Goal: Task Accomplishment & Management: Complete application form

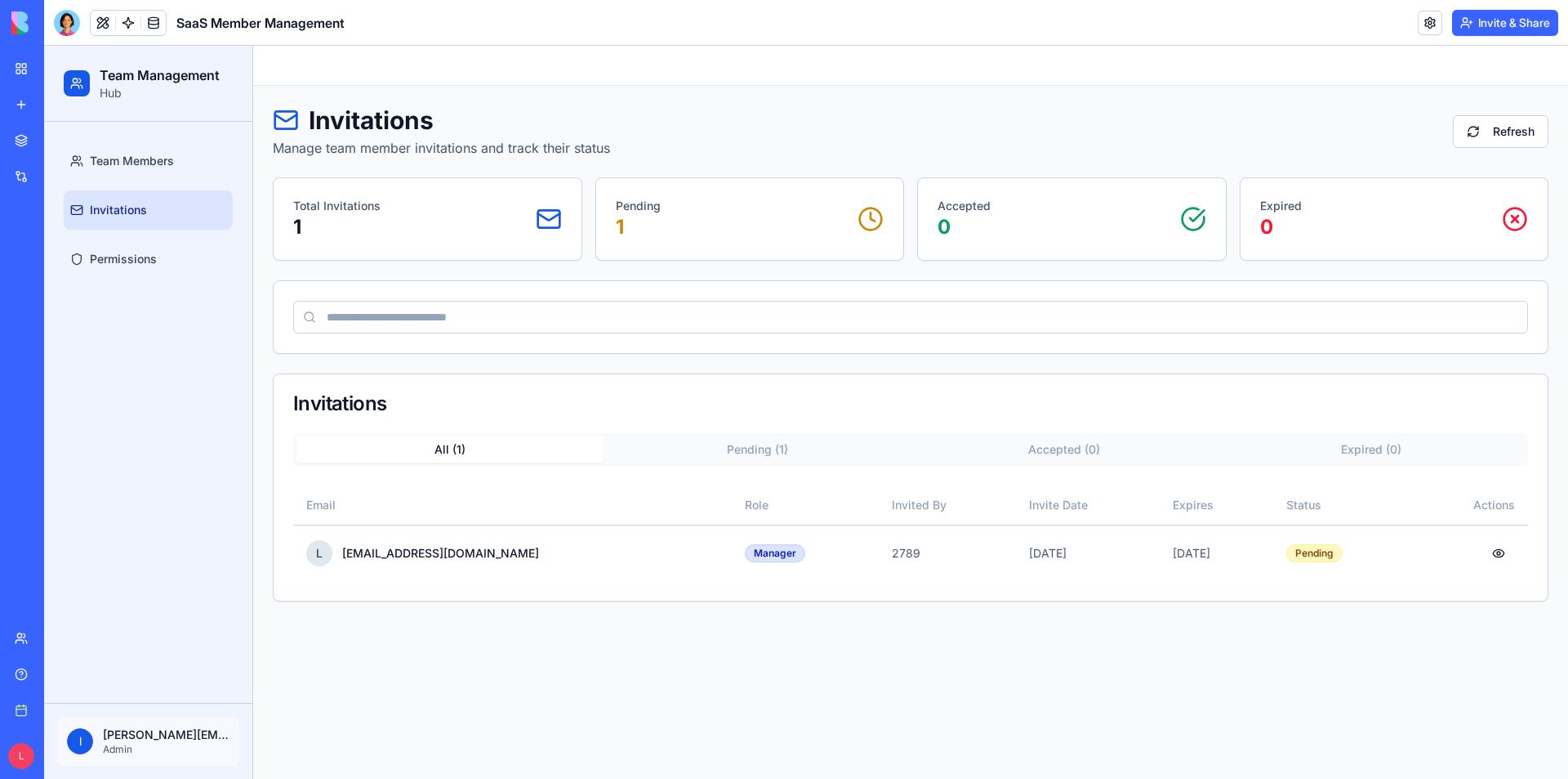
click at [16, 72] on link "My workspace" at bounding box center [38, 69] width 65 height 33
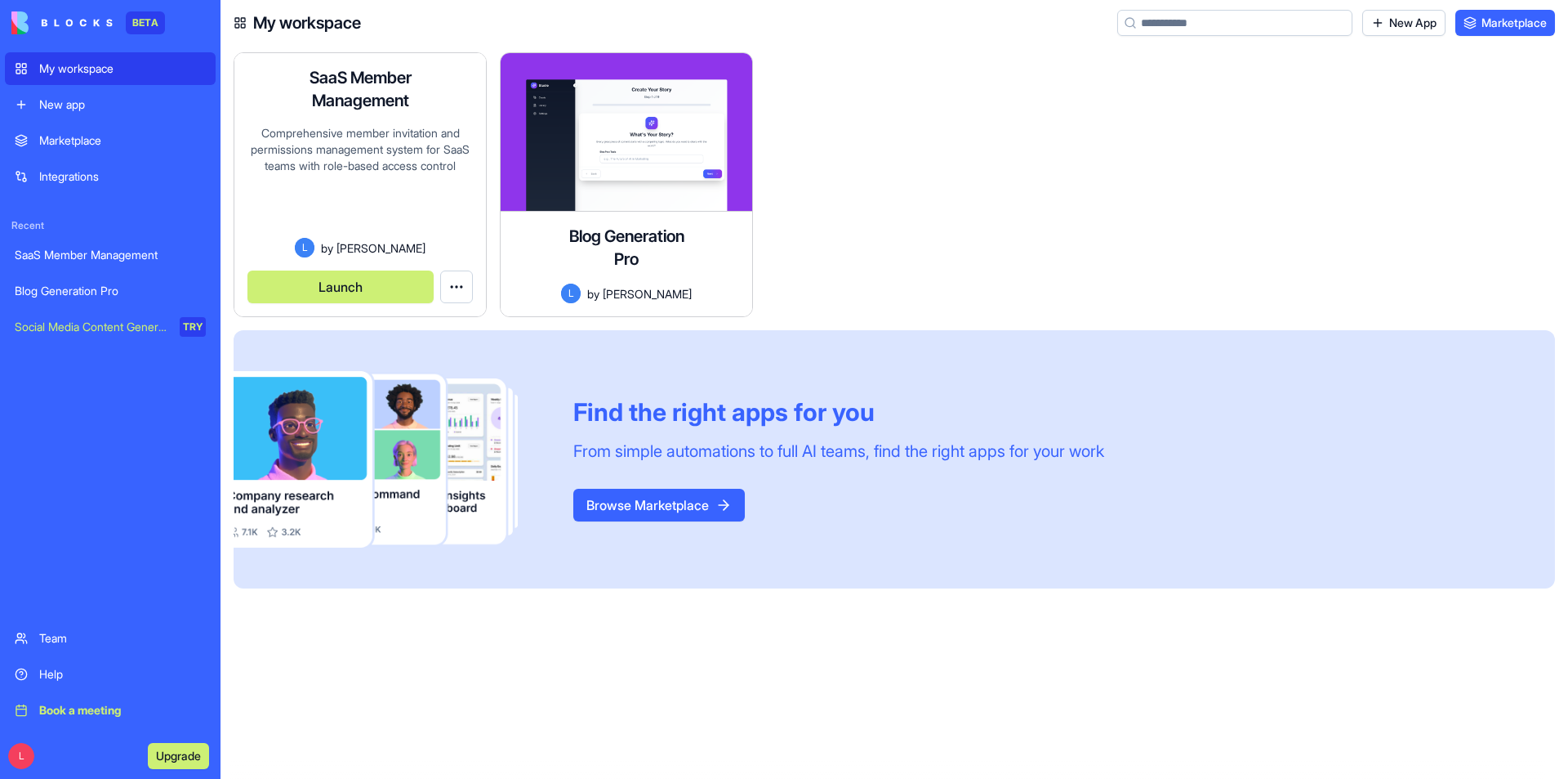
click at [369, 130] on div "Comprehensive member invitation and permissions management system for SaaS team…" at bounding box center [361, 182] width 226 height 113
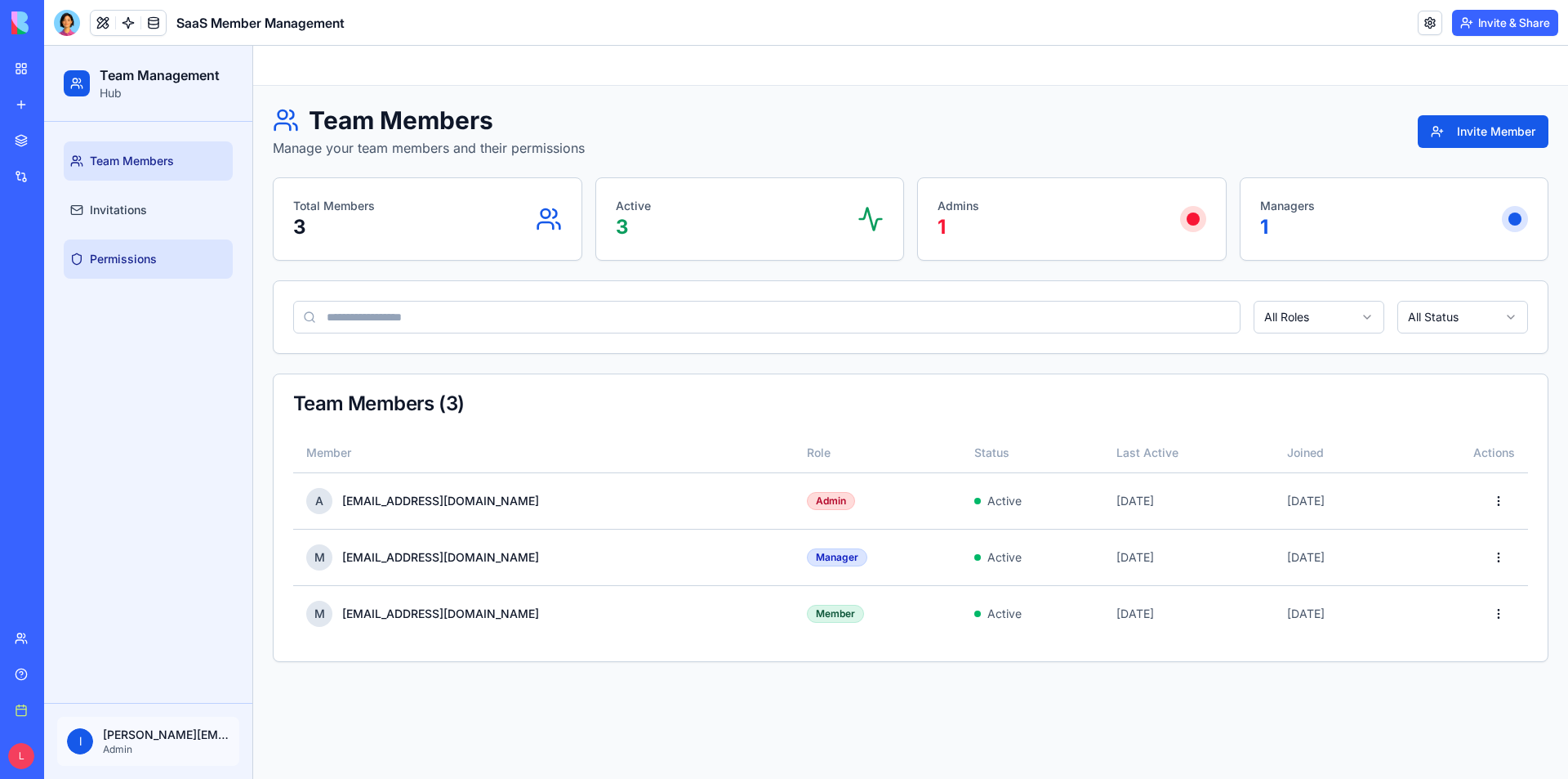
click at [122, 266] on span "Permissions" at bounding box center [124, 259] width 67 height 16
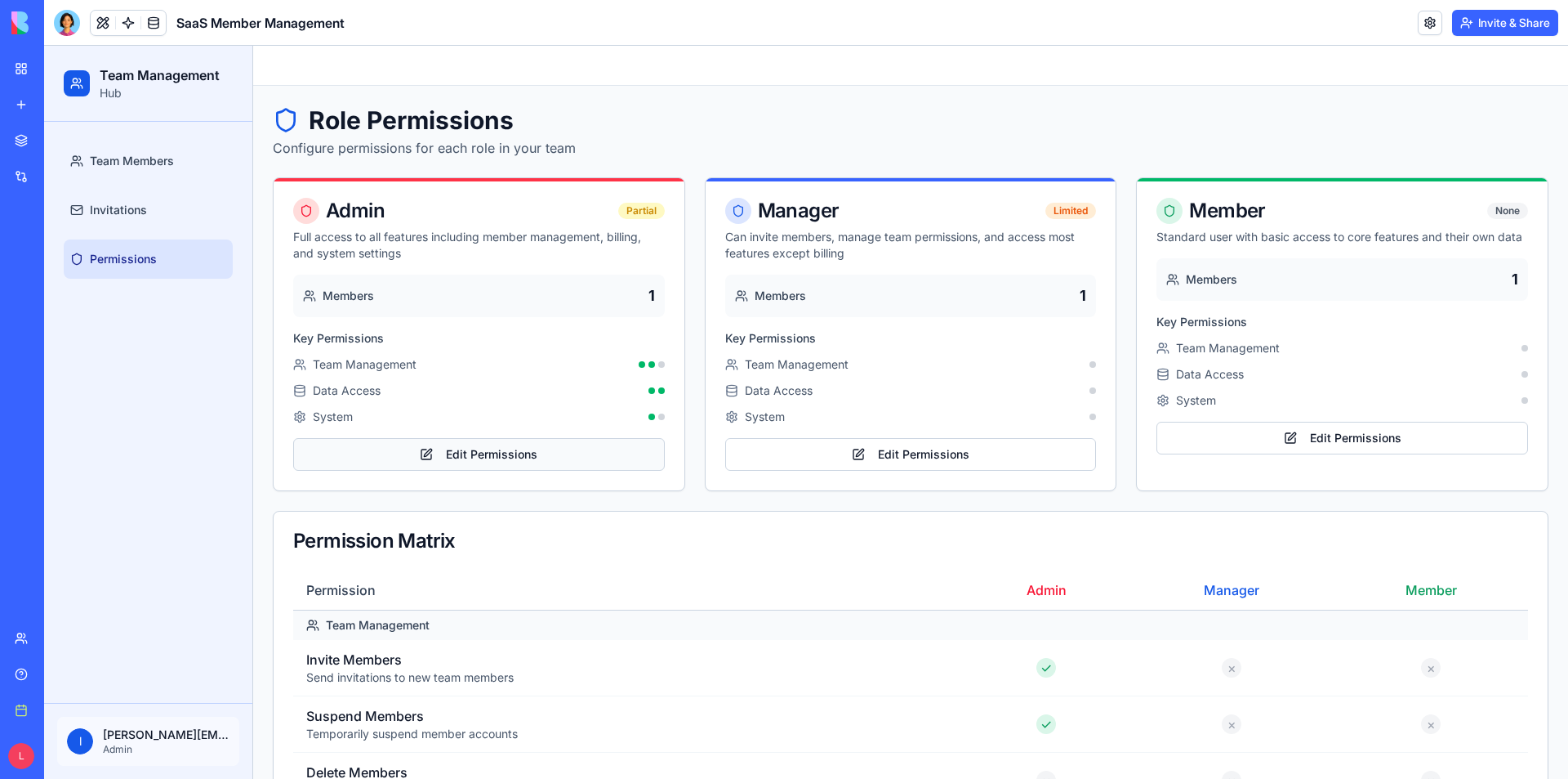
click at [545, 458] on button "Edit Permissions" at bounding box center [478, 454] width 371 height 33
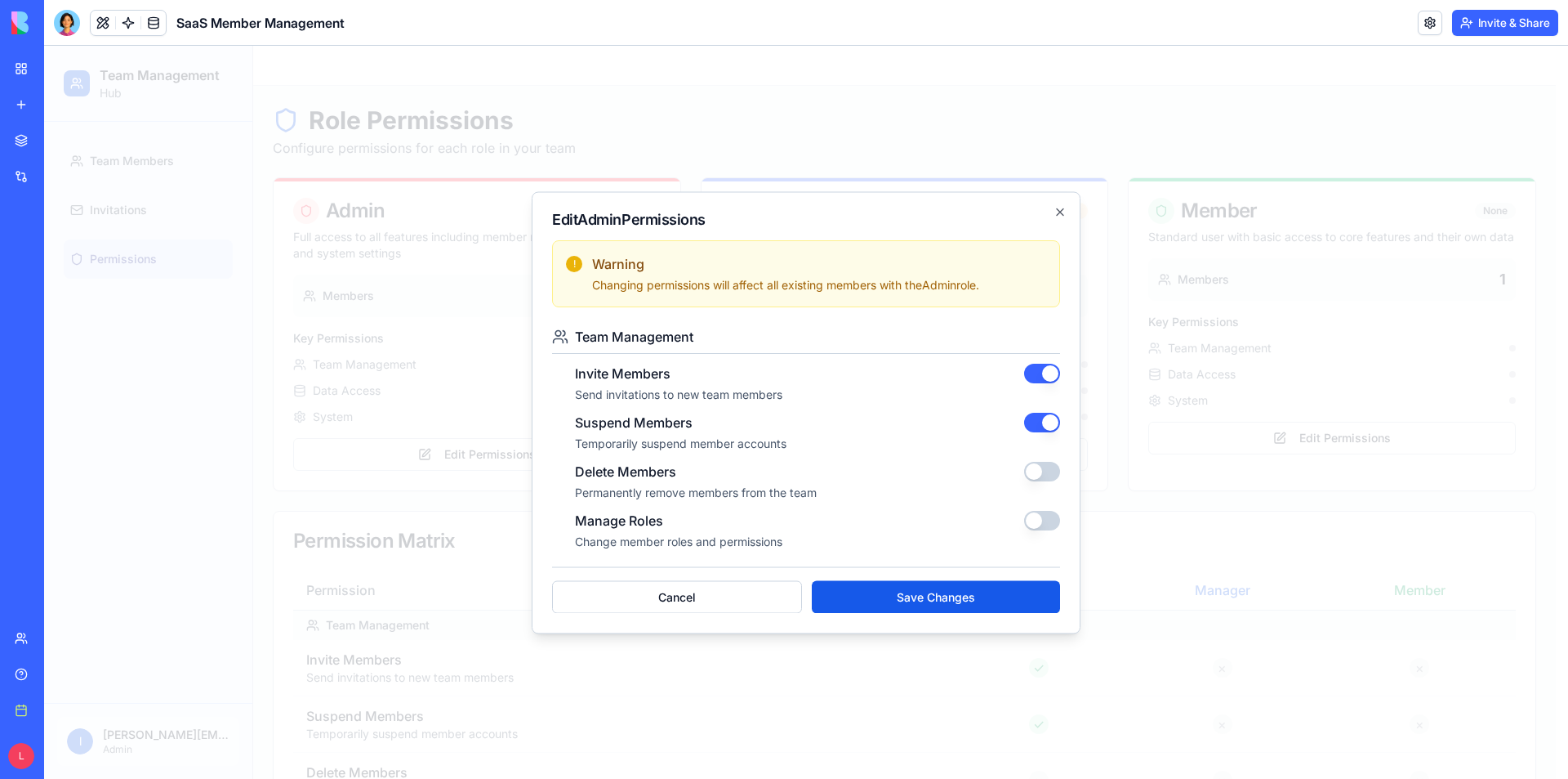
type button "on"
click at [1058, 209] on div "Edit Admin Permissions ! Warning Changing permissions will affect all existing …" at bounding box center [806, 412] width 549 height 442
click at [1061, 209] on icon "button" at bounding box center [1060, 212] width 13 height 13
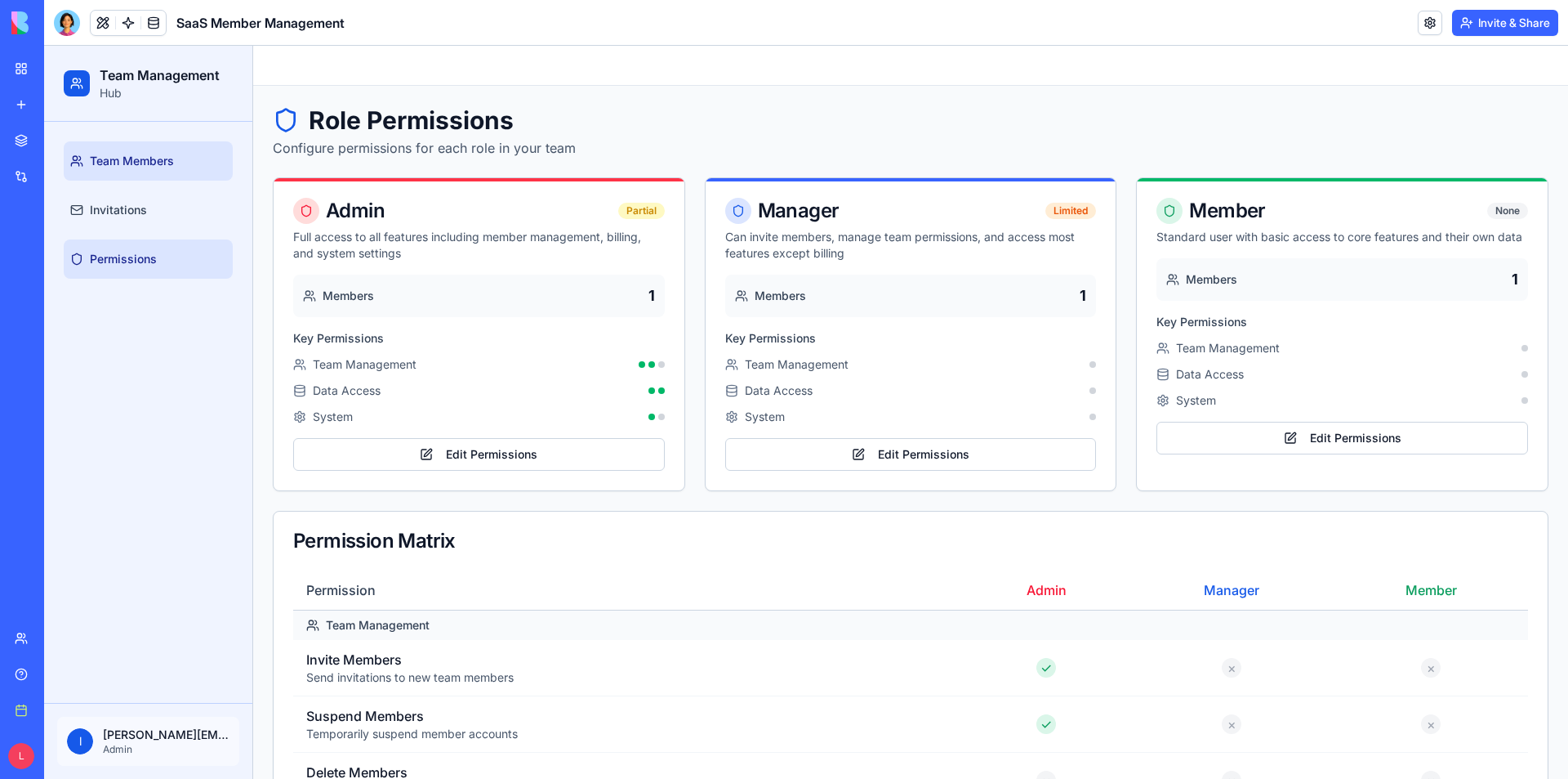
click at [106, 157] on span "Team Members" at bounding box center [132, 161] width 84 height 16
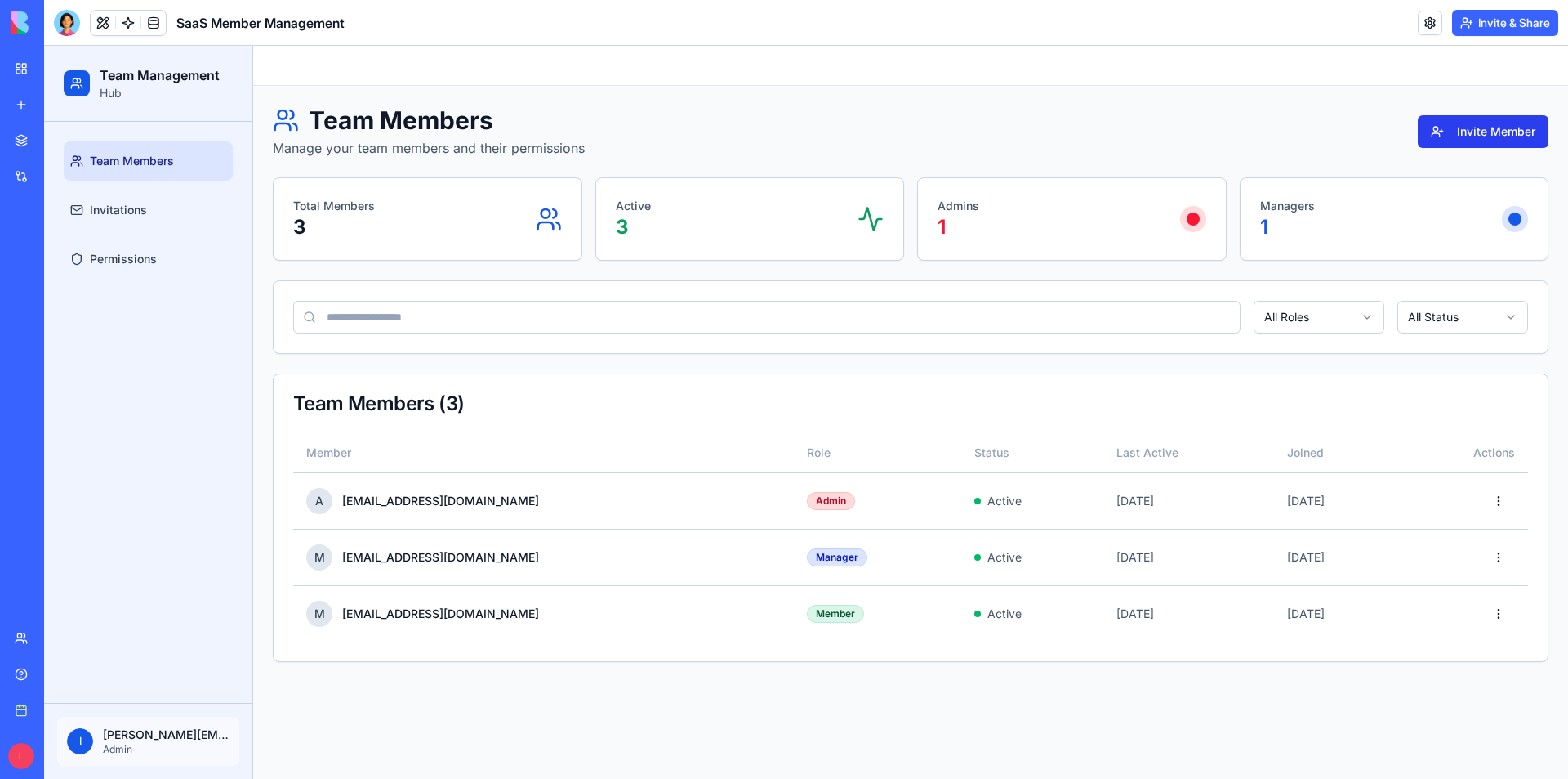
click at [1467, 139] on button "Invite Member" at bounding box center [1483, 132] width 131 height 33
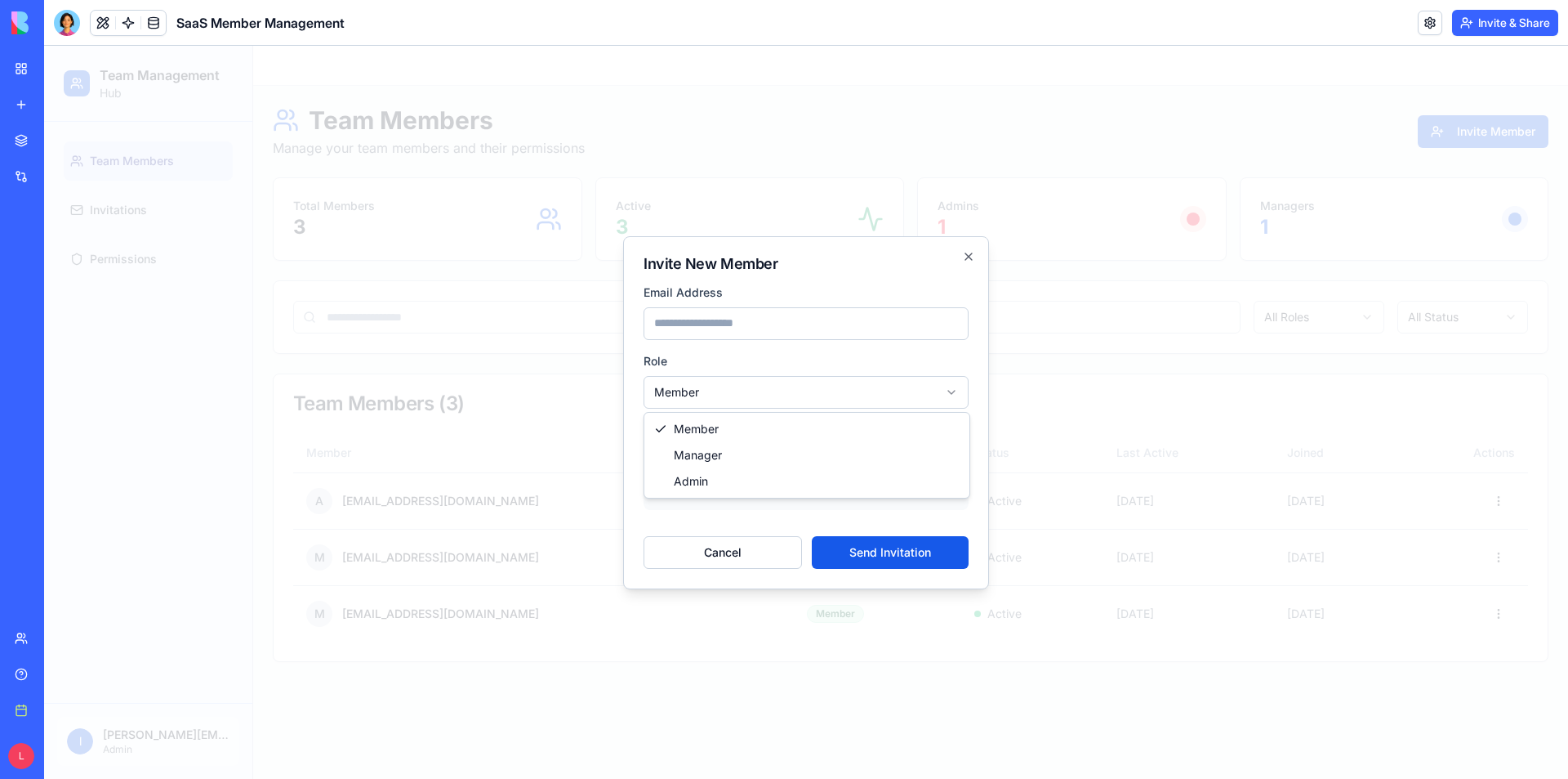
click at [826, 382] on body "Team Management Hub Team Members Invitations Permissions l lee@dreamvps.com Adm…" at bounding box center [806, 412] width 1524 height 733
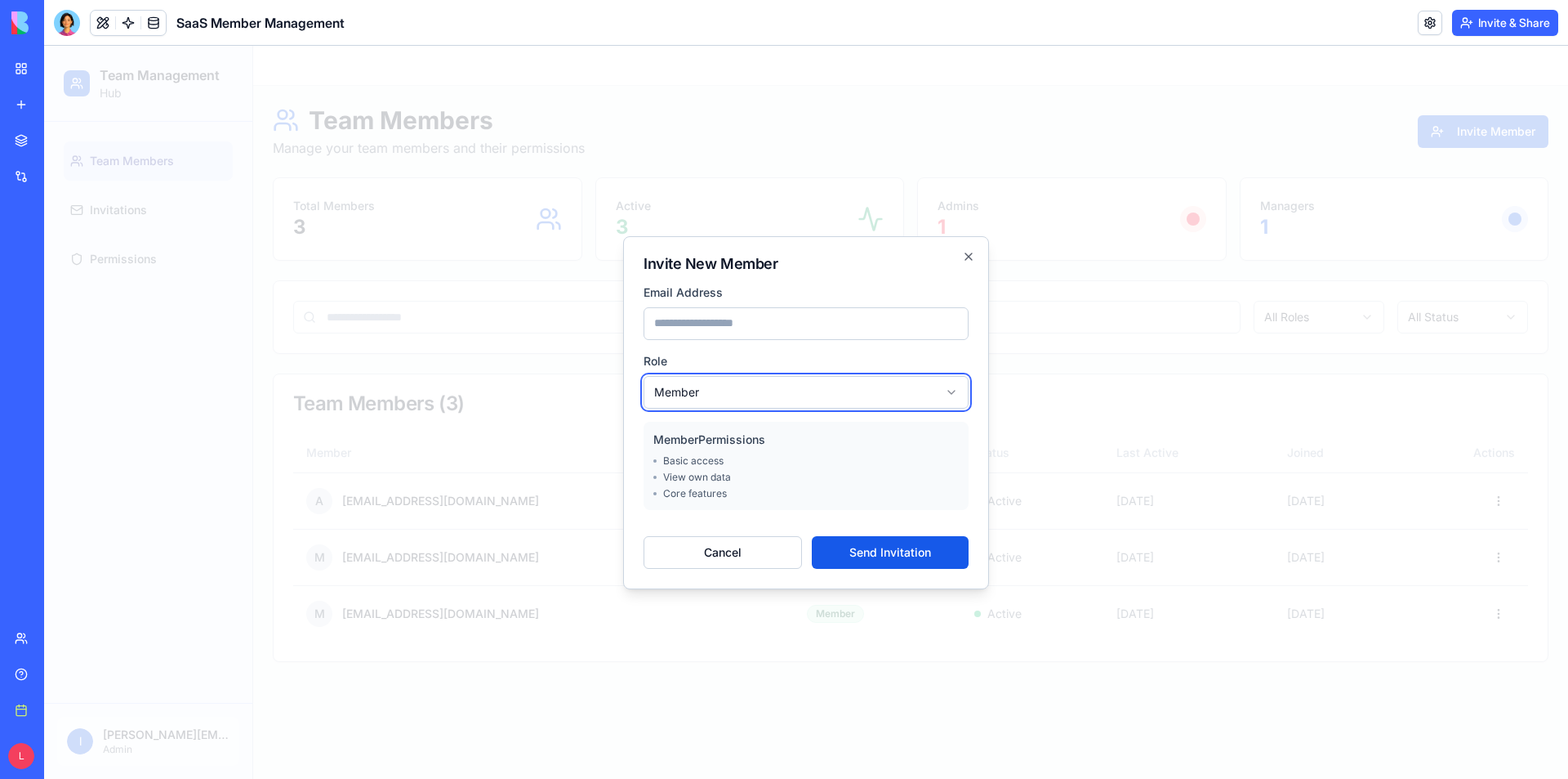
click at [857, 395] on body "Team Management Hub Team Members Invitations Permissions l lee@dreamvps.com Adm…" at bounding box center [806, 412] width 1524 height 733
drag, startPoint x: 964, startPoint y: 254, endPoint x: 956, endPoint y: 294, distance: 40.8
click at [964, 254] on icon "button" at bounding box center [968, 257] width 13 height 13
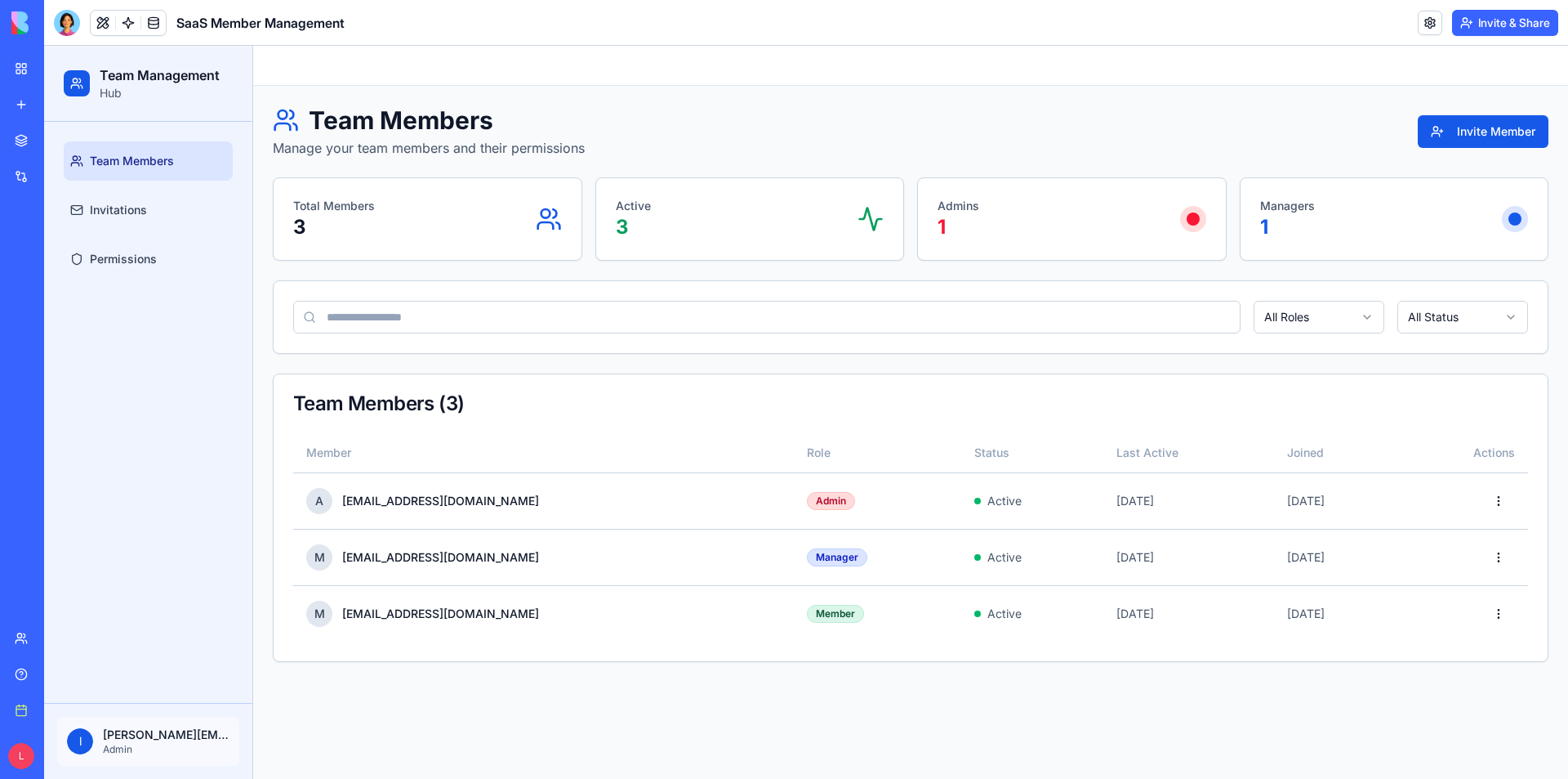
click at [15, 71] on link "My workspace" at bounding box center [38, 69] width 65 height 33
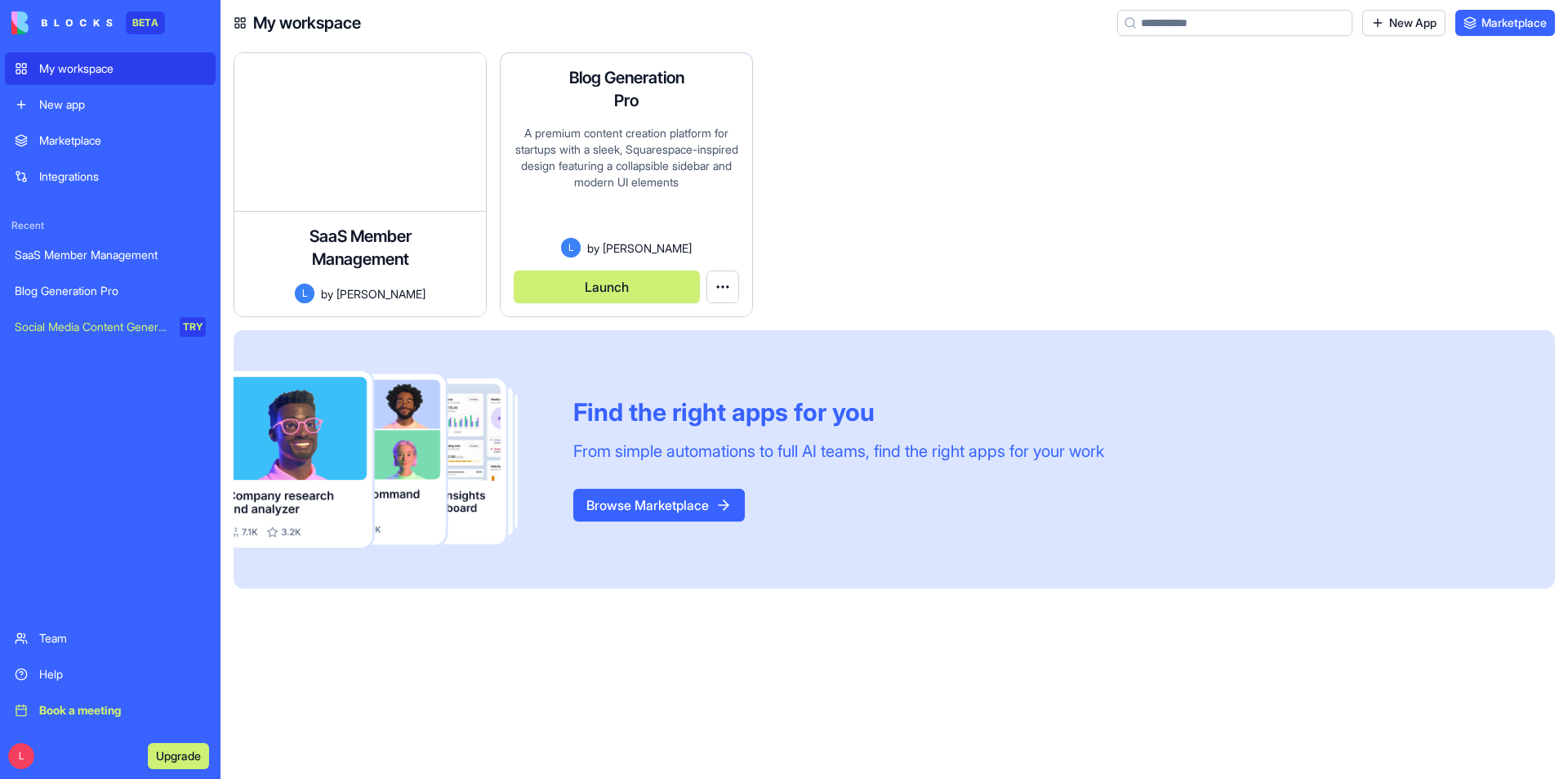
click at [726, 286] on html "BETA My workspace New app Marketplace Integrations Recent SaaS Member Managemen…" at bounding box center [784, 390] width 1568 height 779
click at [701, 354] on span "Delete app" at bounding box center [693, 353] width 56 height 16
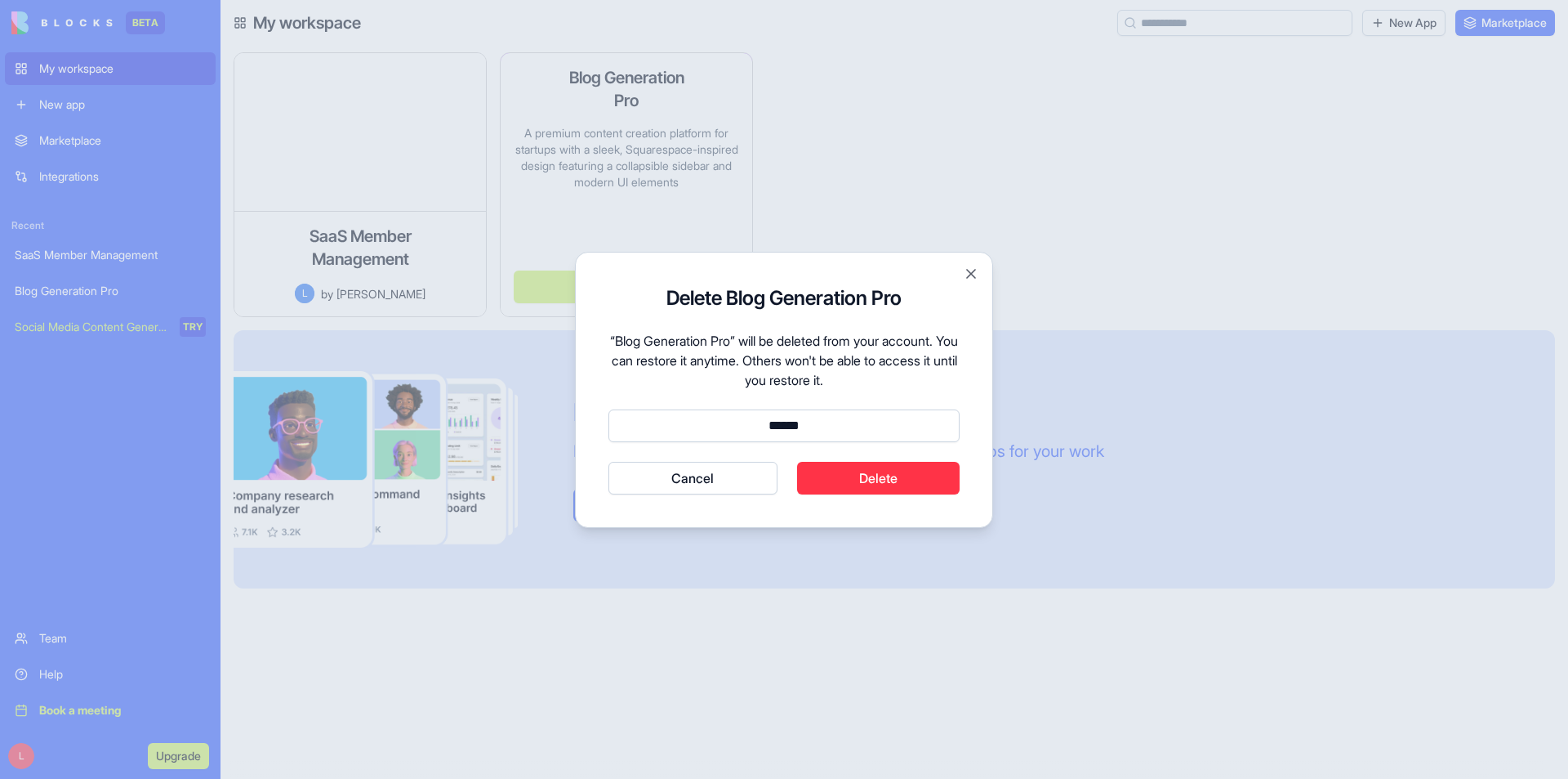
type input "******"
click at [609, 462] on button "Cancel" at bounding box center [693, 478] width 169 height 33
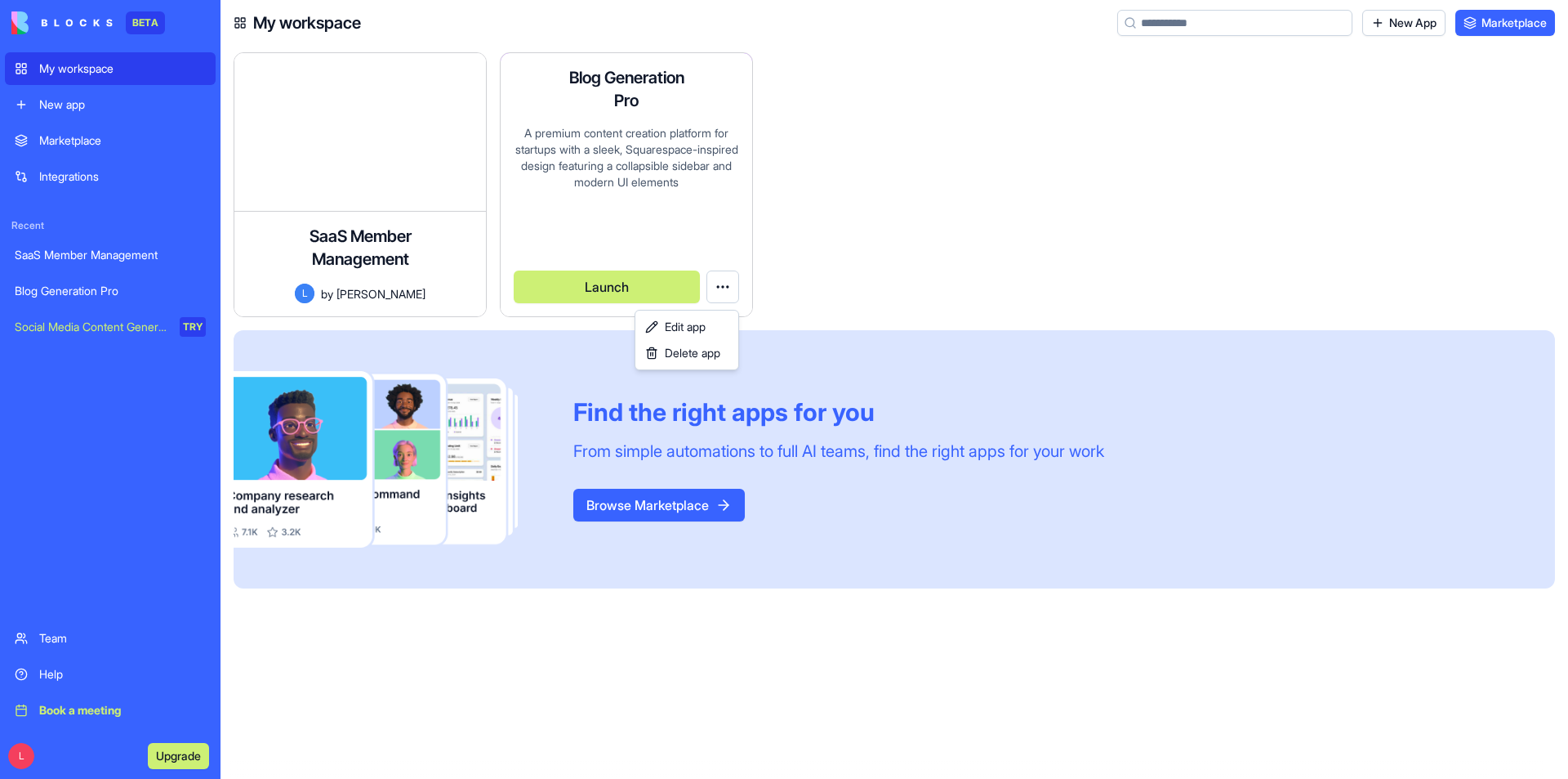
click at [940, 304] on html "BETA My workspace New app Marketplace Integrations Recent SaaS Member Managemen…" at bounding box center [784, 390] width 1568 height 779
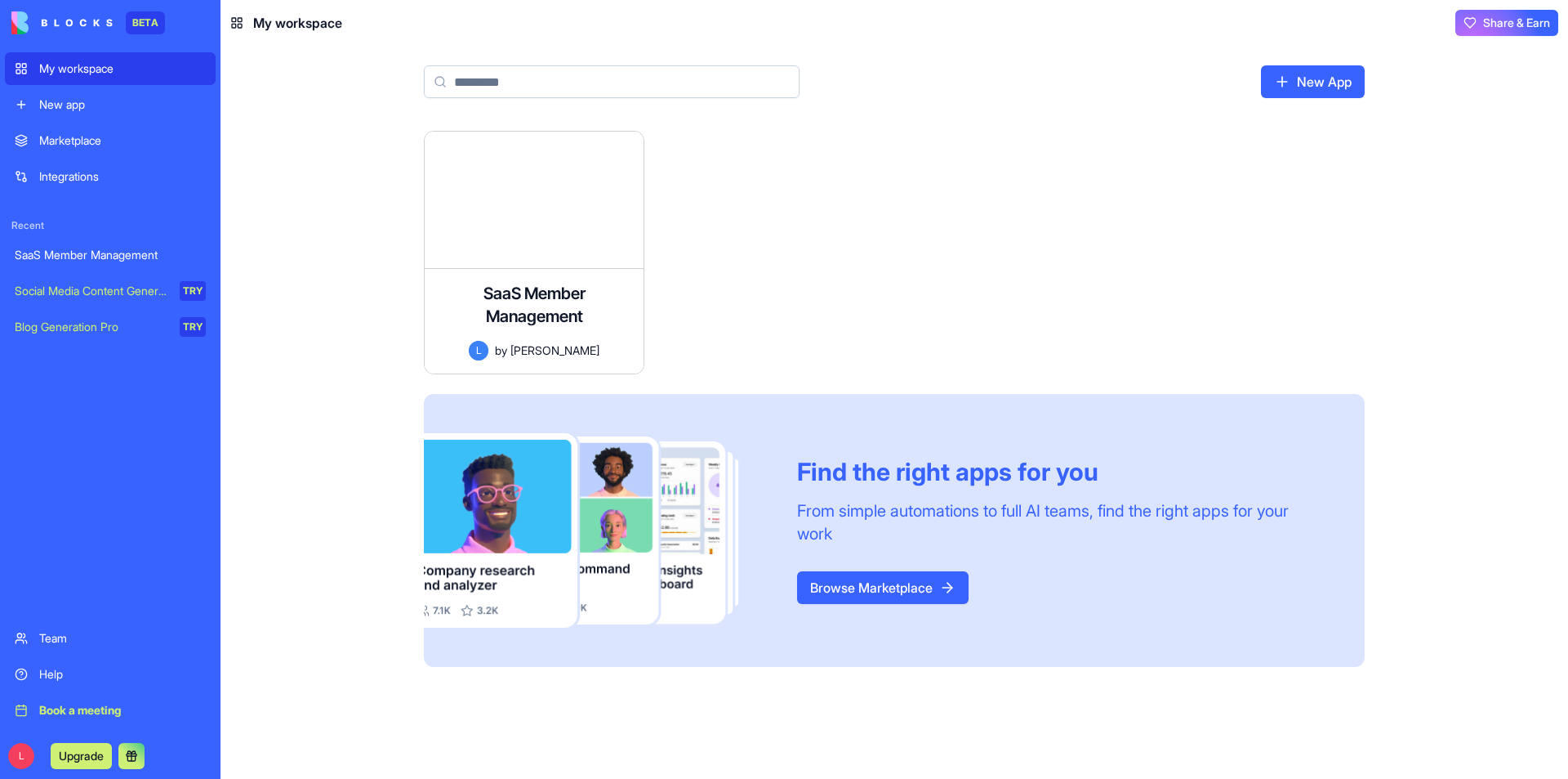
click at [1322, 79] on link "New App" at bounding box center [1313, 82] width 104 height 33
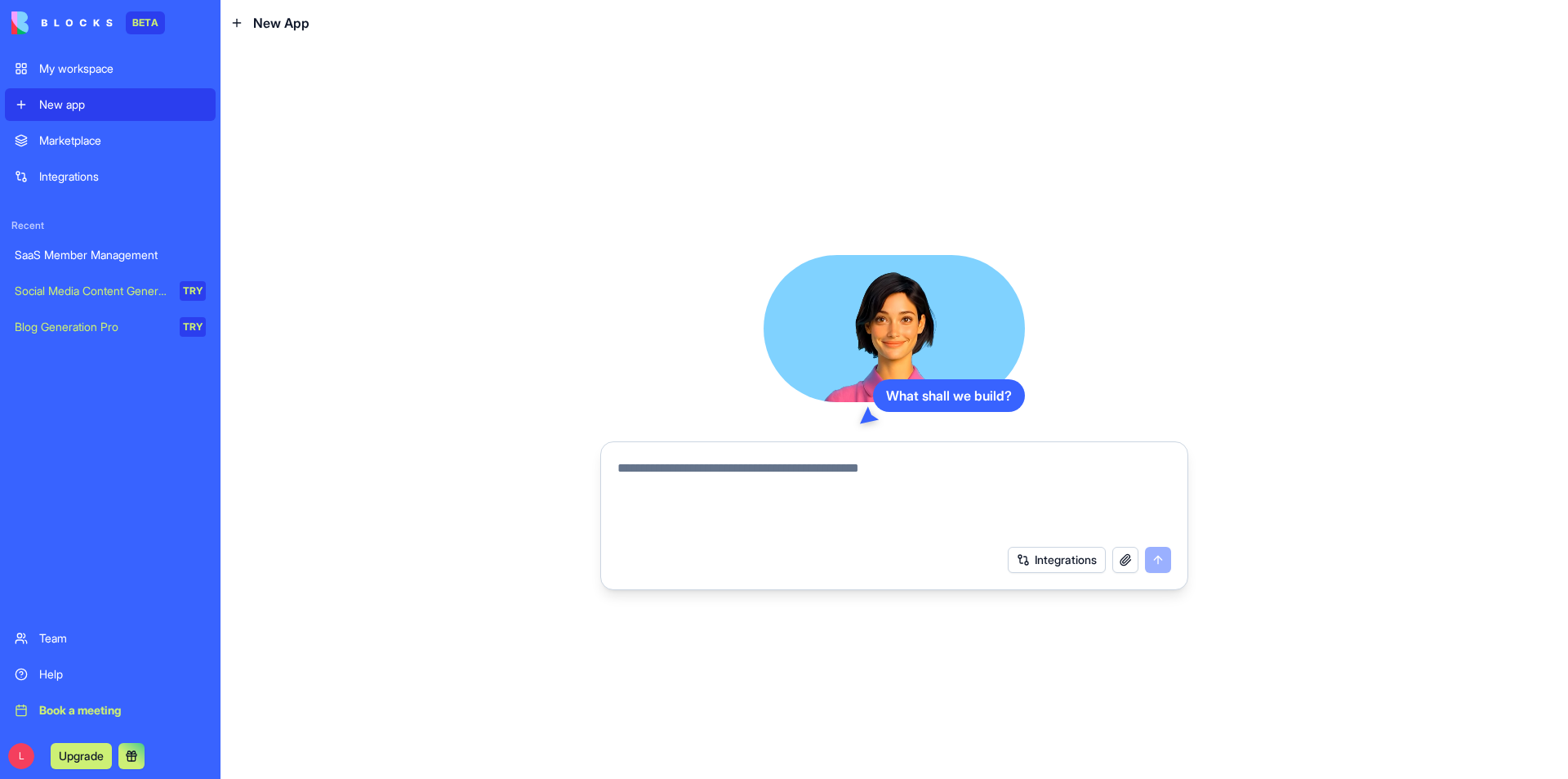
click at [1119, 561] on button "button" at bounding box center [1125, 560] width 26 height 26
click at [1017, 691] on div "What shall we build? Integrations" at bounding box center [894, 422] width 941 height 714
click at [660, 485] on textarea at bounding box center [894, 498] width 554 height 79
paste textarea "**********"
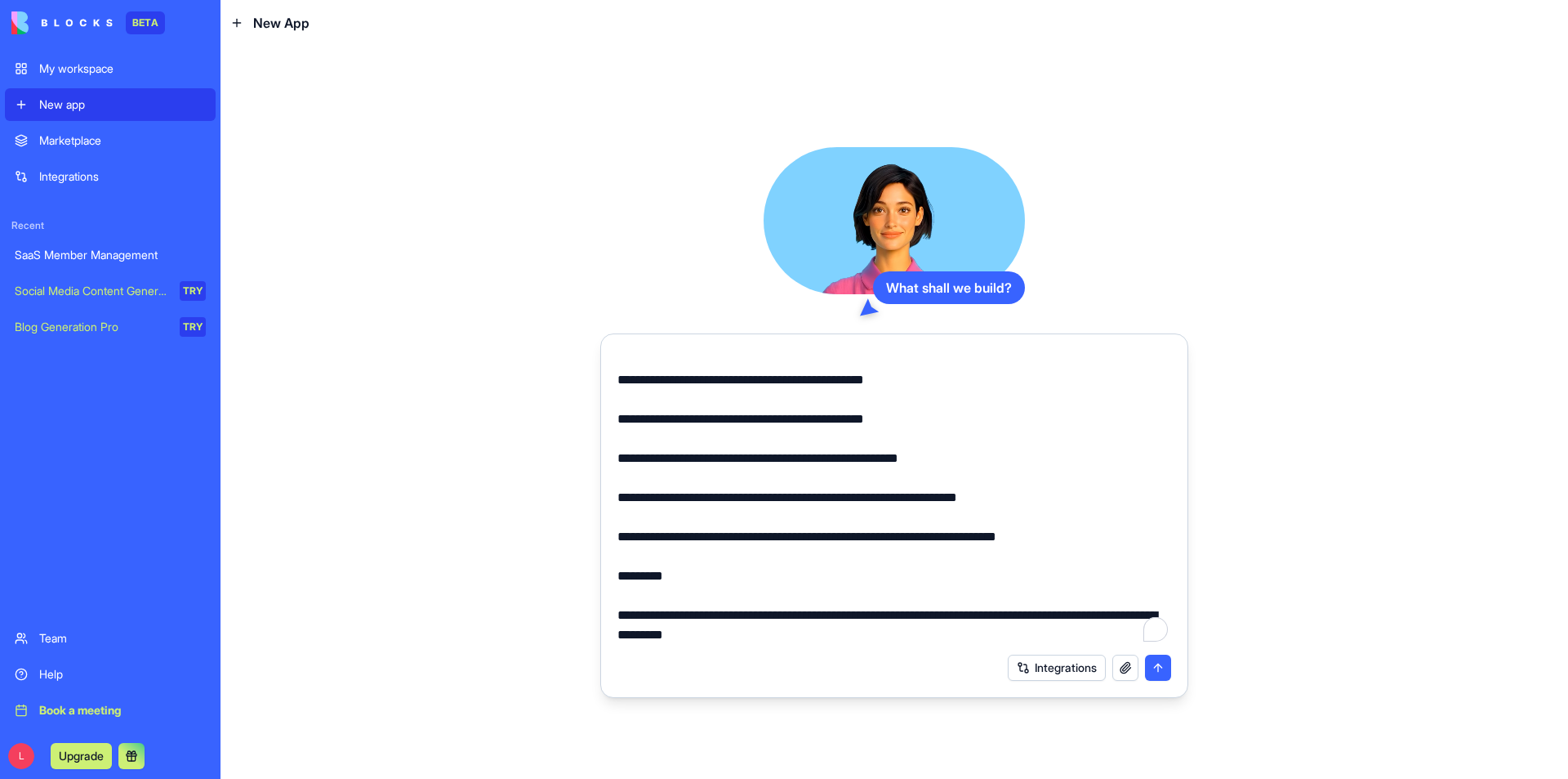
click at [836, 635] on textarea "To enrich screen reader interactions, please activate Accessibility in Grammarl…" at bounding box center [894, 497] width 554 height 294
click at [793, 651] on div "Integrations" at bounding box center [894, 668] width 573 height 46
click at [747, 634] on textarea "To enrich screen reader interactions, please activate Accessibility in Grammarl…" at bounding box center [894, 497] width 554 height 294
paste textarea "**********"
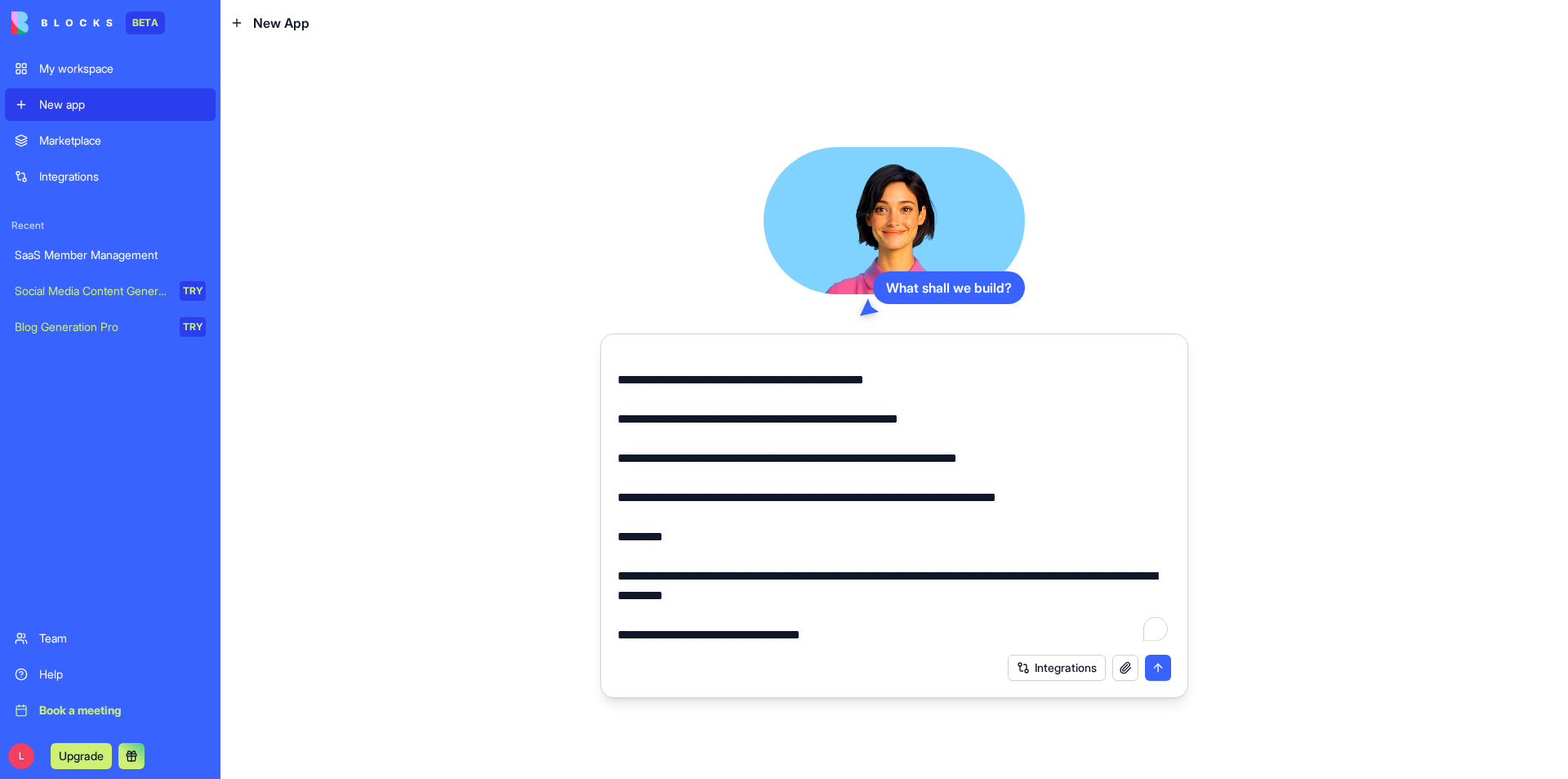
drag, startPoint x: 878, startPoint y: 651, endPoint x: 875, endPoint y: 628, distance: 23.2
click at [875, 638] on form "Integrations" at bounding box center [894, 515] width 588 height 364
click at [850, 633] on textarea "To enrich screen reader interactions, please activate Accessibility in Grammarl…" at bounding box center [894, 497] width 554 height 294
click at [865, 638] on textarea "To enrich screen reader interactions, please activate Accessibility in Grammarl…" at bounding box center [894, 497] width 554 height 294
paste textarea "**********"
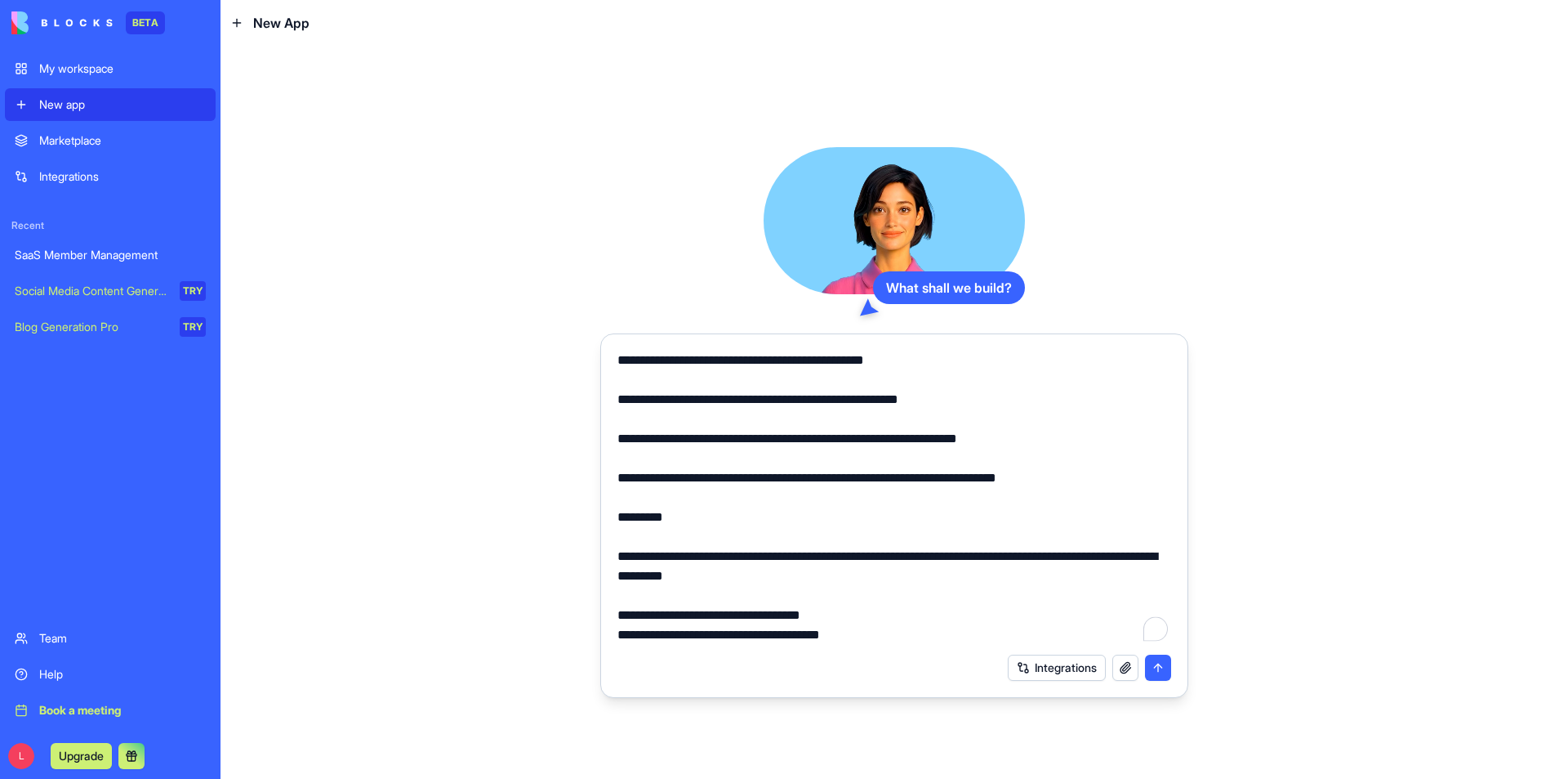
drag, startPoint x: 861, startPoint y: 556, endPoint x: 590, endPoint y: 556, distance: 271.0
click at [590, 556] on div "What shall we build? Integrations" at bounding box center [894, 422] width 941 height 714
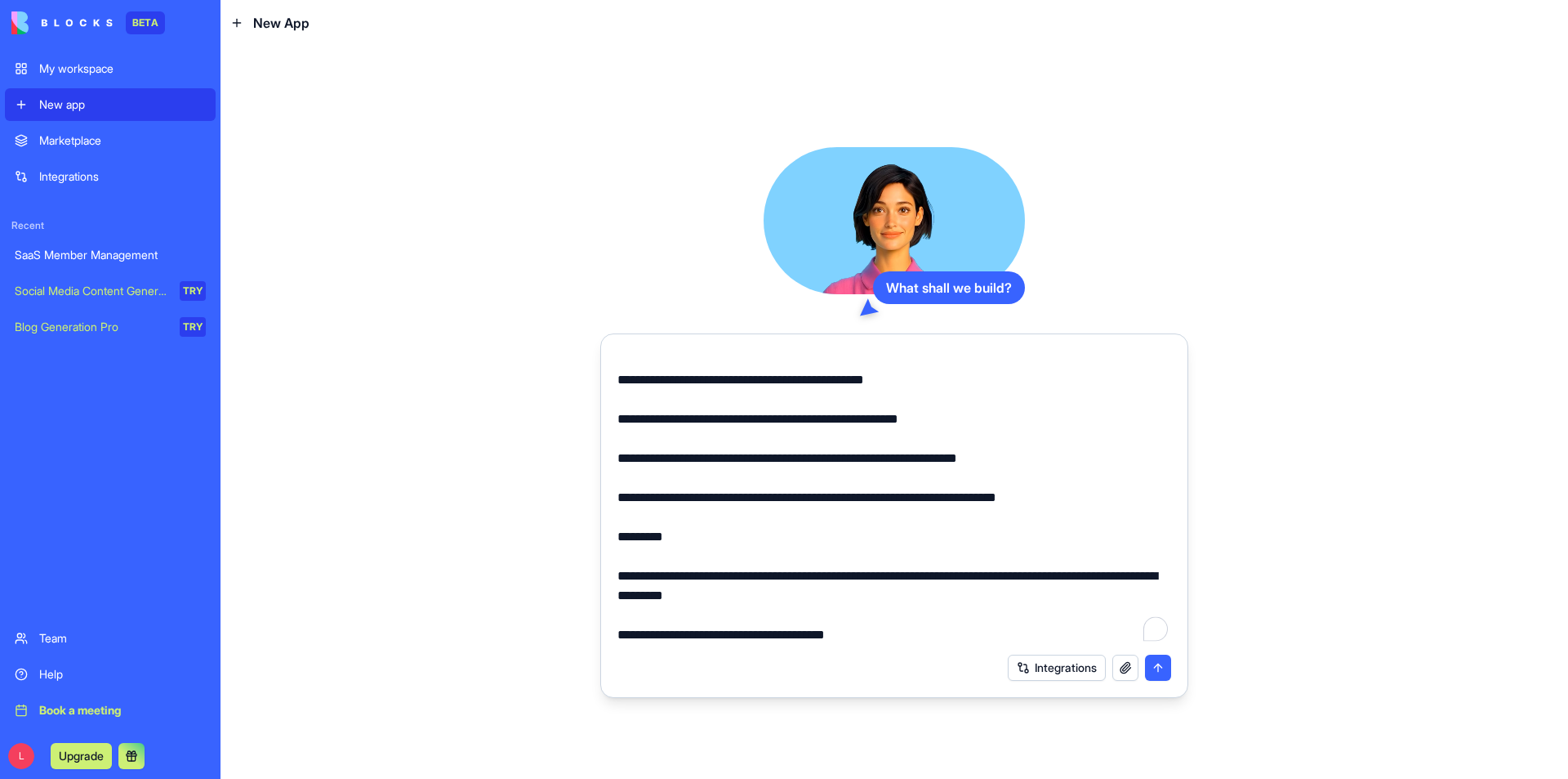
click at [667, 660] on div "Integrations" at bounding box center [894, 668] width 573 height 46
click at [642, 646] on div "Integrations" at bounding box center [894, 668] width 573 height 46
click at [633, 637] on textarea "To enrich screen reader interactions, please activate Accessibility in Grammarl…" at bounding box center [894, 497] width 554 height 294
paste textarea "**********"
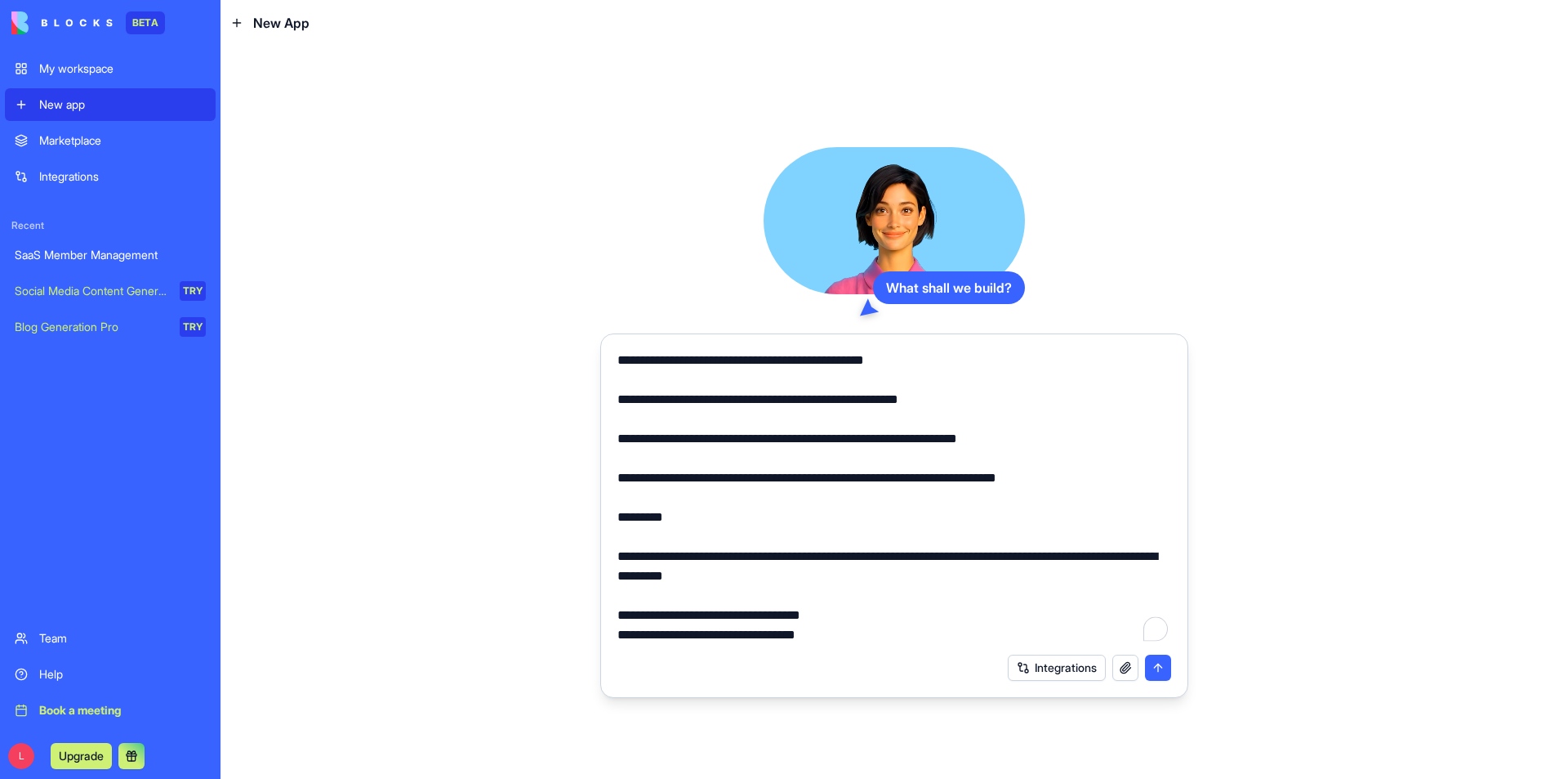
click at [875, 627] on textarea "To enrich screen reader interactions, please activate Accessibility in Grammarl…" at bounding box center [894, 497] width 554 height 294
click at [864, 611] on textarea "To enrich screen reader interactions, please activate Accessibility in Grammarl…" at bounding box center [894, 497] width 554 height 294
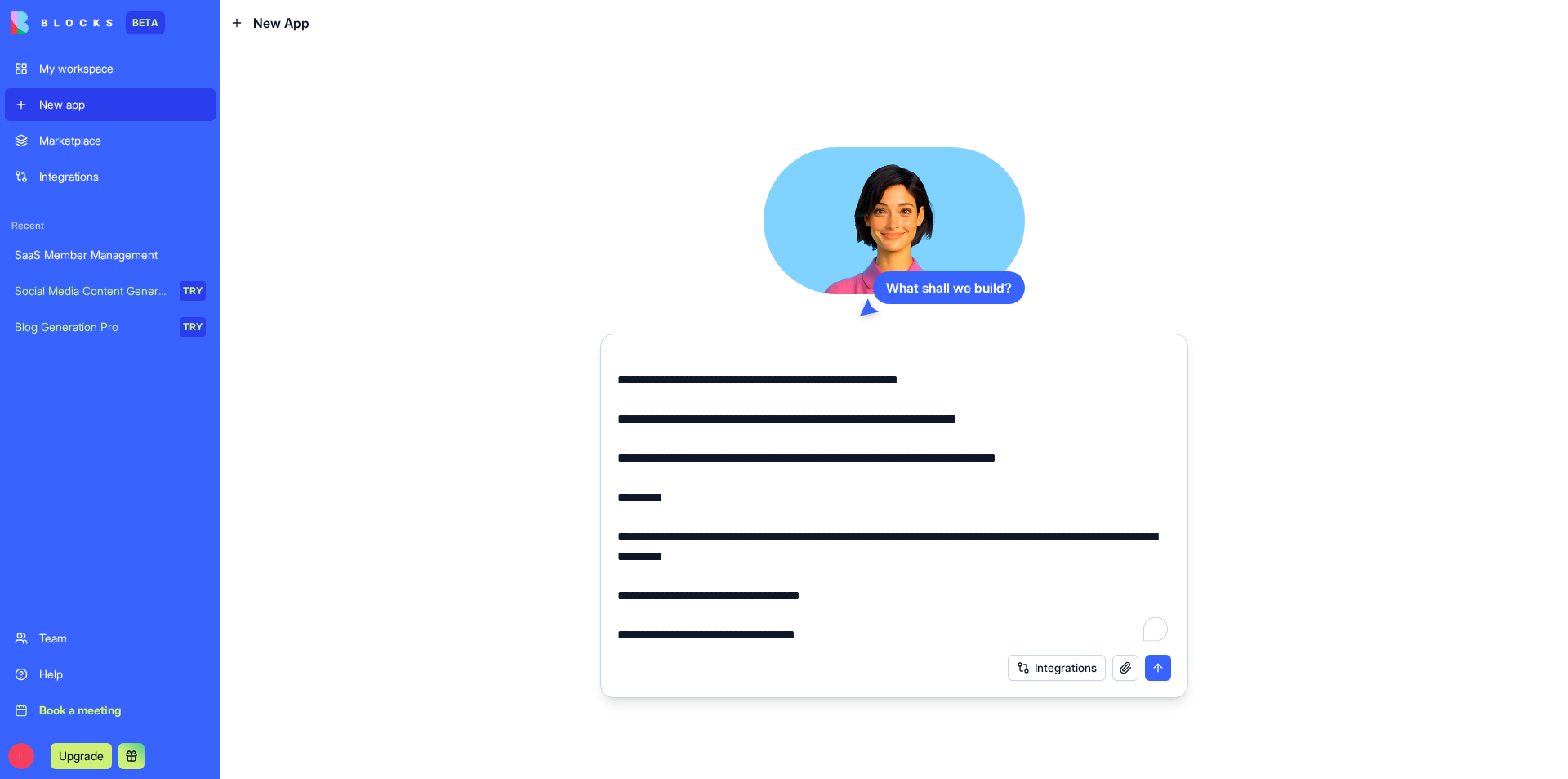
drag, startPoint x: 662, startPoint y: 617, endPoint x: 653, endPoint y: 628, distance: 14.2
click at [658, 623] on textarea "To enrich screen reader interactions, please activate Accessibility in Grammarl…" at bounding box center [894, 497] width 554 height 294
click at [645, 633] on textarea "To enrich screen reader interactions, please activate Accessibility in Grammarl…" at bounding box center [894, 497] width 554 height 294
paste textarea "**********"
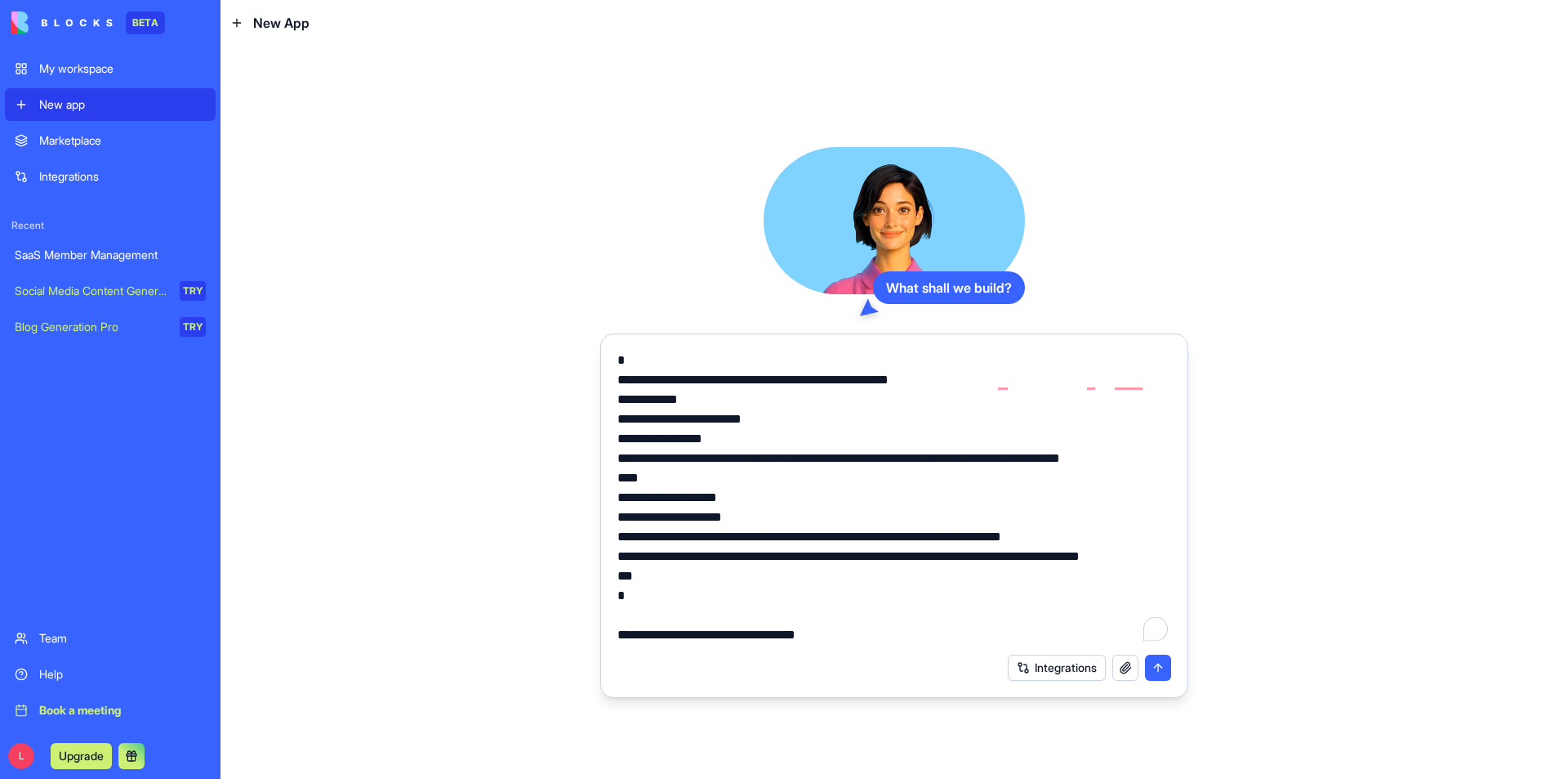
click at [671, 573] on textarea "To enrich screen reader interactions, please activate Accessibility in Grammarl…" at bounding box center [894, 497] width 554 height 294
paste textarea "**********"
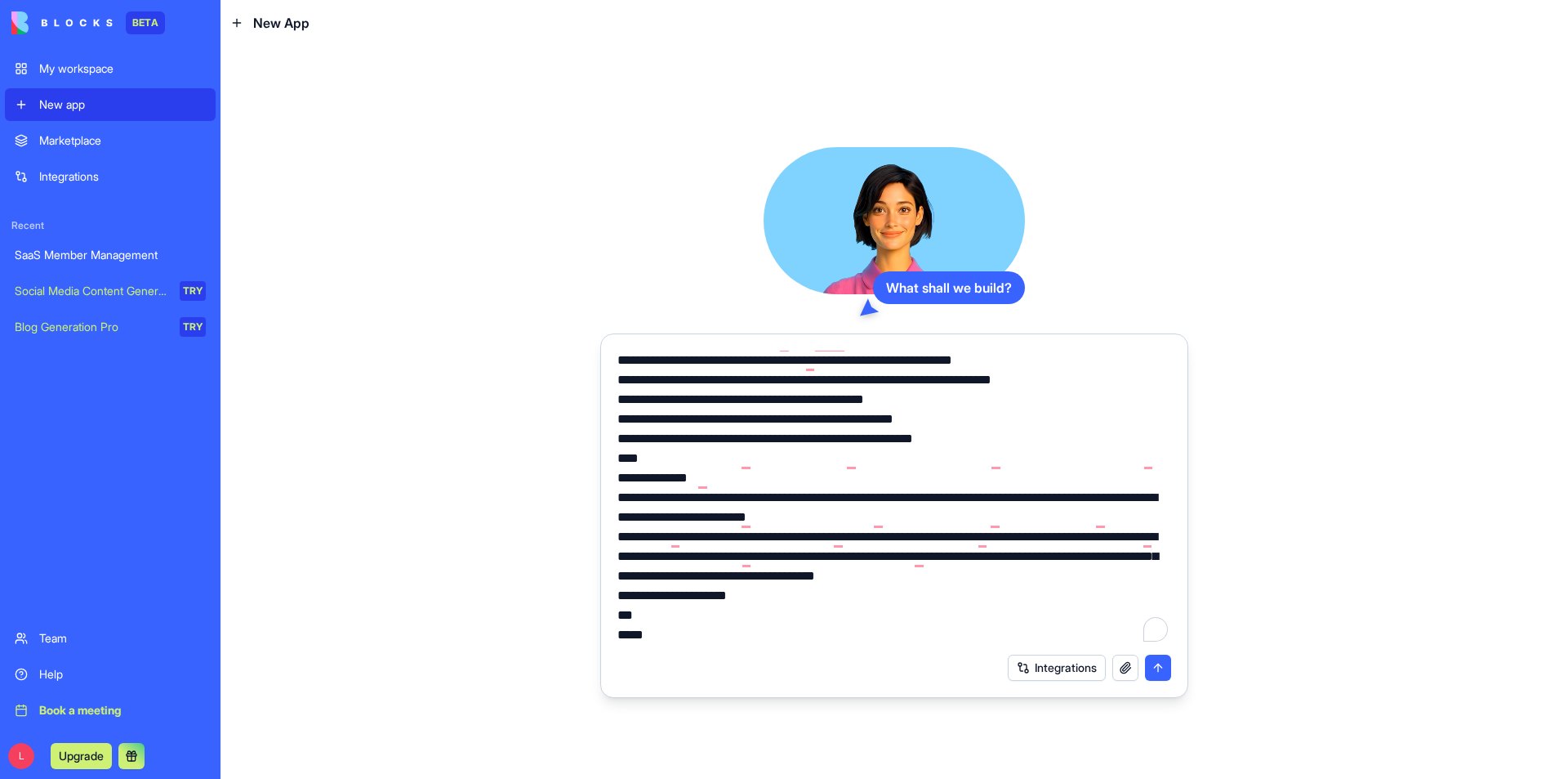
type textarea "**********"
click at [1279, 614] on div "What shall we build? Integrations" at bounding box center [894, 422] width 941 height 714
click at [1162, 669] on button "submit" at bounding box center [1158, 668] width 26 height 26
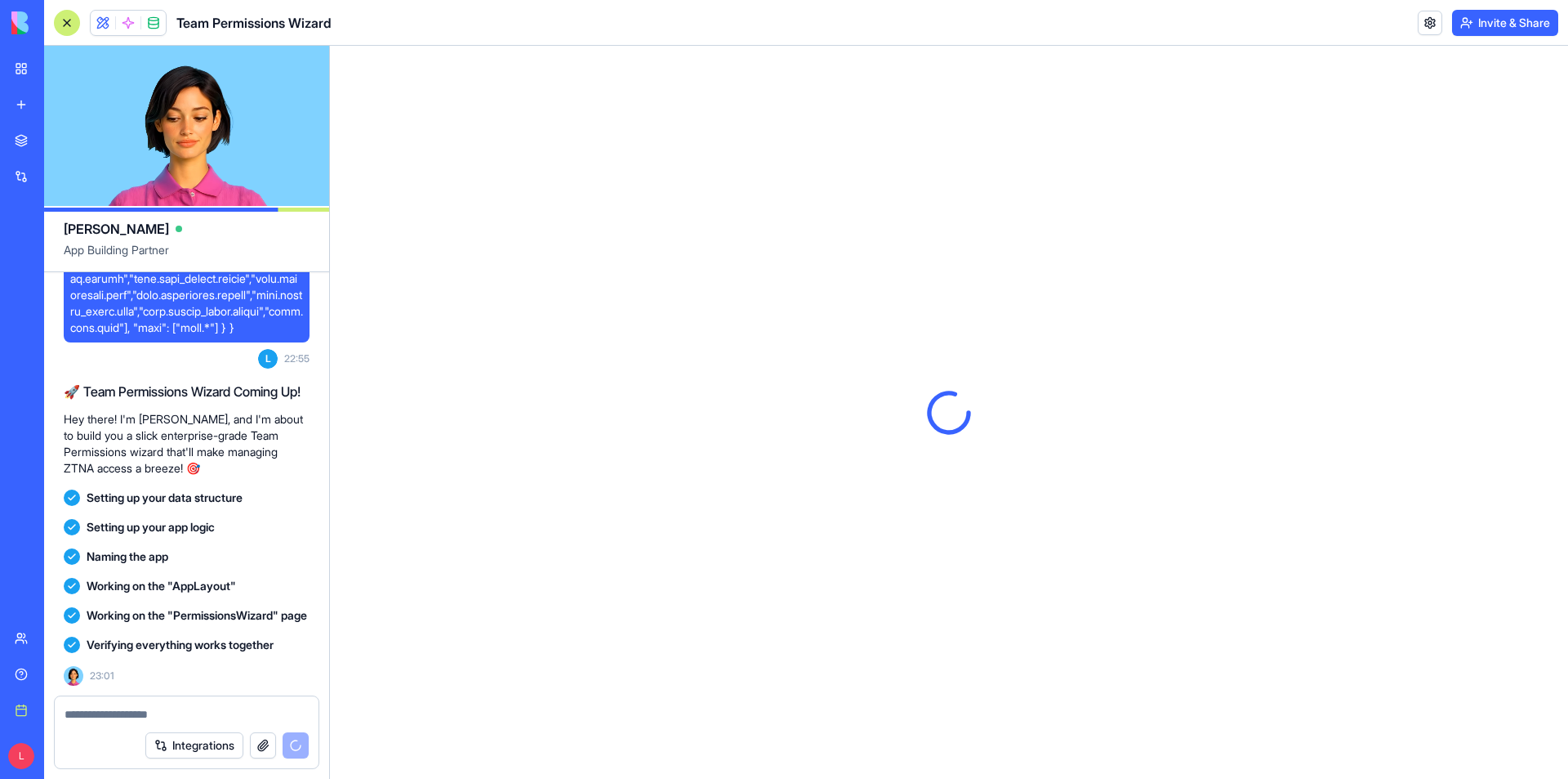
scroll to position [2388, 0]
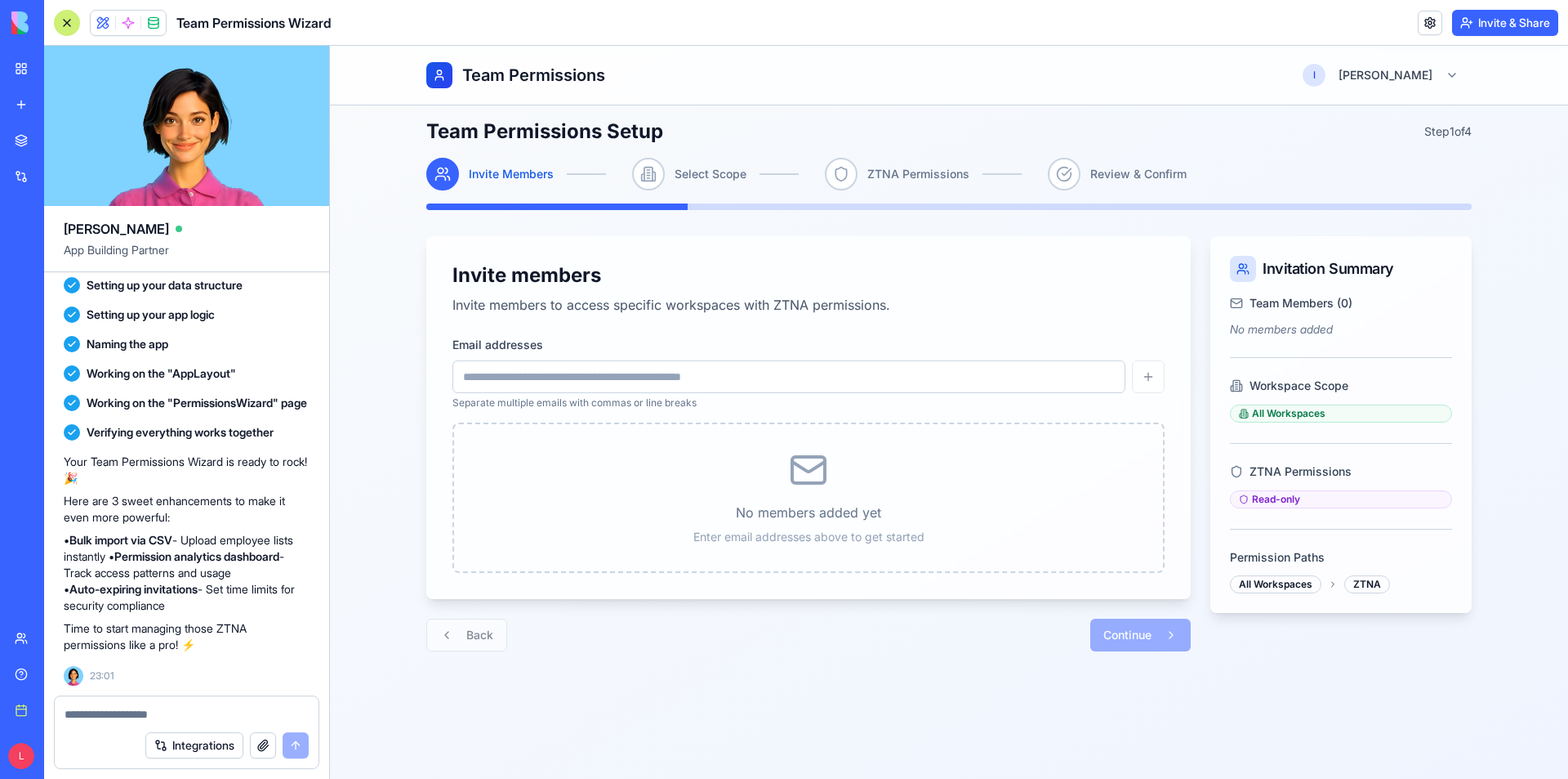
click at [139, 714] on textarea at bounding box center [186, 714] width 245 height 16
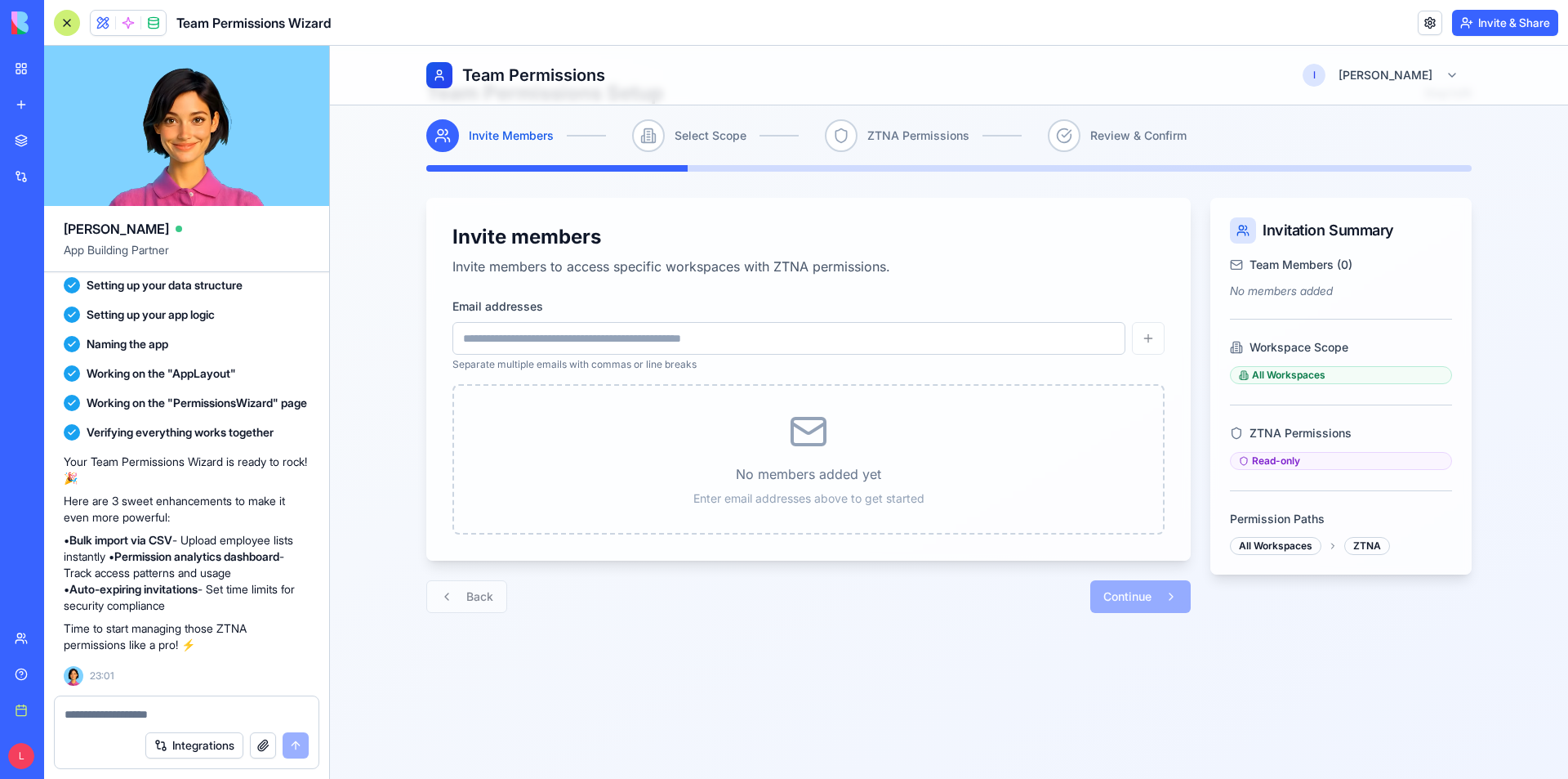
scroll to position [60, 0]
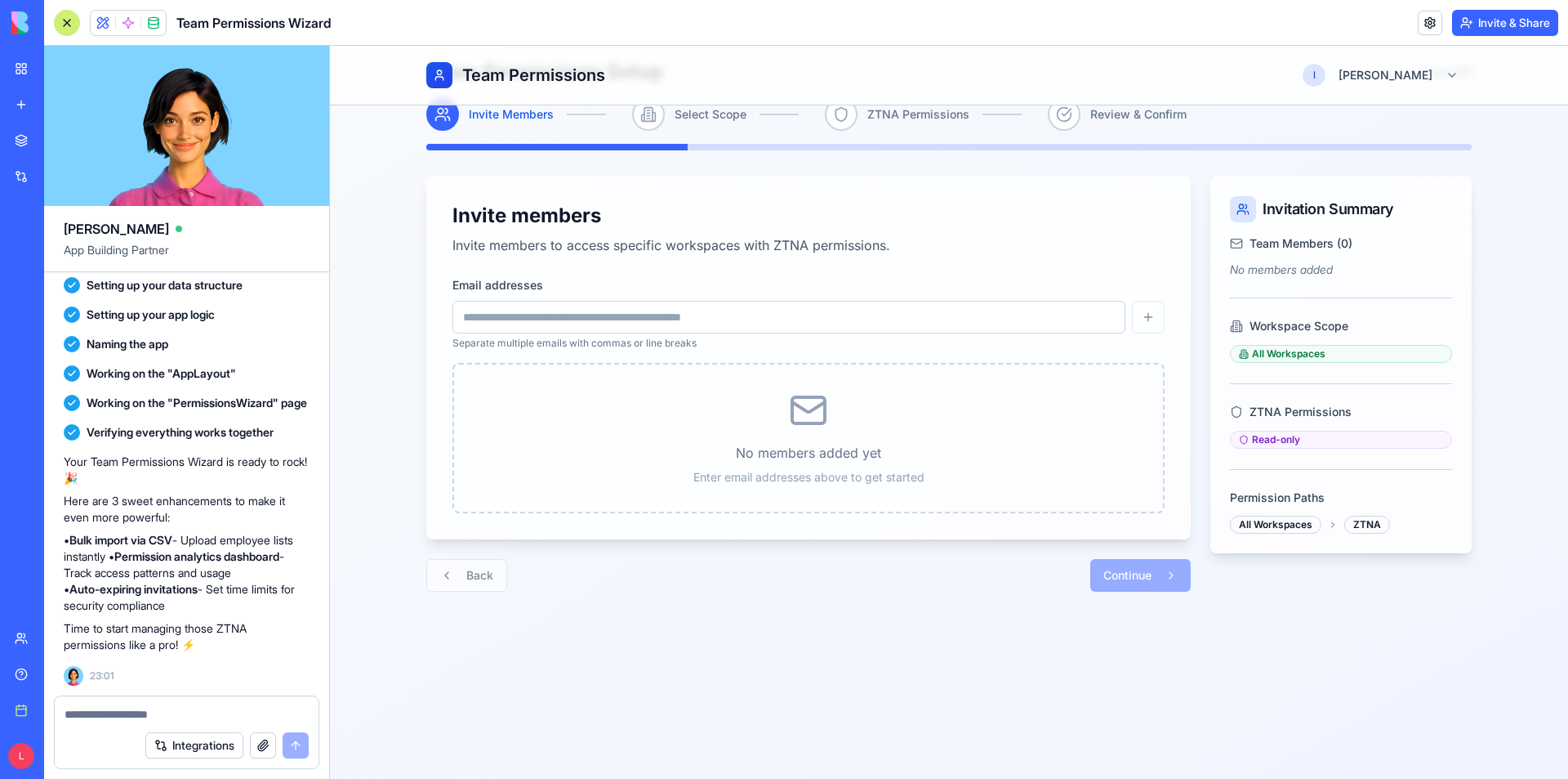
click at [693, 321] on input "Email addresses" at bounding box center [788, 317] width 673 height 33
type input "**********"
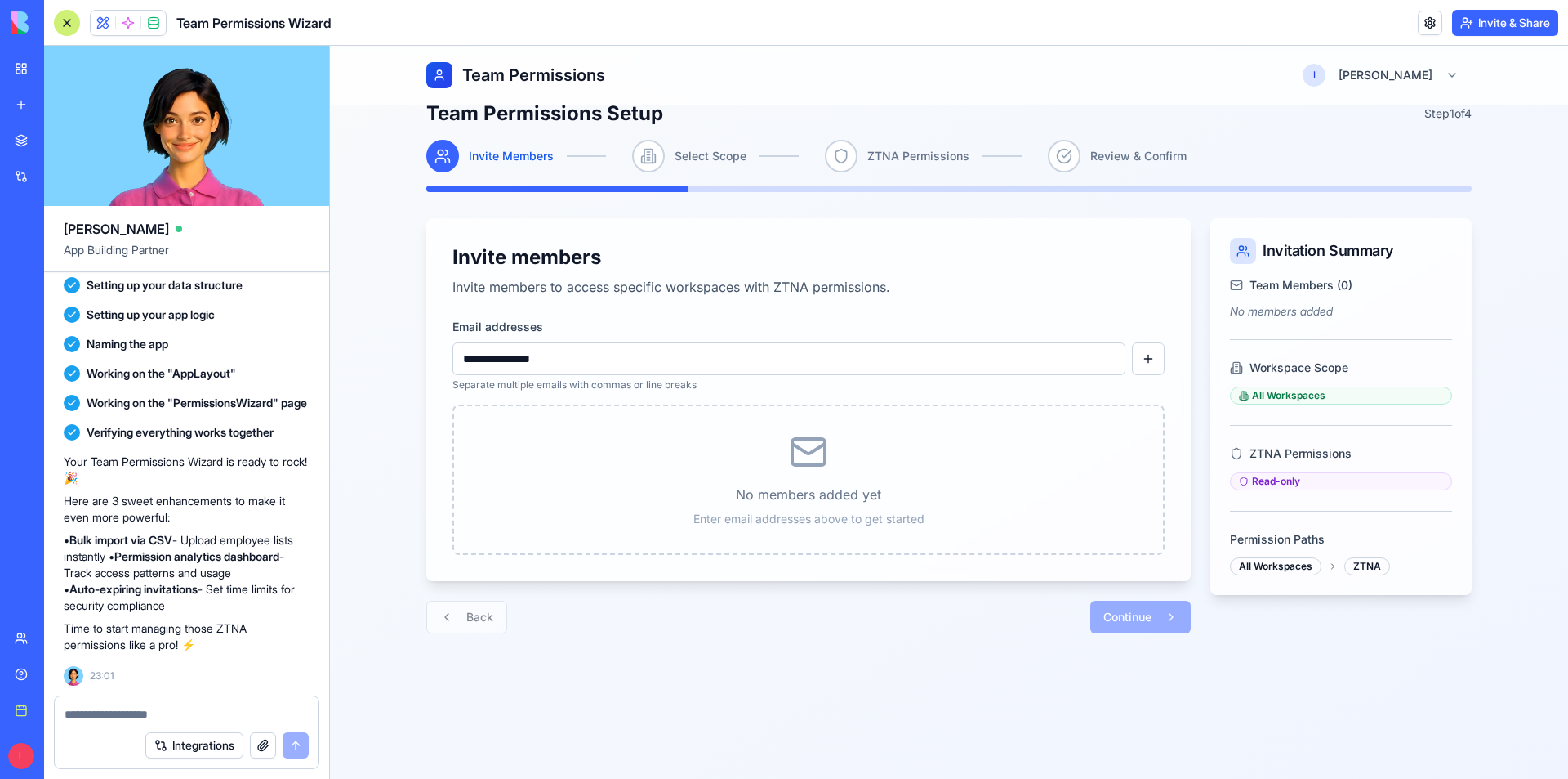
scroll to position [0, 0]
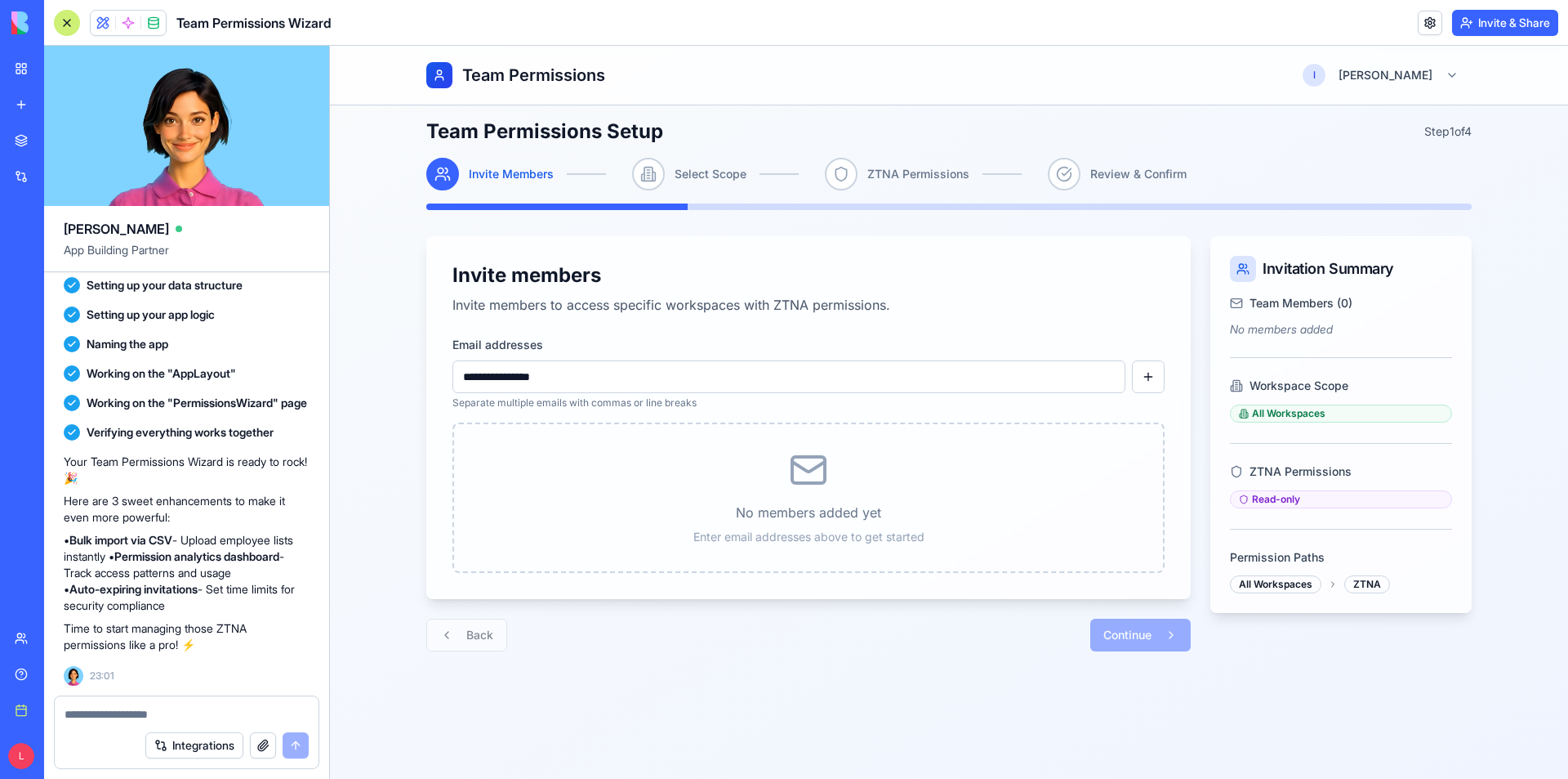
click at [723, 381] on input "**********" at bounding box center [788, 376] width 673 height 33
click at [1145, 384] on button "button" at bounding box center [1148, 376] width 33 height 33
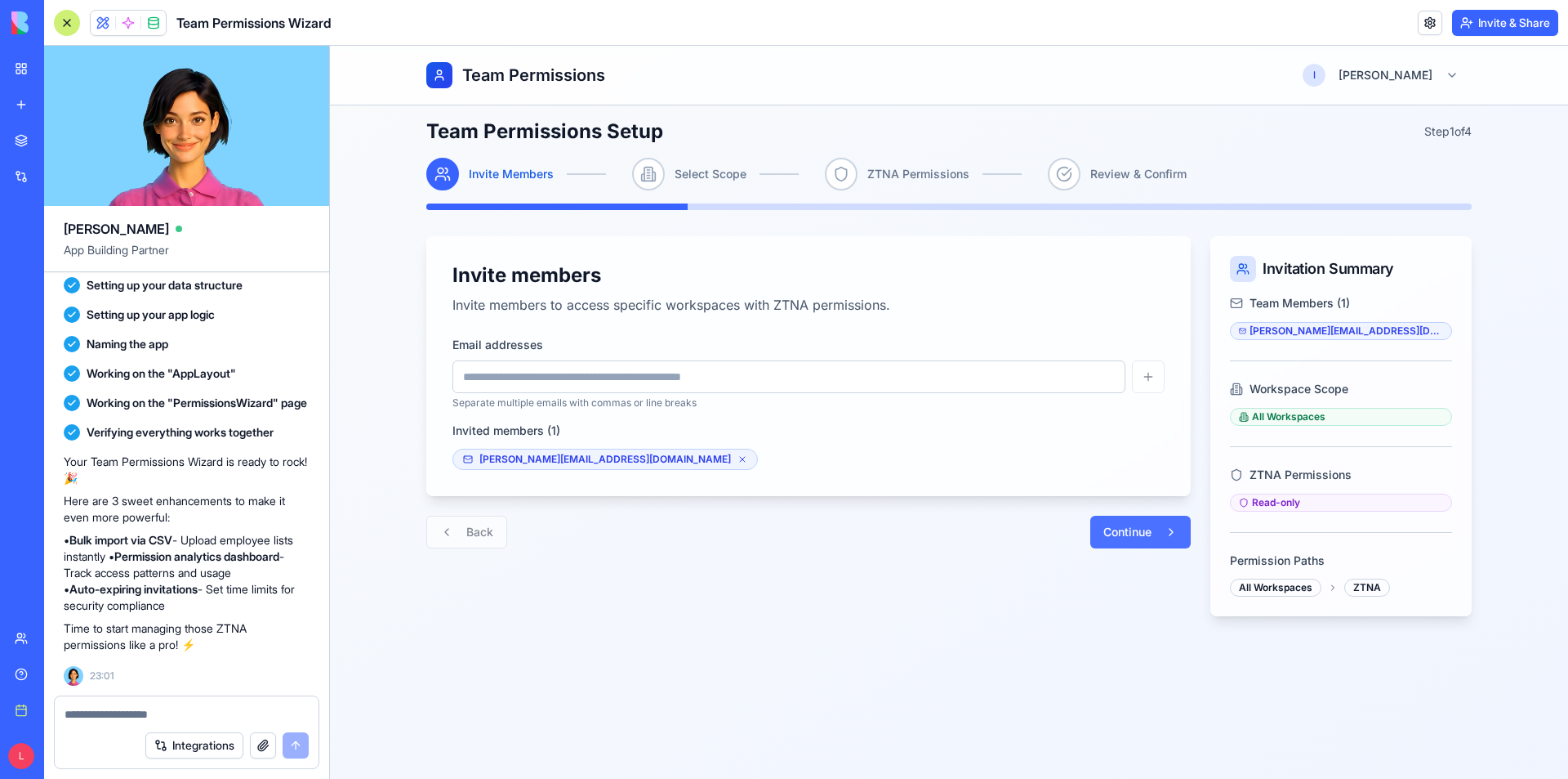
click at [1118, 534] on span "Continue" at bounding box center [1127, 532] width 48 height 16
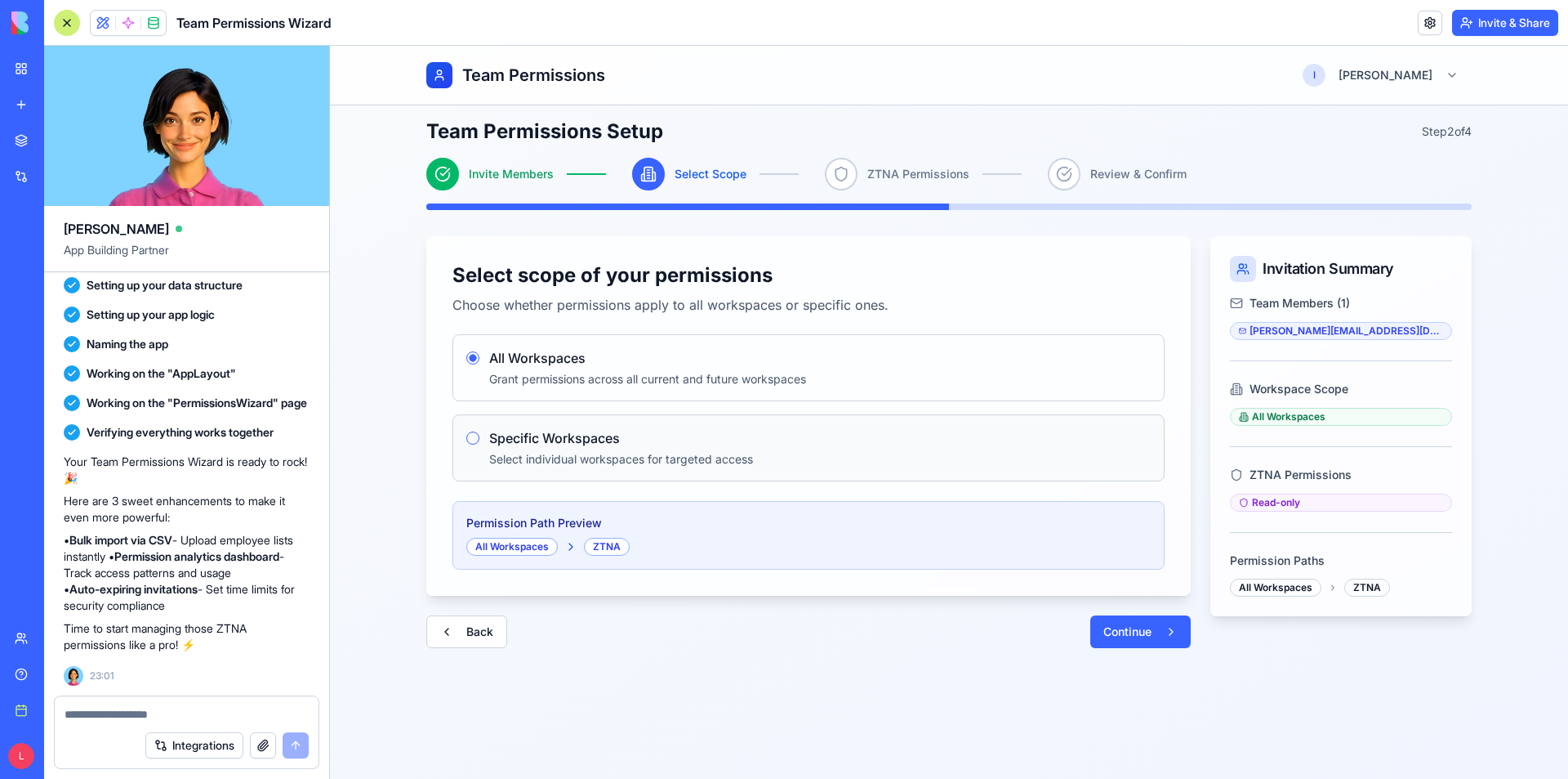
click at [551, 454] on p "Select individual workspaces for targeted access" at bounding box center [820, 459] width 662 height 16
click at [468, 439] on button "Specific Workspaces" at bounding box center [473, 438] width 13 height 13
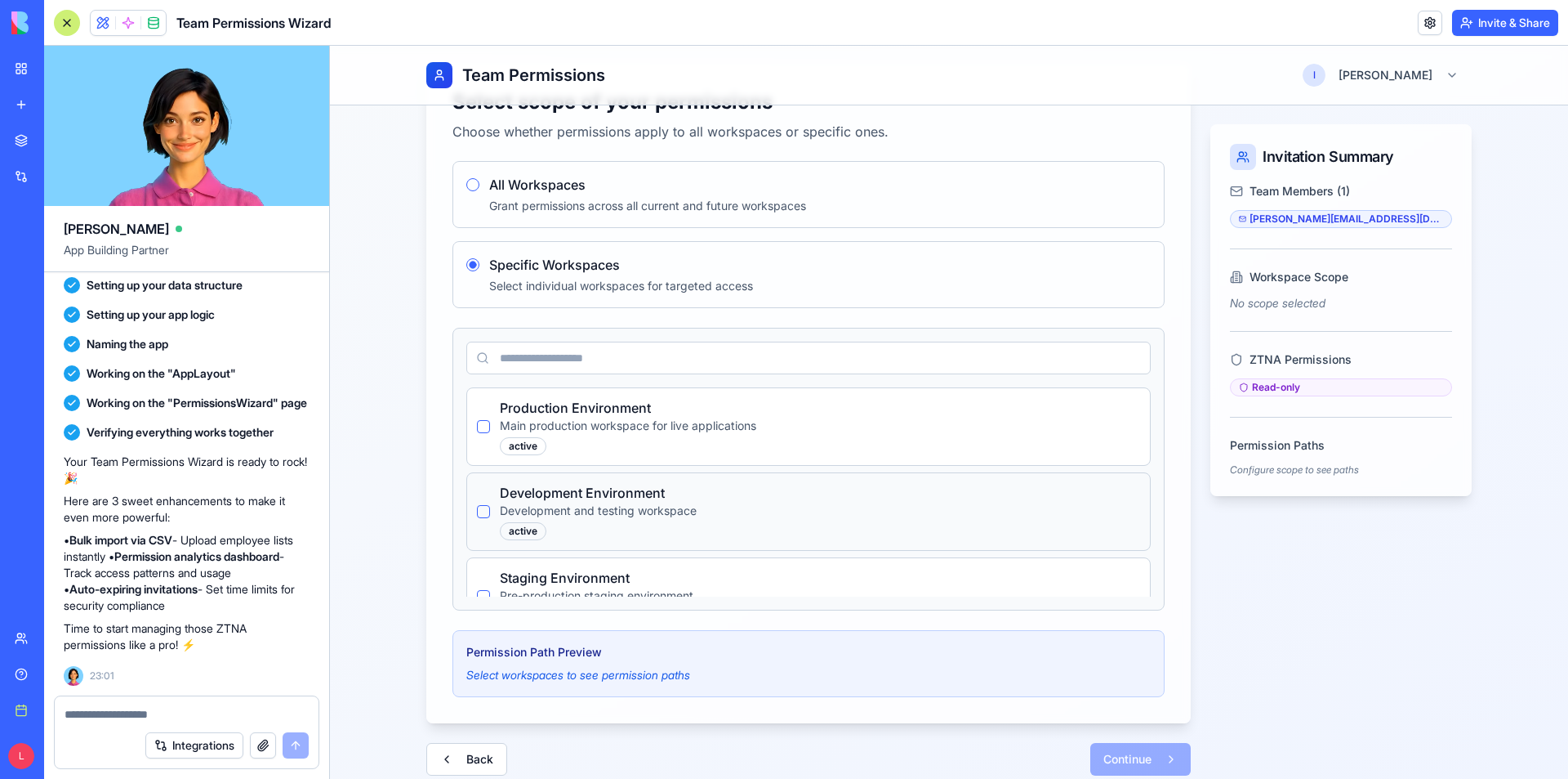
scroll to position [183, 0]
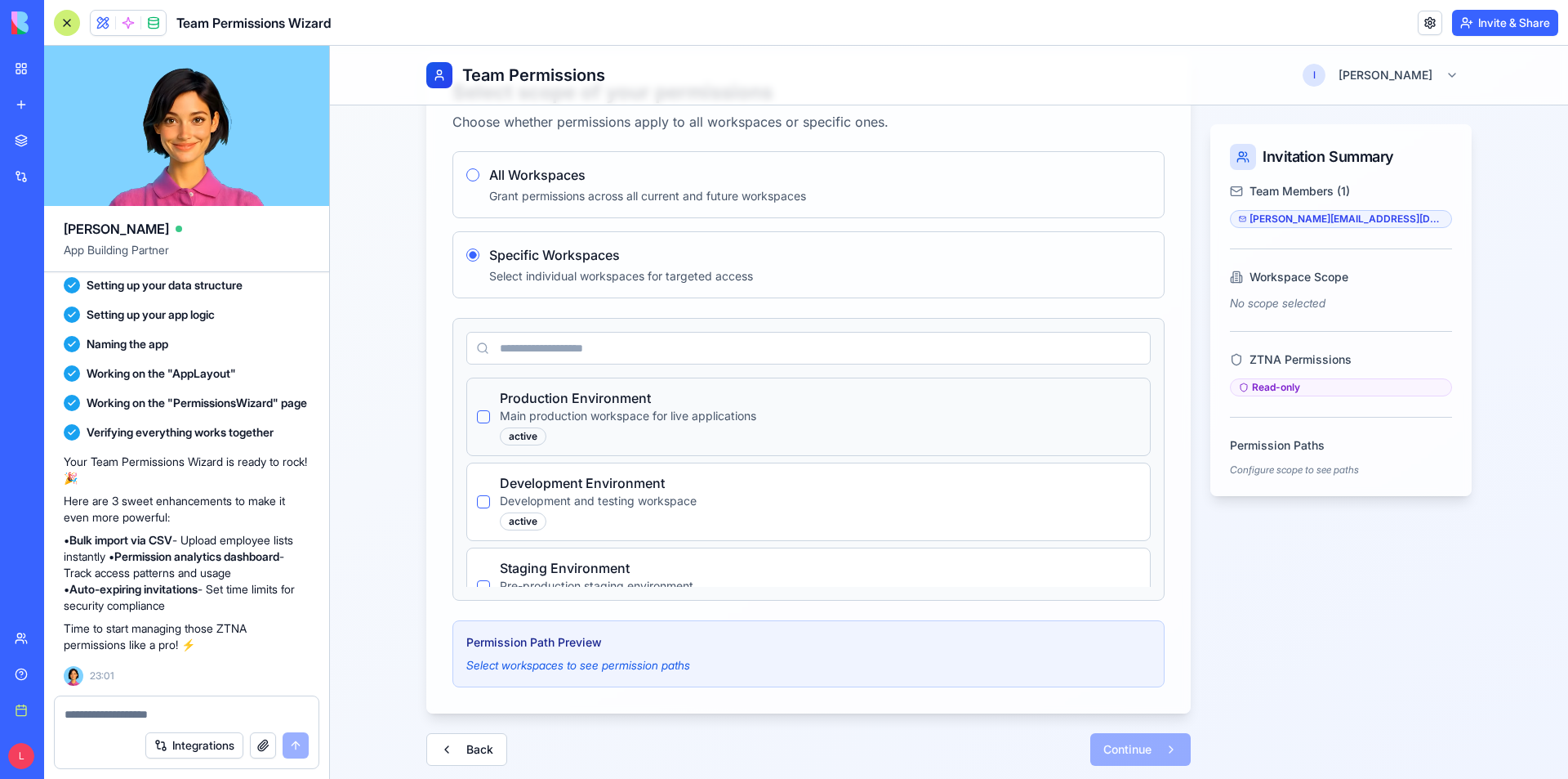
click at [477, 418] on button "button" at bounding box center [483, 417] width 13 height 13
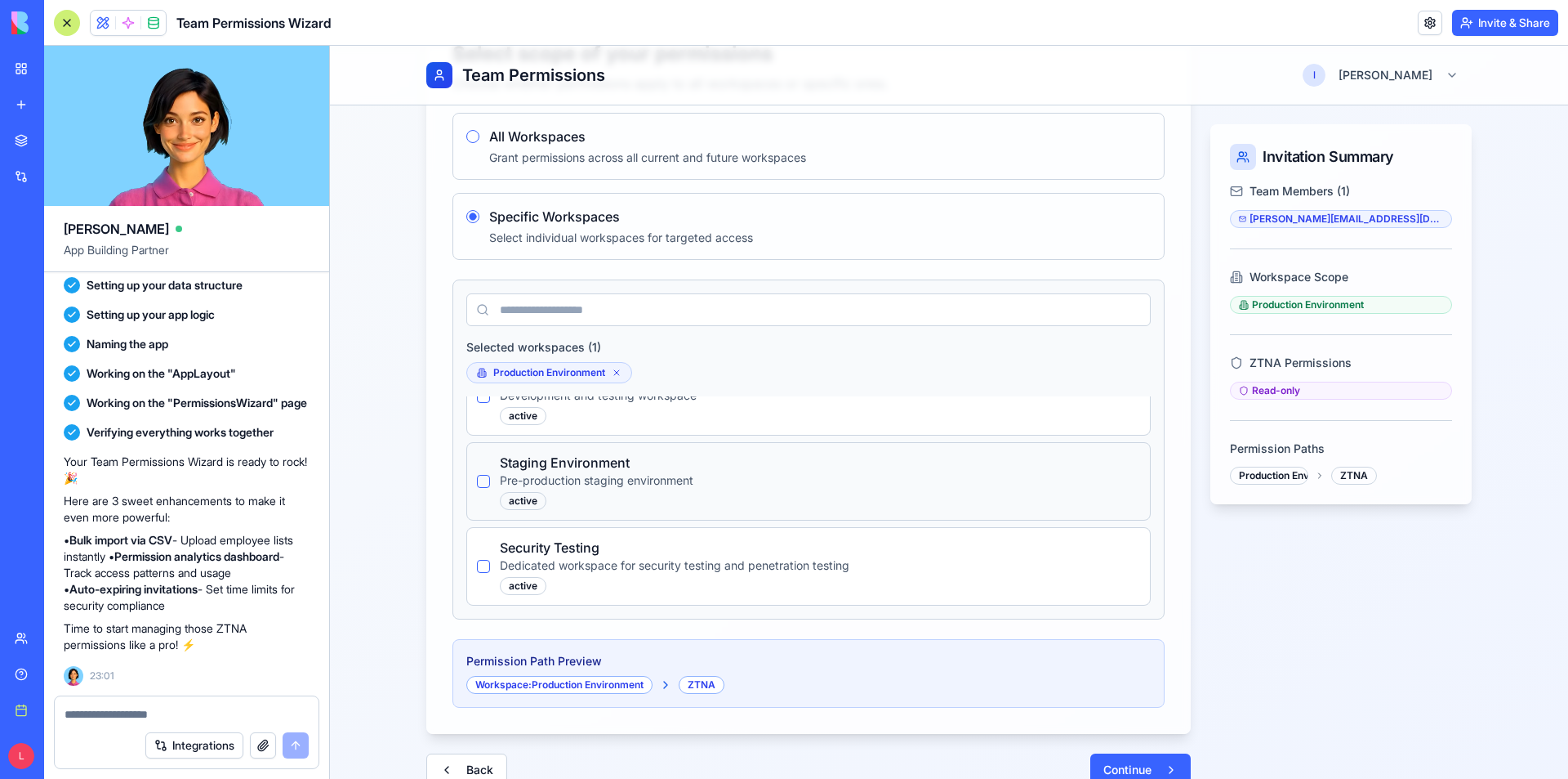
scroll to position [242, 0]
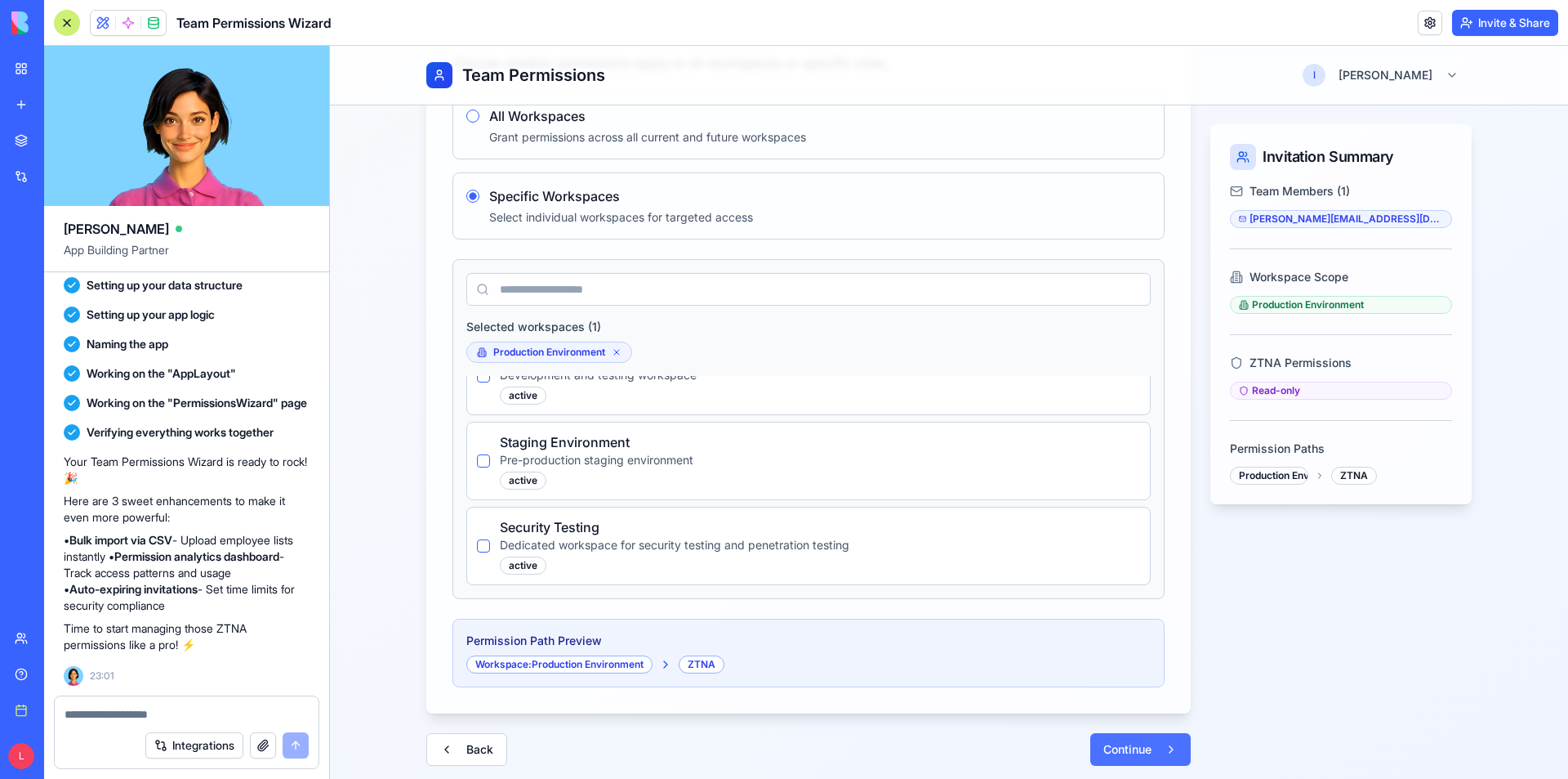
click at [1138, 750] on span "Continue" at bounding box center [1127, 750] width 48 height 16
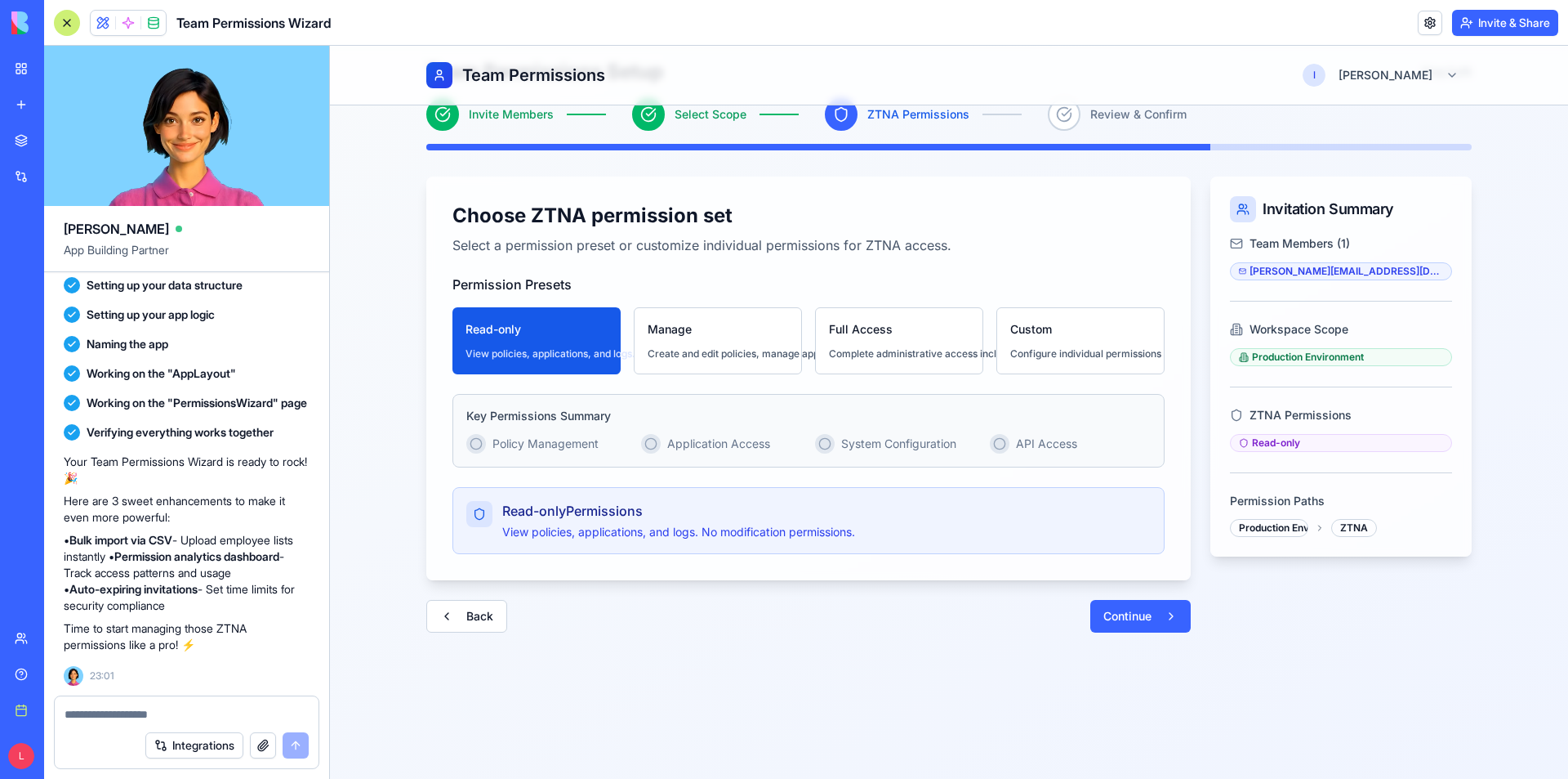
scroll to position [60, 0]
click at [470, 438] on icon at bounding box center [476, 444] width 13 height 13
click at [470, 446] on icon at bounding box center [476, 444] width 13 height 13
click at [732, 455] on div "Key Permissions Summary Policy Management Application Access System Configurati…" at bounding box center [808, 430] width 712 height 74
click at [721, 363] on button "Manage Create and edit policies, manage applications. Cannot delete or publish." at bounding box center [718, 340] width 168 height 67
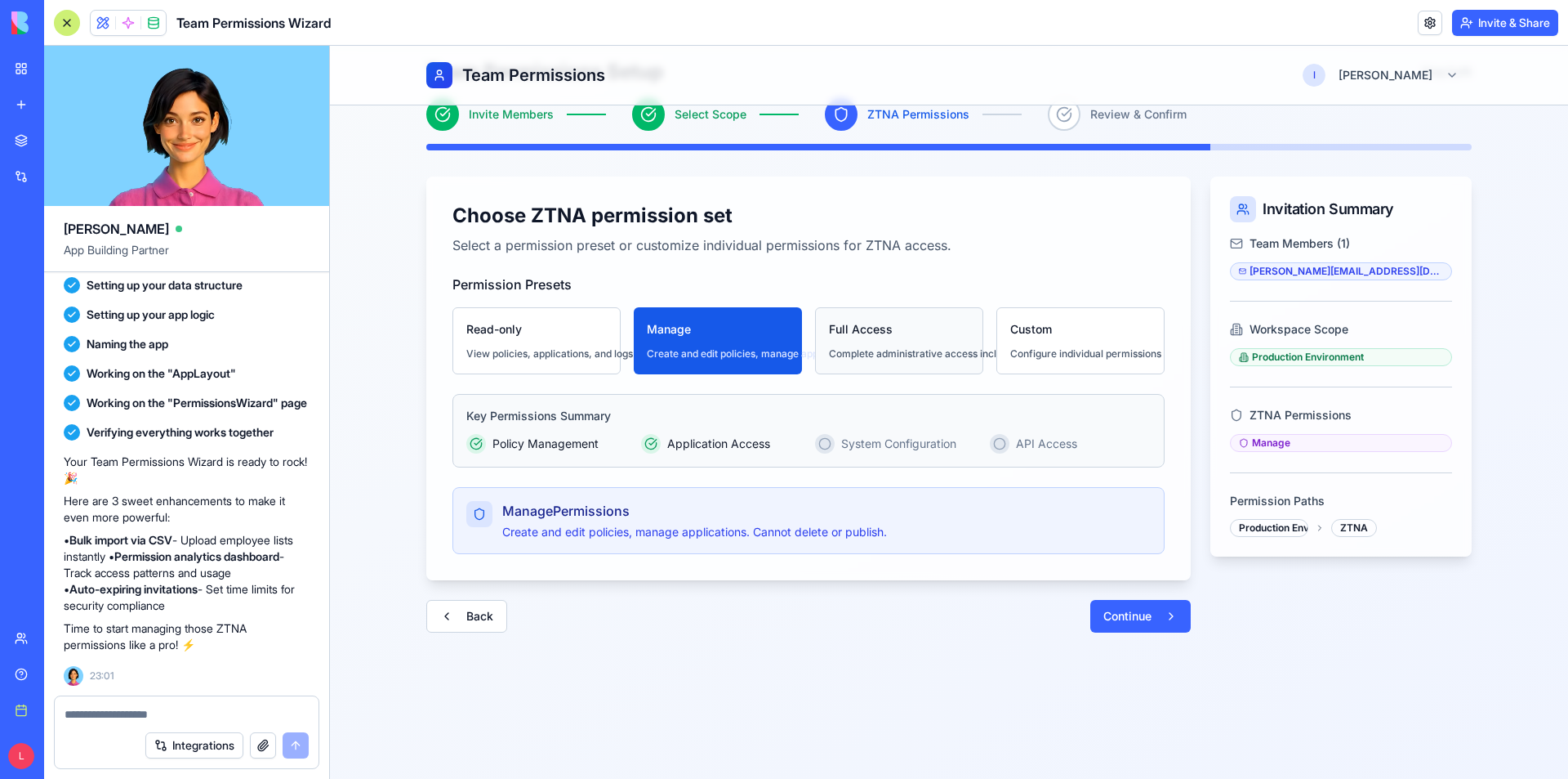
click at [882, 347] on div "Complete administrative access including deletion and configuration." at bounding box center [988, 353] width 319 height 13
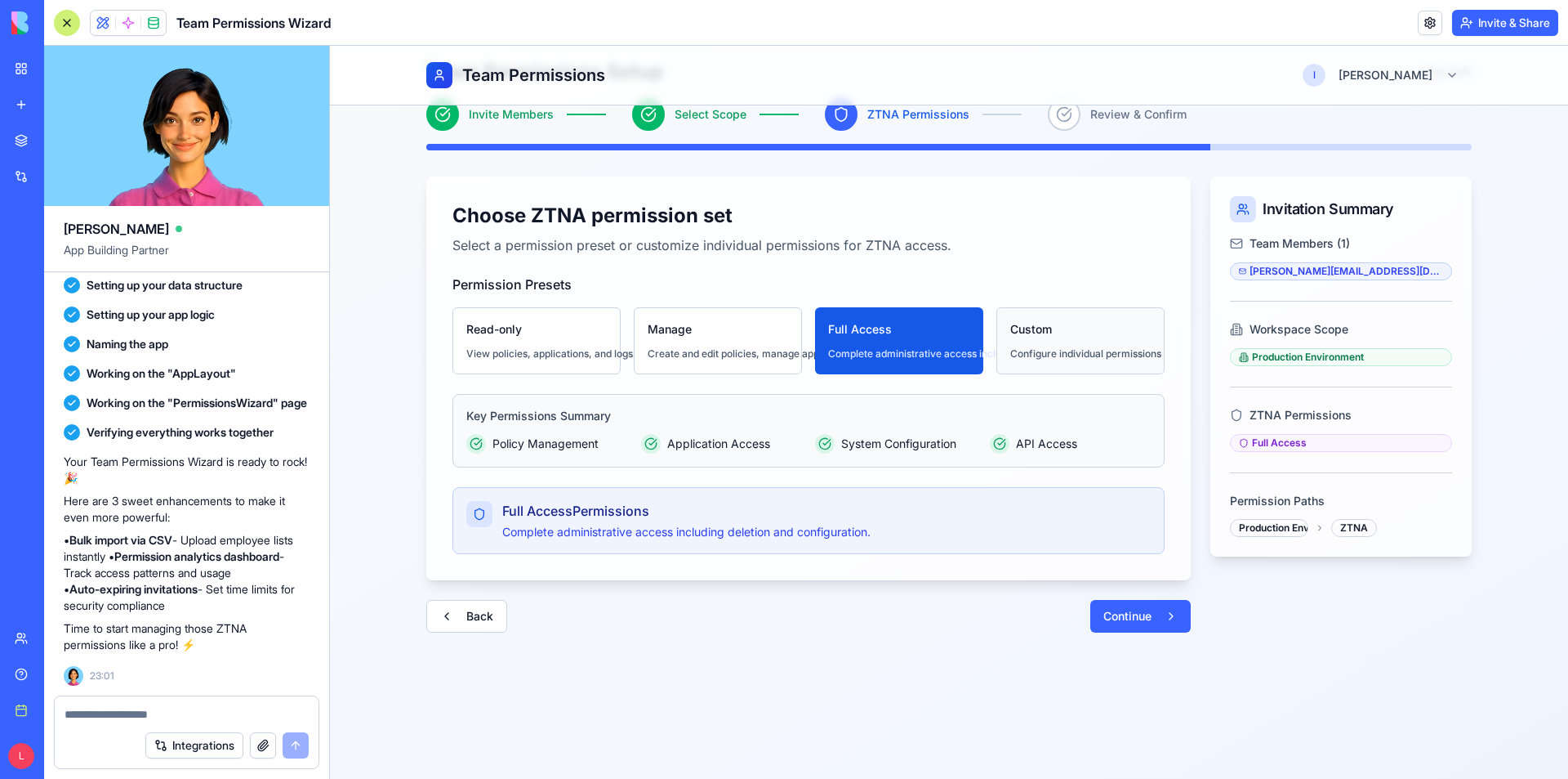
click at [1101, 340] on button "Custom Configure individual permissions" at bounding box center [1081, 340] width 168 height 67
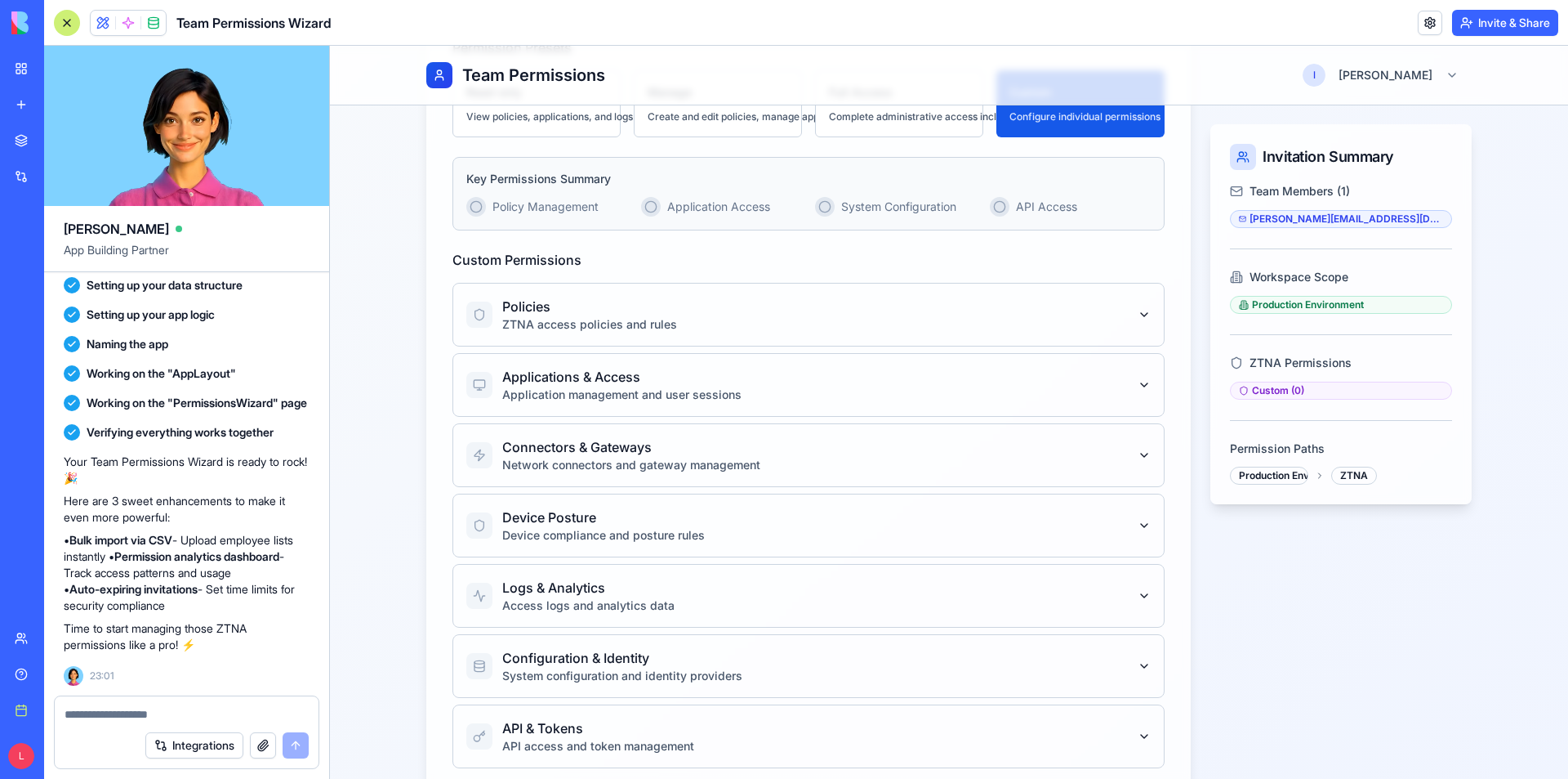
scroll to position [304, 0]
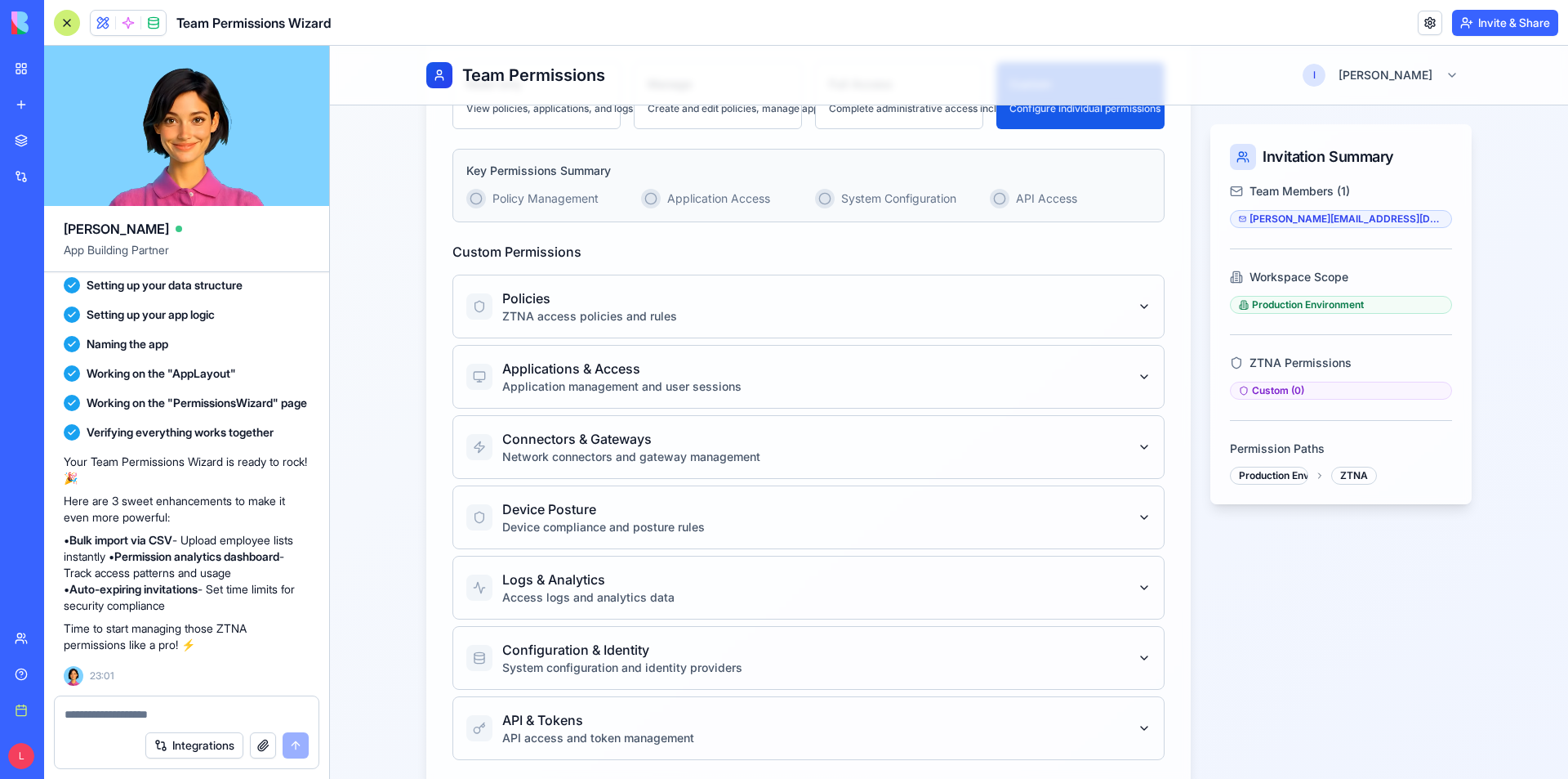
click at [1098, 309] on button "Policies ZTNA access policies and rules" at bounding box center [808, 306] width 685 height 62
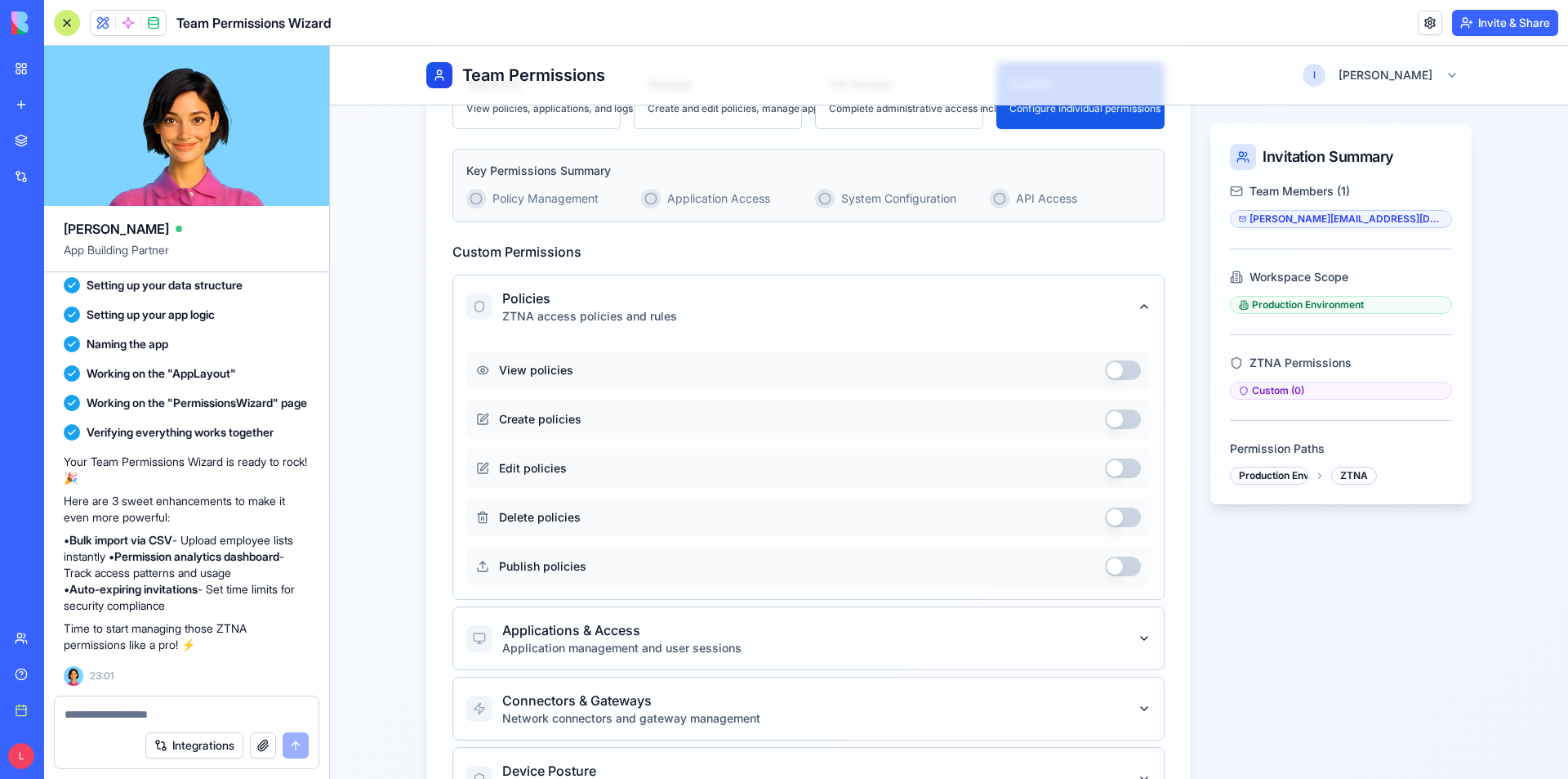
click at [1122, 373] on button "button" at bounding box center [1123, 370] width 36 height 20
click at [1116, 371] on button "button" at bounding box center [1123, 370] width 36 height 20
click at [1138, 302] on icon "button" at bounding box center [1144, 306] width 13 height 13
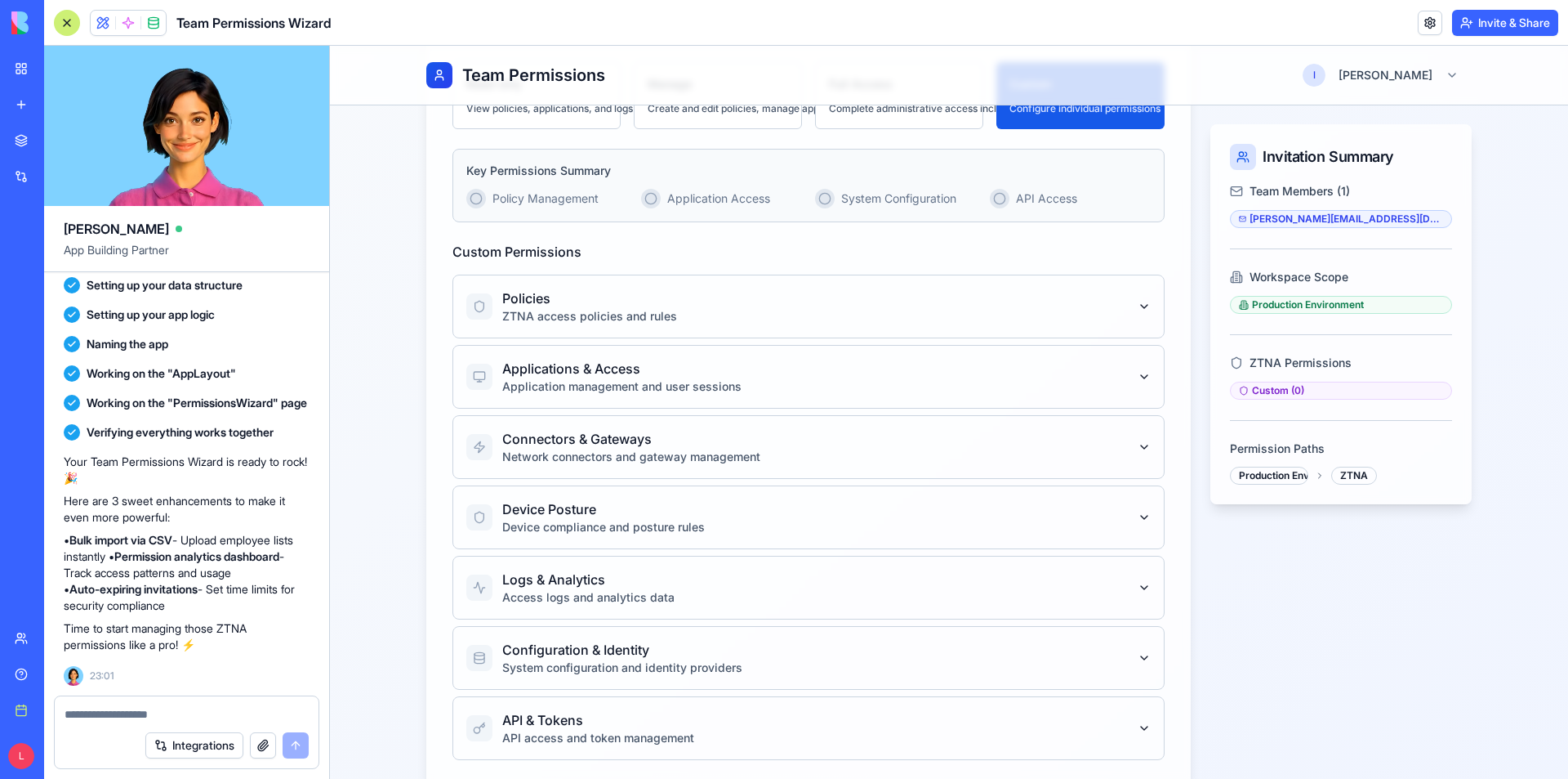
click at [1090, 371] on button "Applications & Access Application management and user sessions" at bounding box center [808, 376] width 685 height 62
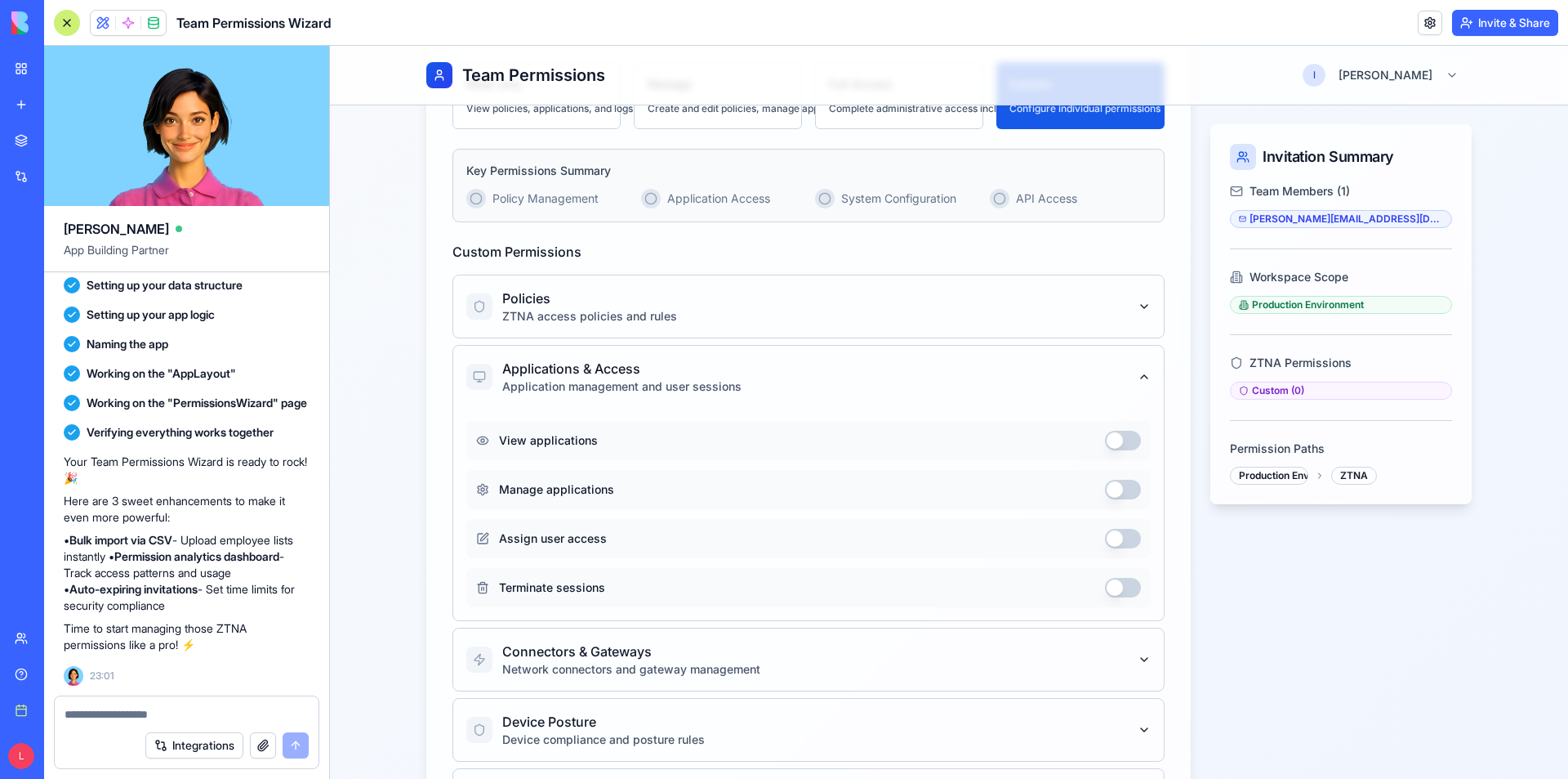
click at [1085, 380] on button "Applications & Access Application management and user sessions" at bounding box center [808, 376] width 685 height 62
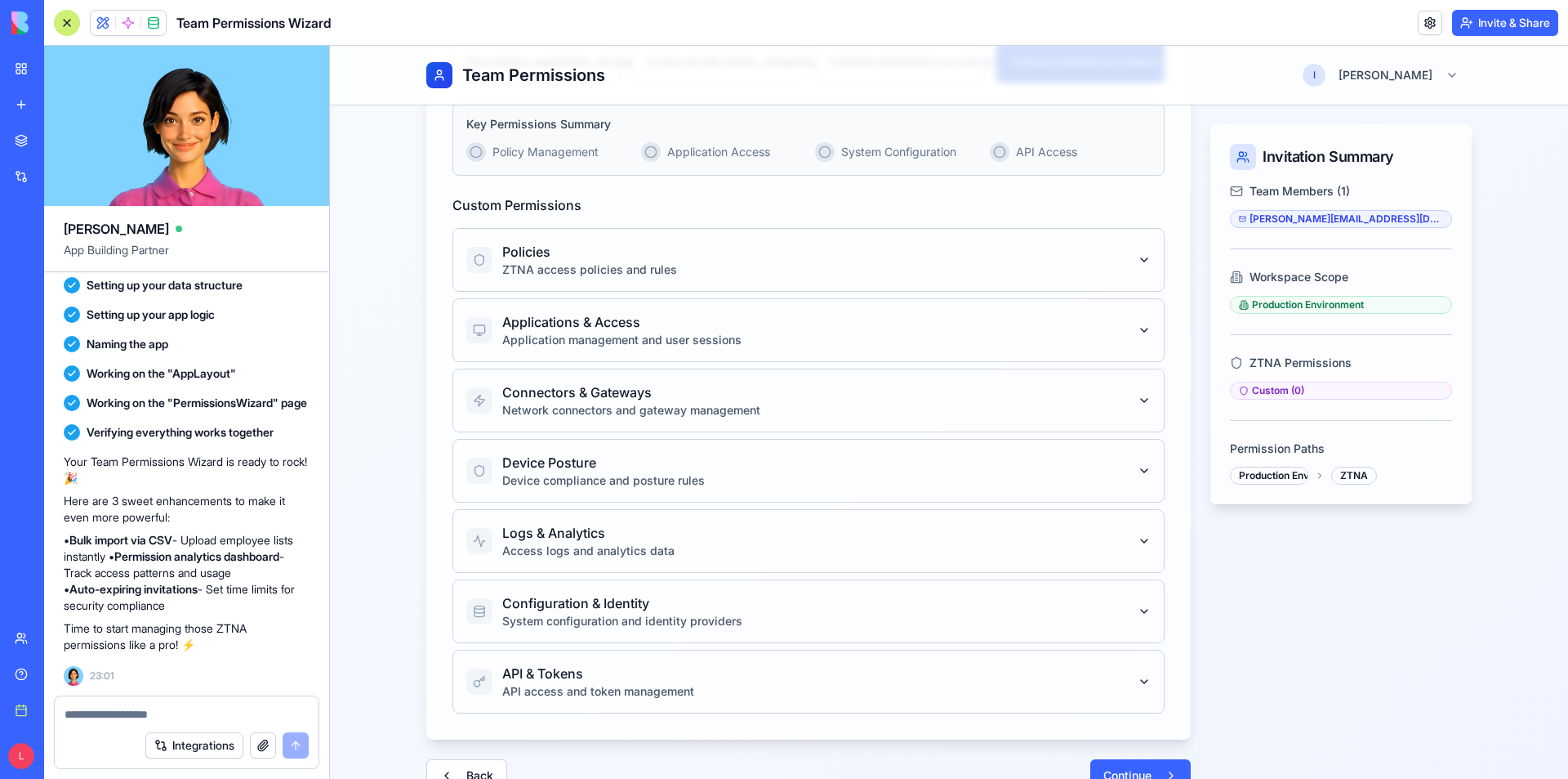
scroll to position [377, 0]
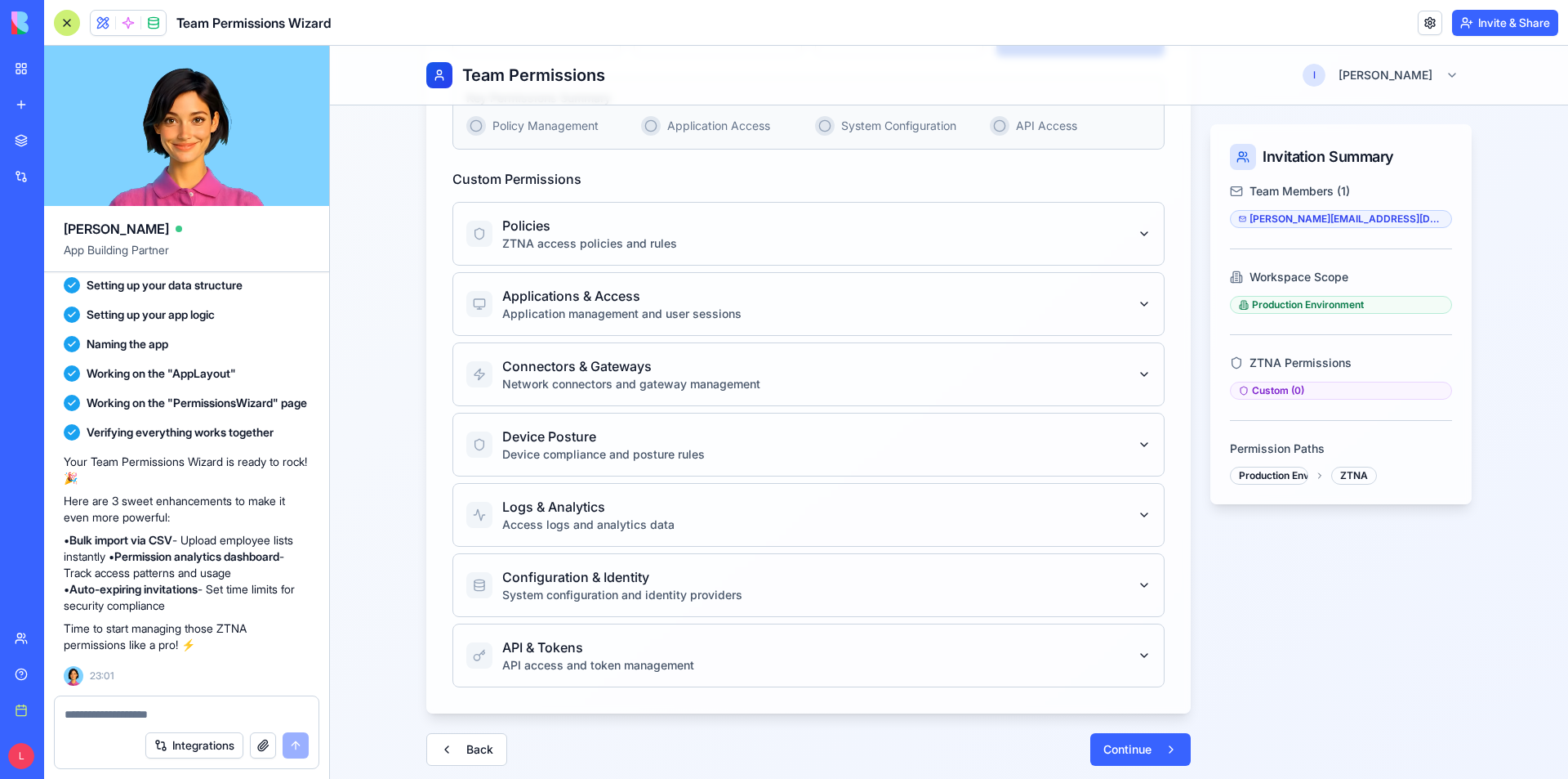
click at [1031, 378] on button "Connectors & Gateways Network connectors and gateway management" at bounding box center [808, 374] width 685 height 62
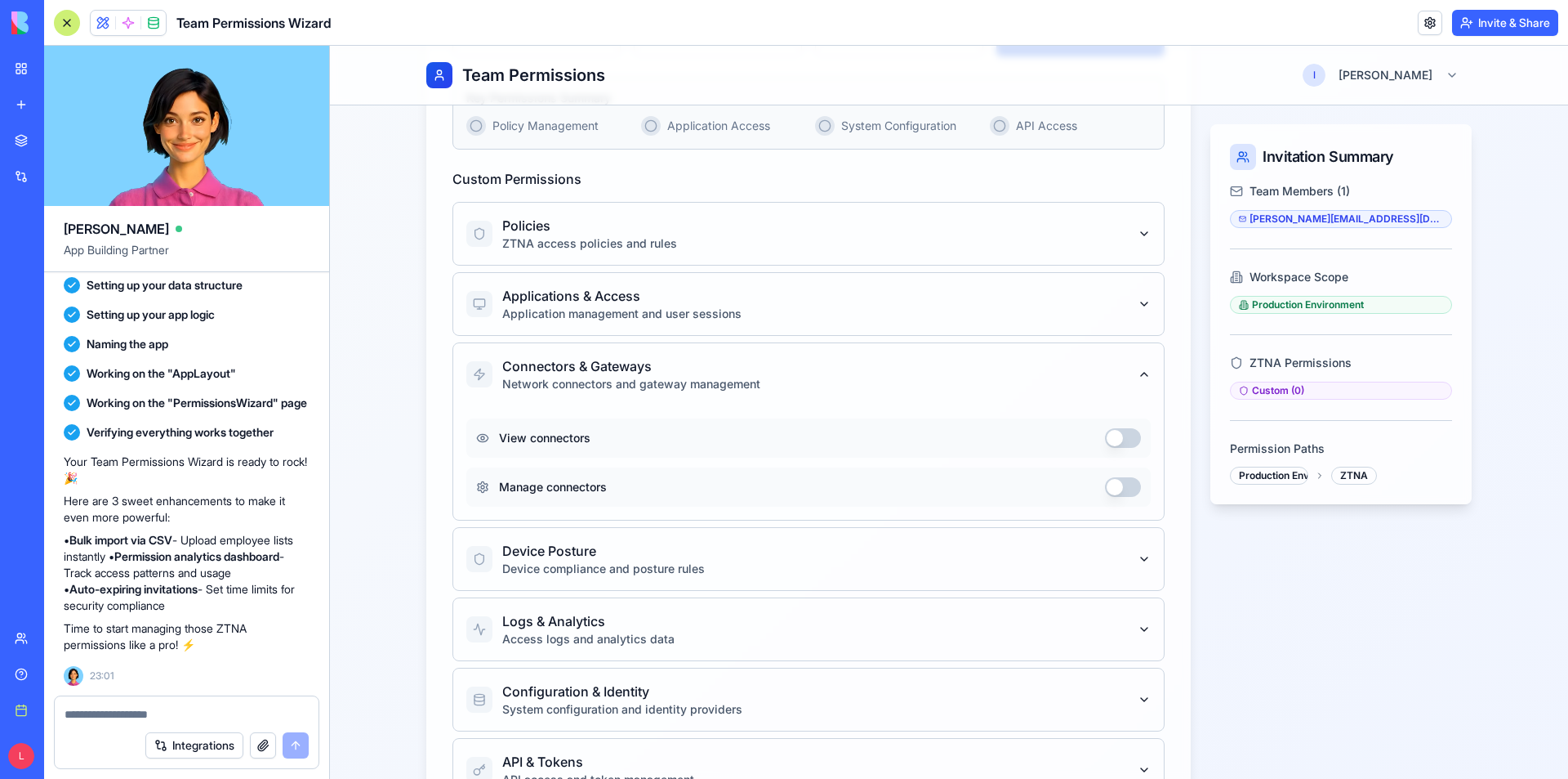
click at [1045, 397] on button "Connectors & Gateways Network connectors and gateway management" at bounding box center [808, 374] width 685 height 62
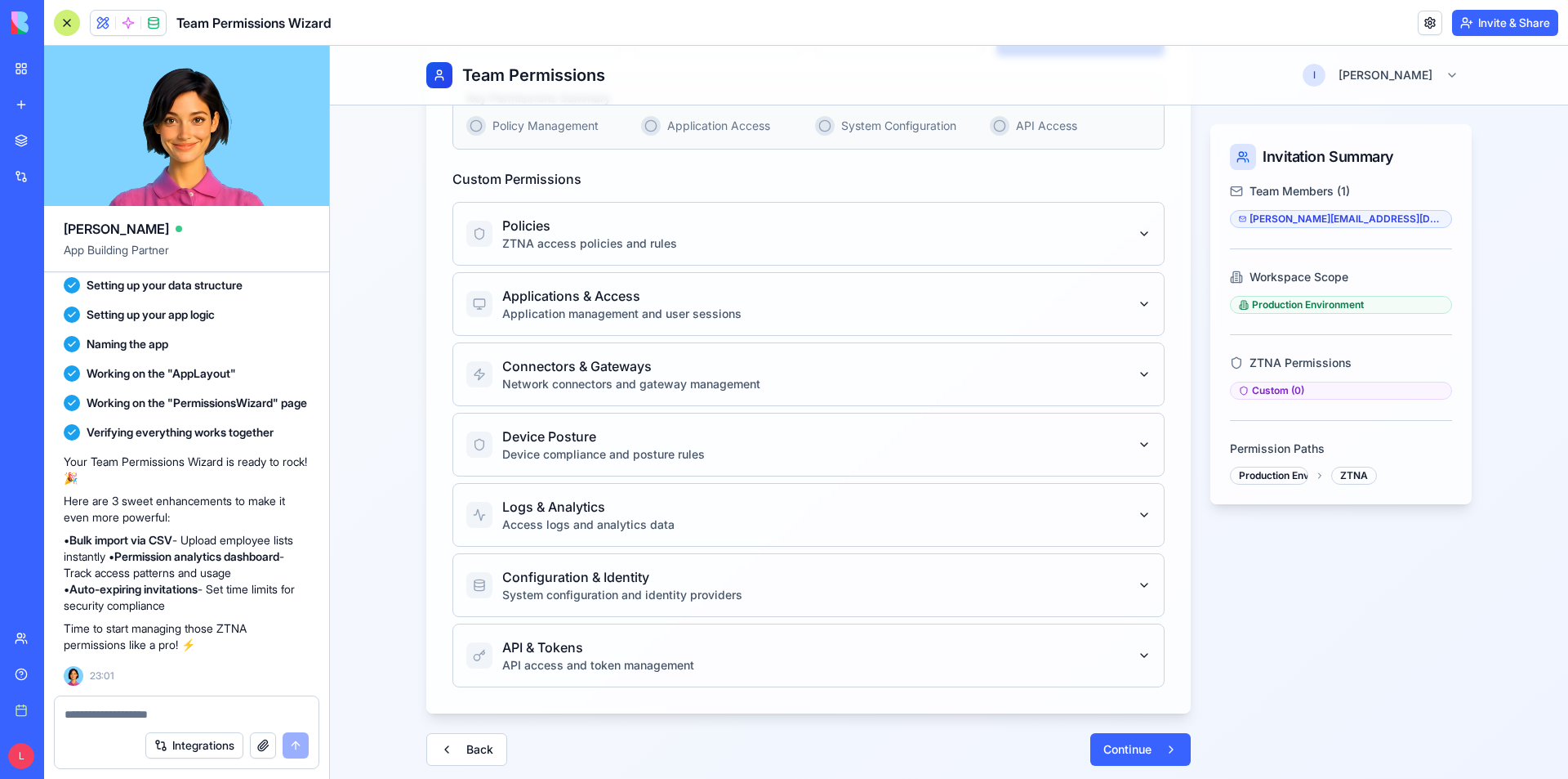
click at [1013, 526] on button "Logs & Analytics Access logs and analytics data" at bounding box center [808, 515] width 685 height 62
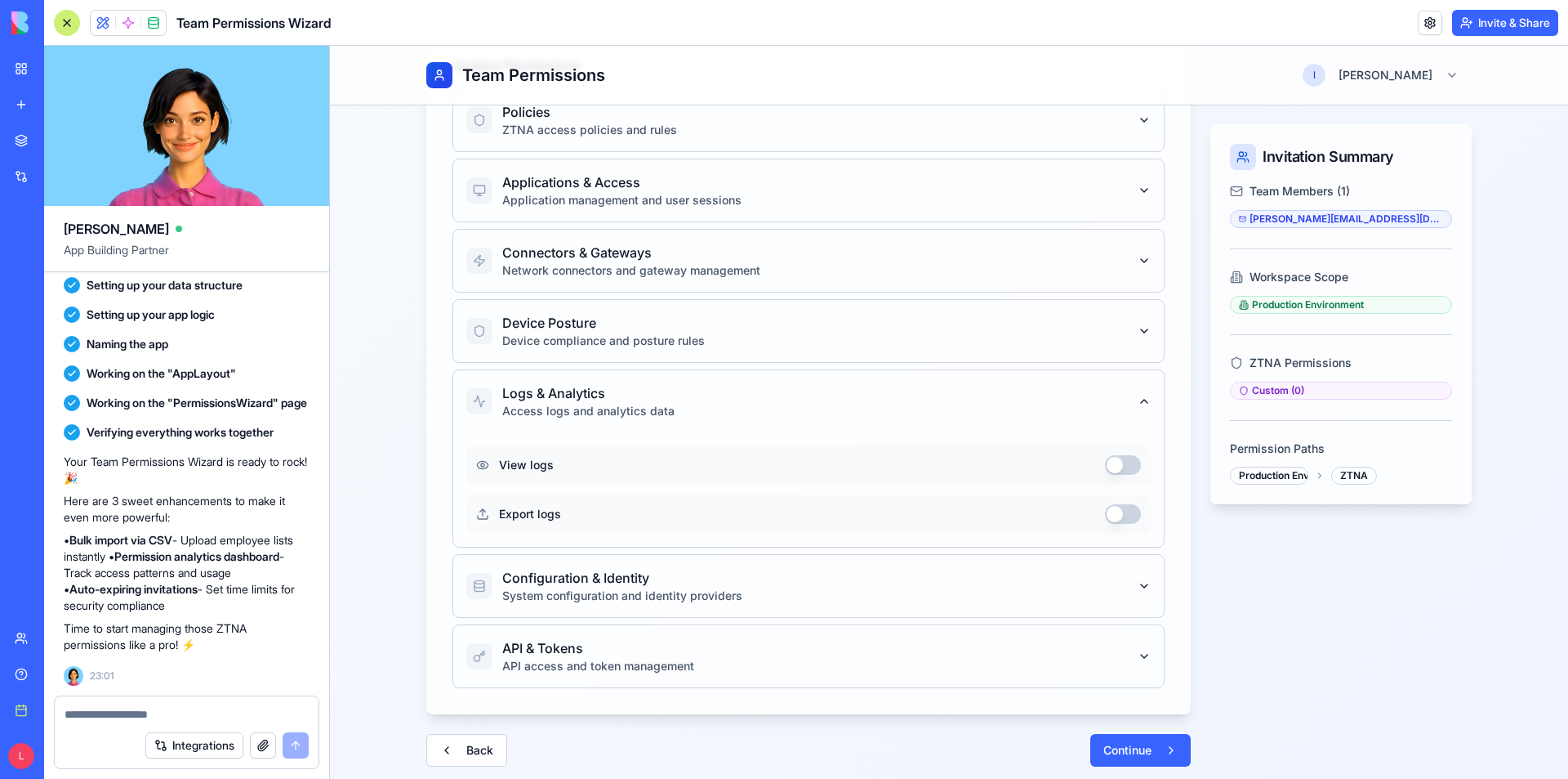
scroll to position [492, 0]
drag, startPoint x: 1120, startPoint y: 461, endPoint x: 1127, endPoint y: 470, distance: 11.4
click at [1120, 463] on button "button" at bounding box center [1123, 464] width 36 height 20
click at [1106, 462] on button "button" at bounding box center [1123, 464] width 36 height 20
click at [1138, 588] on icon "button" at bounding box center [1144, 585] width 13 height 13
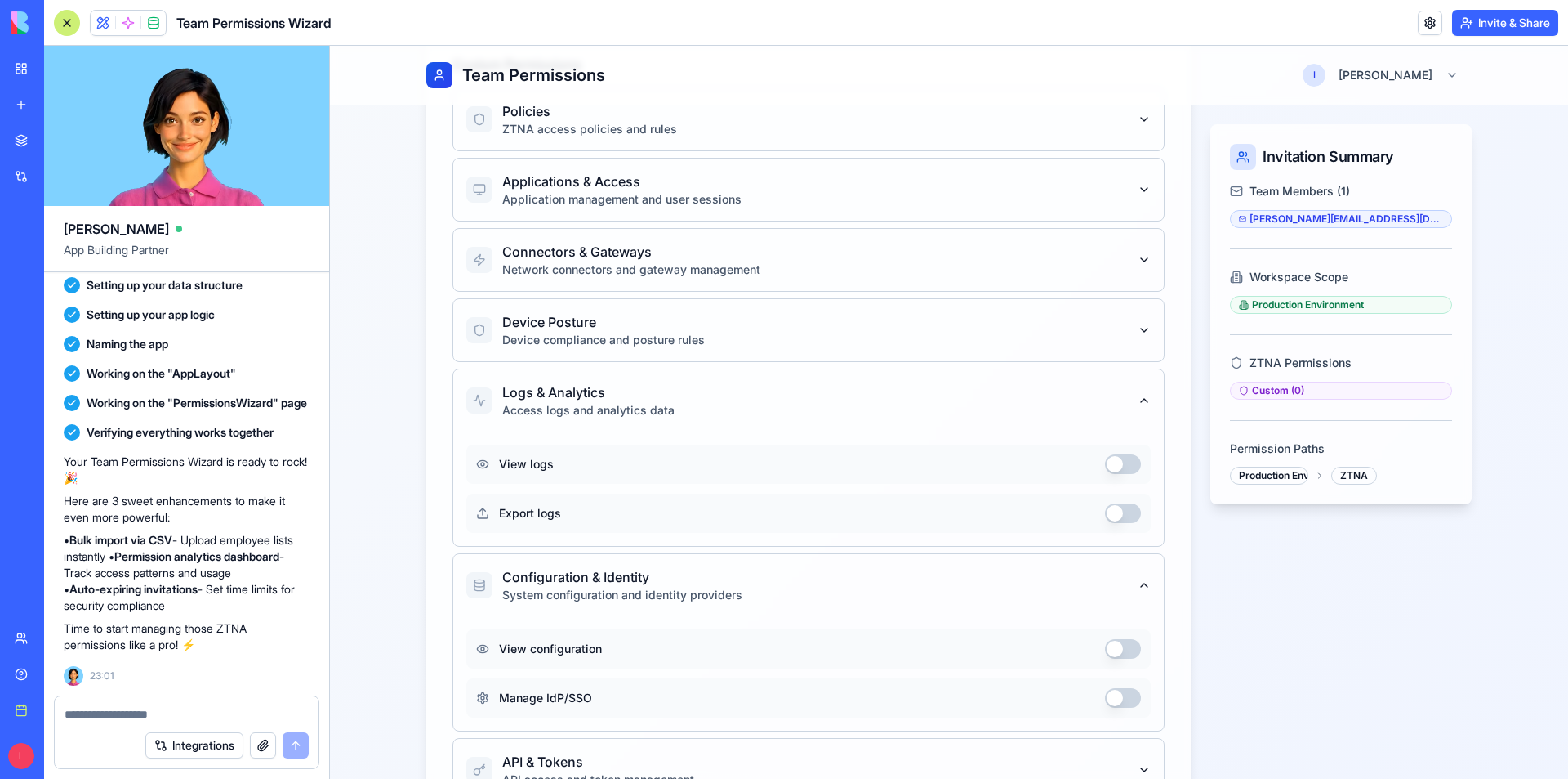
click at [1107, 580] on button "Configuration & Identity System configuration and identity providers" at bounding box center [808, 585] width 685 height 62
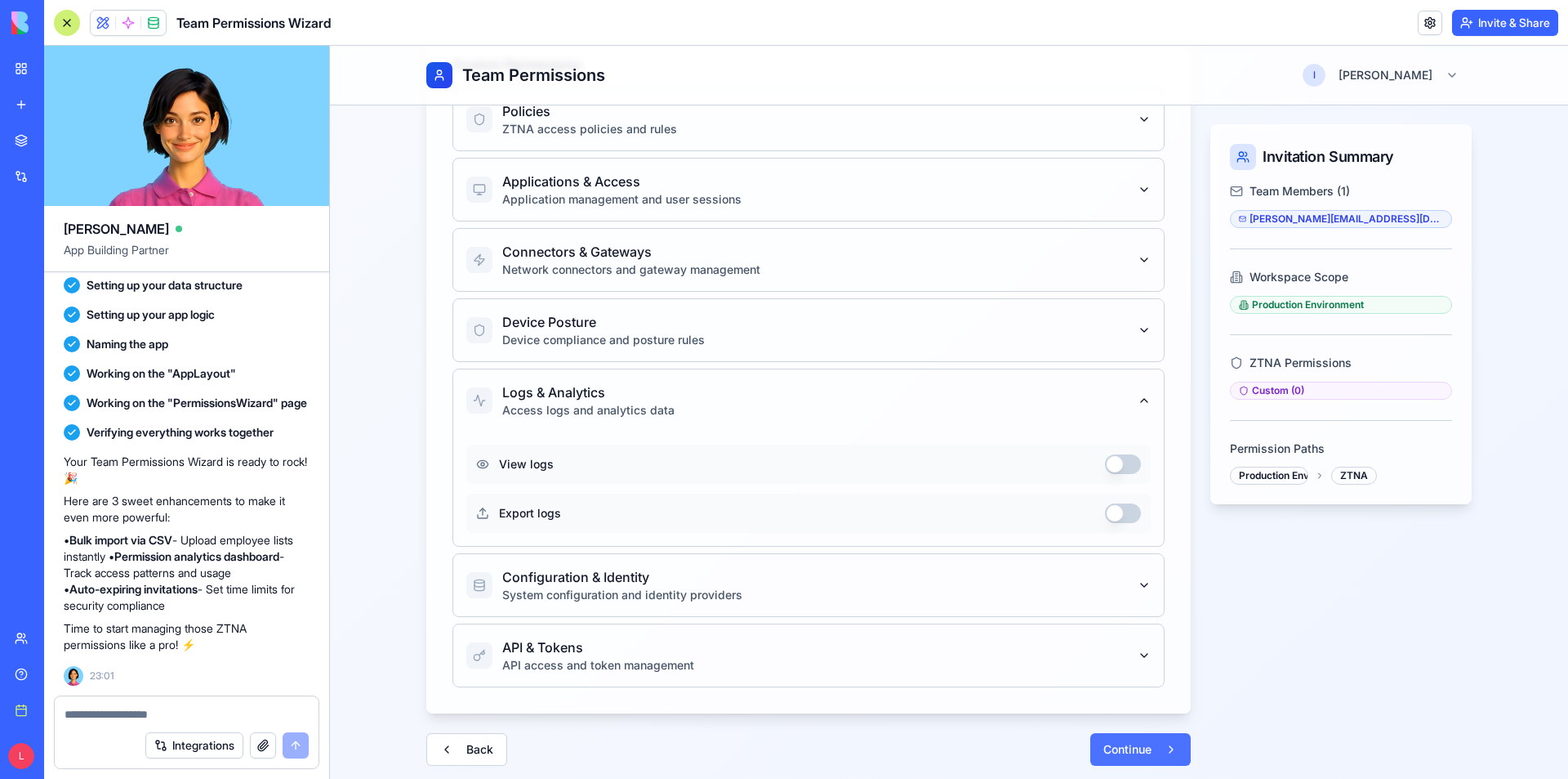
click at [1134, 745] on span "Continue" at bounding box center [1127, 750] width 48 height 16
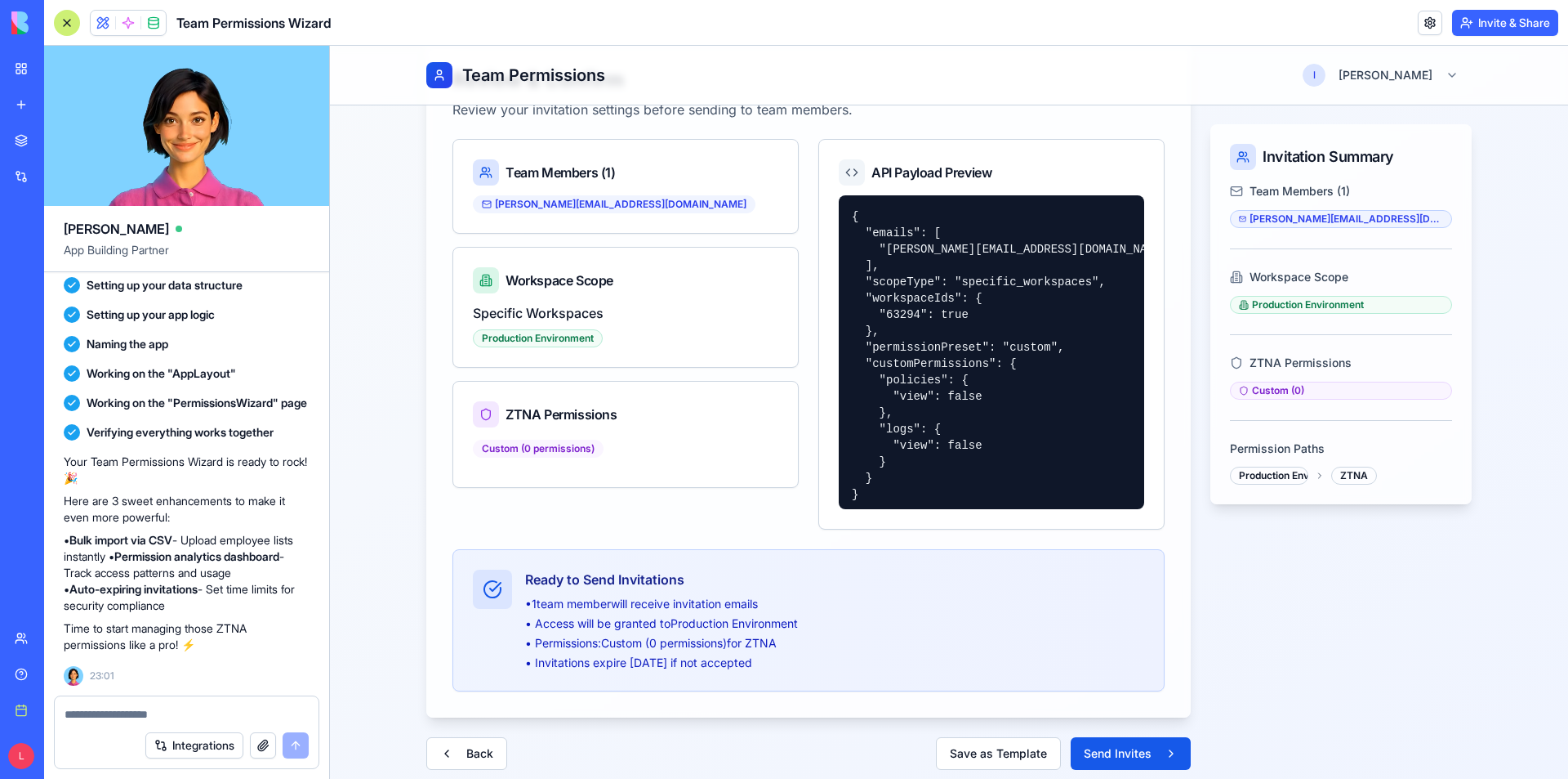
scroll to position [200, 0]
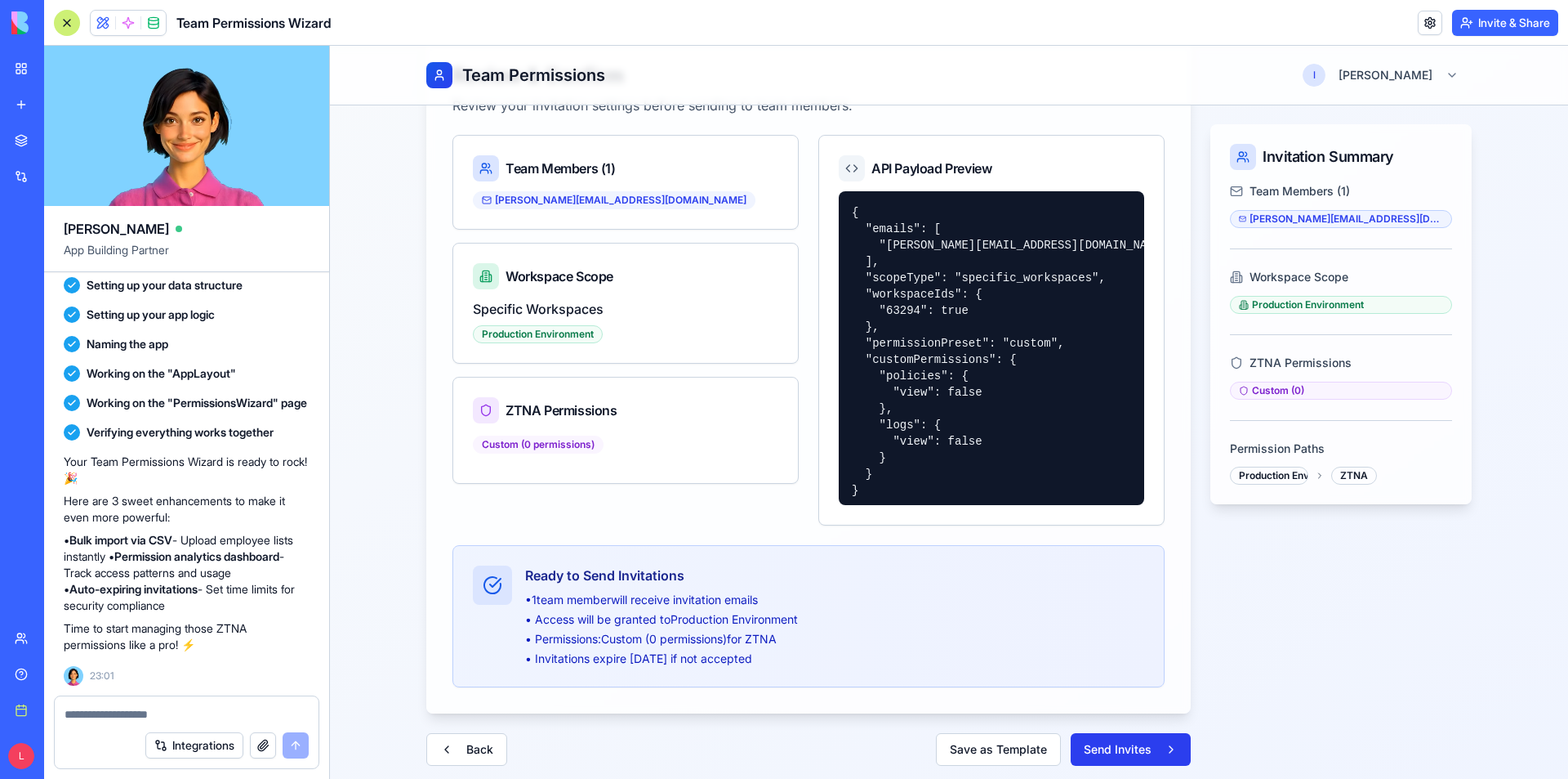
click at [1127, 757] on span "Send Invites" at bounding box center [1117, 750] width 68 height 16
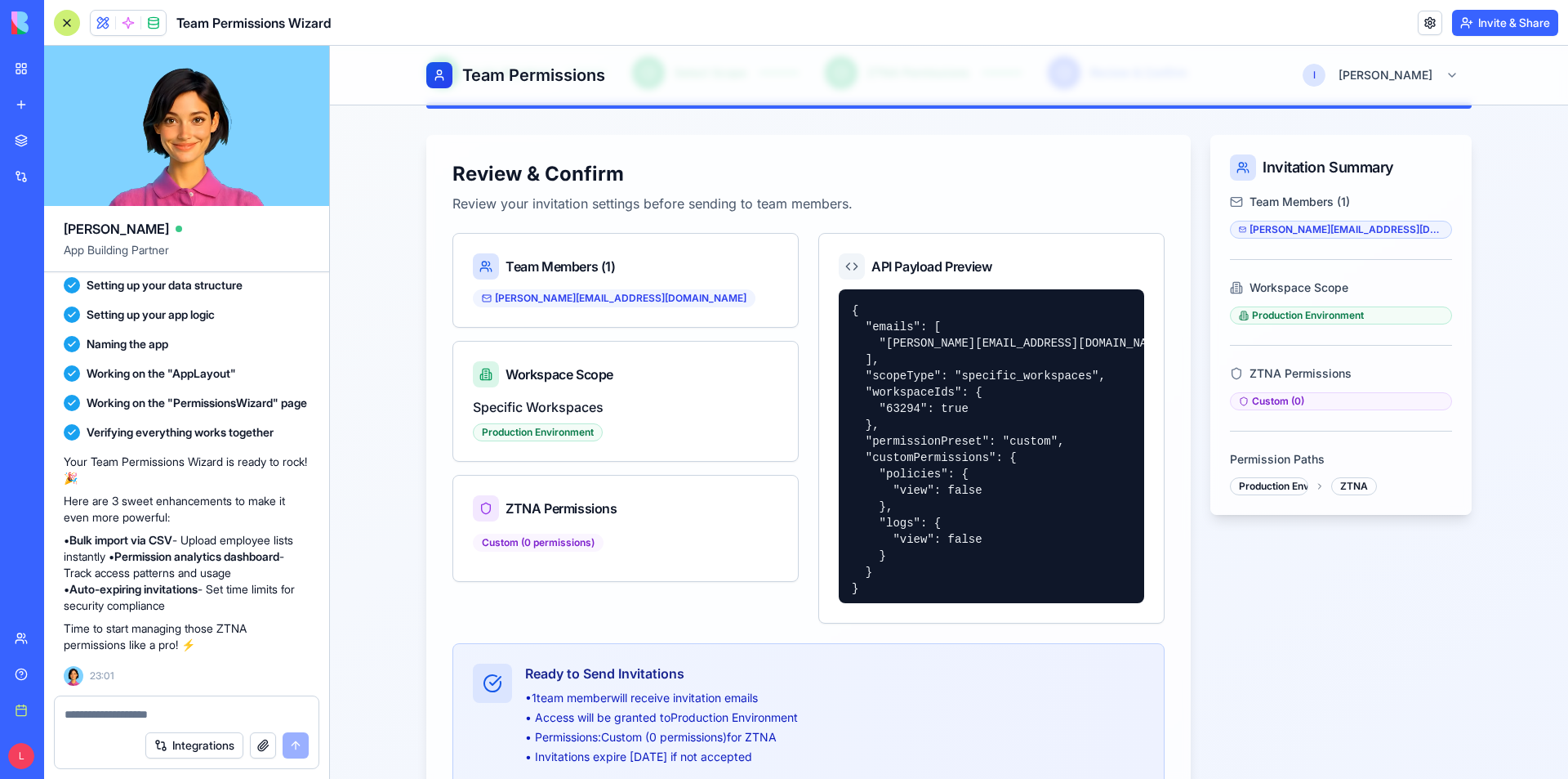
scroll to position [0, 0]
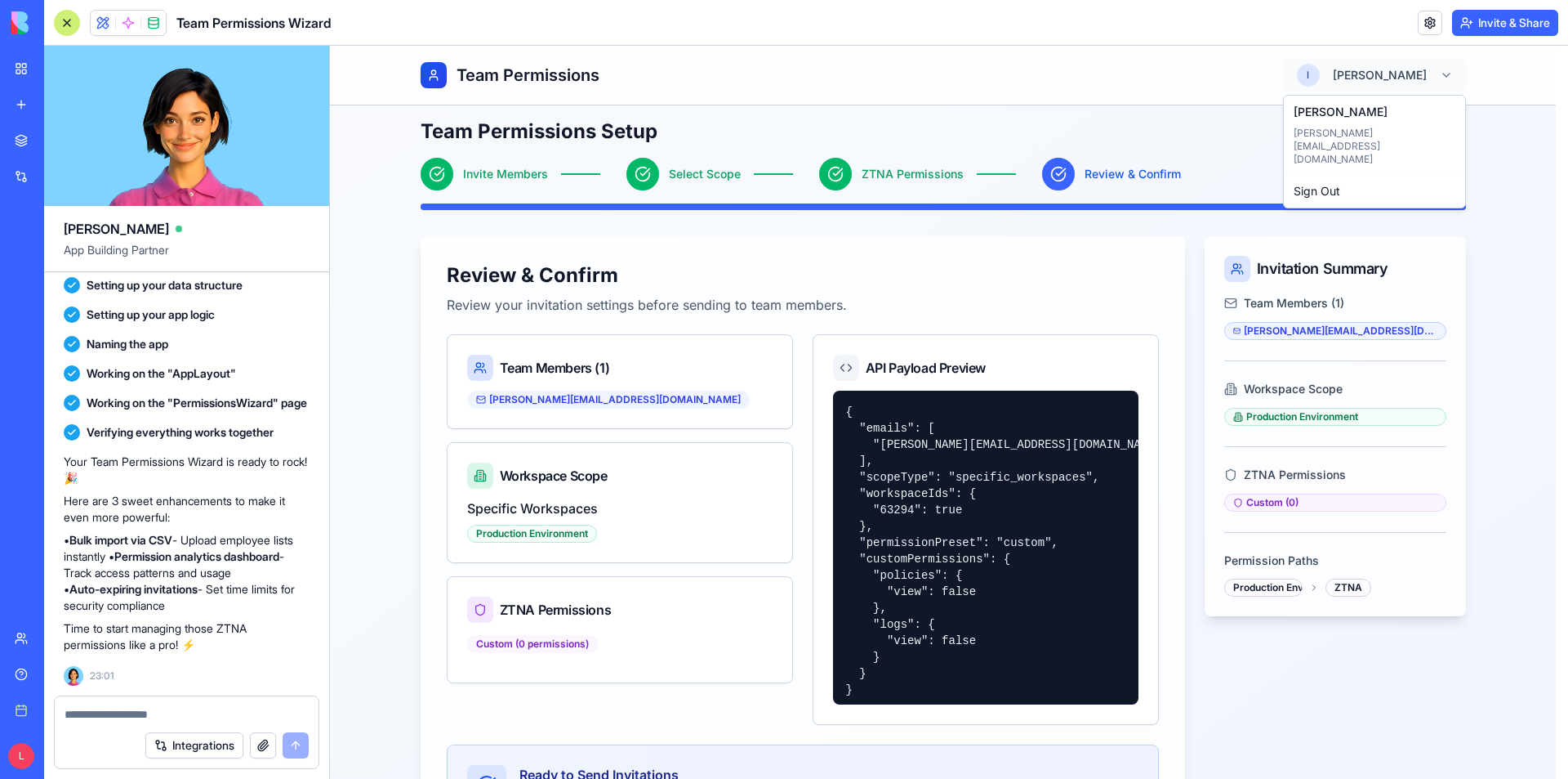
click at [1440, 76] on html "Team Permissions l lee Team Permissions Setup Step 4 of 4 Invite Members Select…" at bounding box center [949, 511] width 1238 height 932
click at [1513, 259] on html "Team Permissions l lee Team Permissions Setup Step 4 of 4 Invite Members Select…" at bounding box center [949, 511] width 1238 height 932
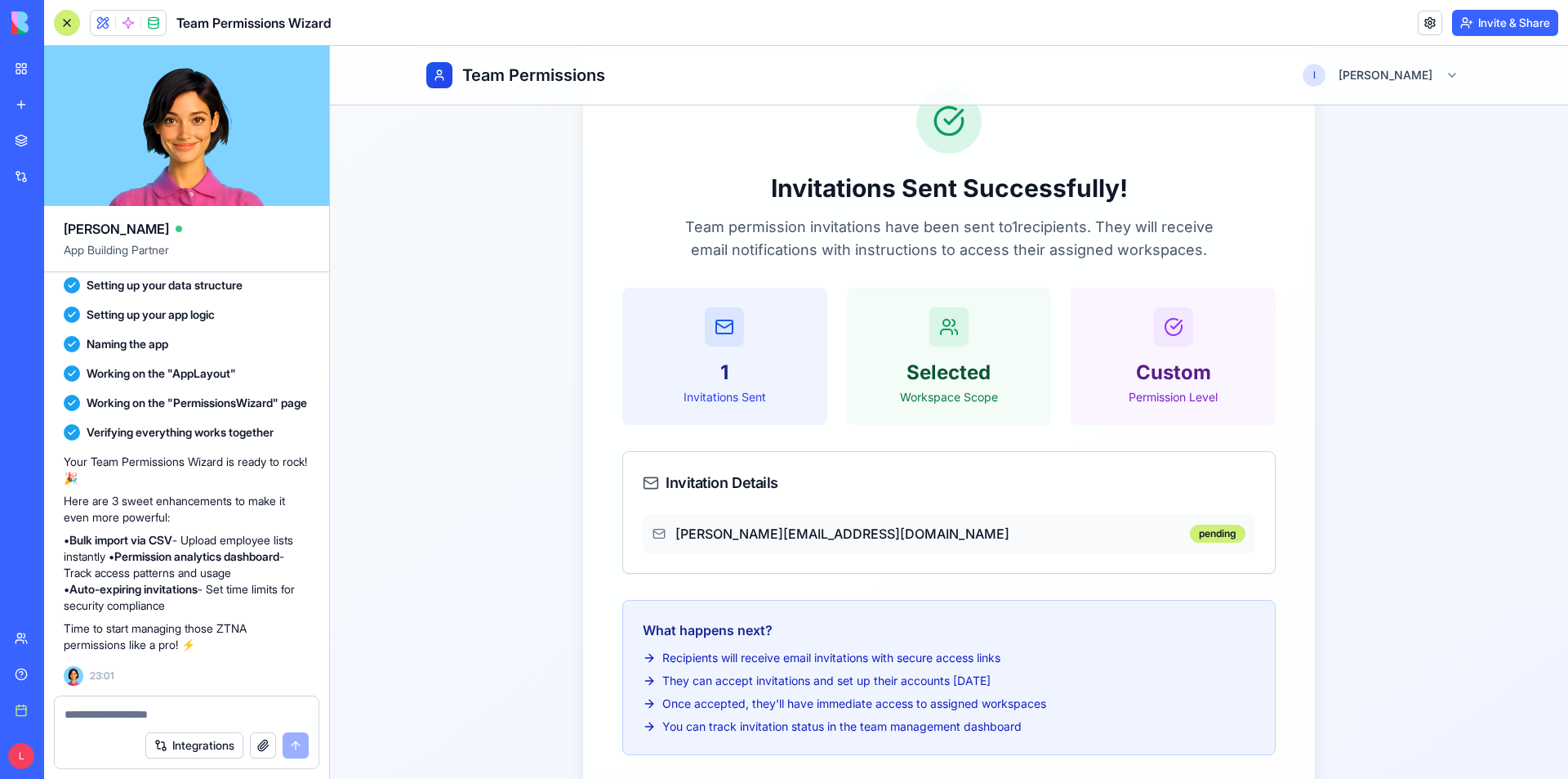
scroll to position [209, 0]
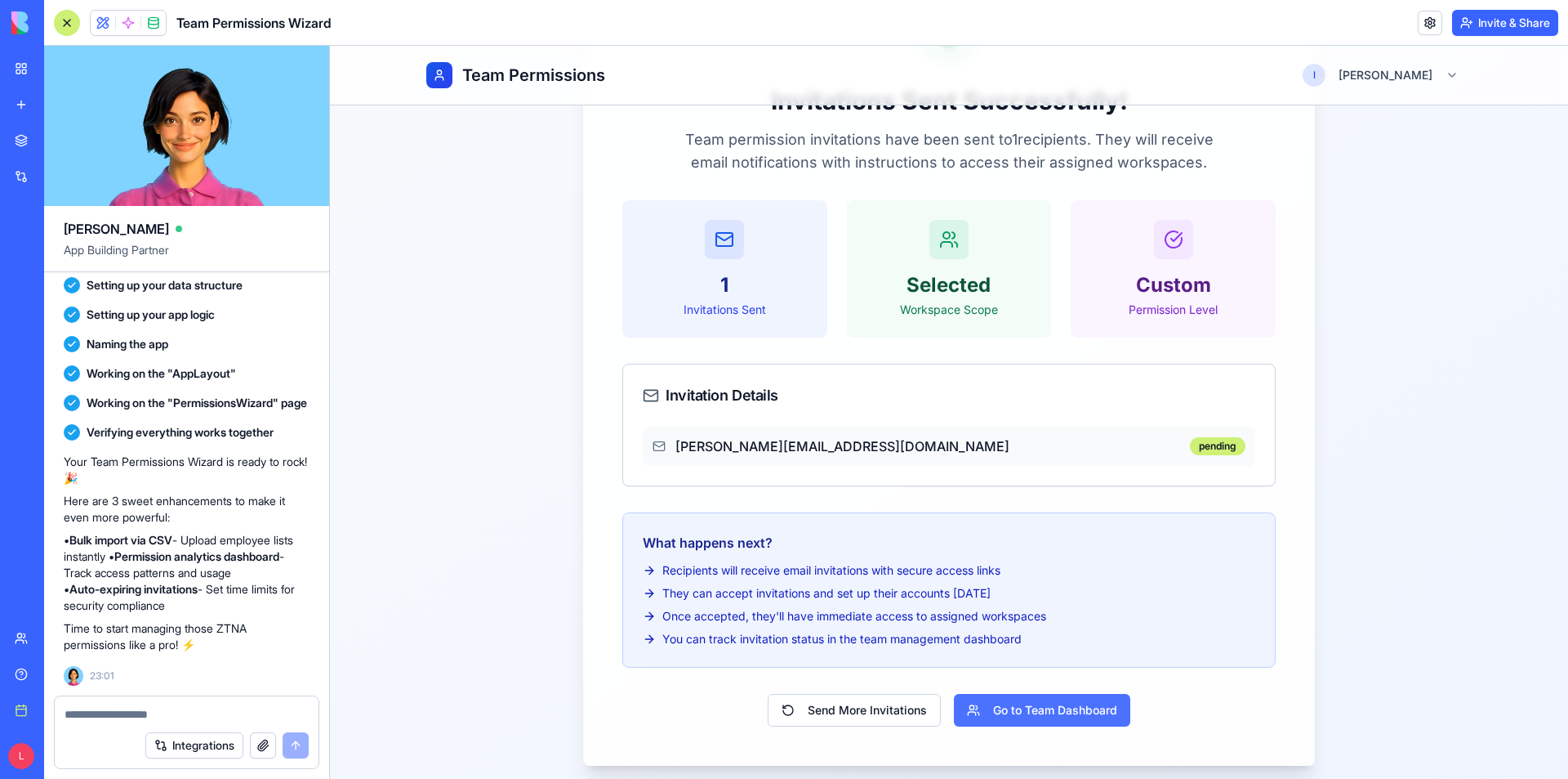
click at [1010, 713] on span "Go to Team Dashboard" at bounding box center [1055, 710] width 124 height 16
click at [1007, 718] on span "Go to Team Dashboard" at bounding box center [1055, 710] width 124 height 16
click at [832, 710] on span "Send More Invitations" at bounding box center [868, 710] width 119 height 16
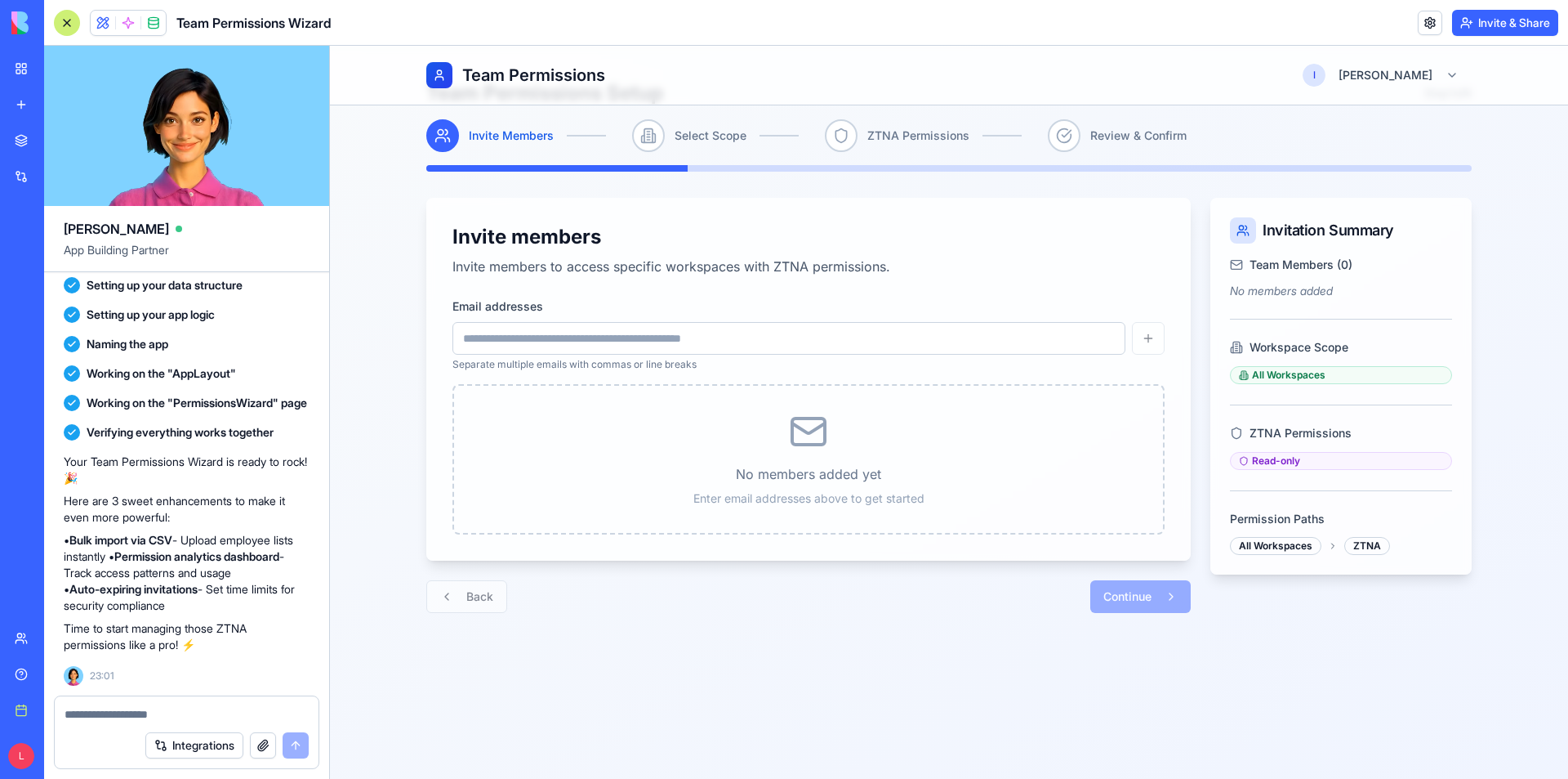
scroll to position [60, 0]
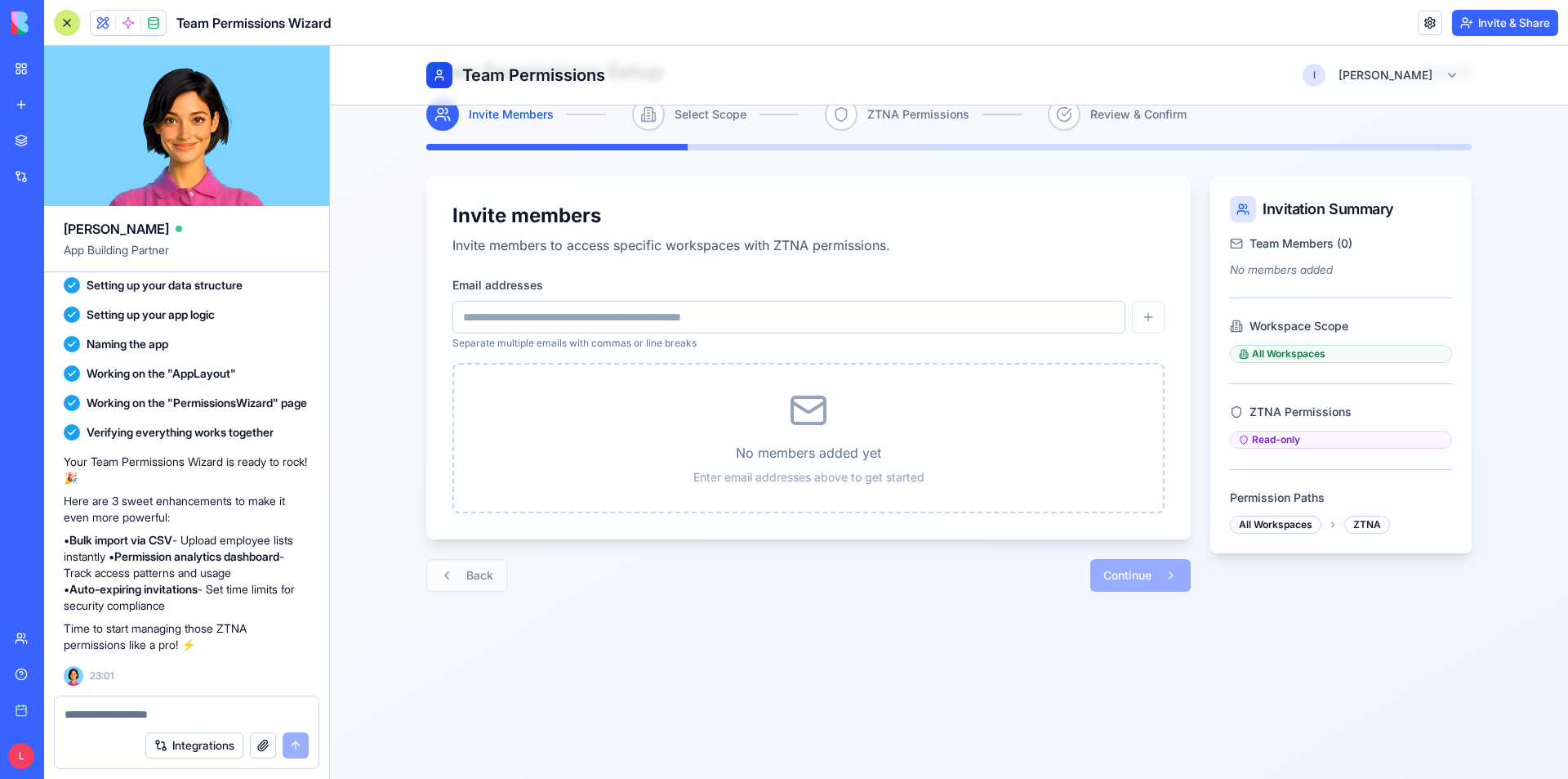
click at [961, 322] on input "Email addresses" at bounding box center [788, 317] width 673 height 33
type input "**********"
click at [1149, 311] on button "button" at bounding box center [1148, 317] width 33 height 33
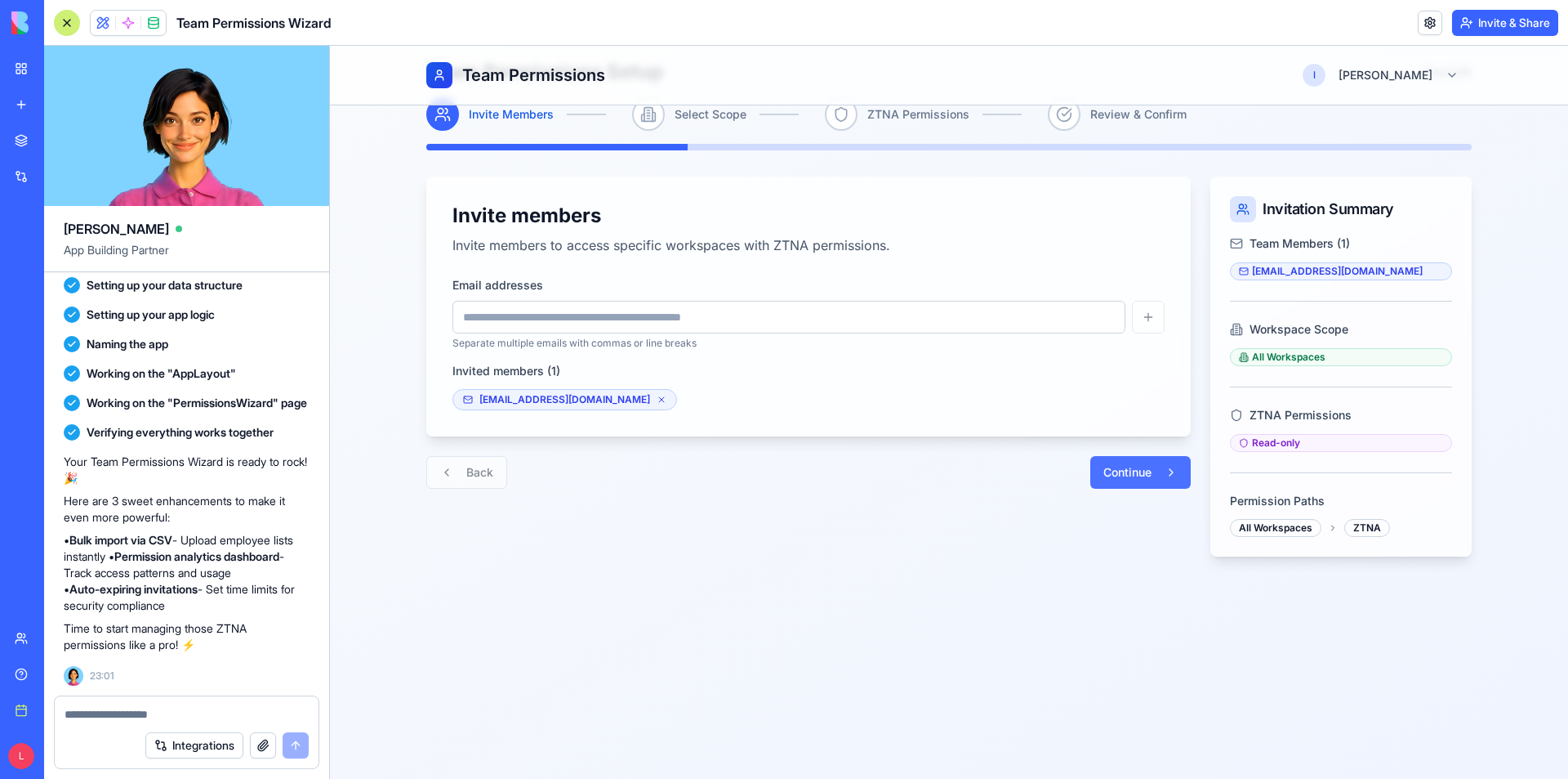
click at [1129, 476] on span "Continue" at bounding box center [1127, 472] width 48 height 16
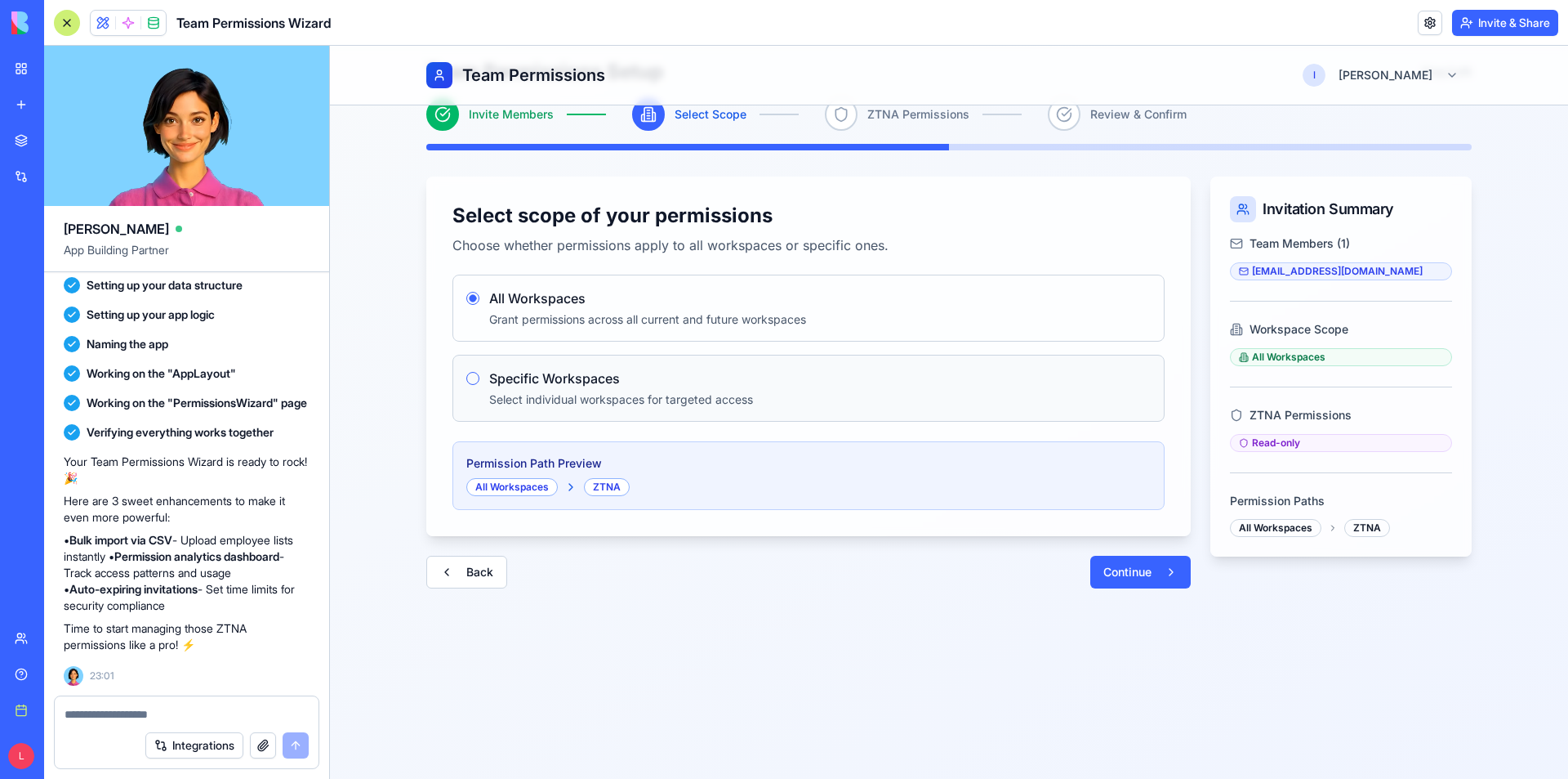
click at [489, 384] on label "Specific Workspaces" at bounding box center [555, 378] width 131 height 16
click at [479, 384] on button "Specific Workspaces" at bounding box center [473, 378] width 13 height 13
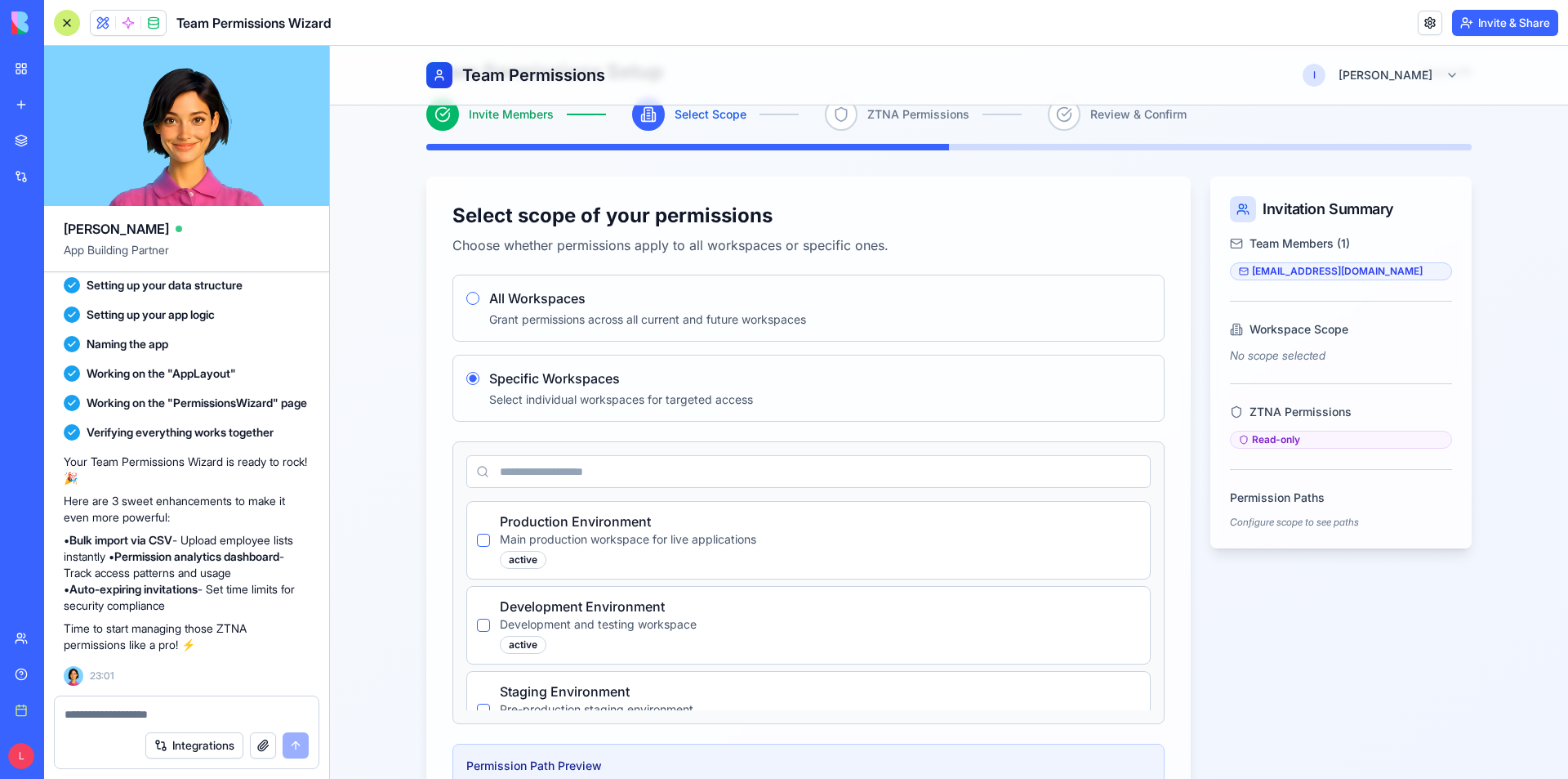
click at [527, 477] on input at bounding box center [808, 471] width 685 height 33
click at [478, 543] on button "button" at bounding box center [483, 540] width 13 height 13
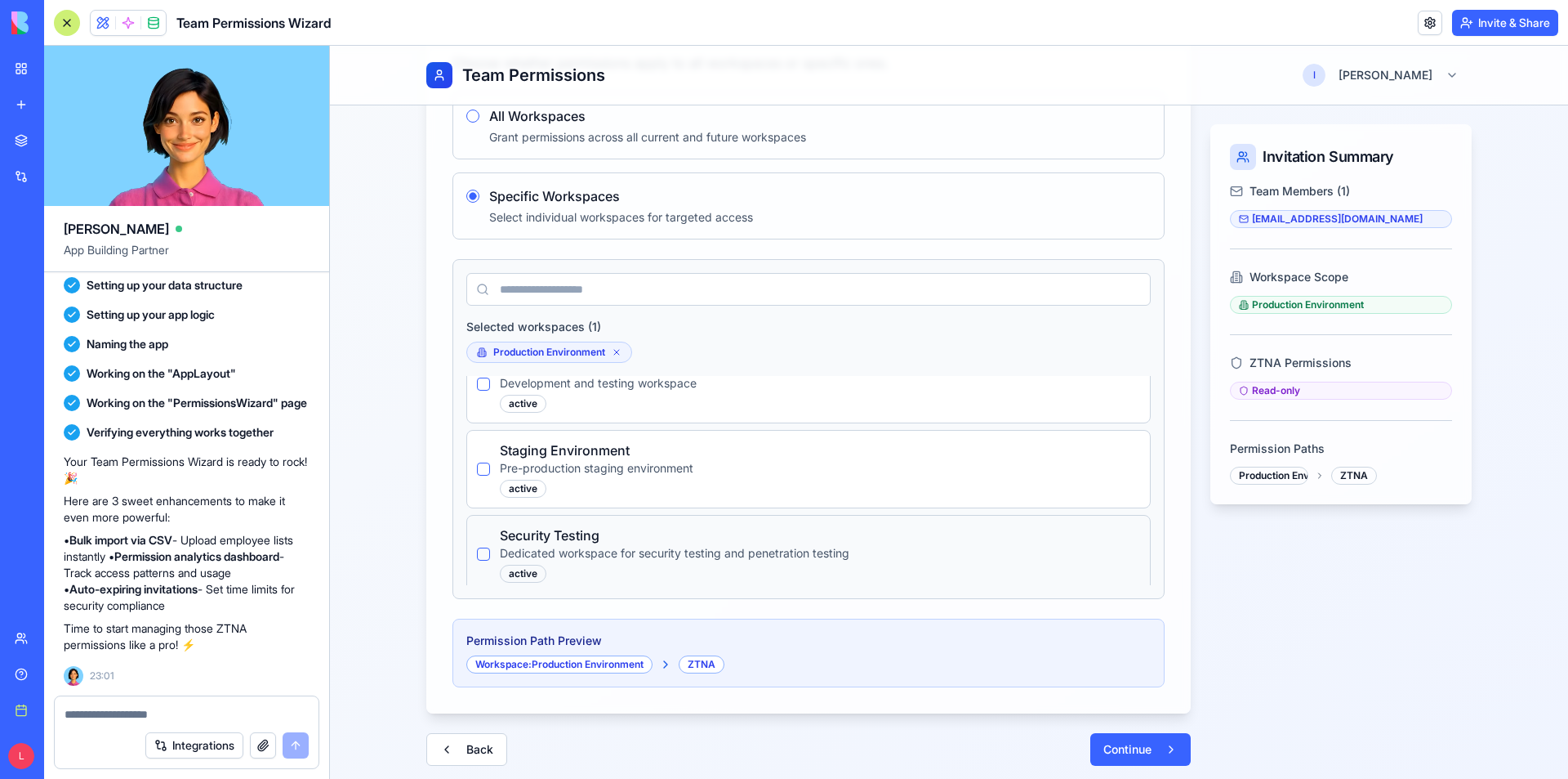
scroll to position [124, 0]
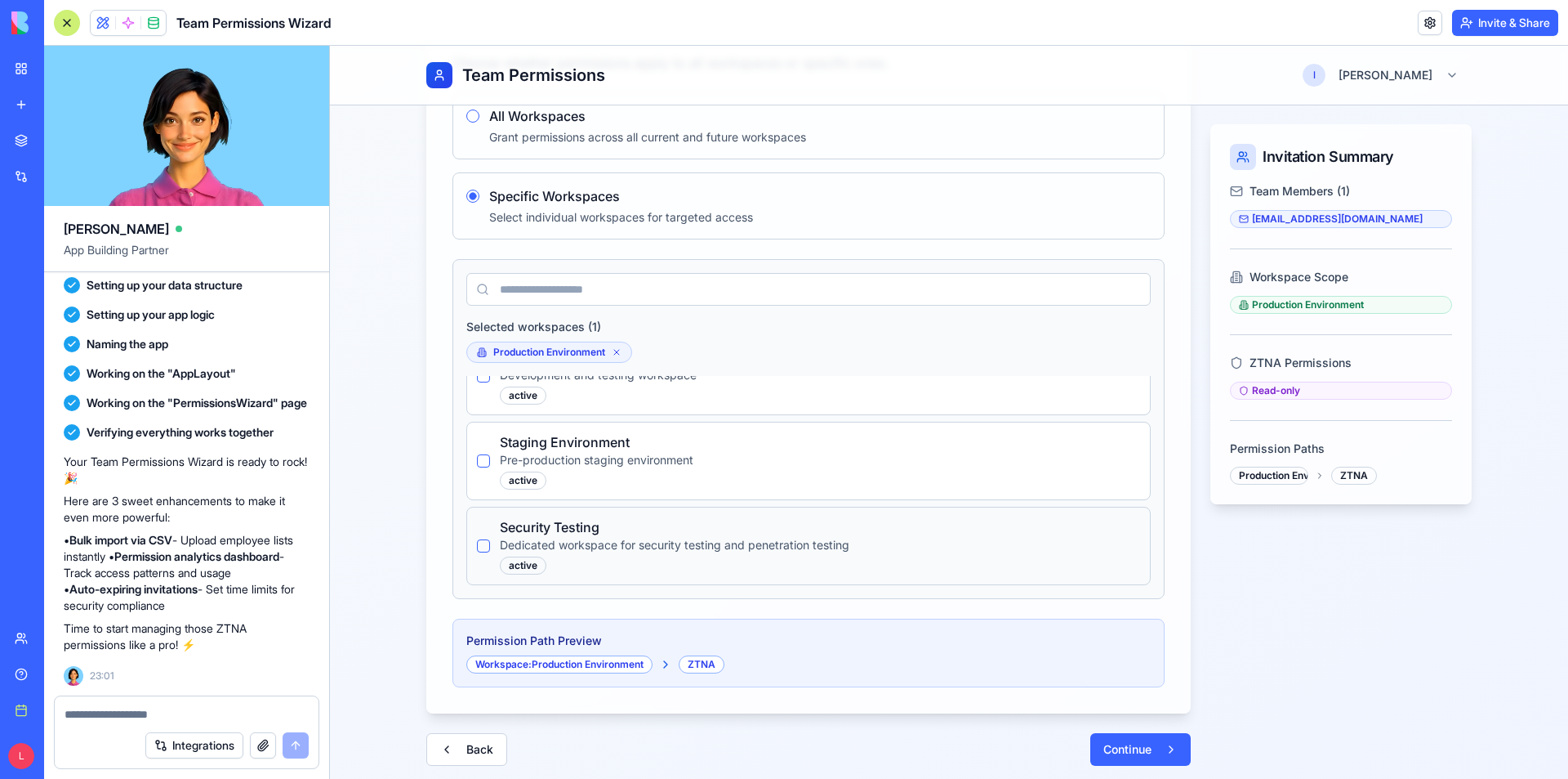
click at [477, 548] on button "button" at bounding box center [483, 546] width 13 height 13
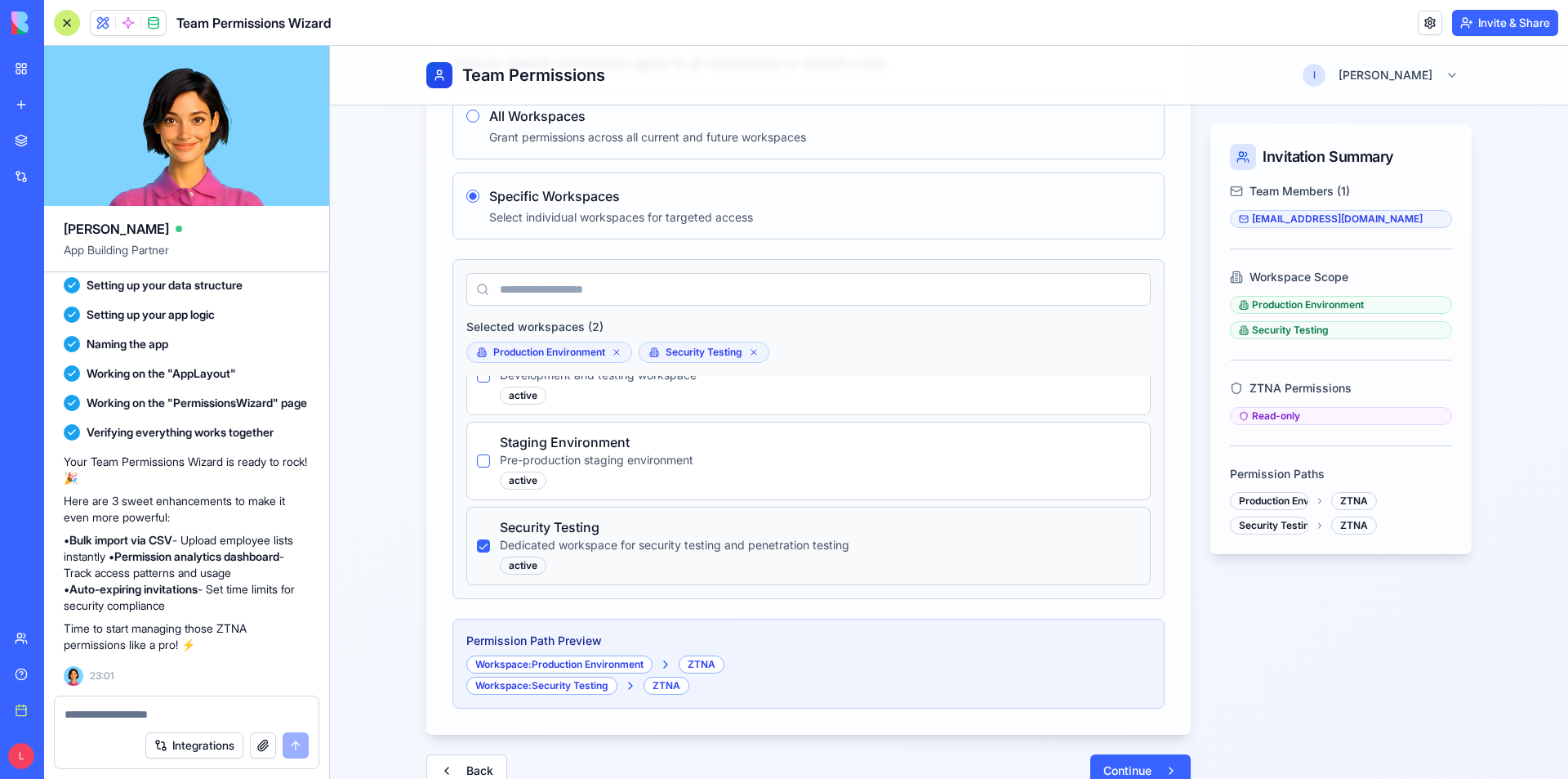
click at [477, 543] on button "button" at bounding box center [483, 546] width 13 height 13
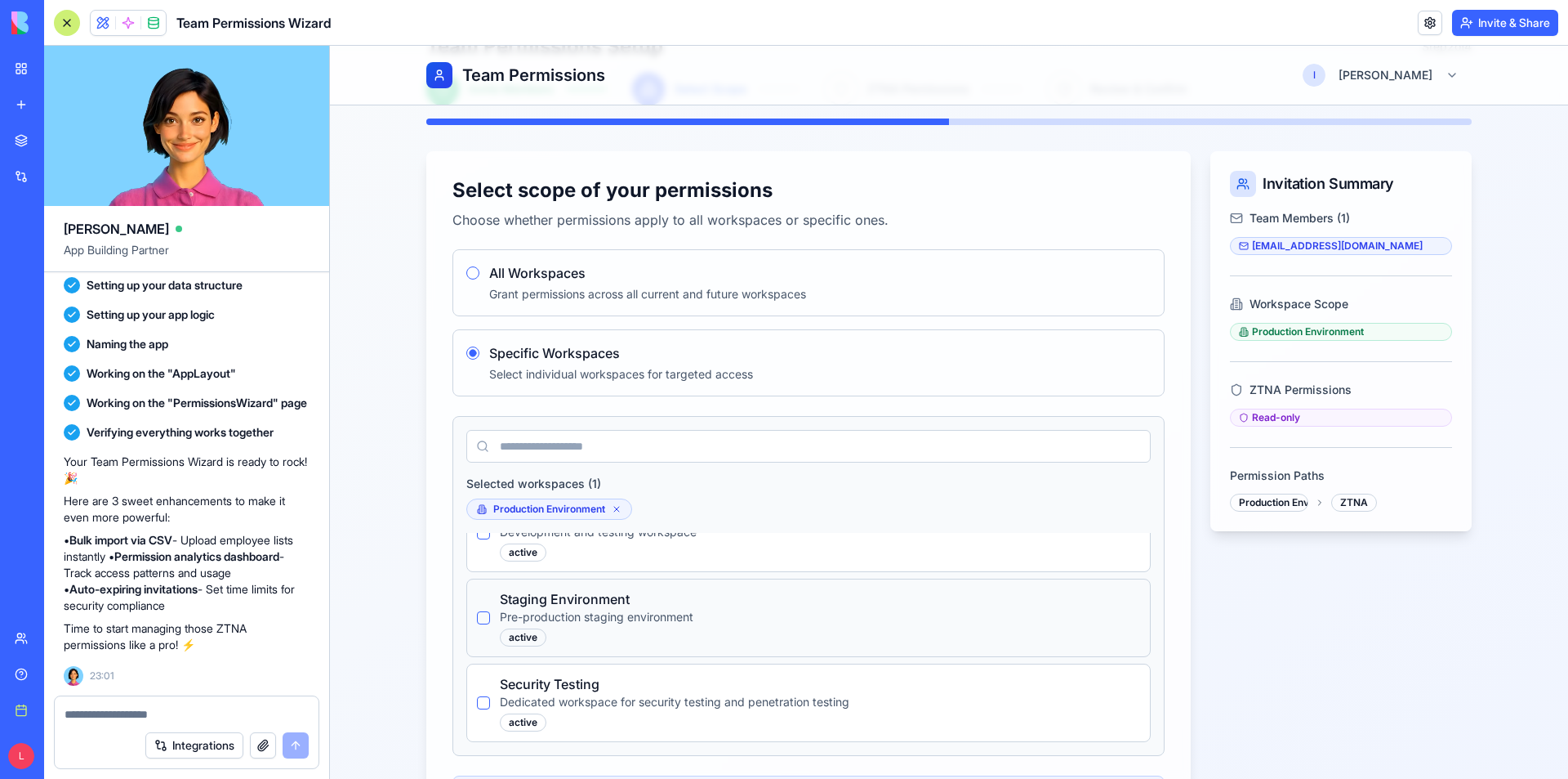
scroll to position [0, 0]
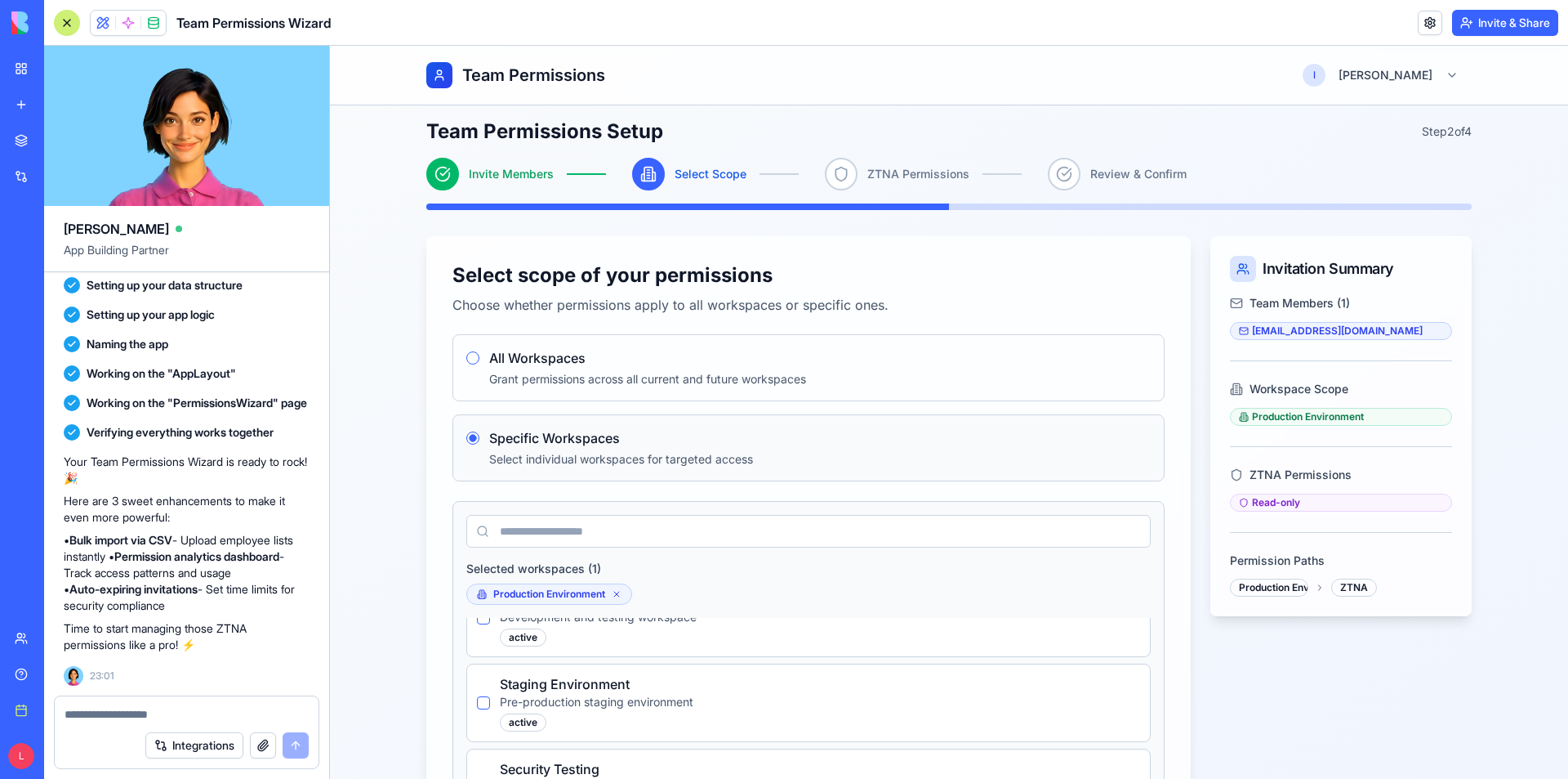
click at [470, 439] on circle "button" at bounding box center [473, 438] width 7 height 7
click at [468, 355] on button "All Workspaces" at bounding box center [473, 358] width 13 height 13
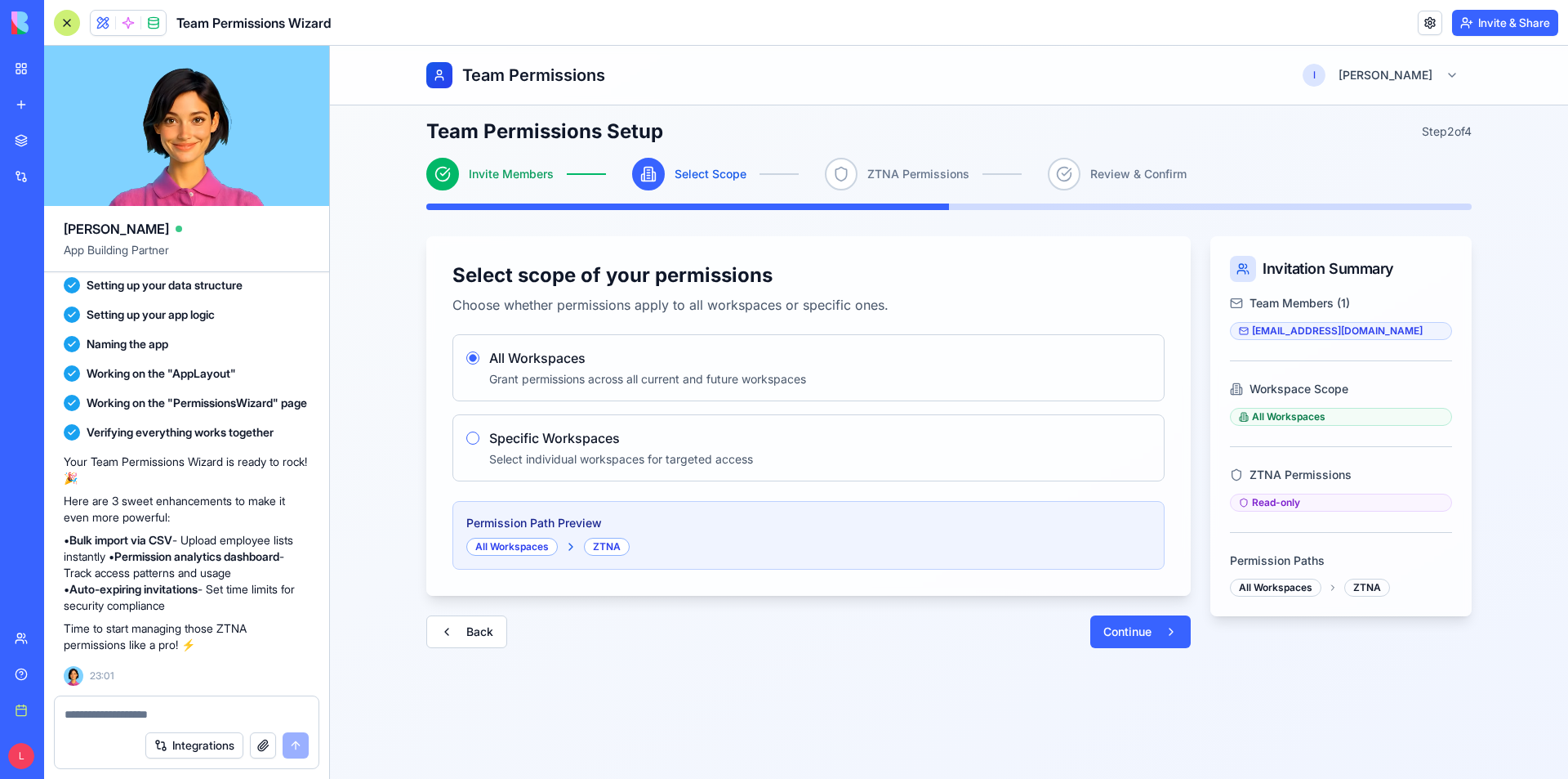
click at [191, 720] on textarea at bounding box center [186, 714] width 245 height 16
type textarea "***"
click at [165, 711] on textarea "***" at bounding box center [186, 714] width 245 height 16
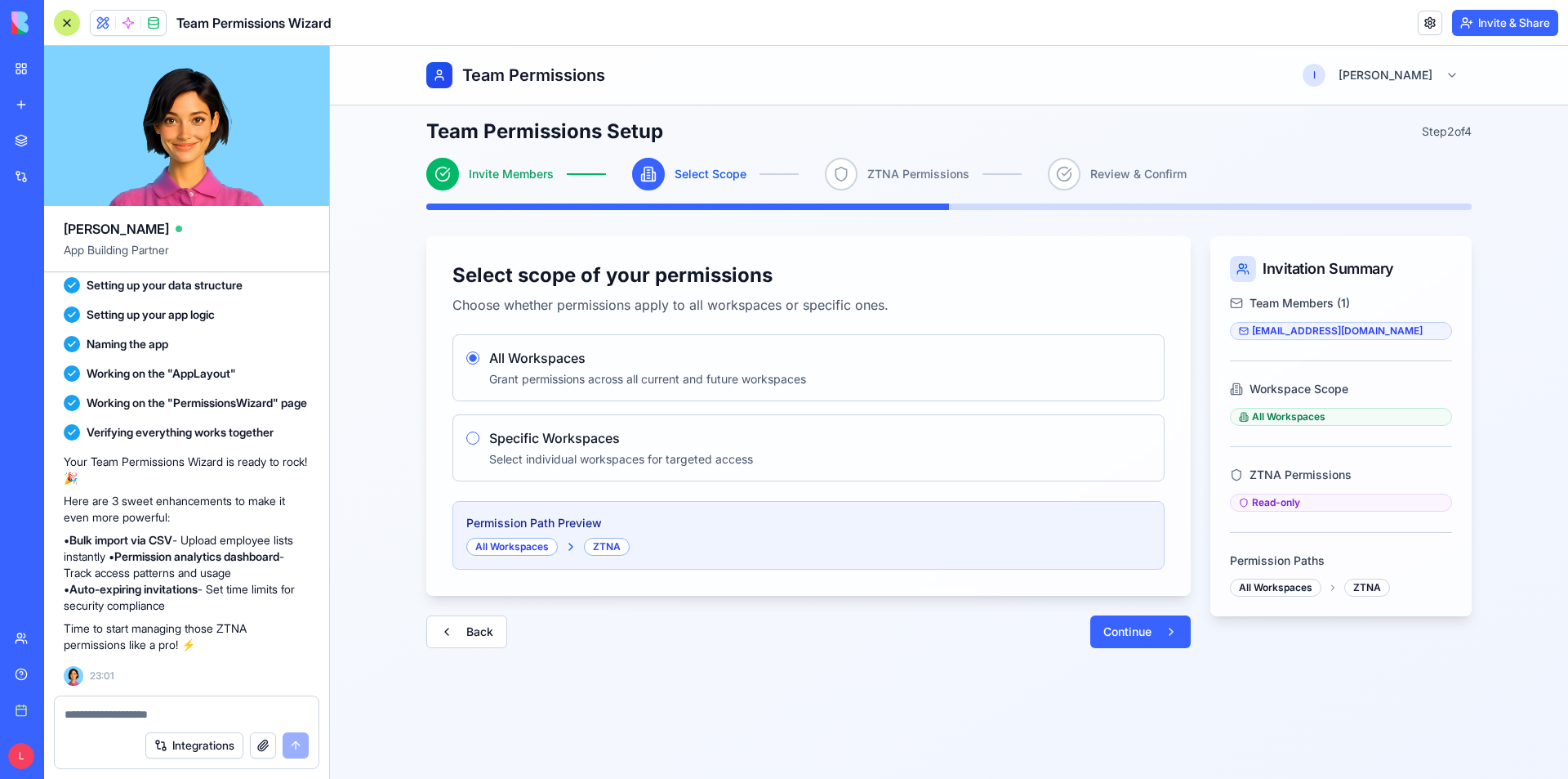
click at [1351, 588] on div "ZTNA" at bounding box center [1368, 588] width 46 height 18
click at [1417, 25] on link at bounding box center [1430, 23] width 25 height 25
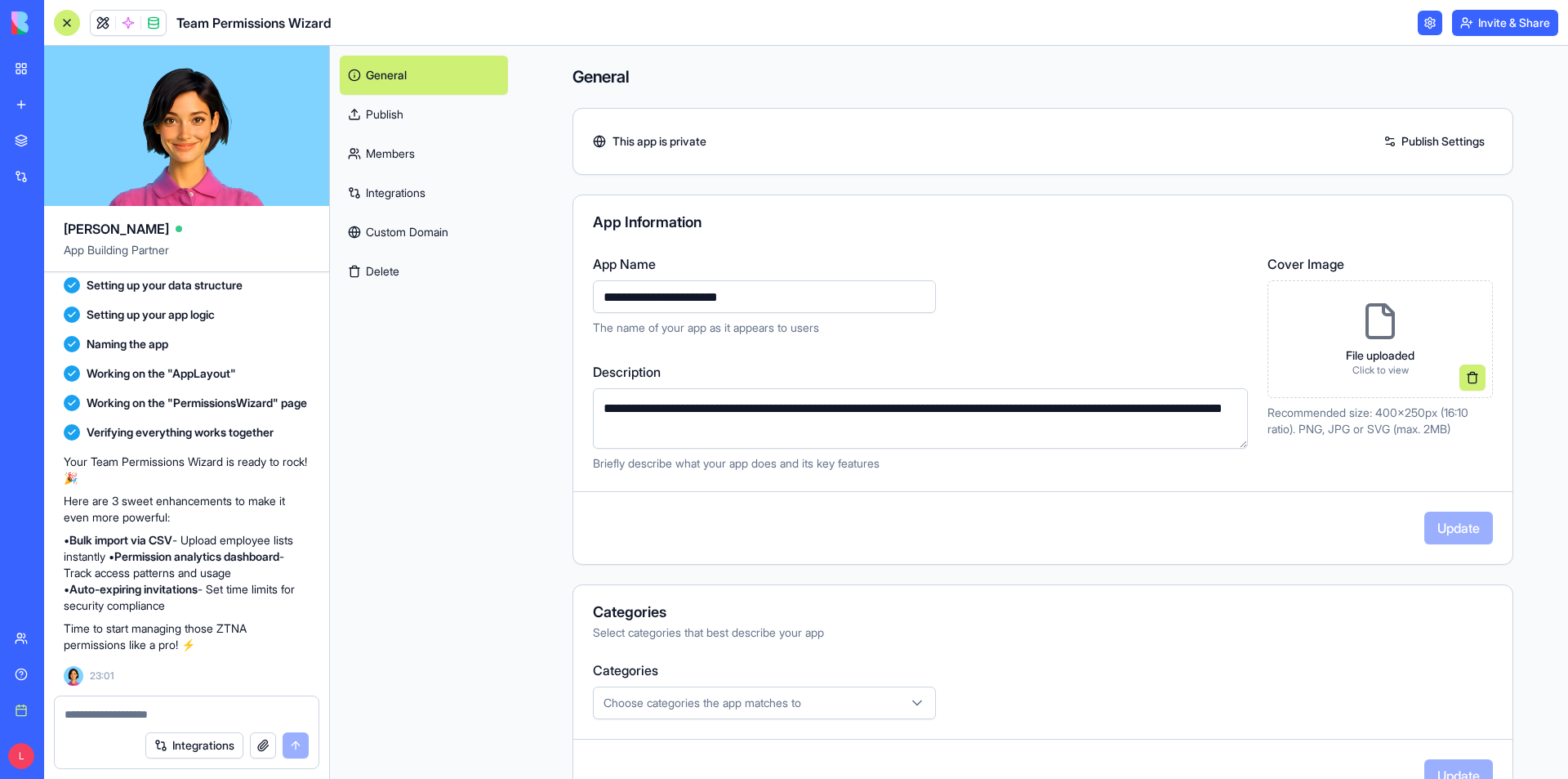
scroll to position [2388, 0]
click at [1415, 140] on link "Publish Settings" at bounding box center [1434, 142] width 118 height 26
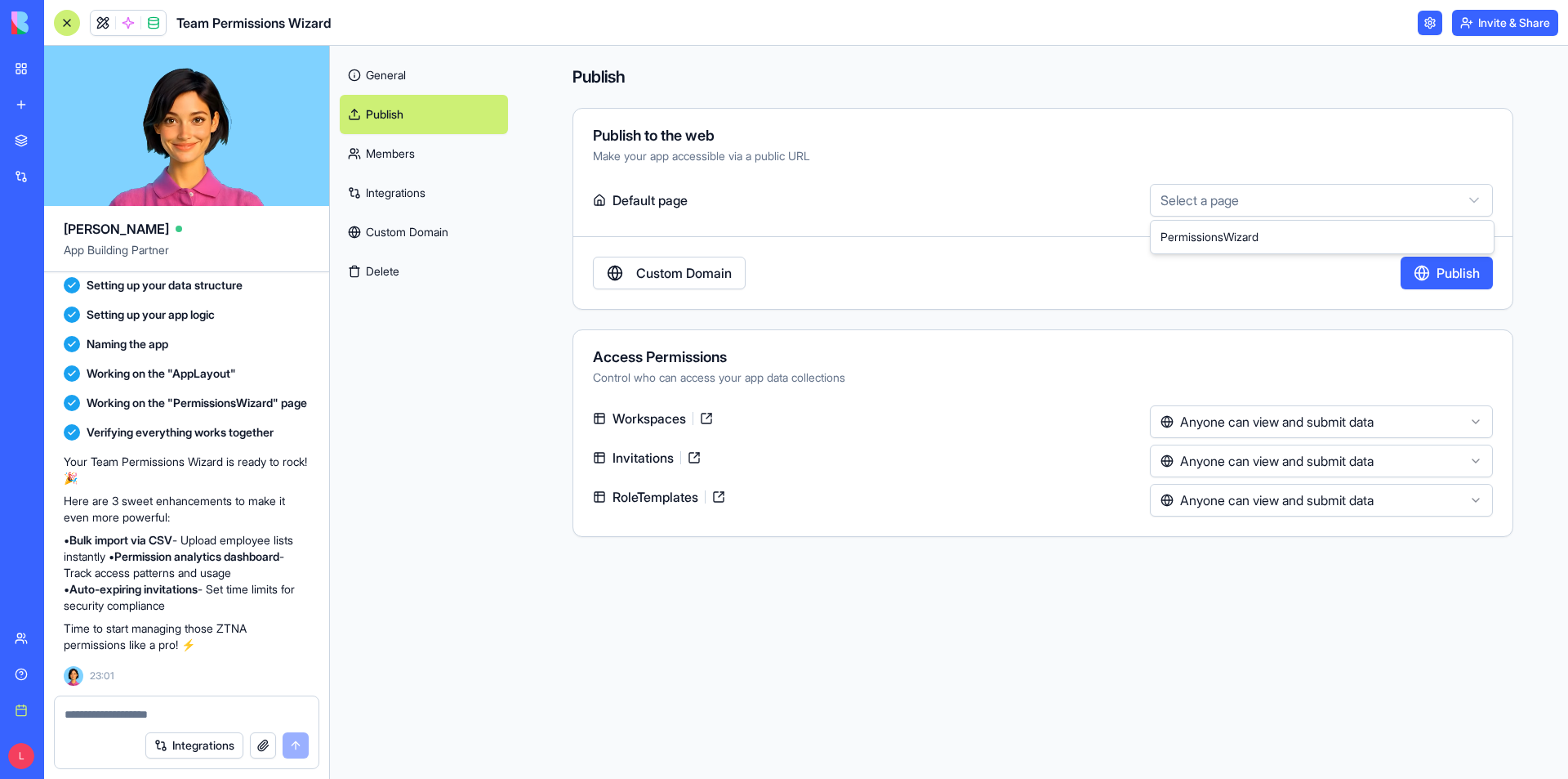
click at [1369, 206] on html "BETA My workspace New app Marketplace Integrations Recent SaaS Member Managemen…" at bounding box center [784, 390] width 1568 height 779
select select "**********"
click at [1451, 277] on button "Publish" at bounding box center [1446, 273] width 92 height 33
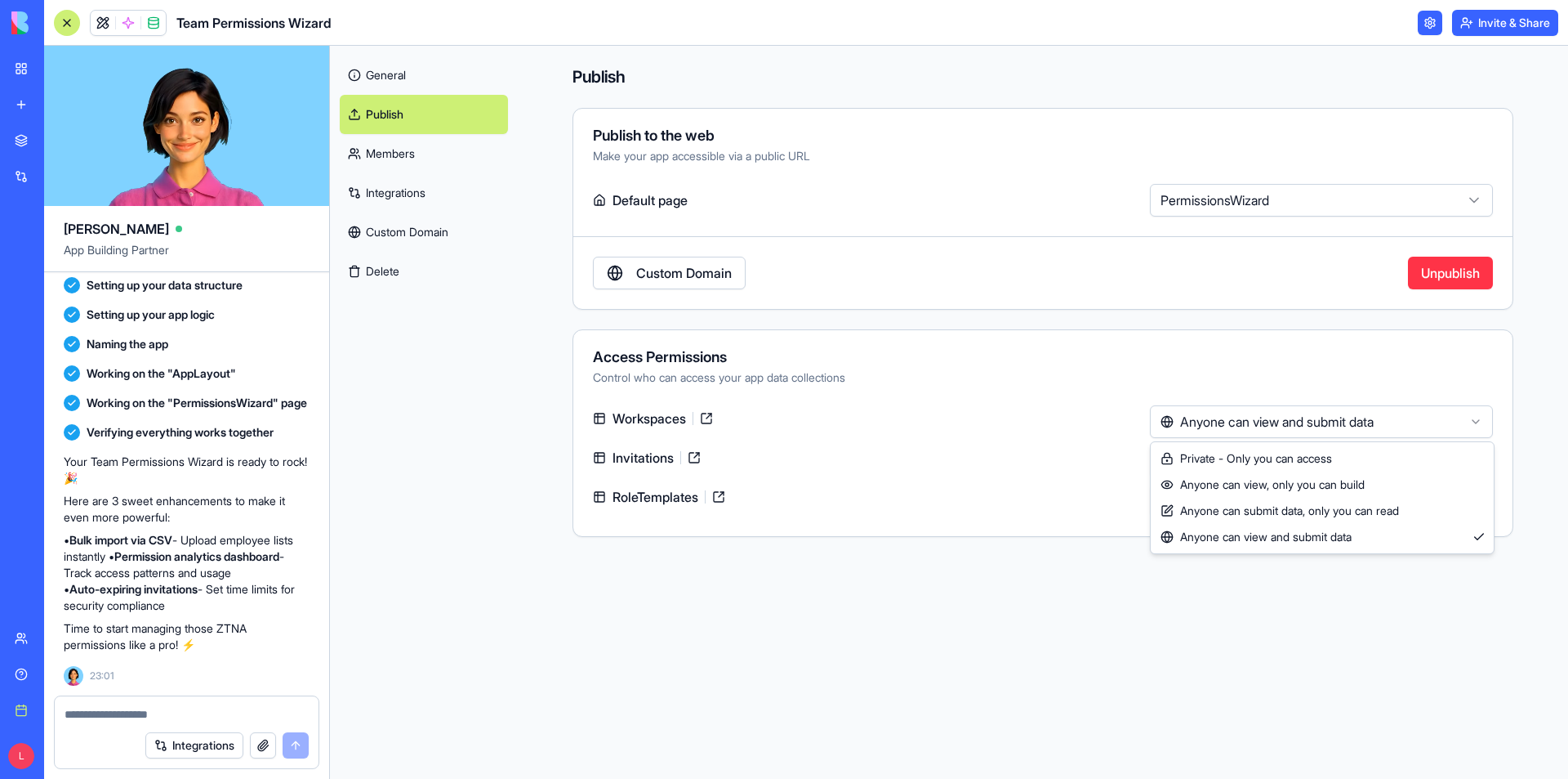
click at [1372, 420] on html "BETA My workspace New app Marketplace Integrations Recent SaaS Member Managemen…" at bounding box center [784, 390] width 1568 height 779
drag, startPoint x: 1372, startPoint y: 419, endPoint x: 1152, endPoint y: 387, distance: 222.3
click at [1371, 419] on html "BETA My workspace New app Marketplace Integrations Recent SaaS Member Managemen…" at bounding box center [784, 390] width 1568 height 779
drag, startPoint x: 1040, startPoint y: 365, endPoint x: 1027, endPoint y: 364, distance: 13.0
click at [1037, 364] on div "Access Permissions Control who can access your app data collections" at bounding box center [1043, 367] width 939 height 36
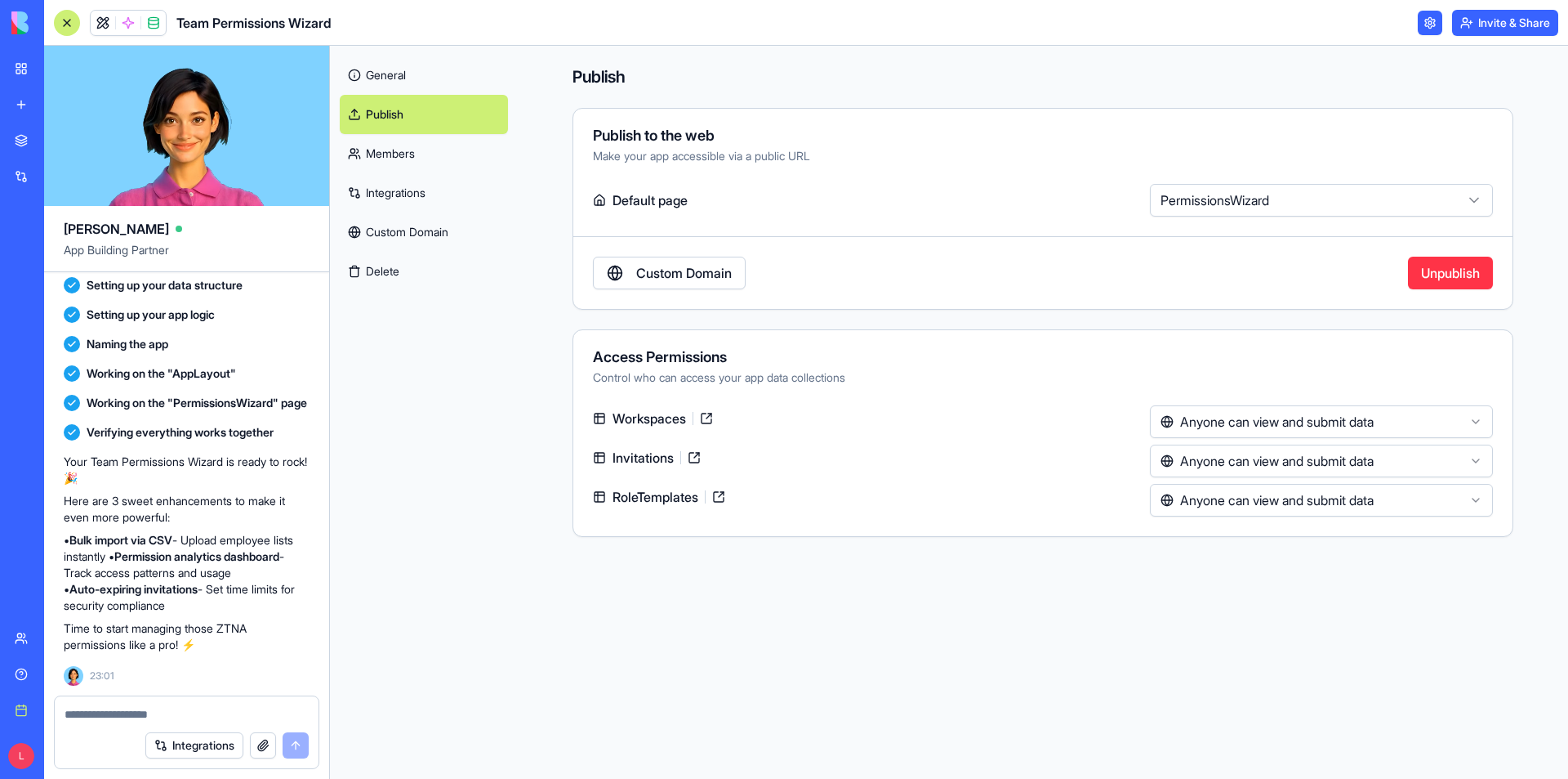
click at [1422, 27] on link at bounding box center [1430, 23] width 25 height 25
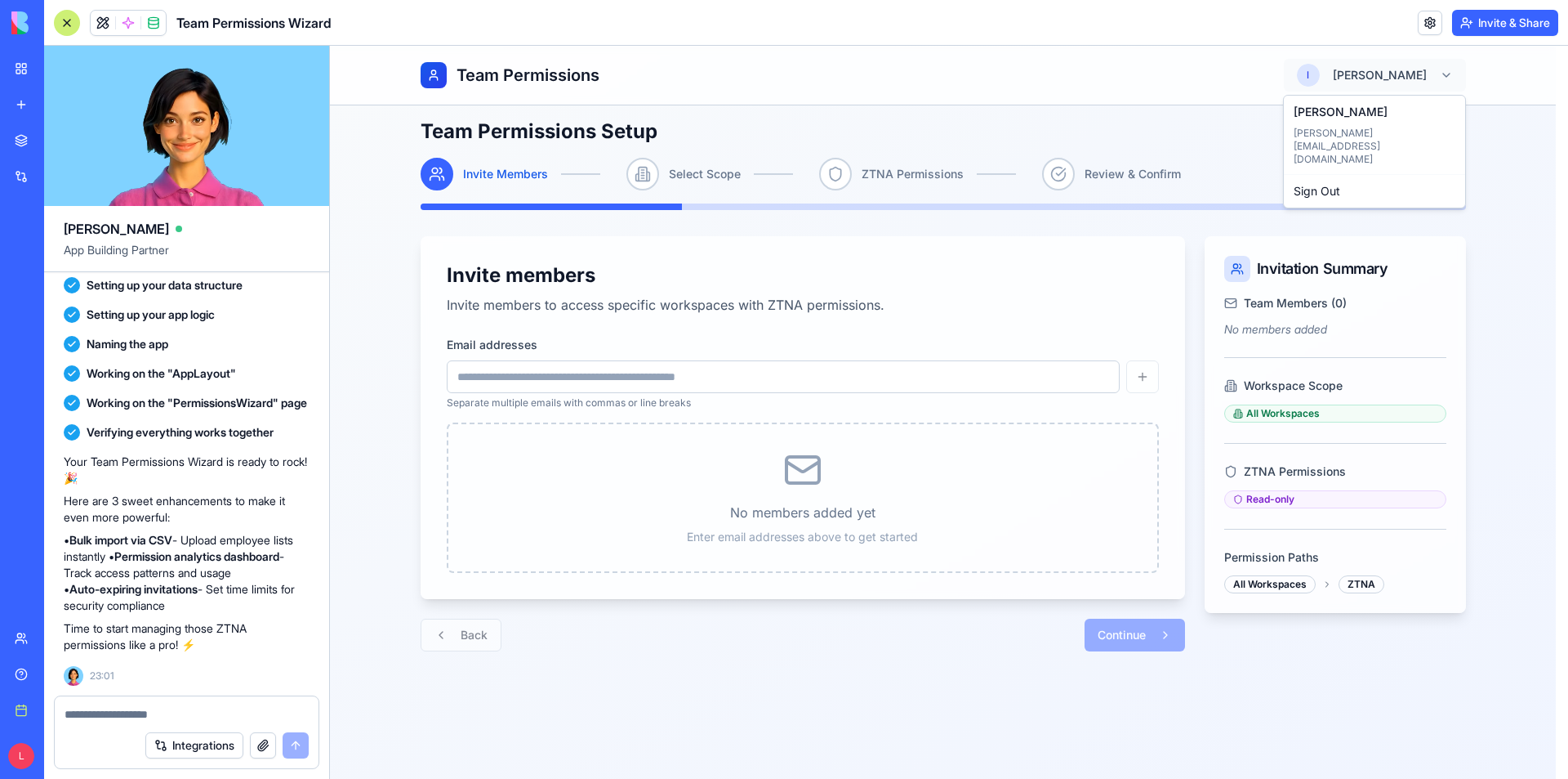
click at [1448, 80] on html "Team Permissions l lee Team Permissions Setup Step 1 of 4 Invite Members Select…" at bounding box center [949, 442] width 1238 height 793
click at [1507, 161] on html "Team Permissions l lee Team Permissions Setup Step 1 of 4 Invite Members Select…" at bounding box center [949, 442] width 1238 height 793
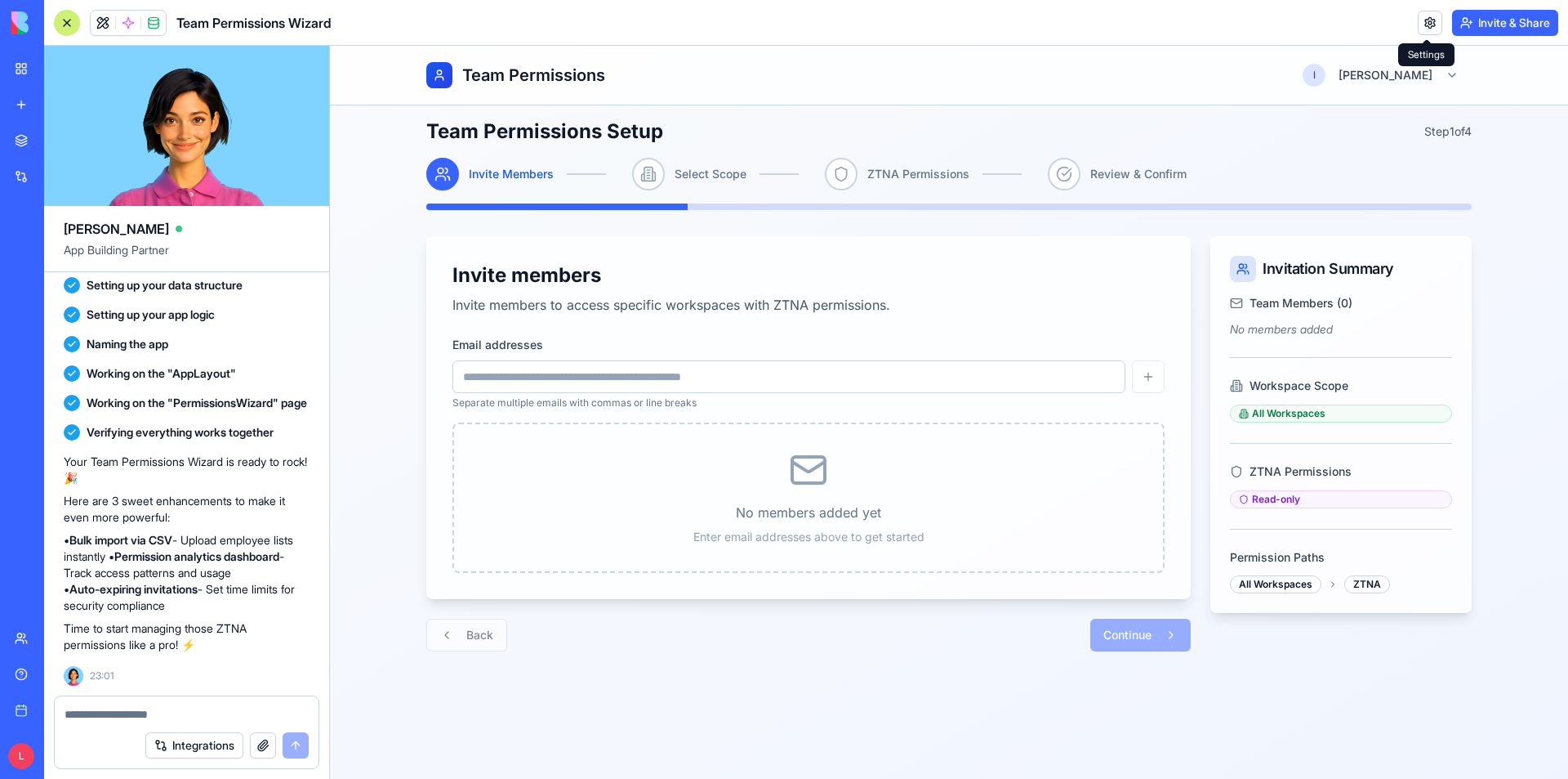
click at [1420, 25] on link at bounding box center [1430, 23] width 25 height 25
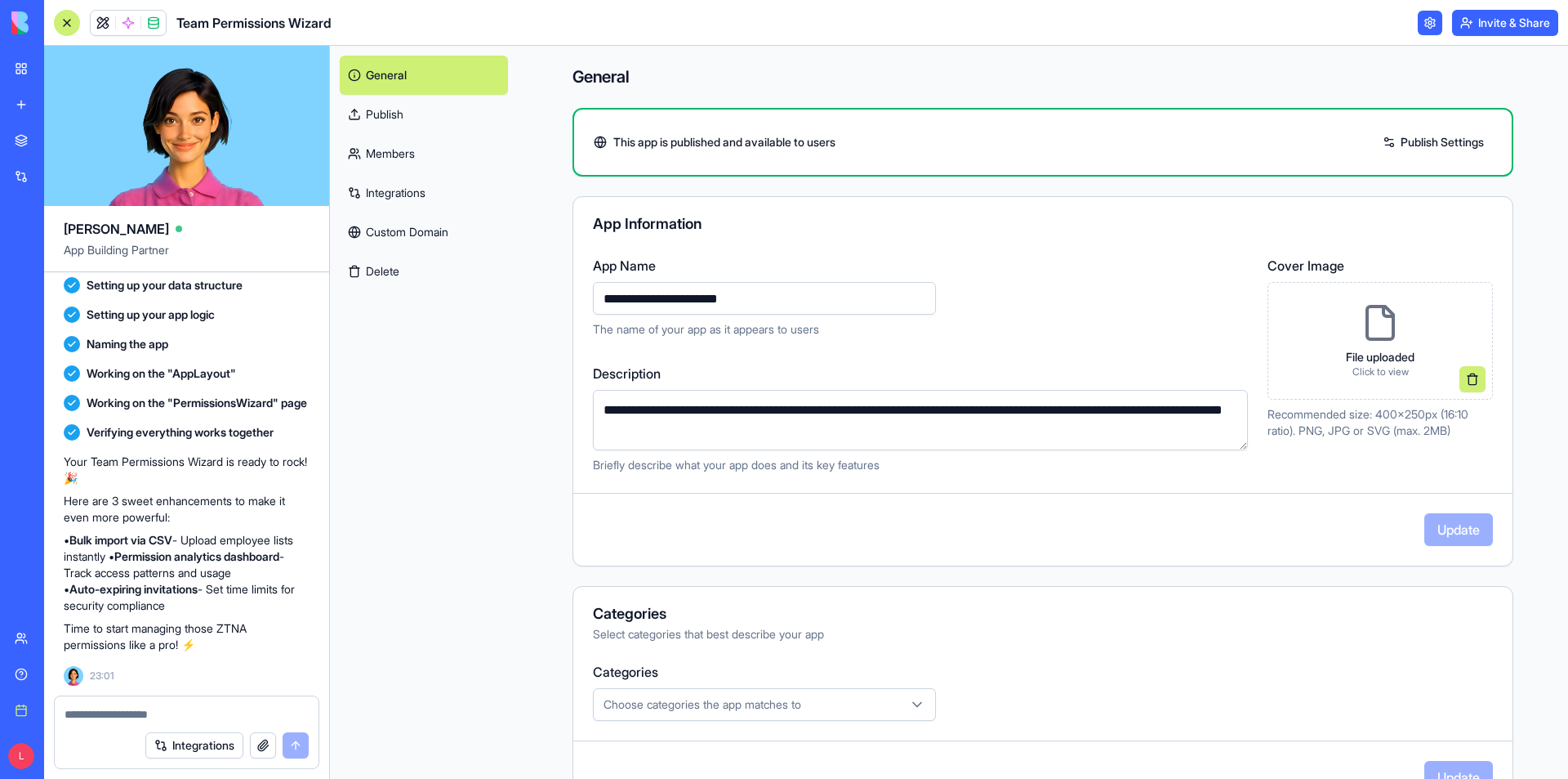
click at [1063, 291] on div "**********" at bounding box center [920, 300] width 655 height 88
click at [366, 119] on link "Publish" at bounding box center [424, 115] width 168 height 39
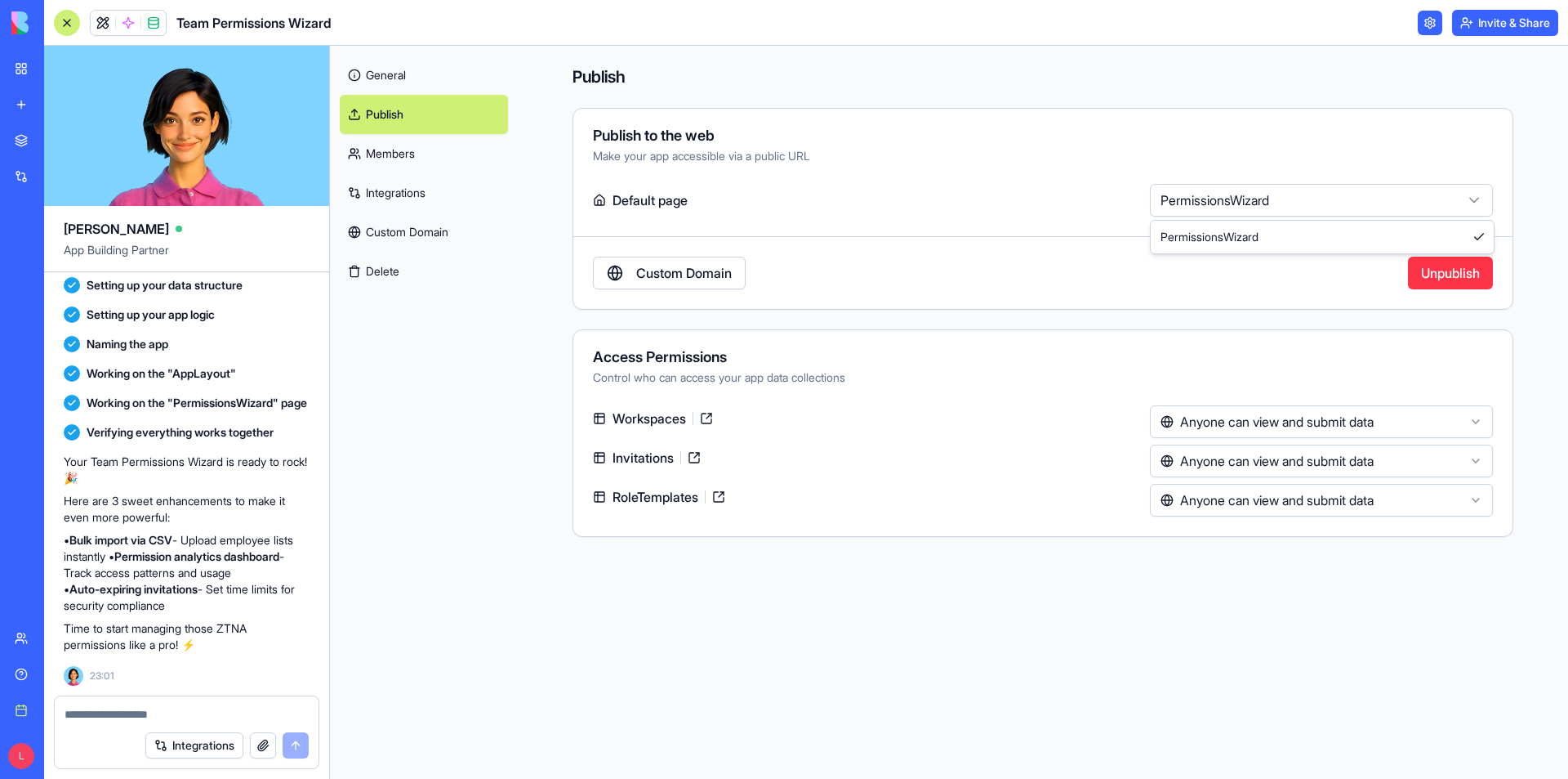
click at [1253, 191] on html "BETA My workspace New app Marketplace Integrations Recent SaaS Member Managemen…" at bounding box center [784, 390] width 1568 height 779
drag, startPoint x: 1247, startPoint y: 196, endPoint x: 1179, endPoint y: 227, distance: 74.7
click at [1247, 196] on html "BETA My workspace New app Marketplace Integrations Recent SaaS Member Managemen…" at bounding box center [784, 390] width 1568 height 779
drag, startPoint x: 645, startPoint y: 141, endPoint x: 604, endPoint y: 136, distance: 41.3
click at [642, 141] on div "Publish to the web" at bounding box center [1043, 136] width 900 height 15
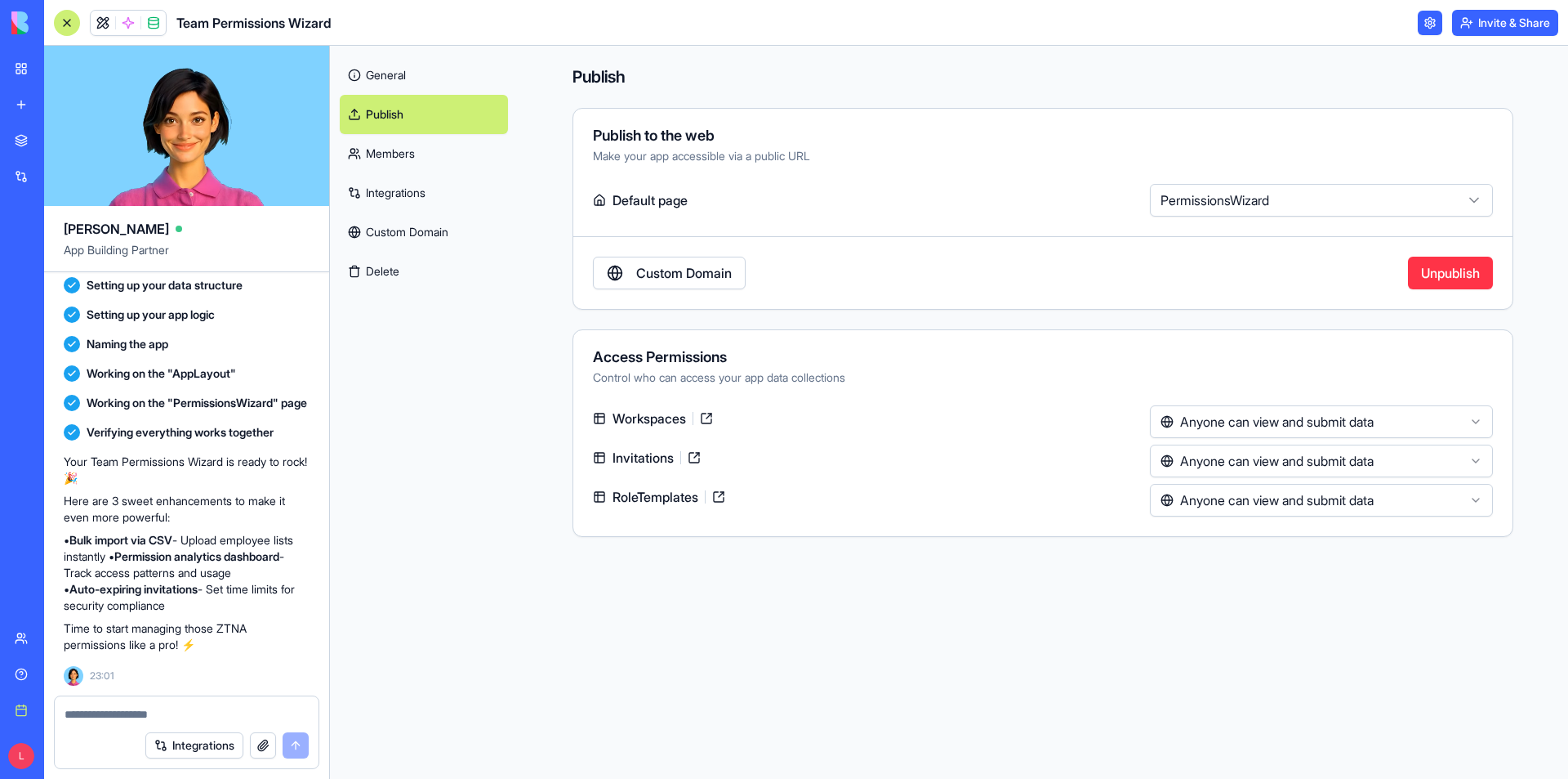
click at [604, 136] on div "Publish to the web" at bounding box center [1043, 136] width 900 height 15
click at [20, 61] on link "My workspace" at bounding box center [38, 69] width 65 height 33
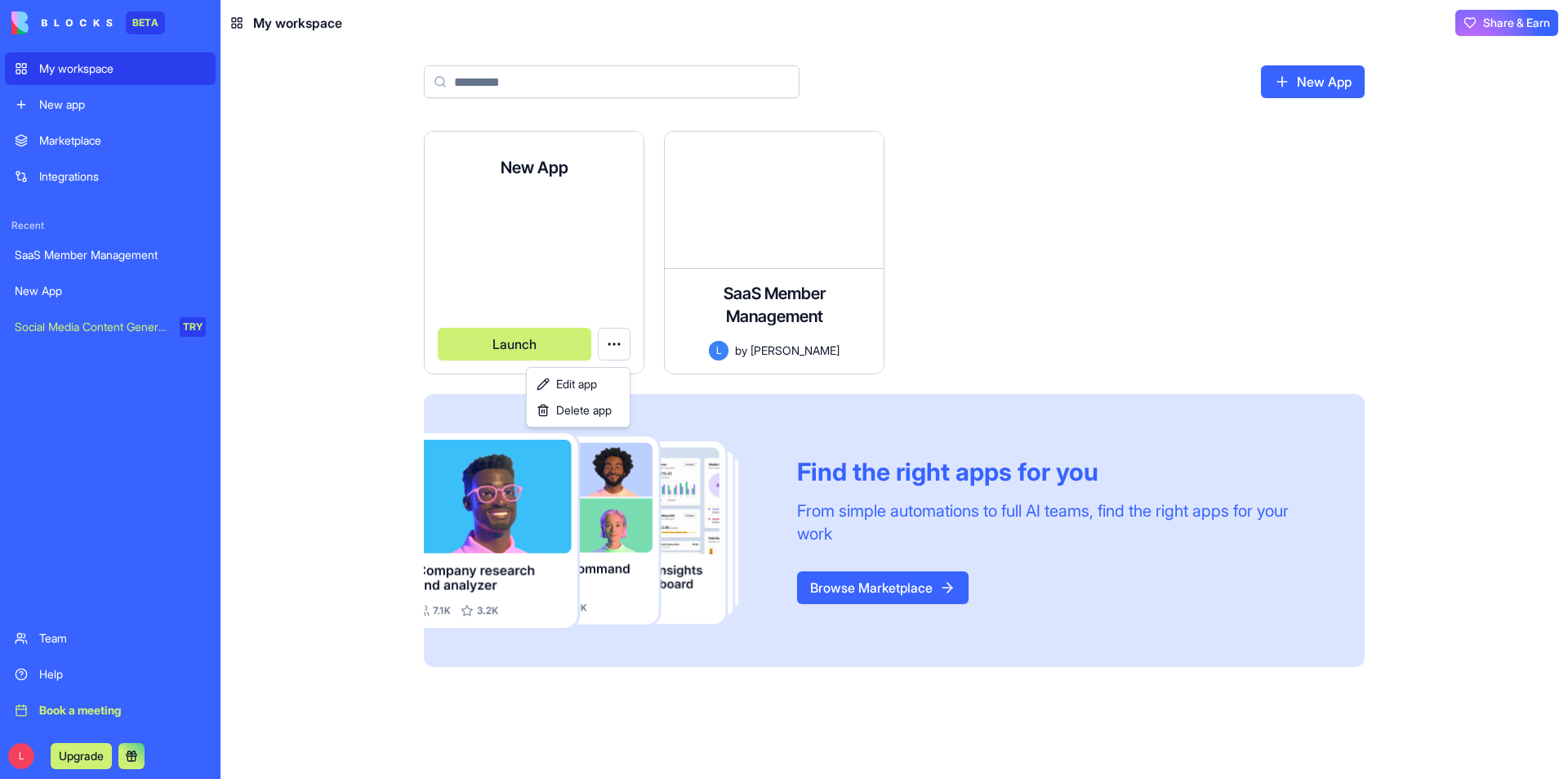
click at [609, 344] on html "BETA My workspace New app Marketplace Integrations Recent SaaS Member Managemen…" at bounding box center [784, 390] width 1568 height 779
click at [487, 344] on html "BETA My workspace New app Marketplace Integrations Recent SaaS Member Managemen…" at bounding box center [784, 390] width 1568 height 779
click at [528, 345] on button "Launch" at bounding box center [514, 344] width 154 height 33
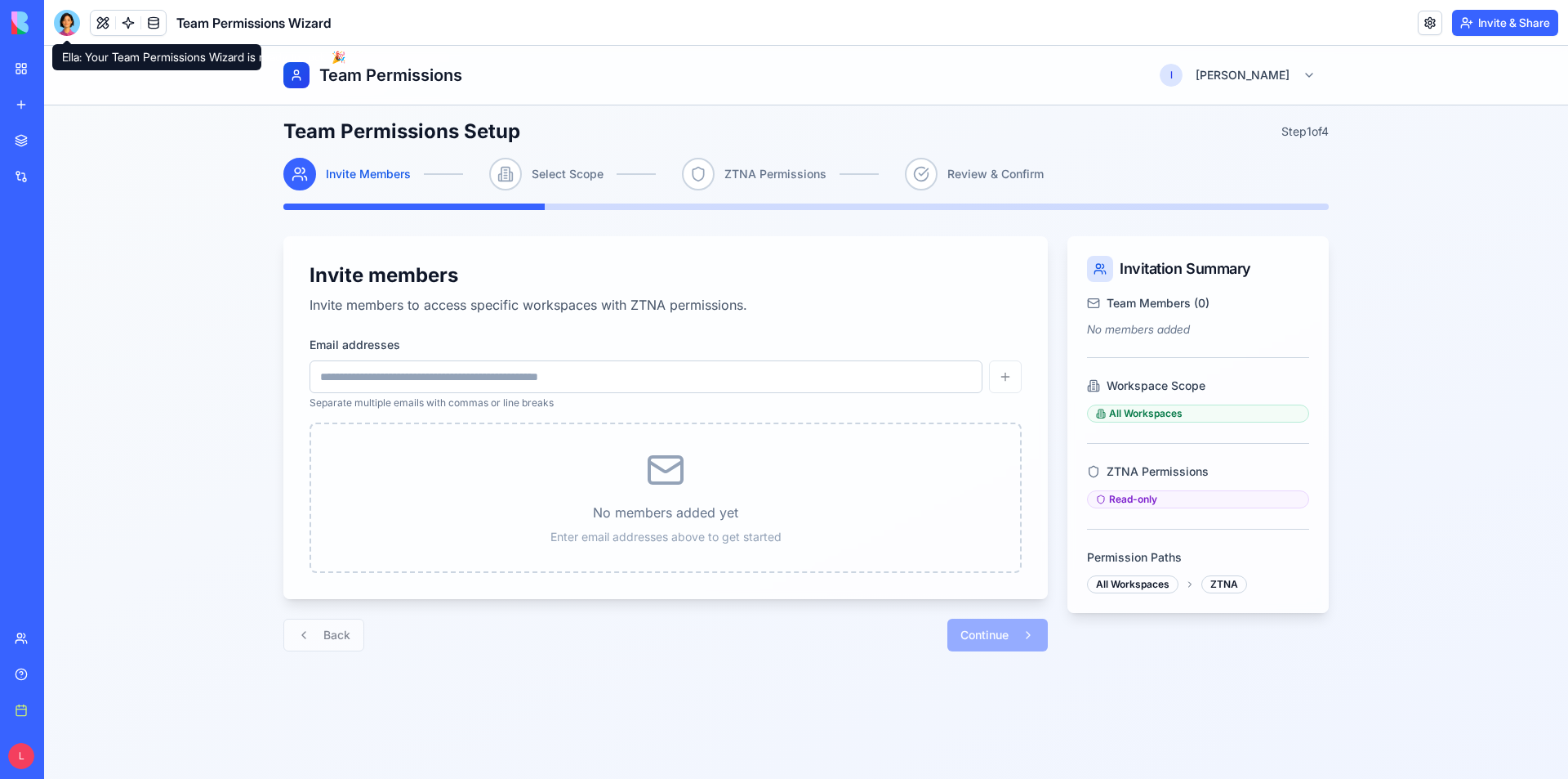
click at [63, 18] on div at bounding box center [67, 23] width 26 height 26
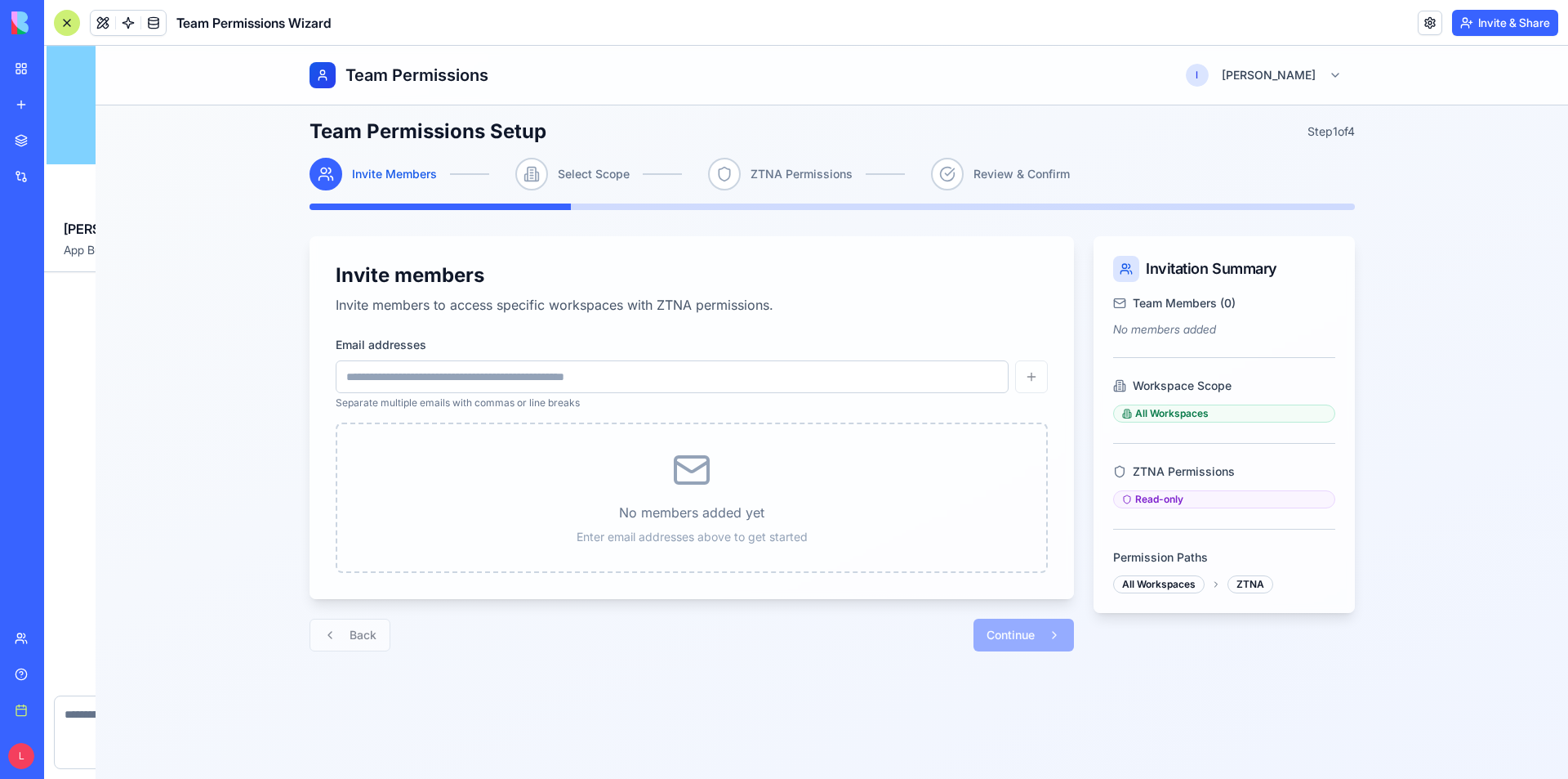
scroll to position [2388, 0]
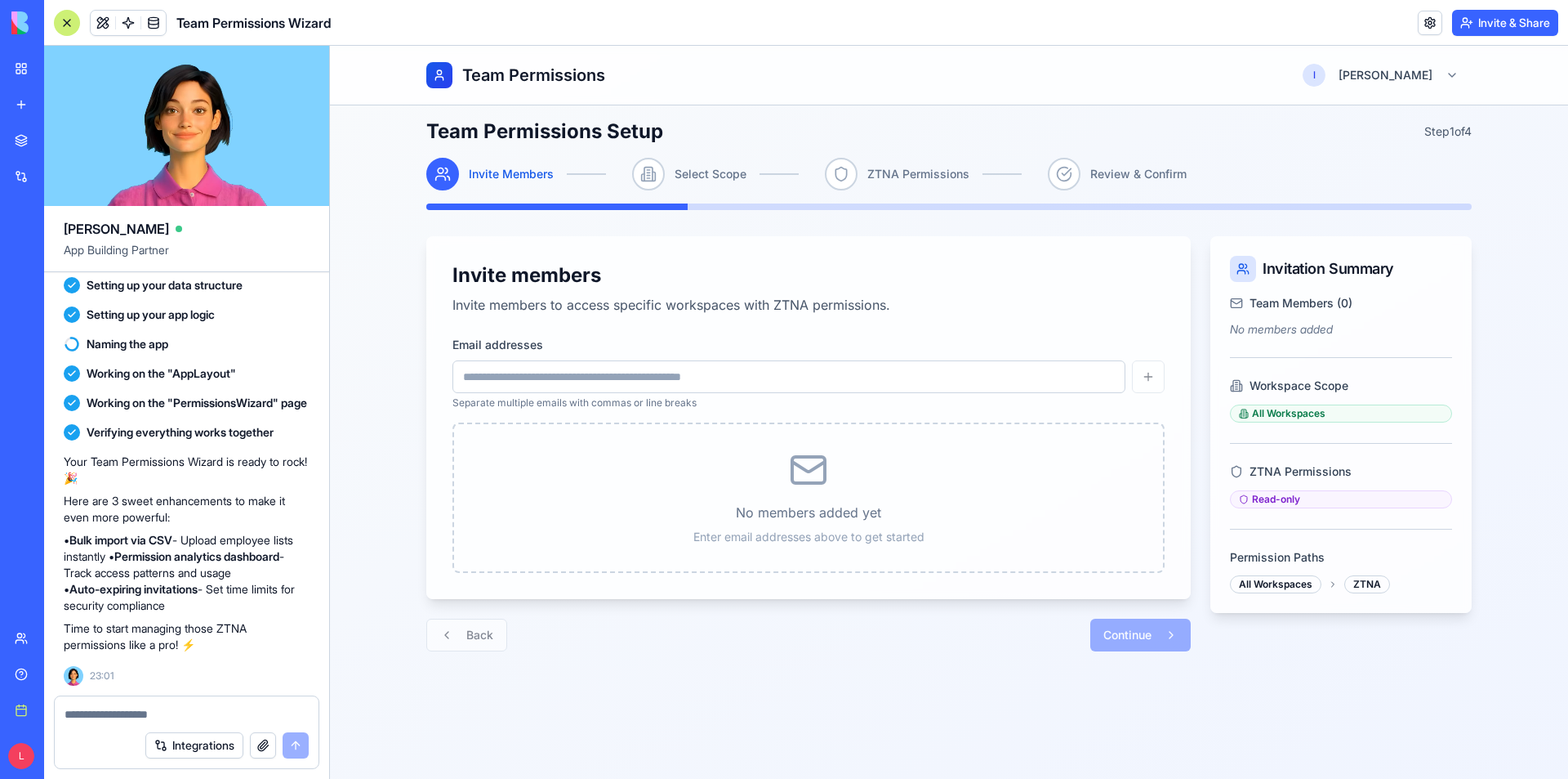
click at [64, 21] on div at bounding box center [67, 23] width 26 height 26
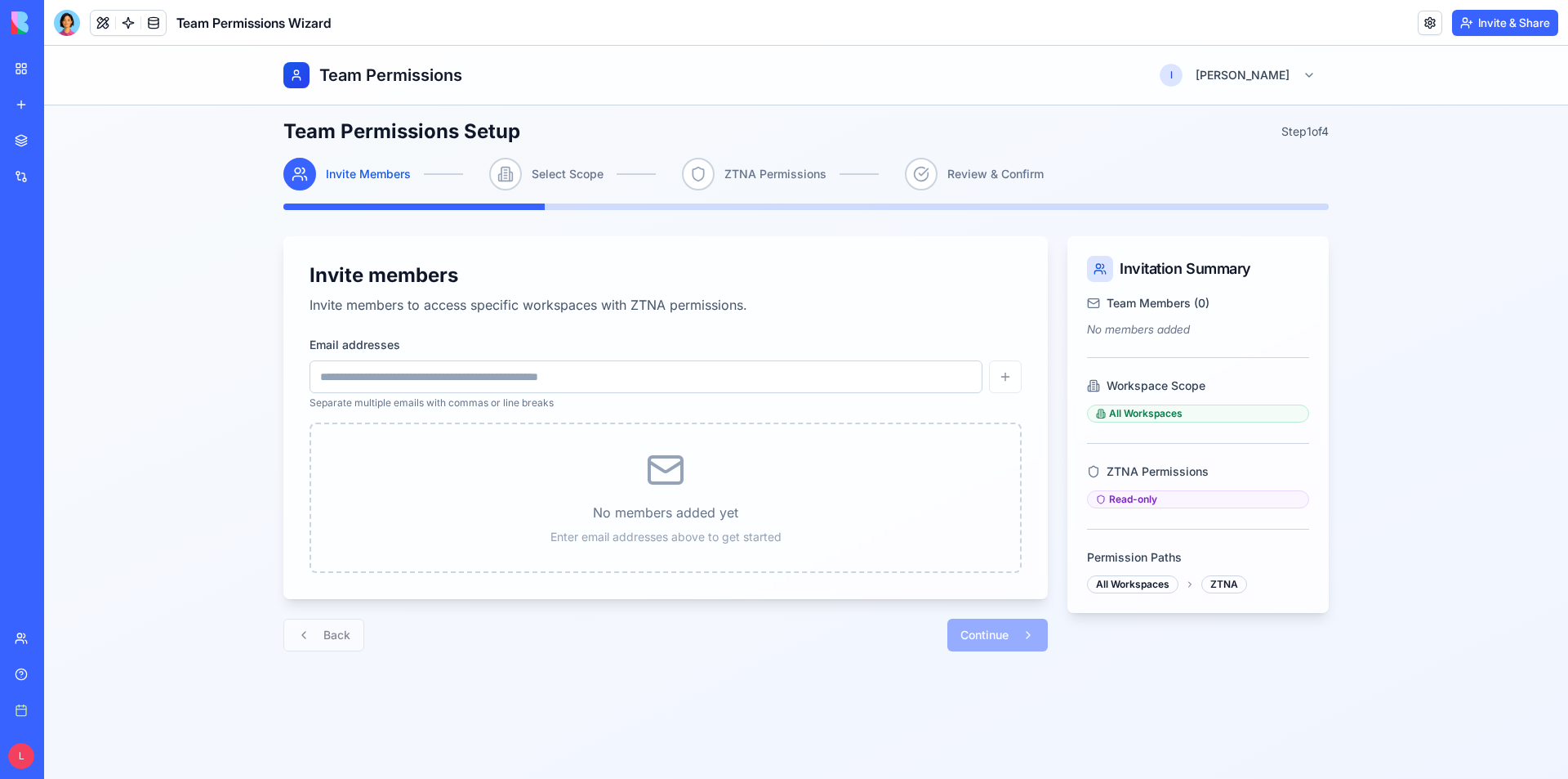
click at [107, 17] on button at bounding box center [103, 23] width 25 height 25
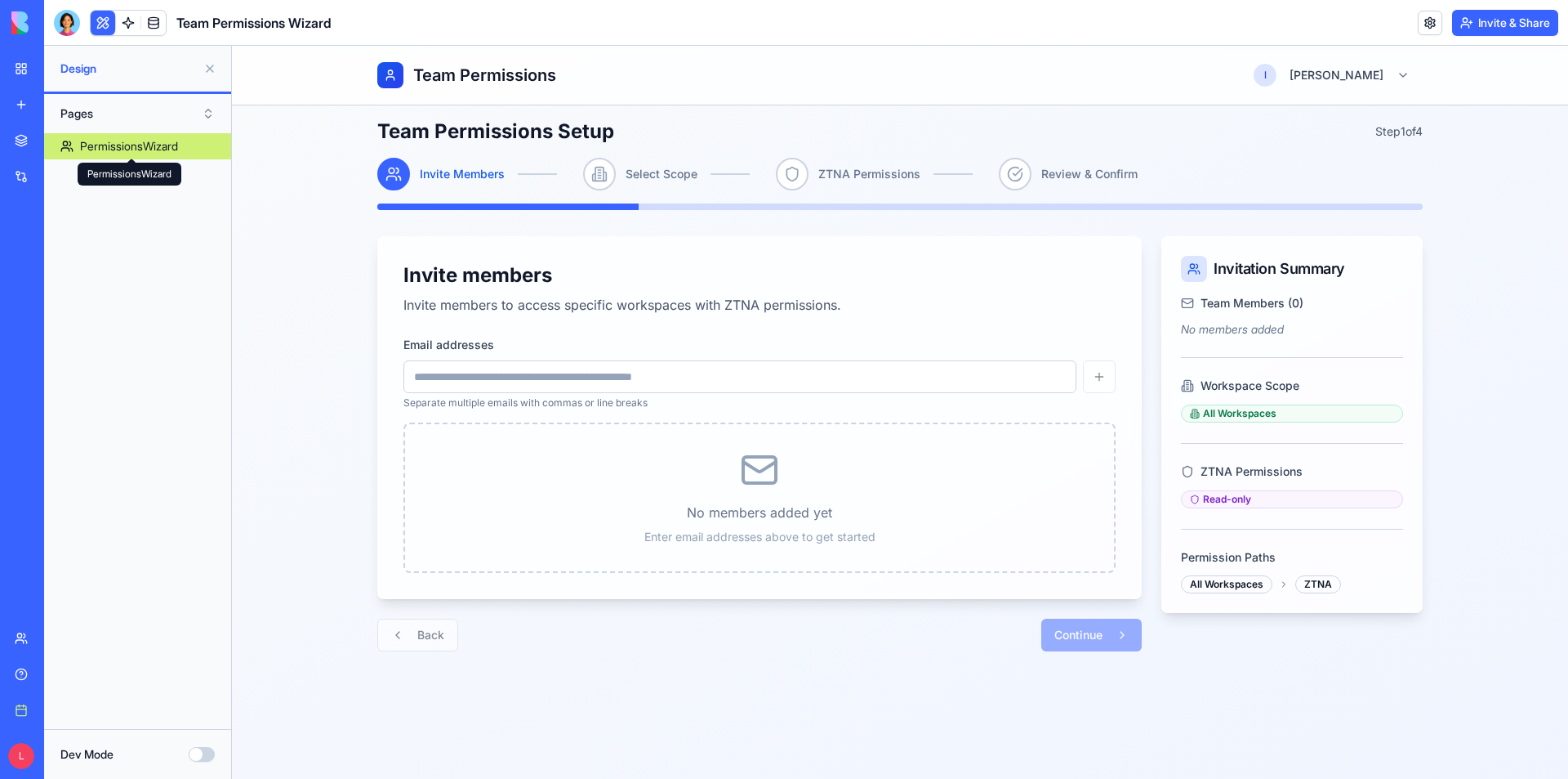
click at [138, 145] on div "PermissionsWizard" at bounding box center [129, 146] width 98 height 16
click at [75, 110] on button "Pages" at bounding box center [137, 114] width 171 height 26
drag, startPoint x: 114, startPoint y: 177, endPoint x: 107, endPoint y: 168, distance: 11.4
click at [113, 177] on div "Components" at bounding box center [137, 173] width 163 height 26
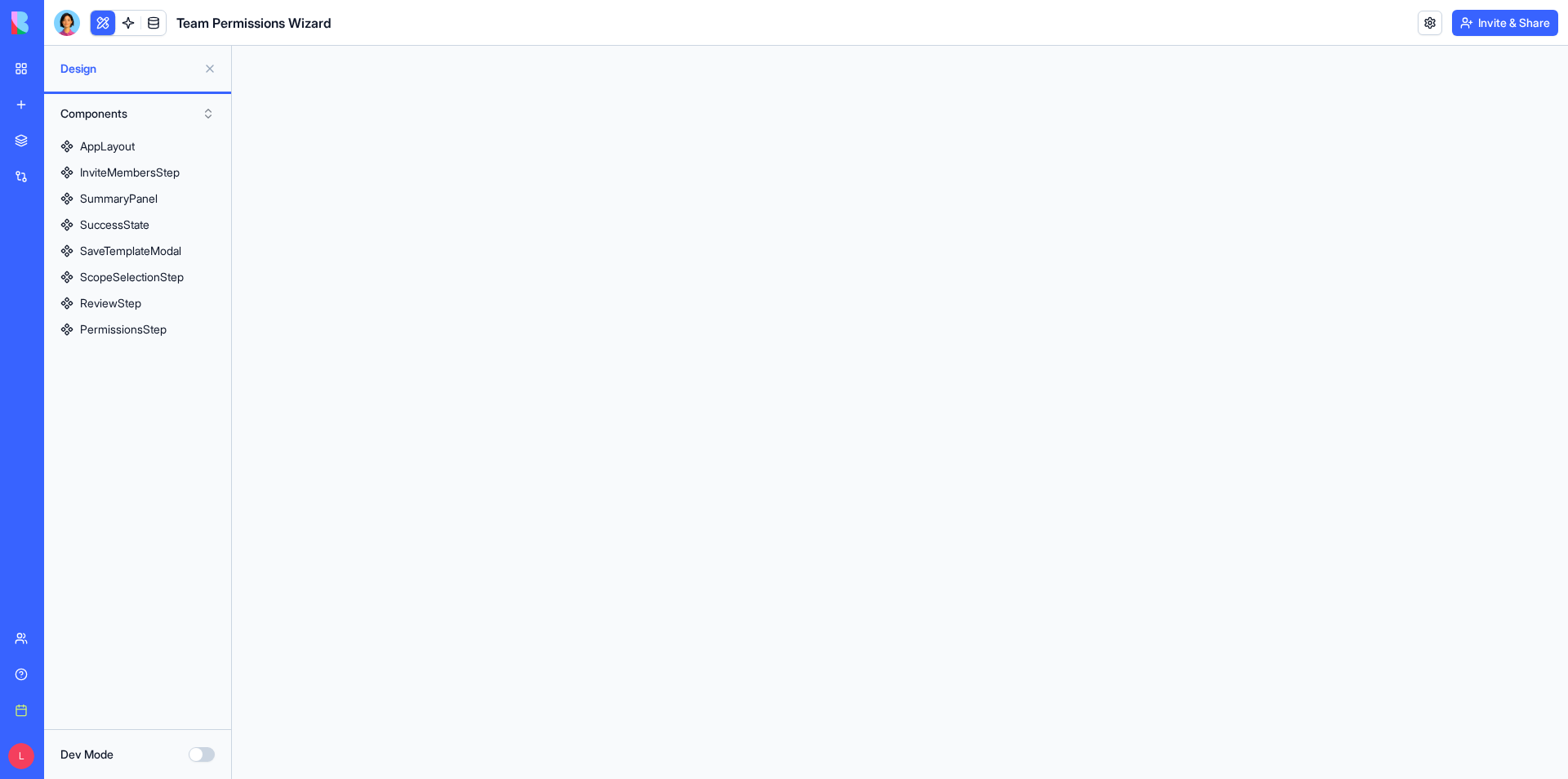
click at [85, 107] on button "Components" at bounding box center [137, 114] width 171 height 26
click at [216, 73] on button at bounding box center [210, 69] width 26 height 26
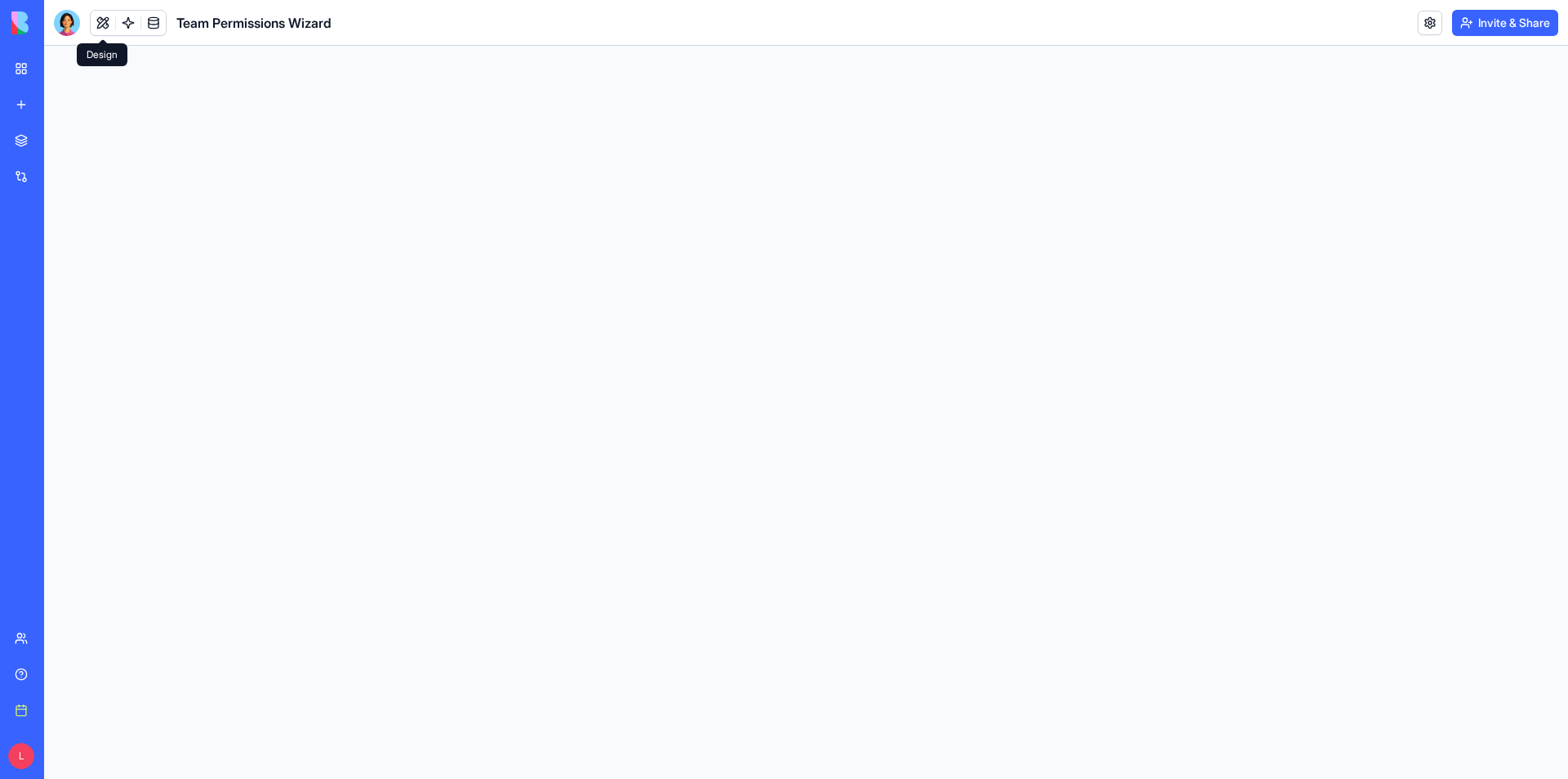
click at [100, 23] on button at bounding box center [103, 23] width 25 height 25
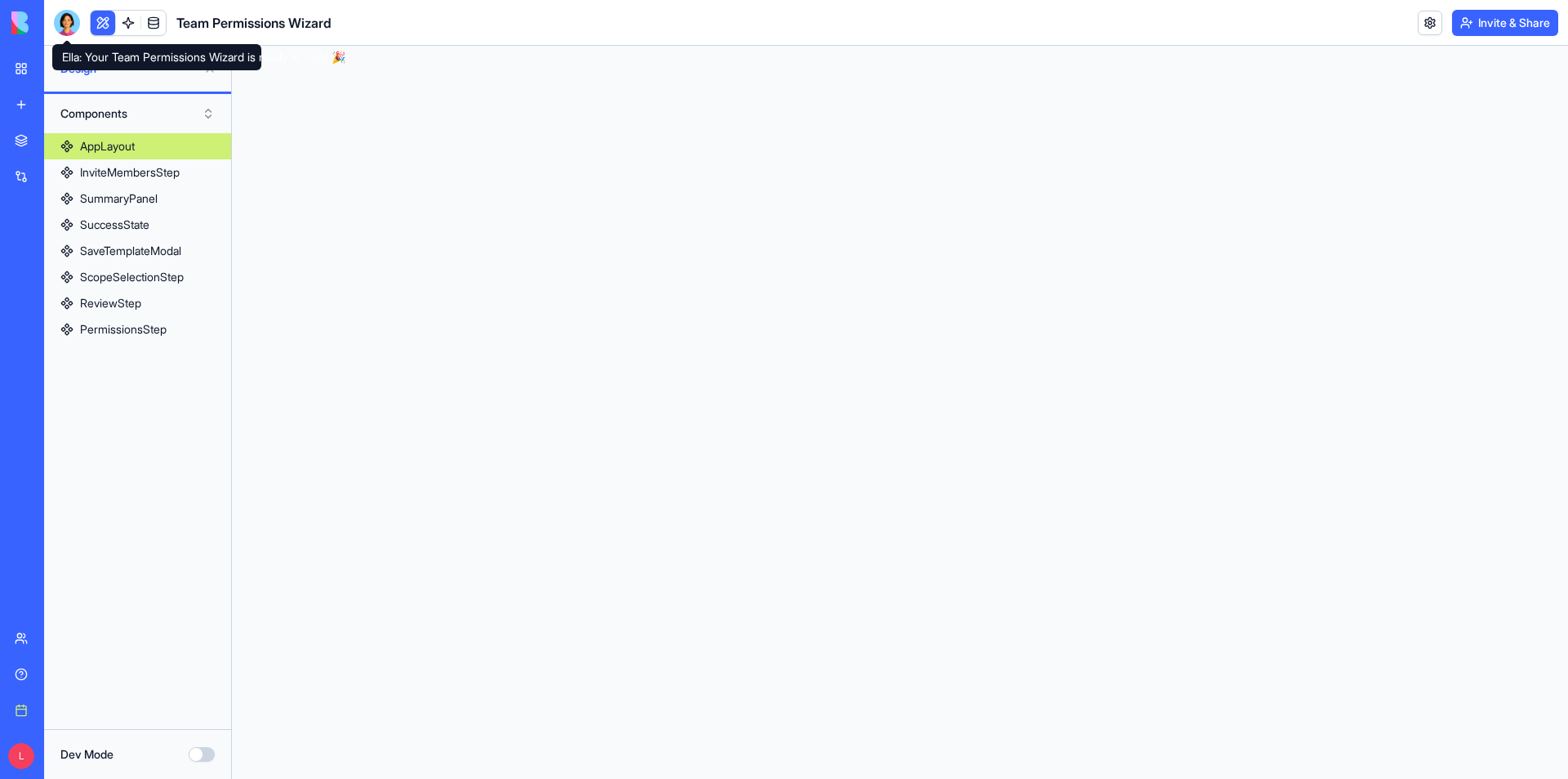
click at [103, 20] on button at bounding box center [103, 23] width 25 height 25
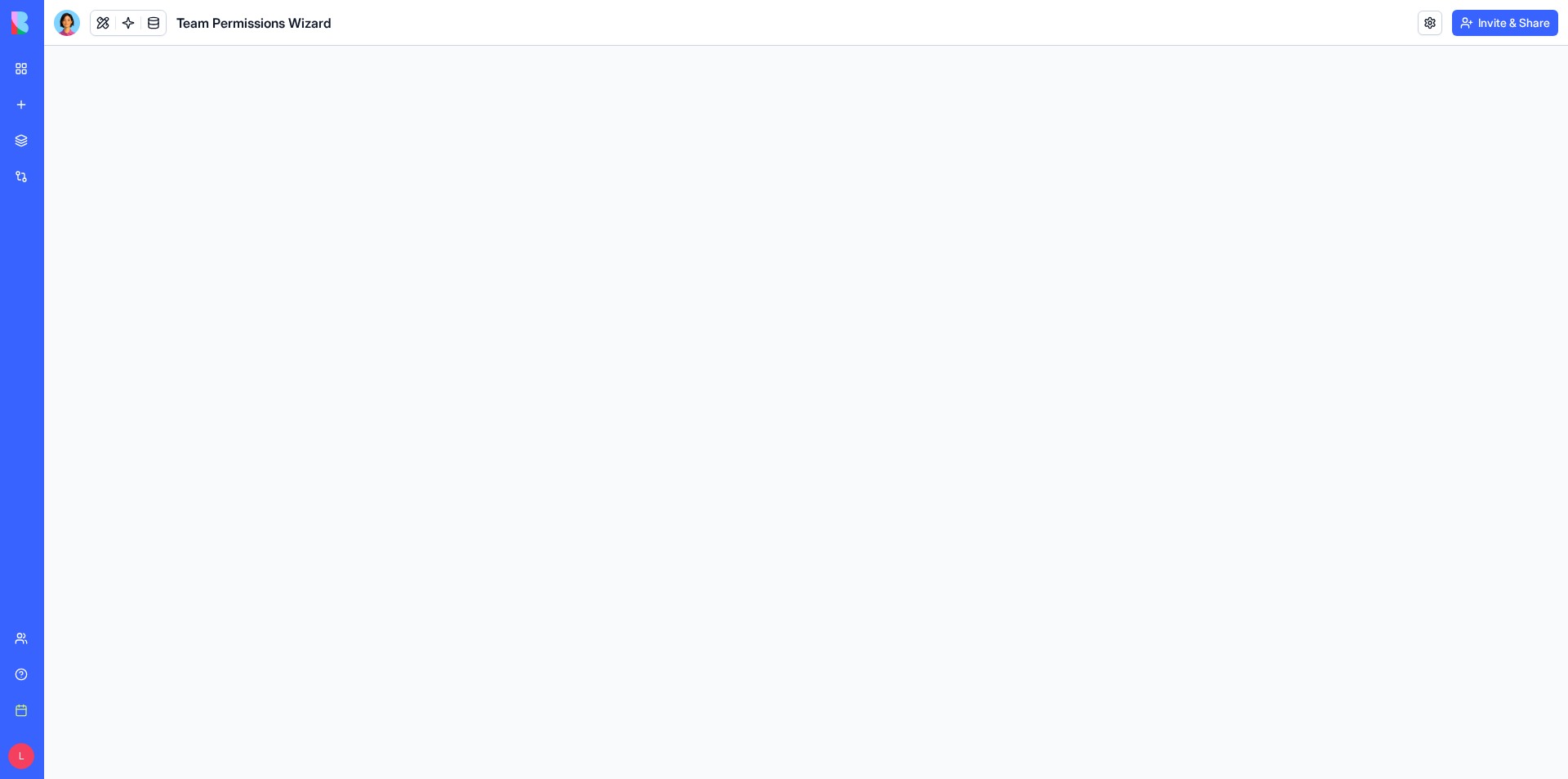
click at [103, 20] on button at bounding box center [103, 23] width 25 height 25
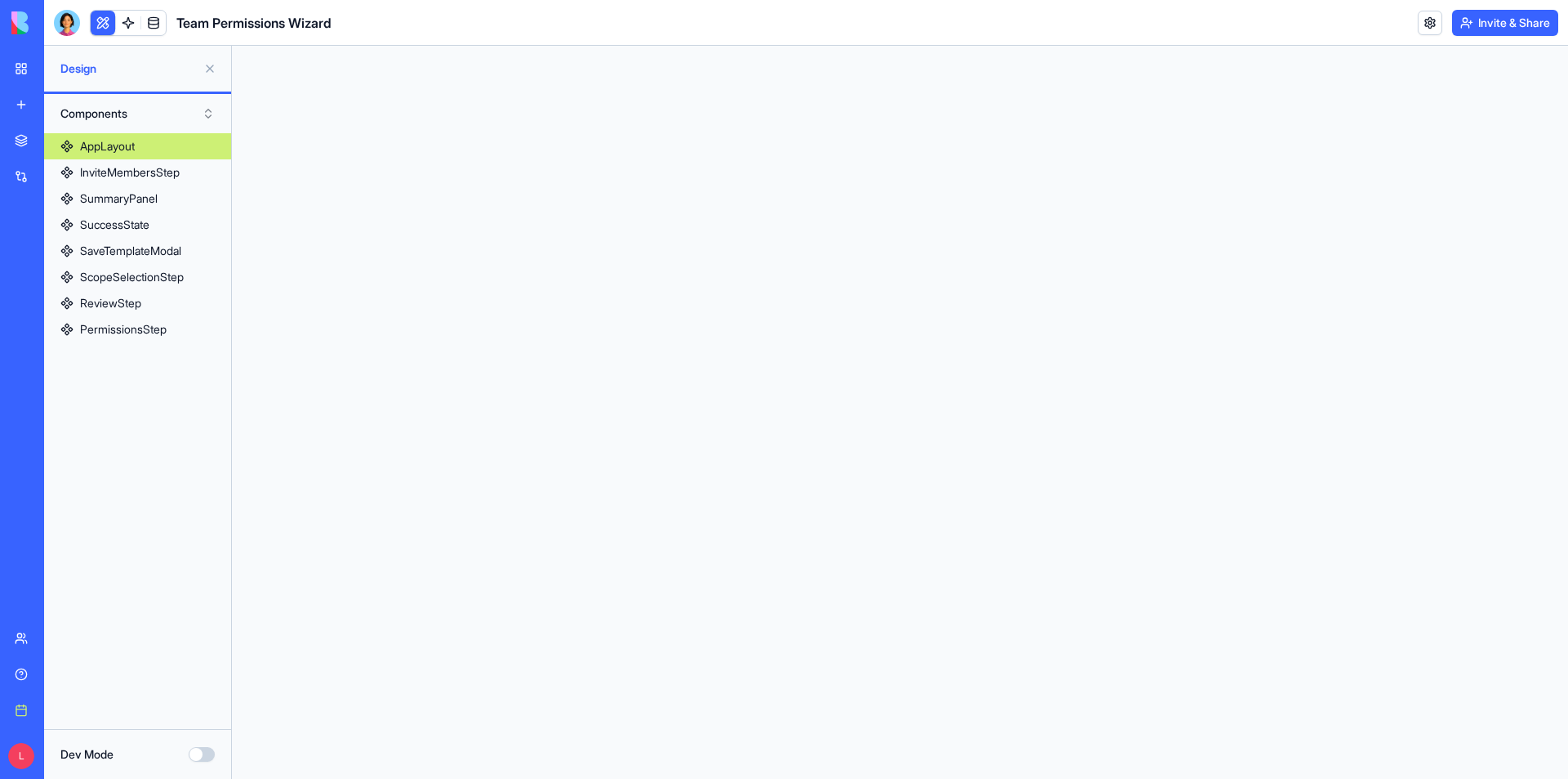
click at [115, 106] on button "Components" at bounding box center [137, 114] width 171 height 26
click at [84, 72] on span "Design" at bounding box center [128, 69] width 137 height 16
click at [206, 67] on button at bounding box center [210, 69] width 26 height 26
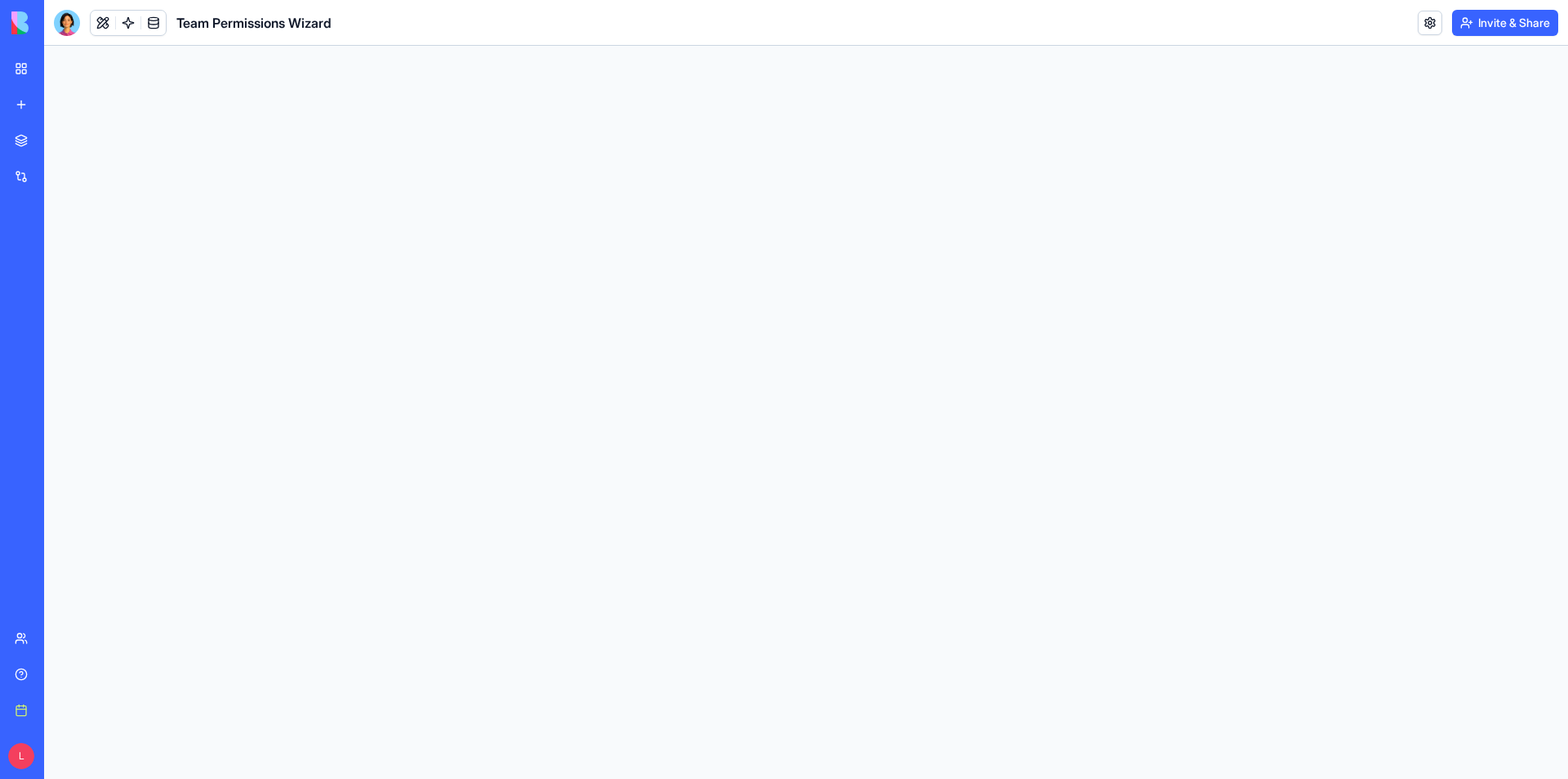
drag, startPoint x: 1052, startPoint y: 178, endPoint x: 1335, endPoint y: 63, distance: 305.5
click at [1060, 172] on div at bounding box center [806, 412] width 1524 height 733
click at [151, 27] on link at bounding box center [154, 23] width 25 height 25
click at [131, 25] on link at bounding box center [128, 23] width 25 height 25
click at [100, 25] on link at bounding box center [103, 23] width 25 height 25
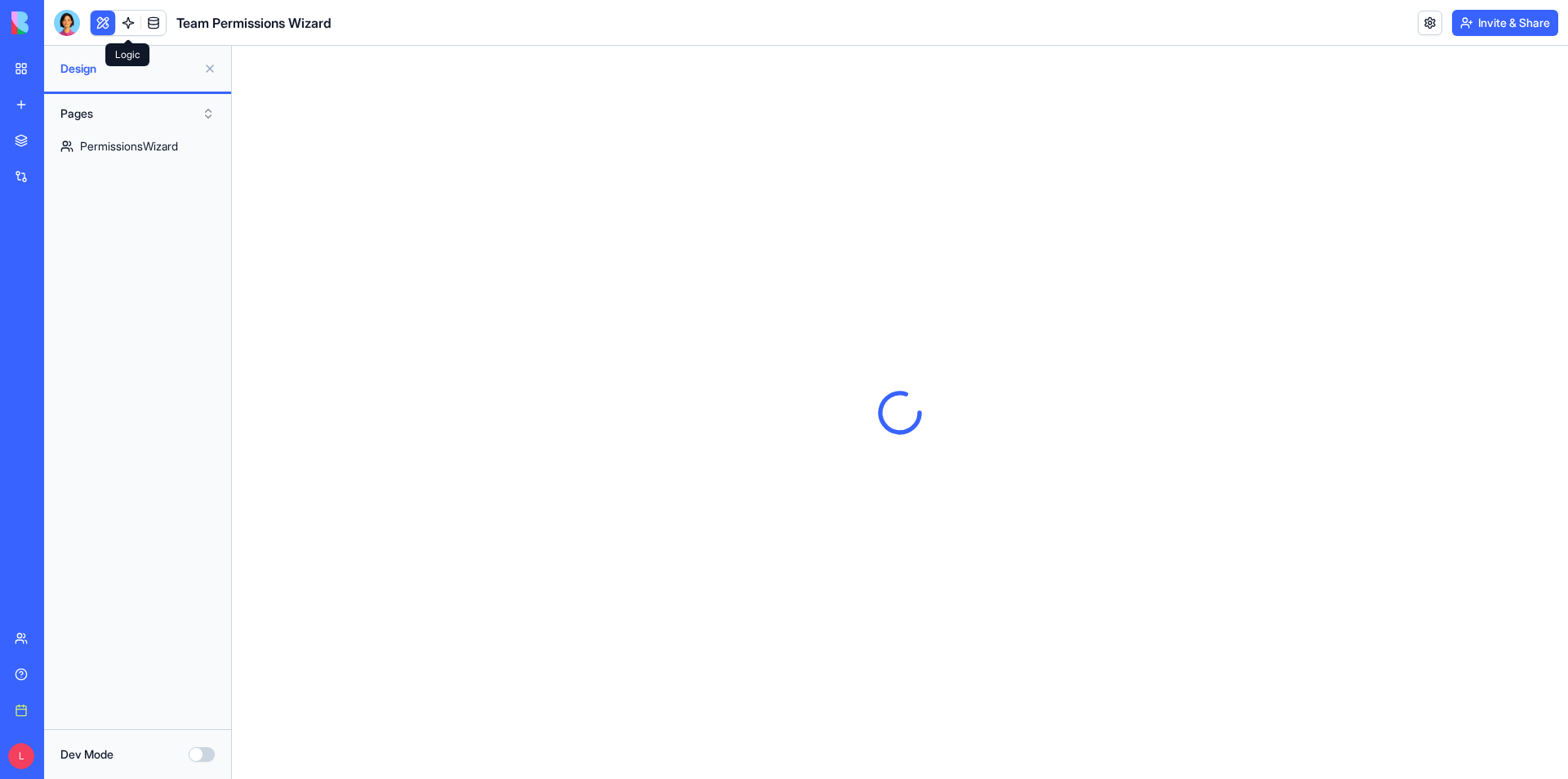
drag, startPoint x: 132, startPoint y: 25, endPoint x: 144, endPoint y: 24, distance: 12.0
click at [133, 25] on link at bounding box center [128, 23] width 25 height 25
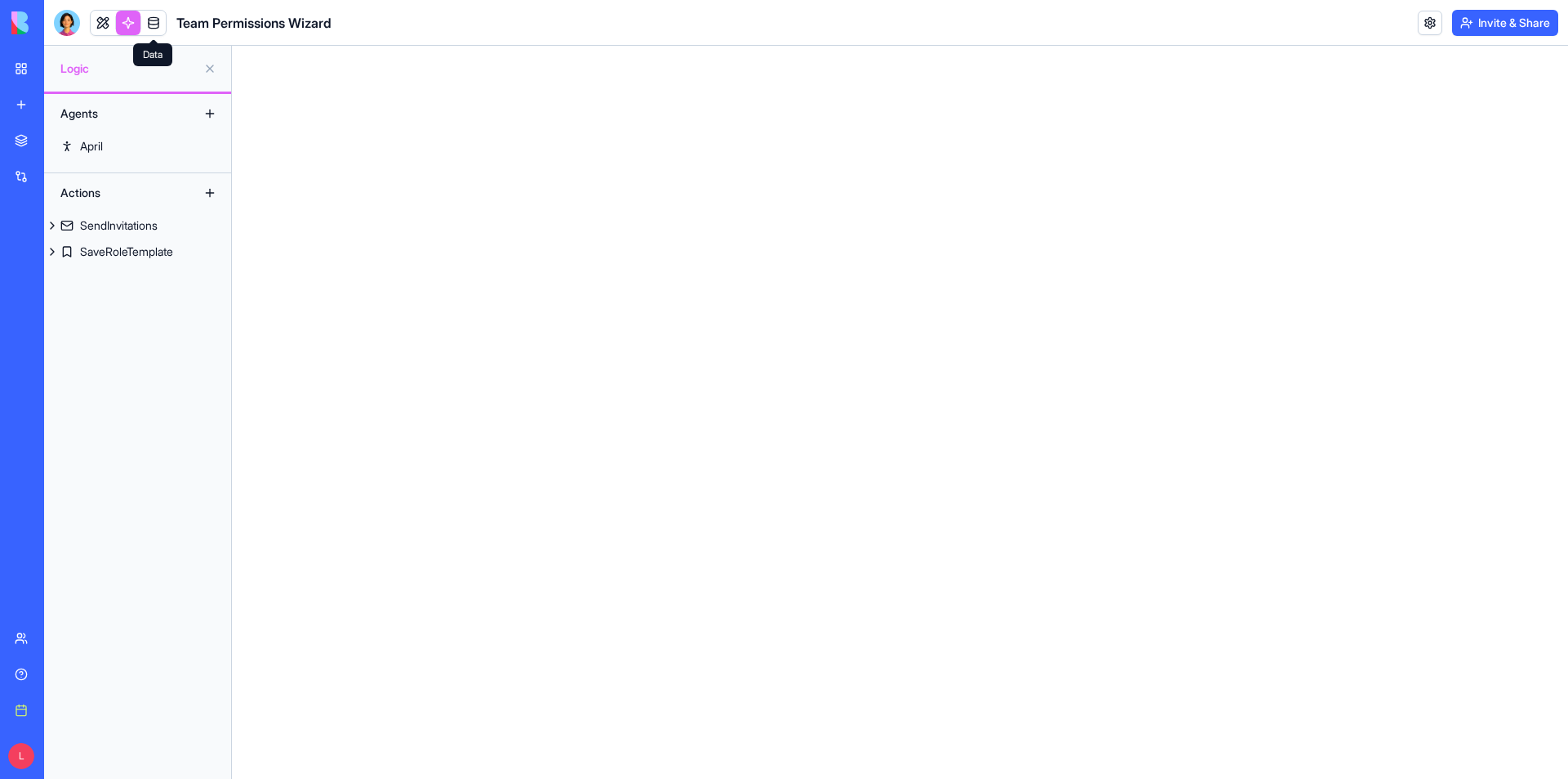
click at [157, 23] on link at bounding box center [154, 23] width 25 height 25
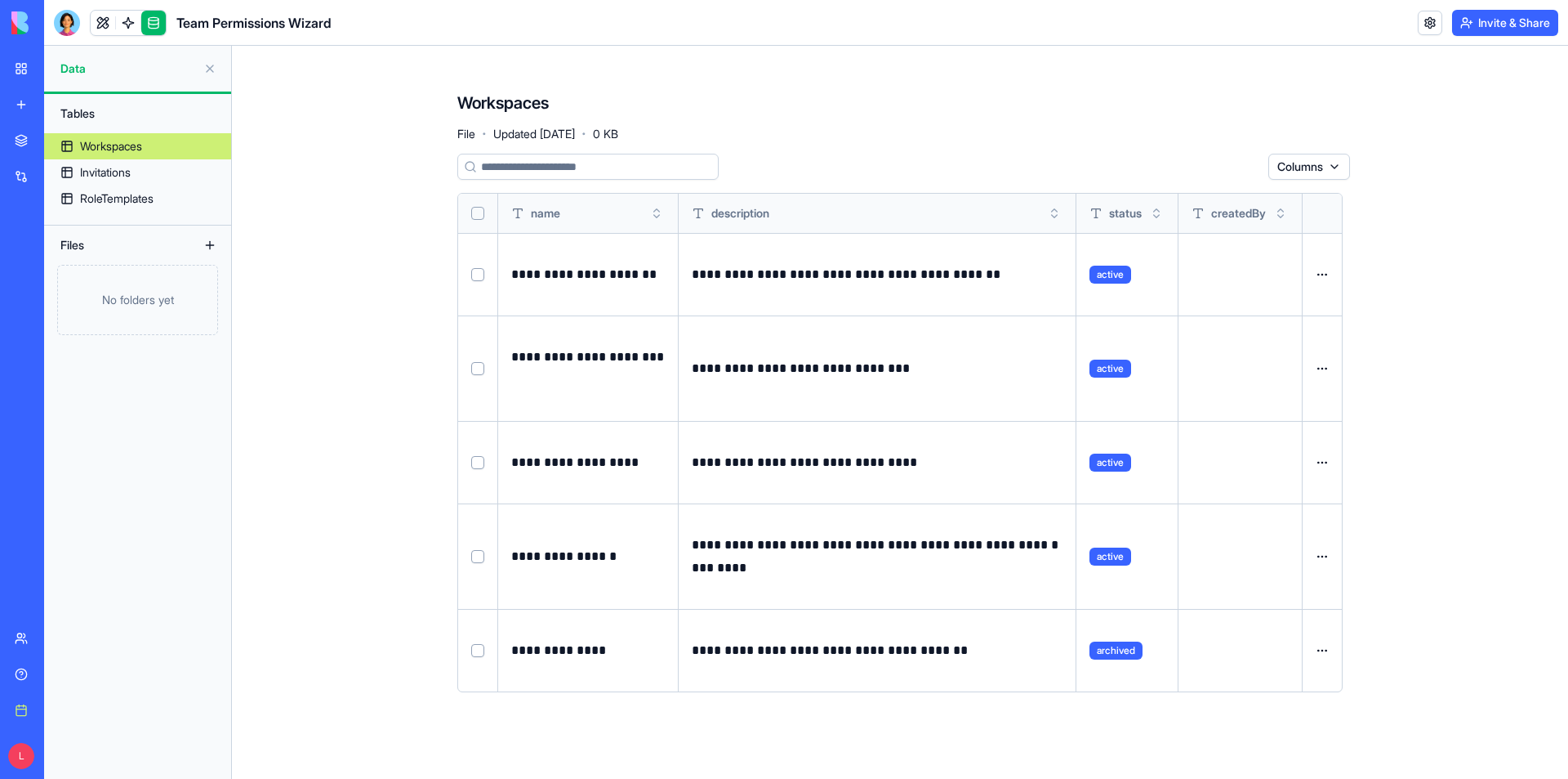
click at [1323, 272] on html "**********" at bounding box center [784, 390] width 1568 height 779
drag, startPoint x: 1479, startPoint y: 270, endPoint x: 1493, endPoint y: 110, distance: 160.6
click at [1478, 268] on html "**********" at bounding box center [784, 390] width 1568 height 779
click at [79, 27] on div at bounding box center [67, 23] width 26 height 26
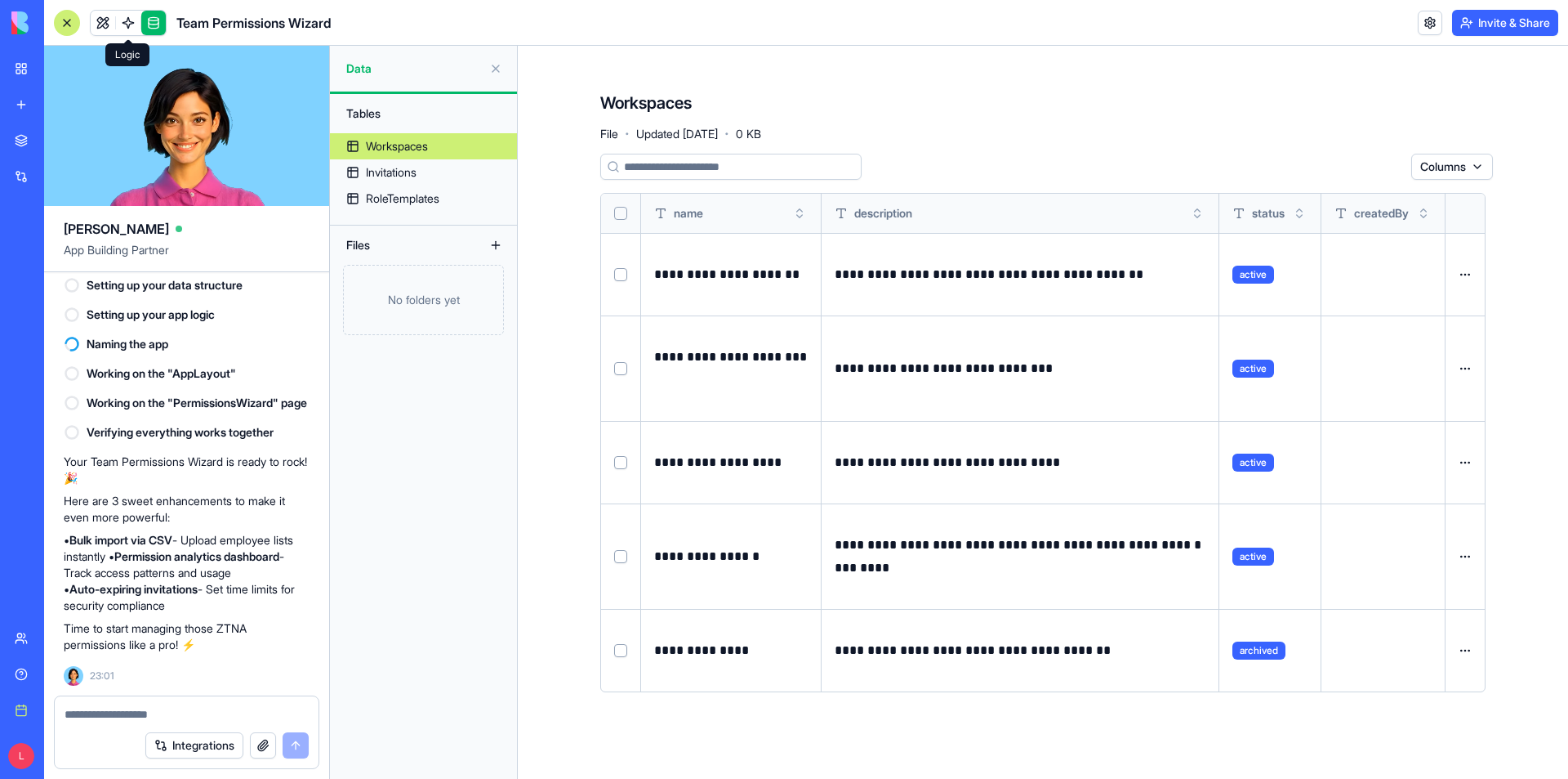
click at [134, 24] on link at bounding box center [128, 23] width 25 height 25
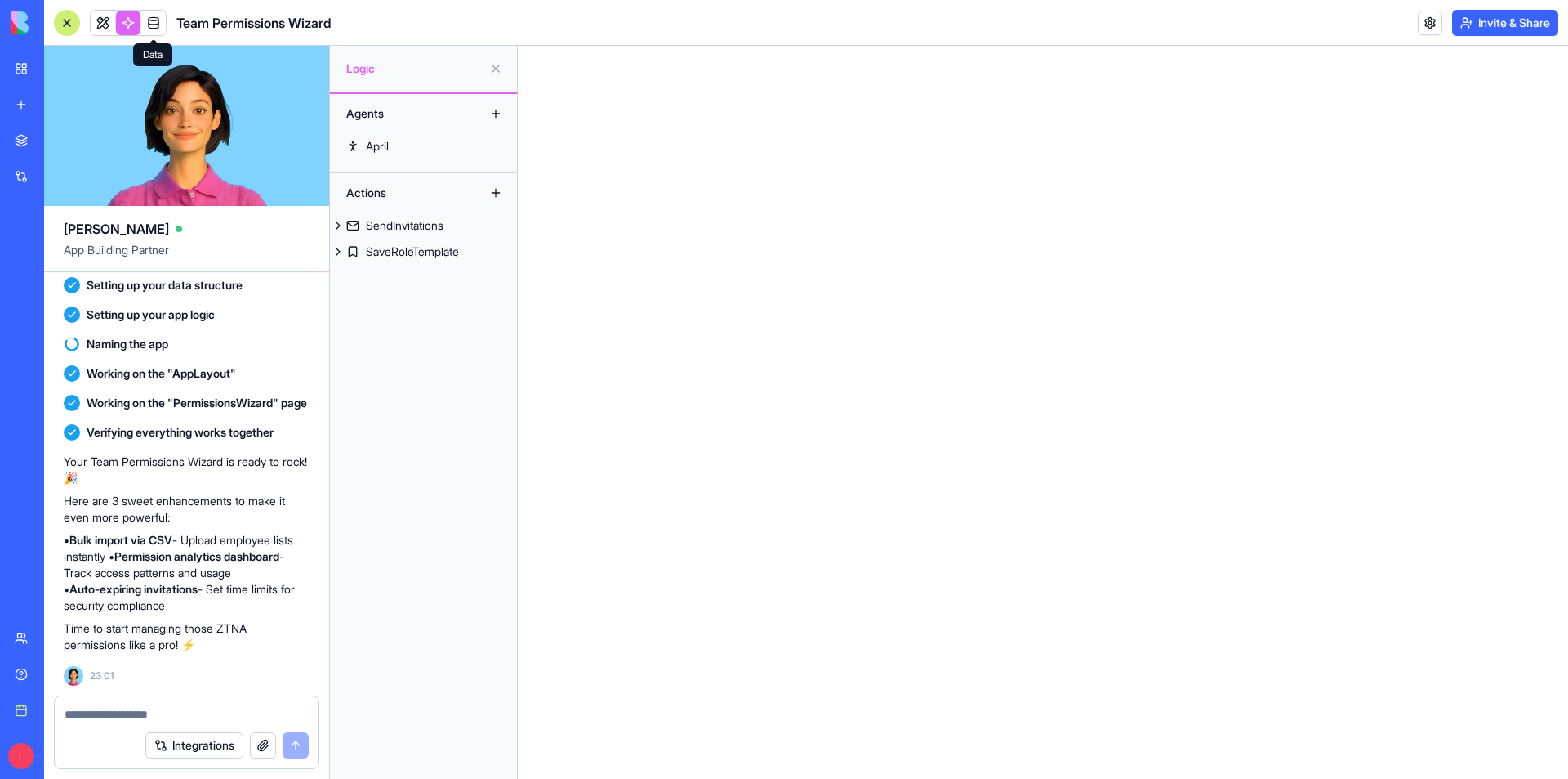
click at [149, 20] on link at bounding box center [154, 23] width 25 height 25
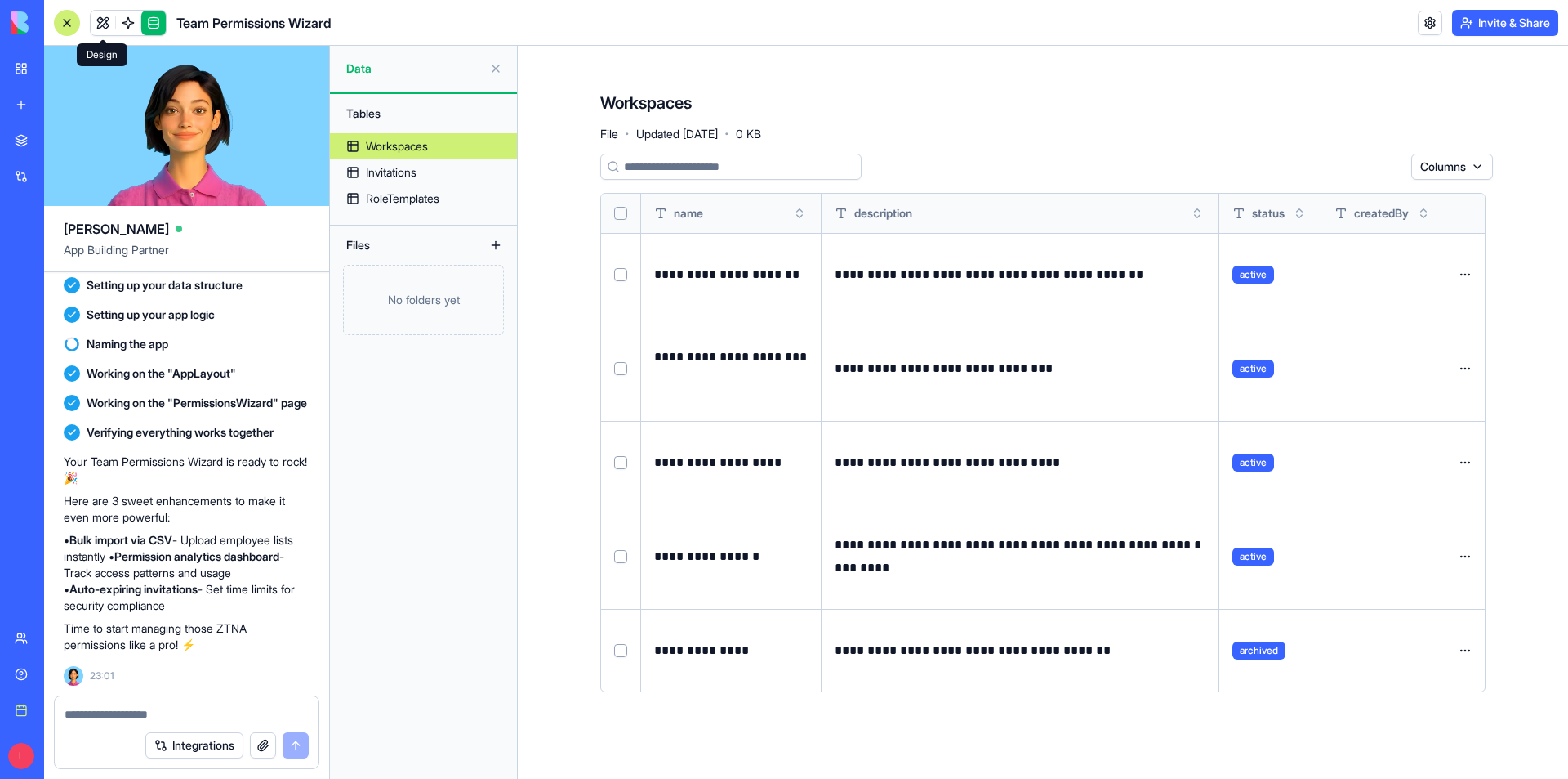
click at [97, 19] on link at bounding box center [103, 23] width 25 height 25
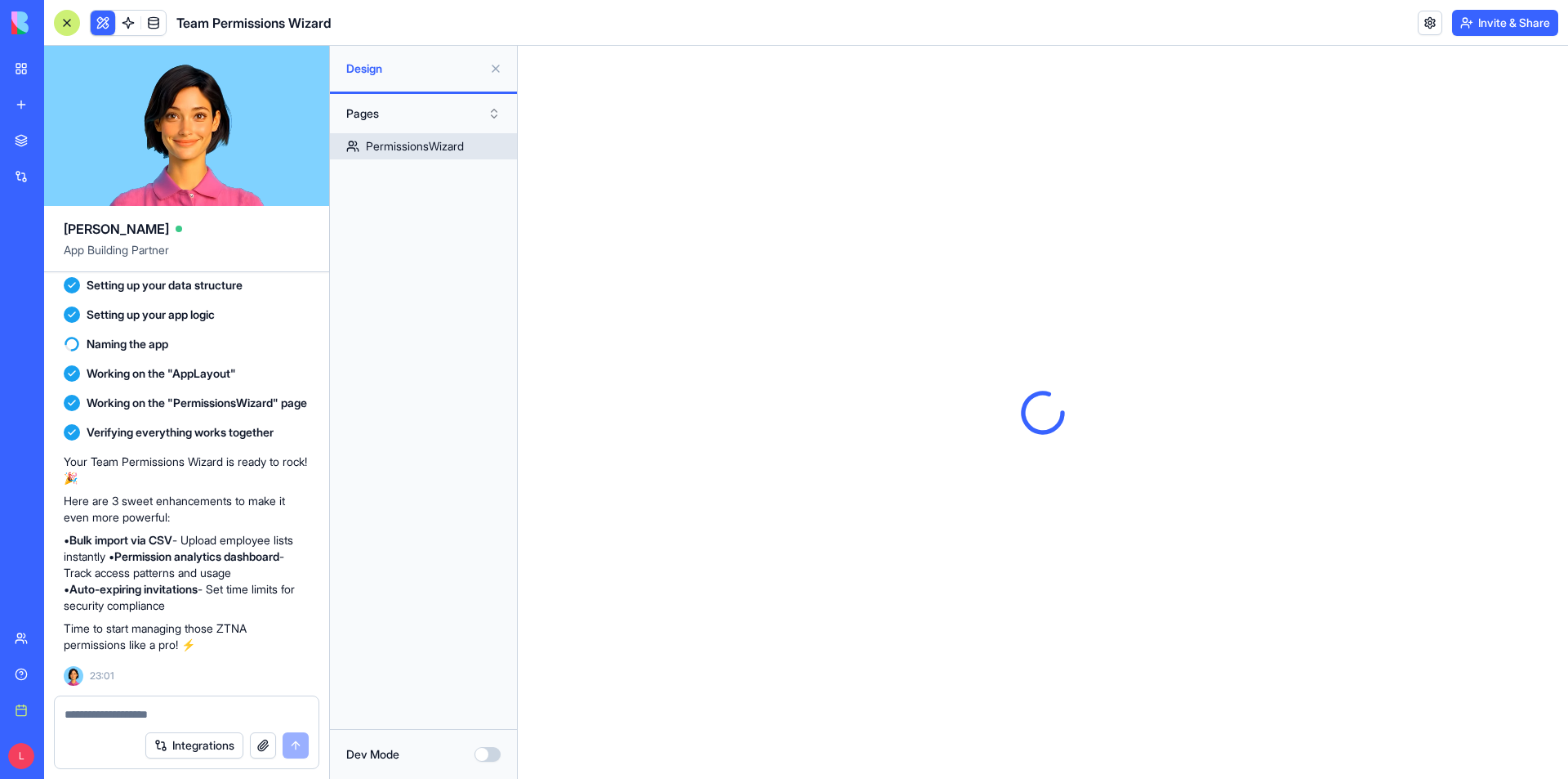
click at [407, 138] on div "PermissionsWizard" at bounding box center [415, 146] width 98 height 16
click at [500, 67] on button at bounding box center [496, 69] width 26 height 26
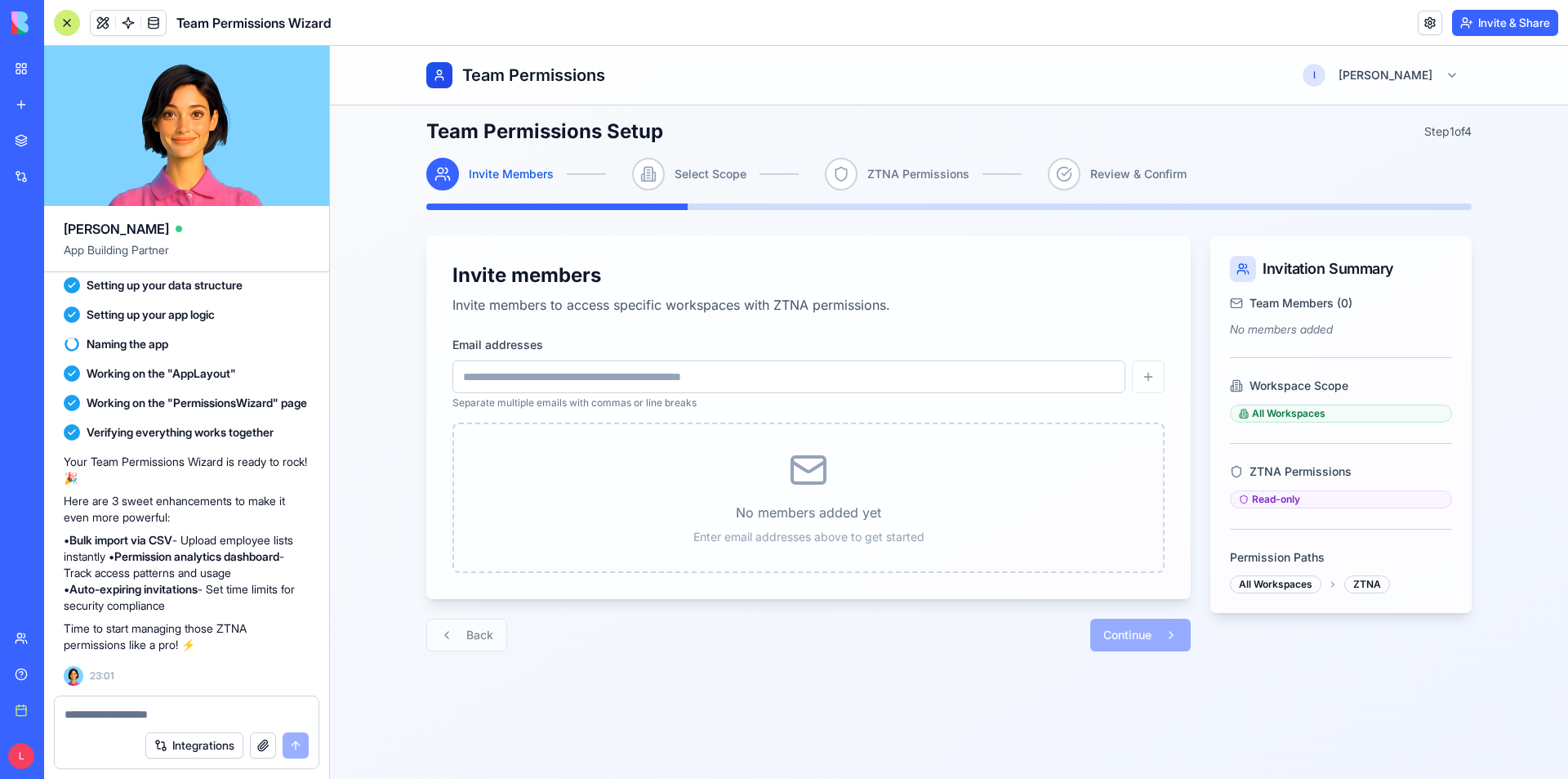
click at [69, 24] on div at bounding box center [67, 23] width 26 height 26
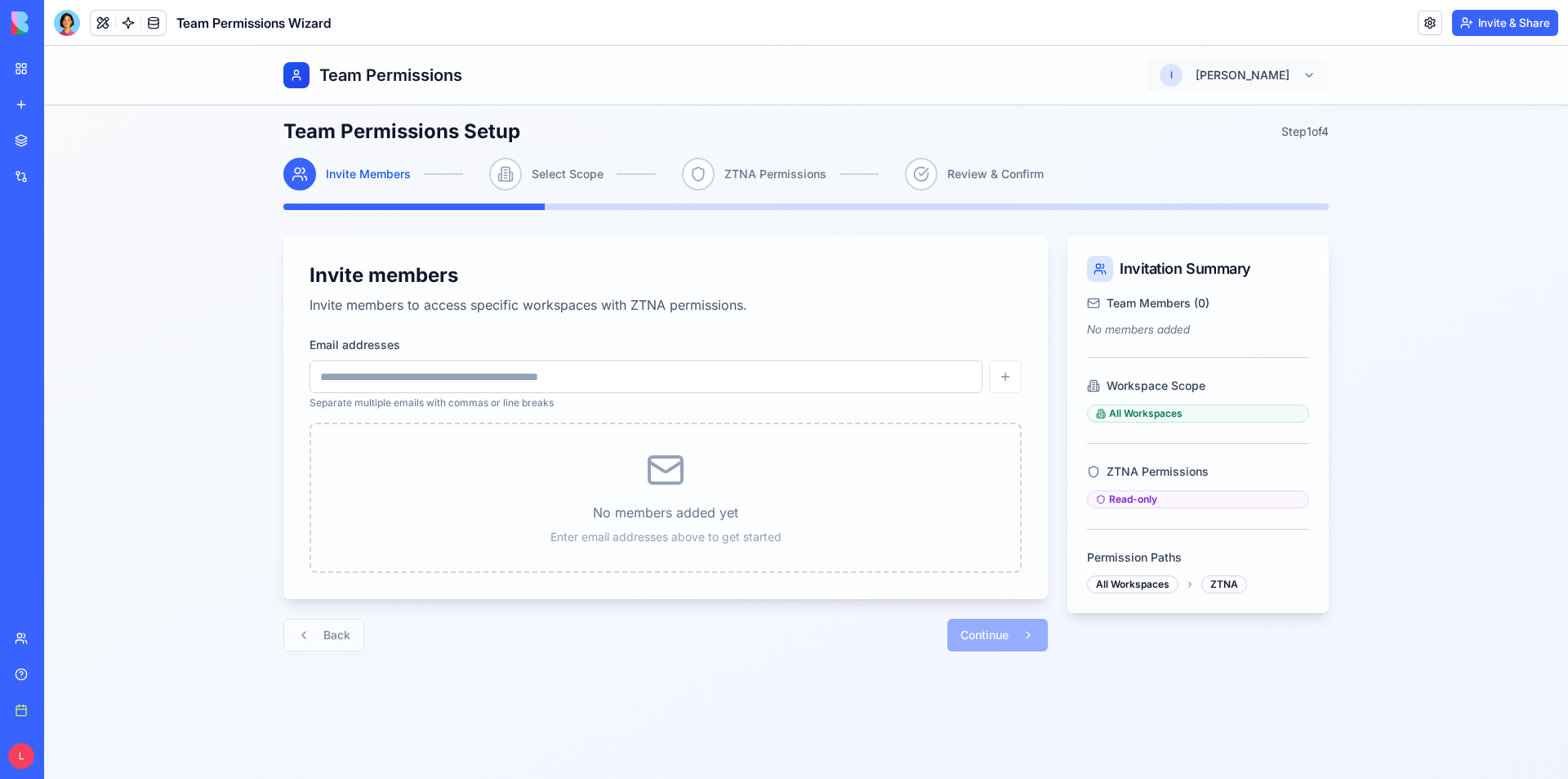
click at [1311, 79] on html "Team Permissions l lee Team Permissions Setup Step 1 of 4 Invite Members Select…" at bounding box center [806, 442] width 1524 height 793
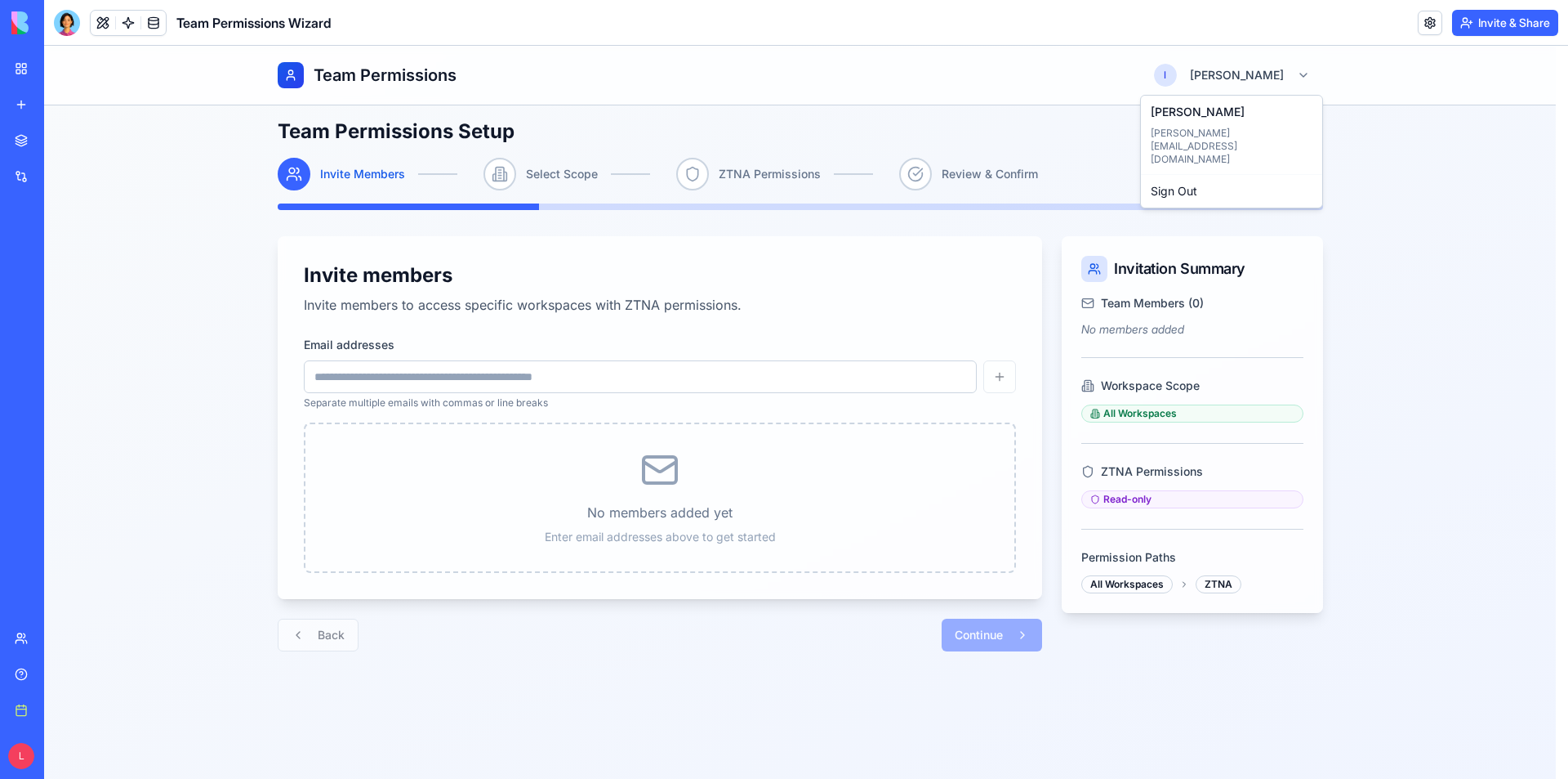
click at [1439, 203] on html "Team Permissions l lee Team Permissions Setup Step 1 of 4 Invite Members Select…" at bounding box center [806, 442] width 1524 height 793
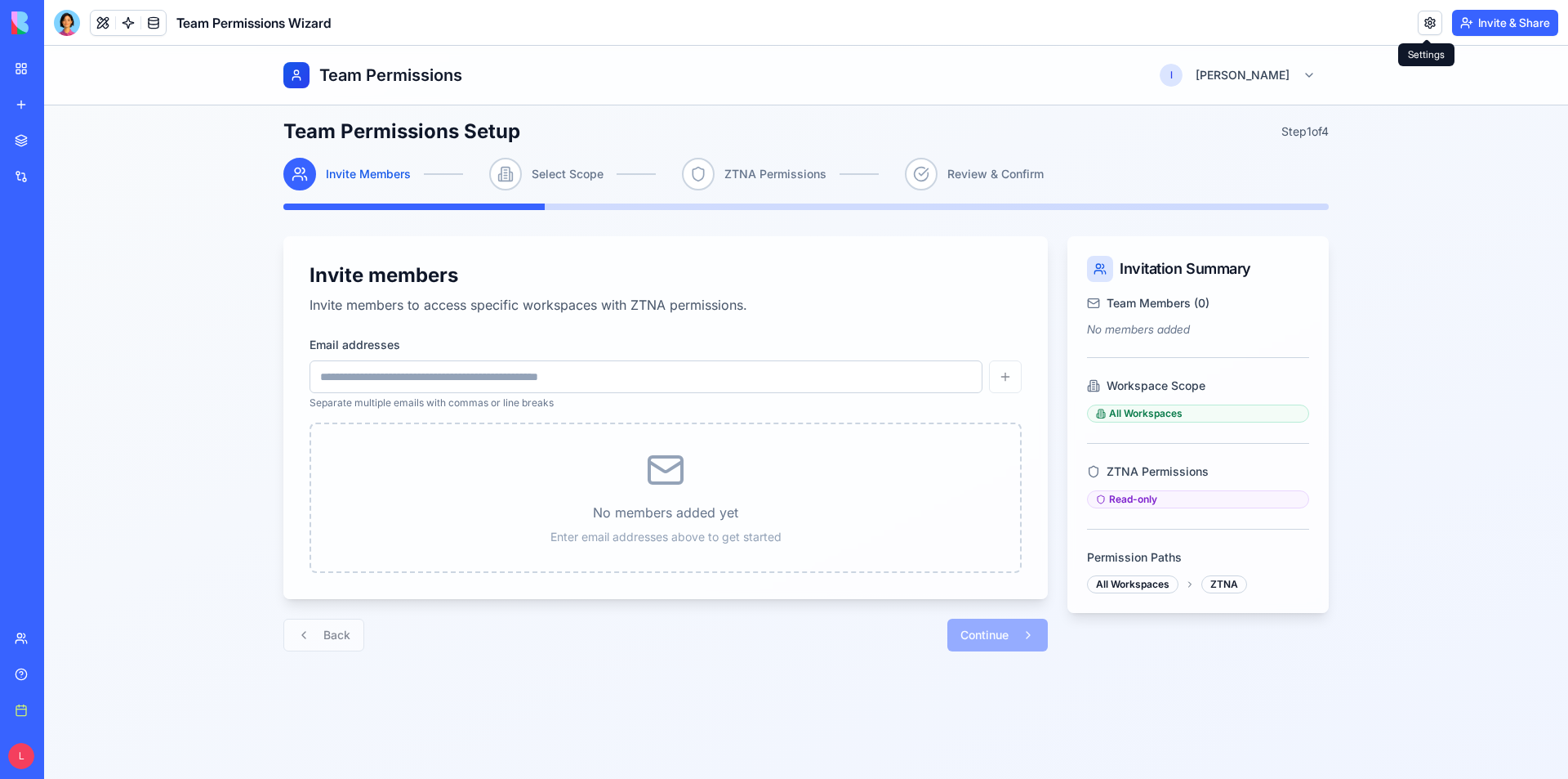
click at [1426, 23] on link at bounding box center [1430, 23] width 25 height 25
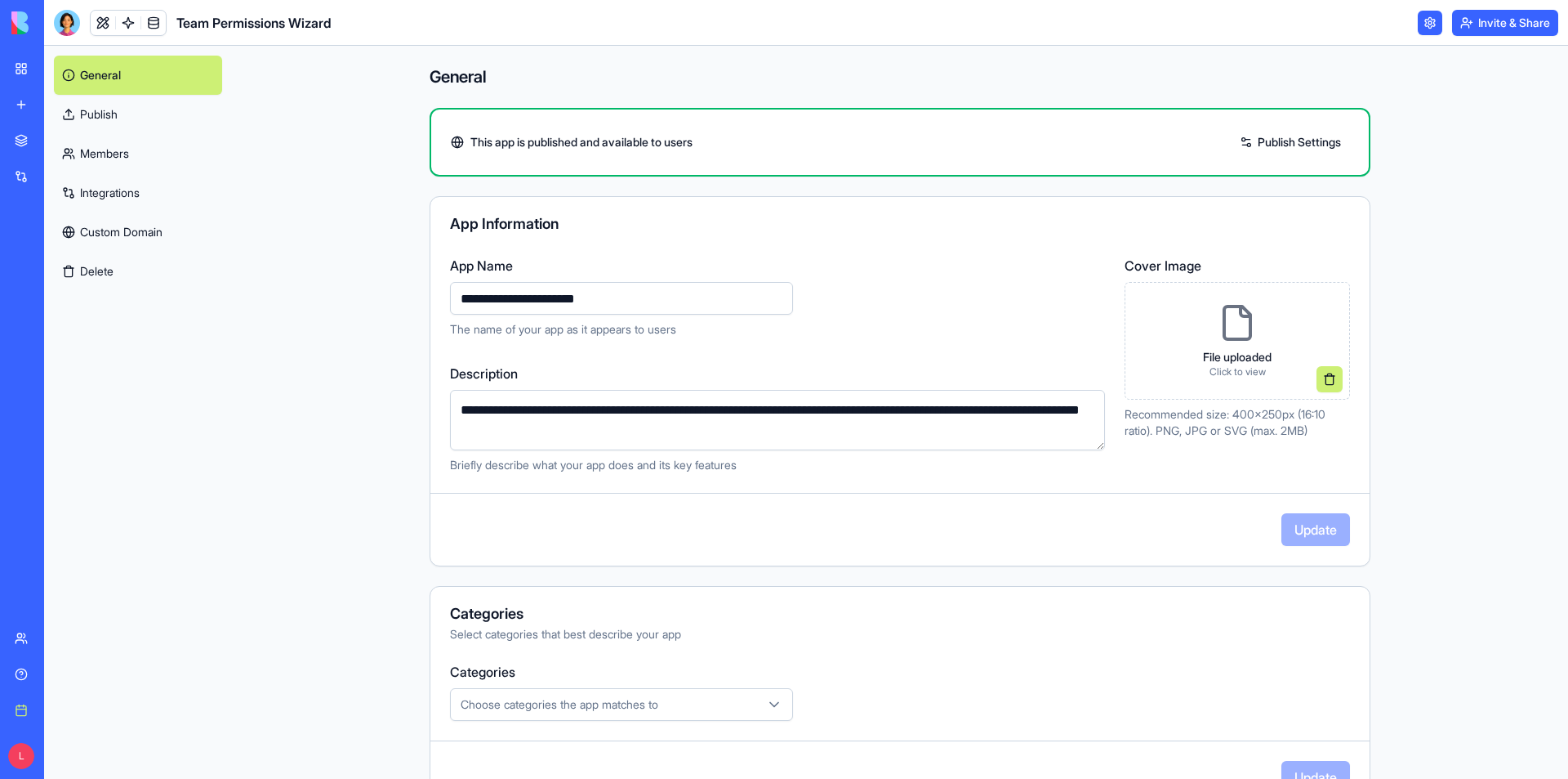
click at [760, 148] on div "This app is published and available to users Publish Settings" at bounding box center [900, 142] width 937 height 26
drag, startPoint x: 760, startPoint y: 148, endPoint x: 1246, endPoint y: 129, distance: 486.4
click at [761, 148] on div "This app is published and available to users Publish Settings" at bounding box center [900, 142] width 937 height 26
click at [1289, 142] on link "Publish Settings" at bounding box center [1291, 142] width 118 height 26
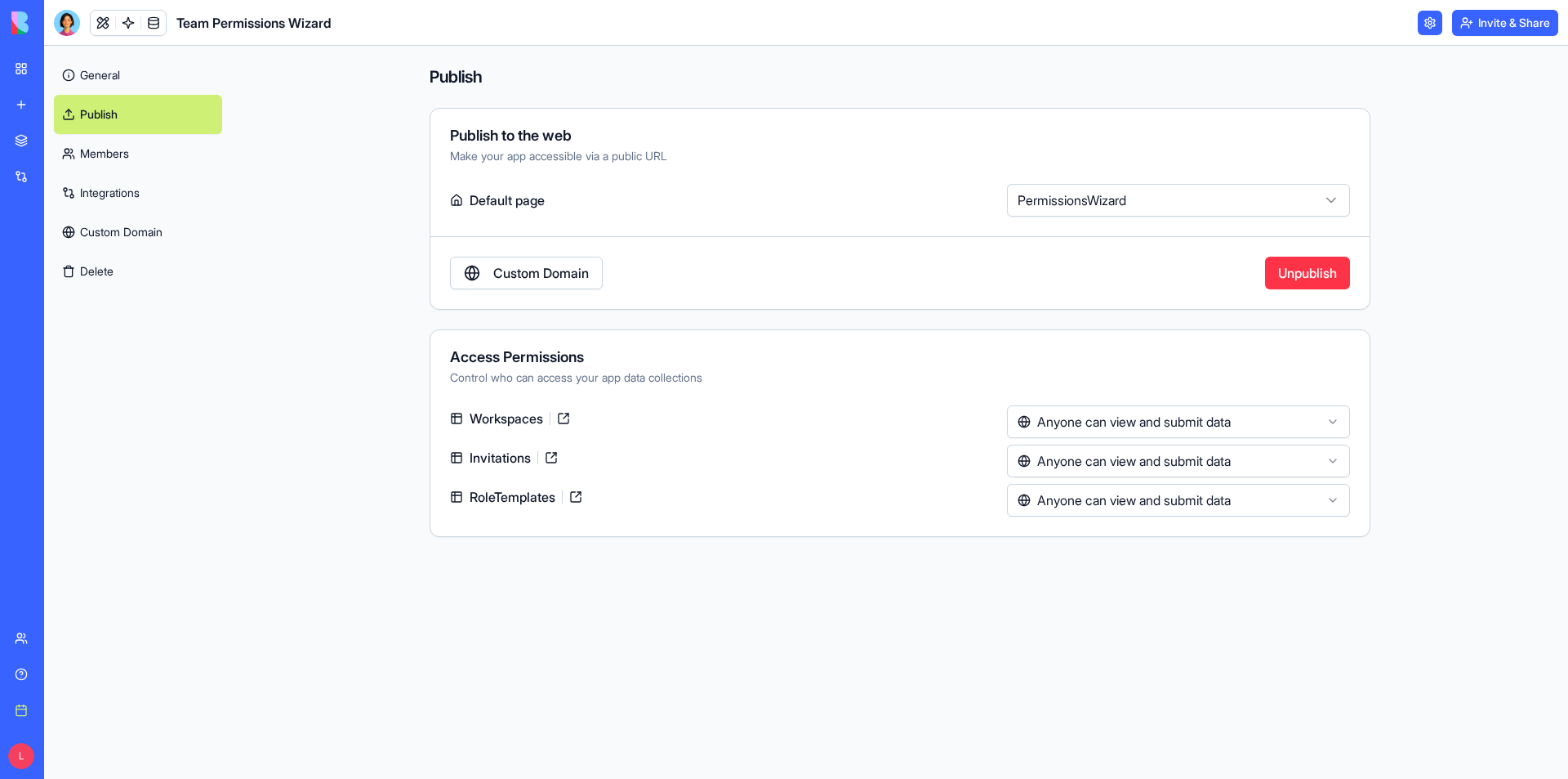
click at [565, 418] on link at bounding box center [564, 418] width 26 height 26
click at [119, 151] on link "Members" at bounding box center [138, 154] width 168 height 39
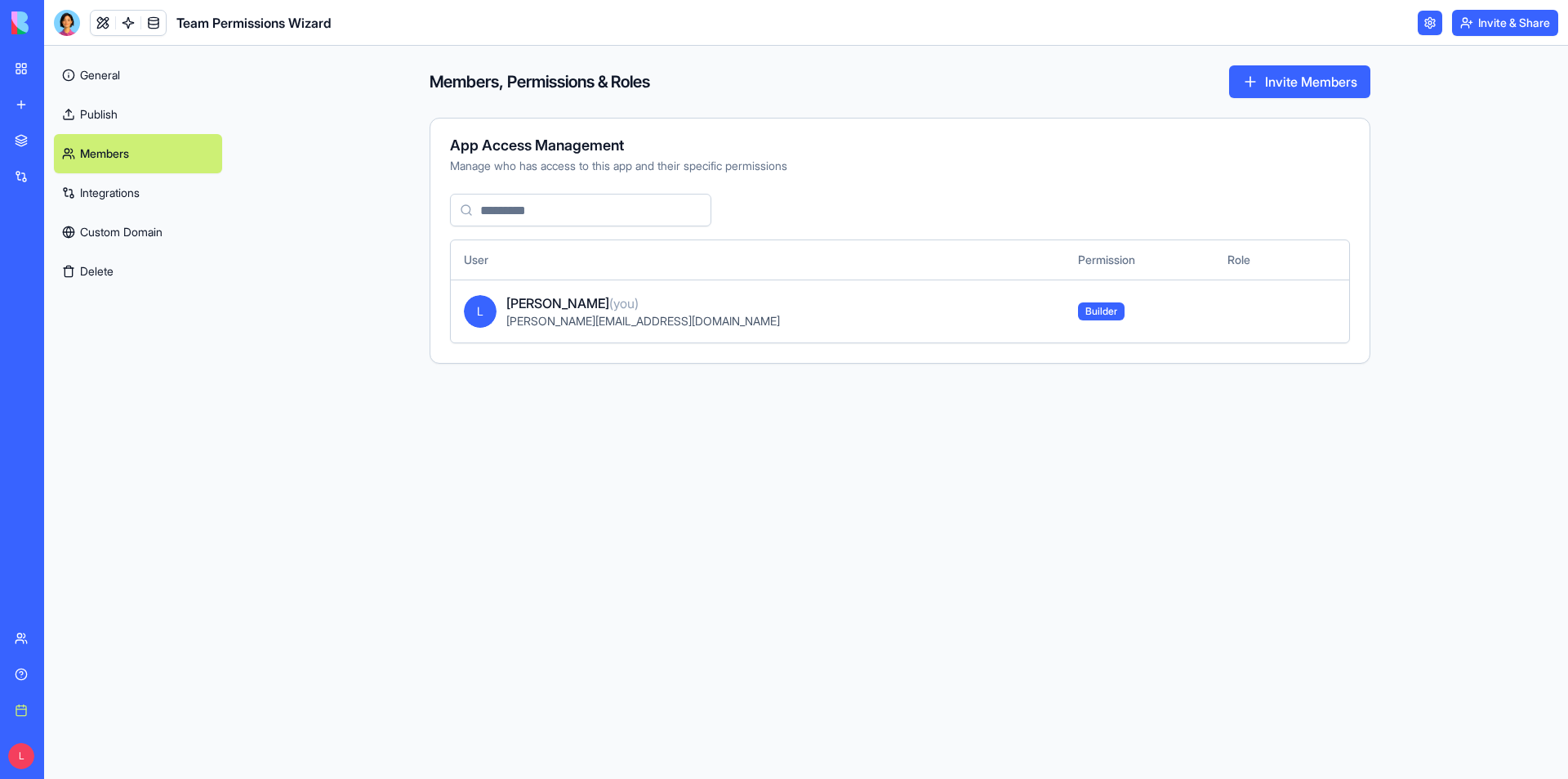
click at [97, 124] on link "Publish" at bounding box center [138, 115] width 168 height 39
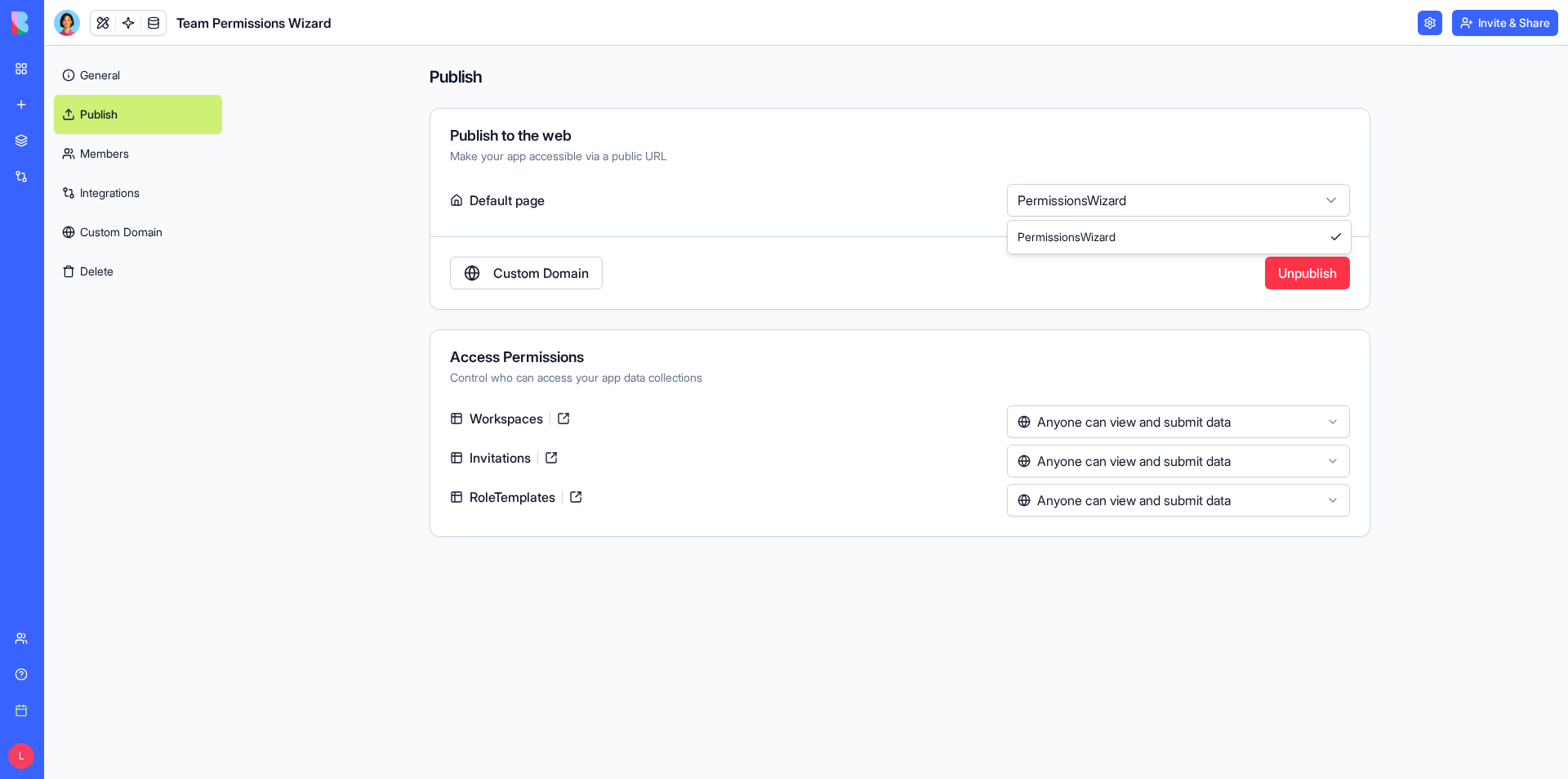
click at [1189, 192] on html "**********" at bounding box center [784, 390] width 1568 height 779
click at [1529, 190] on html "**********" at bounding box center [784, 390] width 1568 height 779
click at [559, 157] on div "Make your app accessible via a public URL" at bounding box center [900, 156] width 900 height 16
click at [669, 146] on div "Publish to the web Make your app accessible via a public URL" at bounding box center [900, 146] width 939 height 36
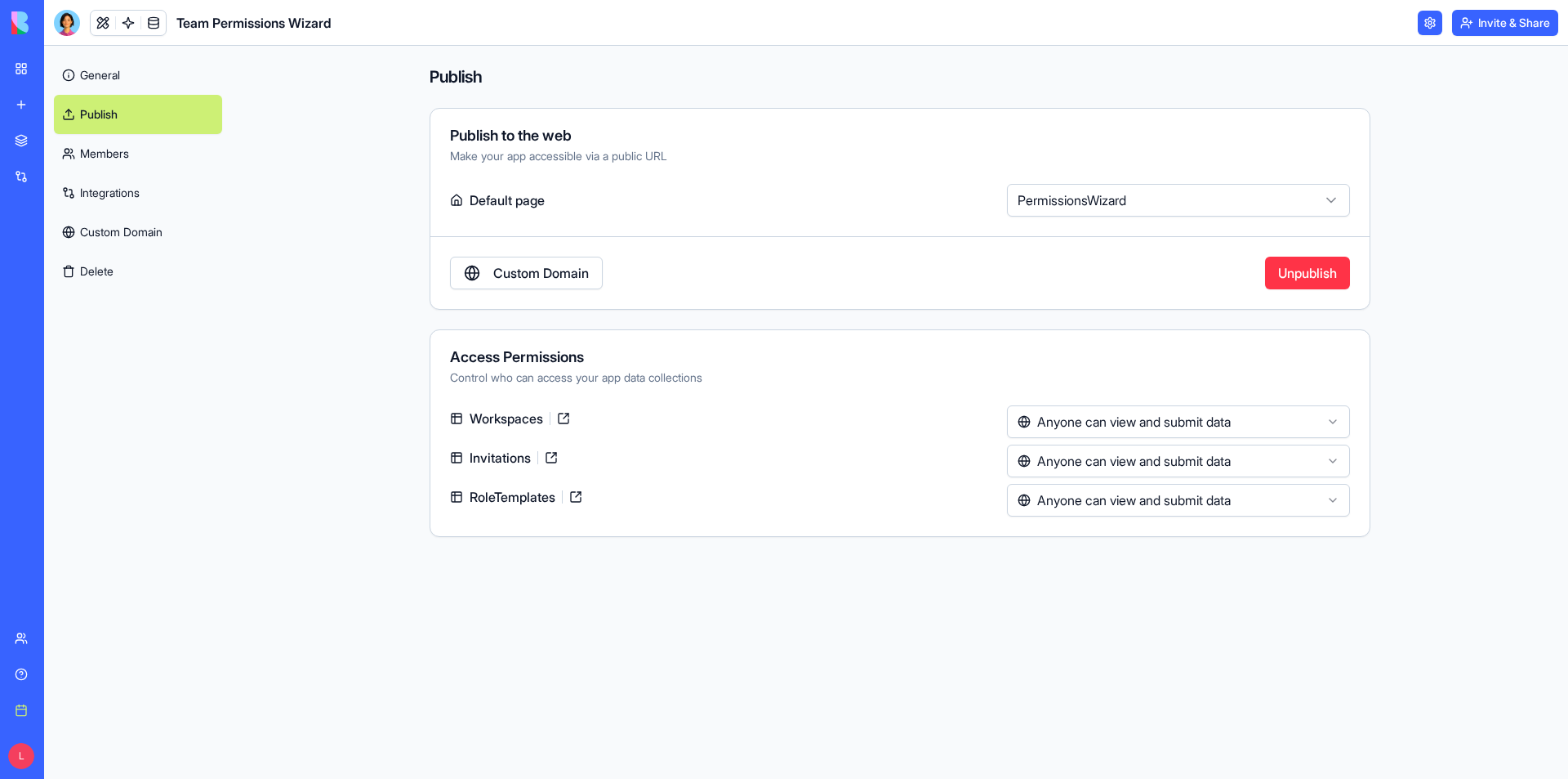
click at [566, 142] on div "Publish to the web" at bounding box center [900, 136] width 900 height 15
click at [537, 271] on link "Custom Domain" at bounding box center [526, 273] width 153 height 33
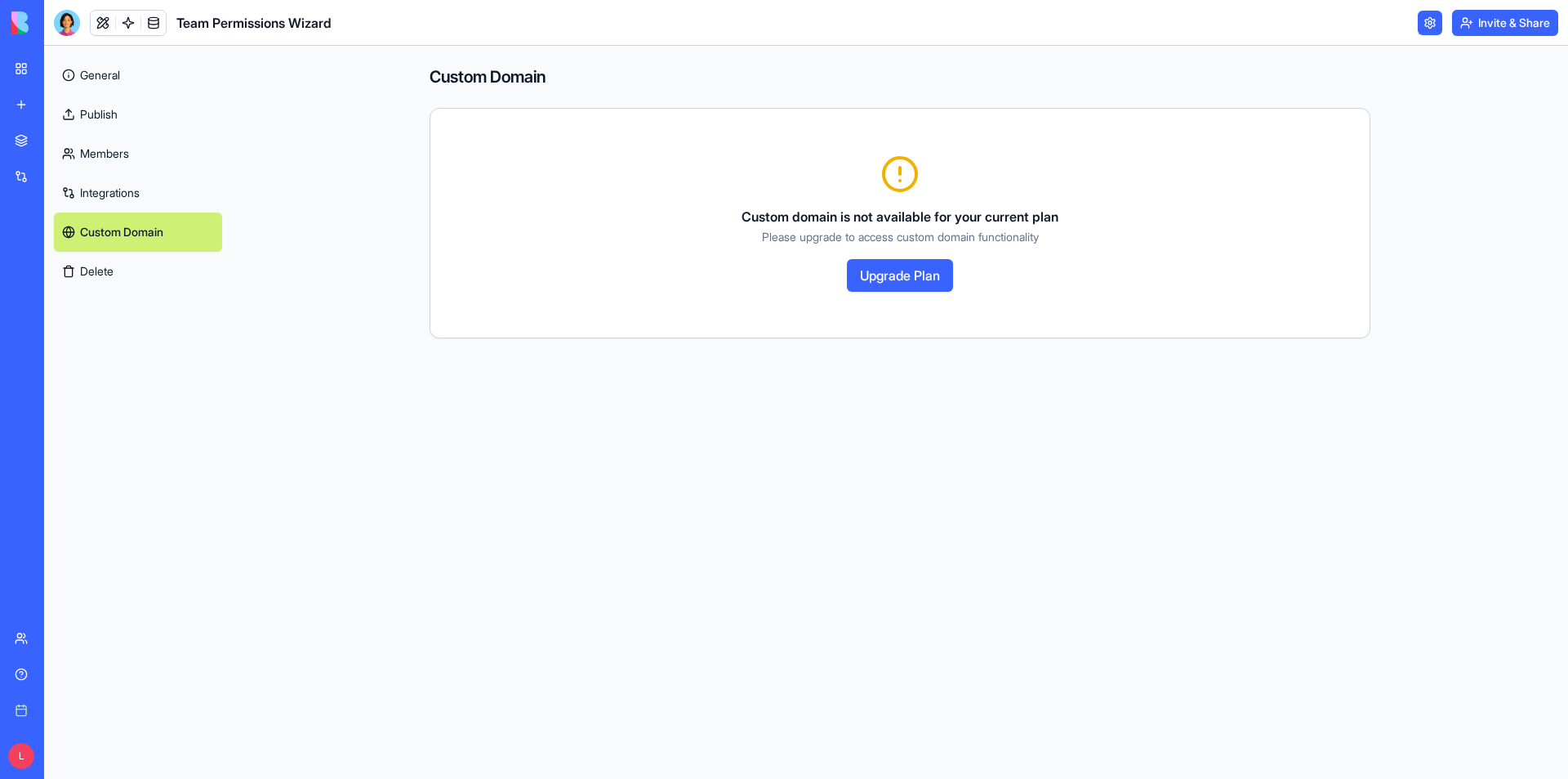
click at [113, 122] on link "Publish" at bounding box center [138, 115] width 168 height 39
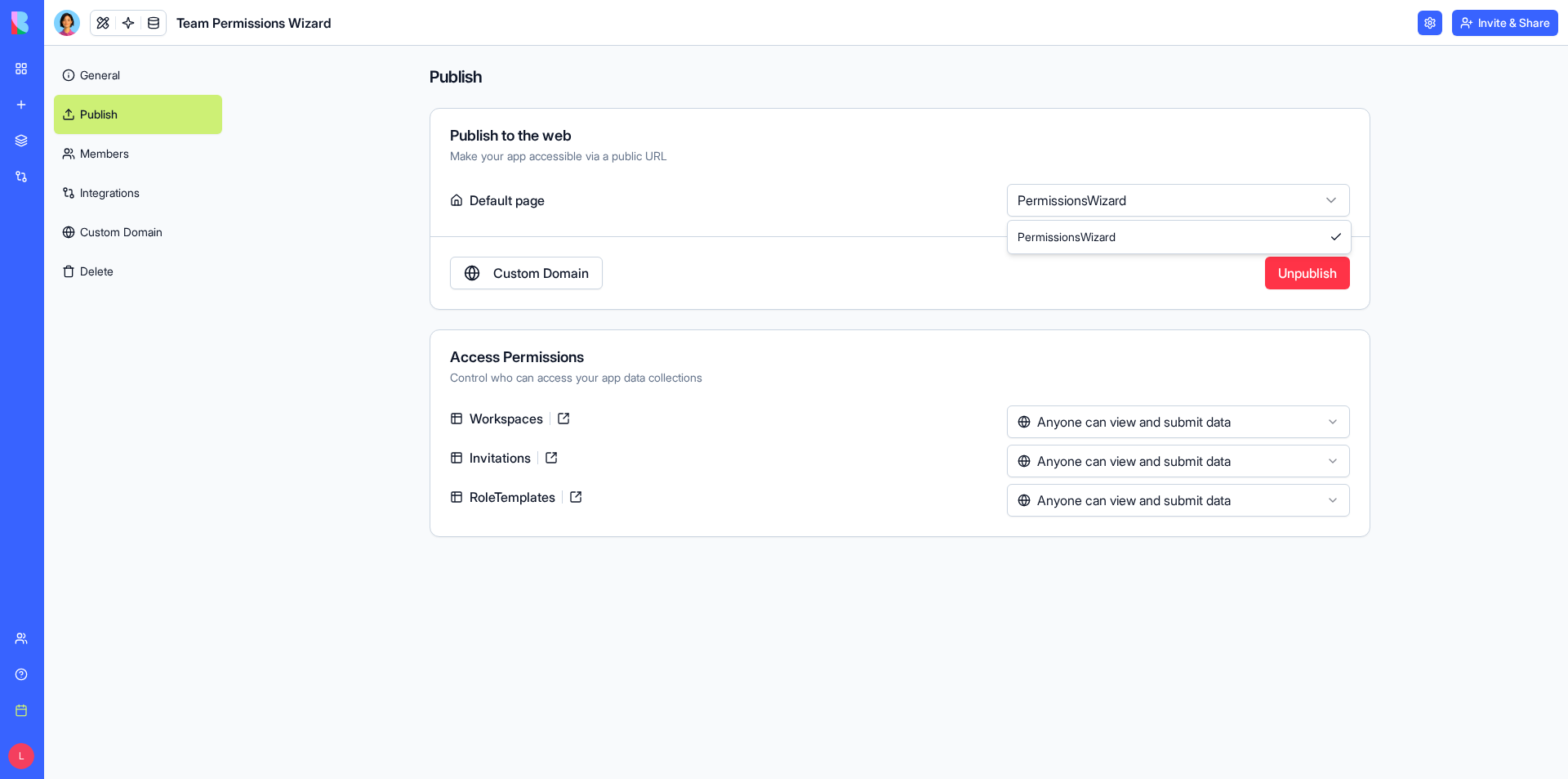
click at [1166, 196] on html "**********" at bounding box center [784, 390] width 1568 height 779
click at [1167, 196] on html "**********" at bounding box center [784, 390] width 1568 height 779
click at [510, 188] on label "Default page" at bounding box center [725, 200] width 550 height 33
drag, startPoint x: 463, startPoint y: 199, endPoint x: 452, endPoint y: 199, distance: 11.0
click at [452, 199] on label "Default page" at bounding box center [725, 200] width 550 height 33
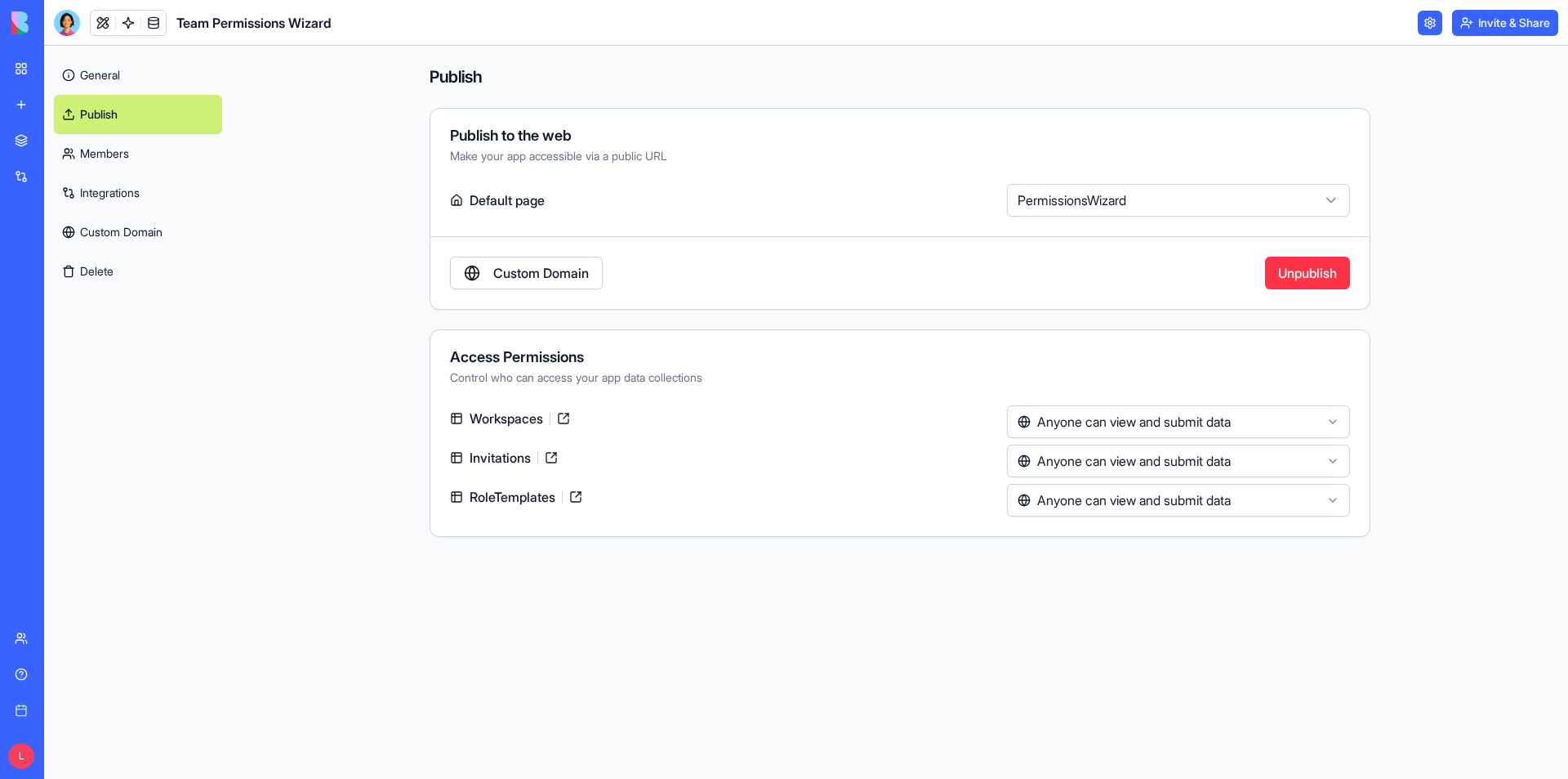
click at [452, 199] on icon at bounding box center [456, 200] width 10 height 11
drag, startPoint x: 456, startPoint y: 200, endPoint x: 522, endPoint y: 197, distance: 66.1
click at [461, 200] on icon at bounding box center [456, 200] width 13 height 13
click at [522, 197] on label "Default page" at bounding box center [725, 200] width 550 height 33
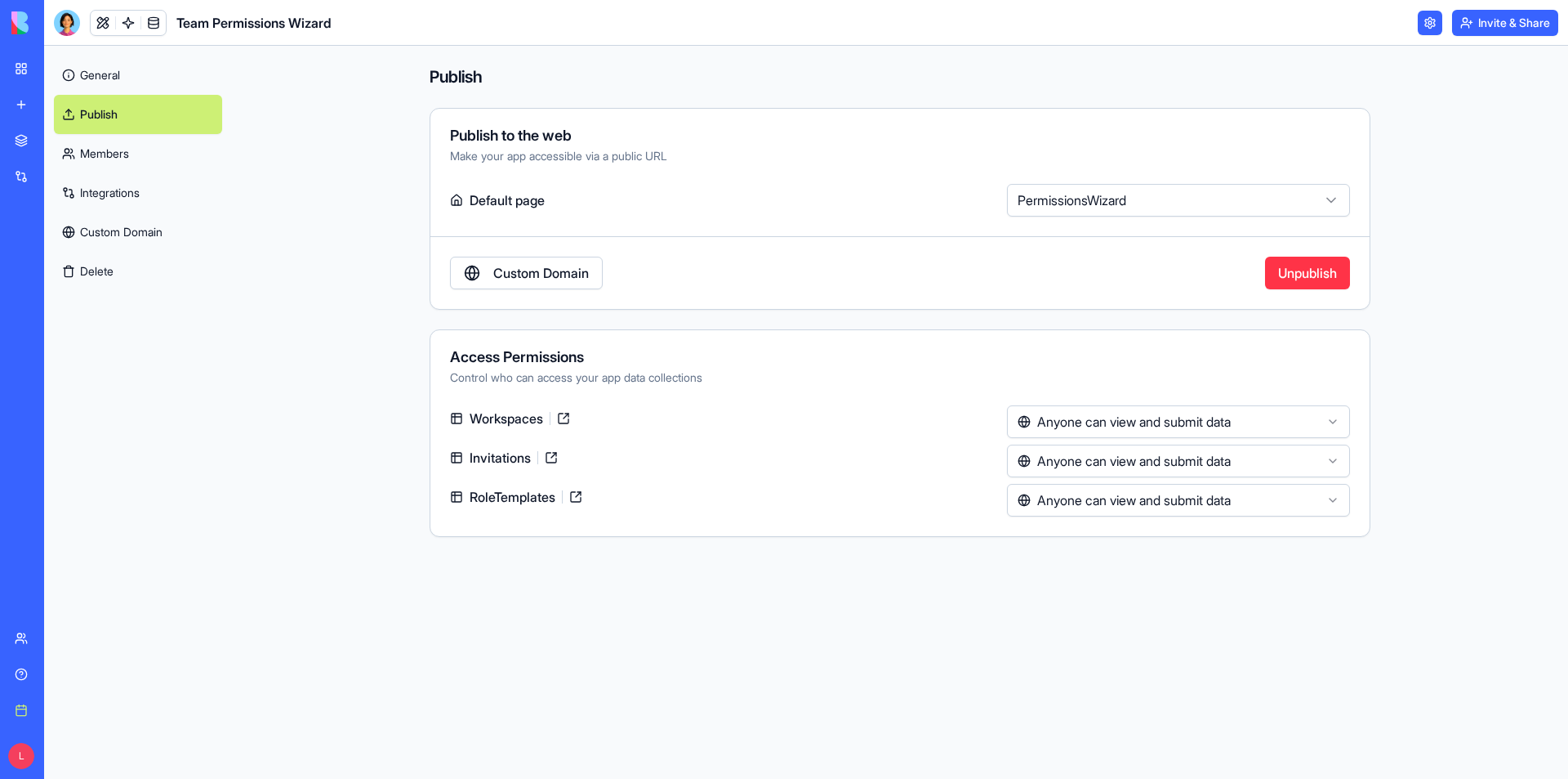
click at [522, 197] on label "Default page" at bounding box center [725, 200] width 550 height 33
drag, startPoint x: 522, startPoint y: 197, endPoint x: 776, endPoint y: 181, distance: 254.5
click at [523, 197] on label "Default page" at bounding box center [725, 200] width 550 height 33
click at [1094, 203] on html "**********" at bounding box center [784, 390] width 1568 height 779
drag, startPoint x: 1094, startPoint y: 203, endPoint x: 570, endPoint y: 190, distance: 524.2
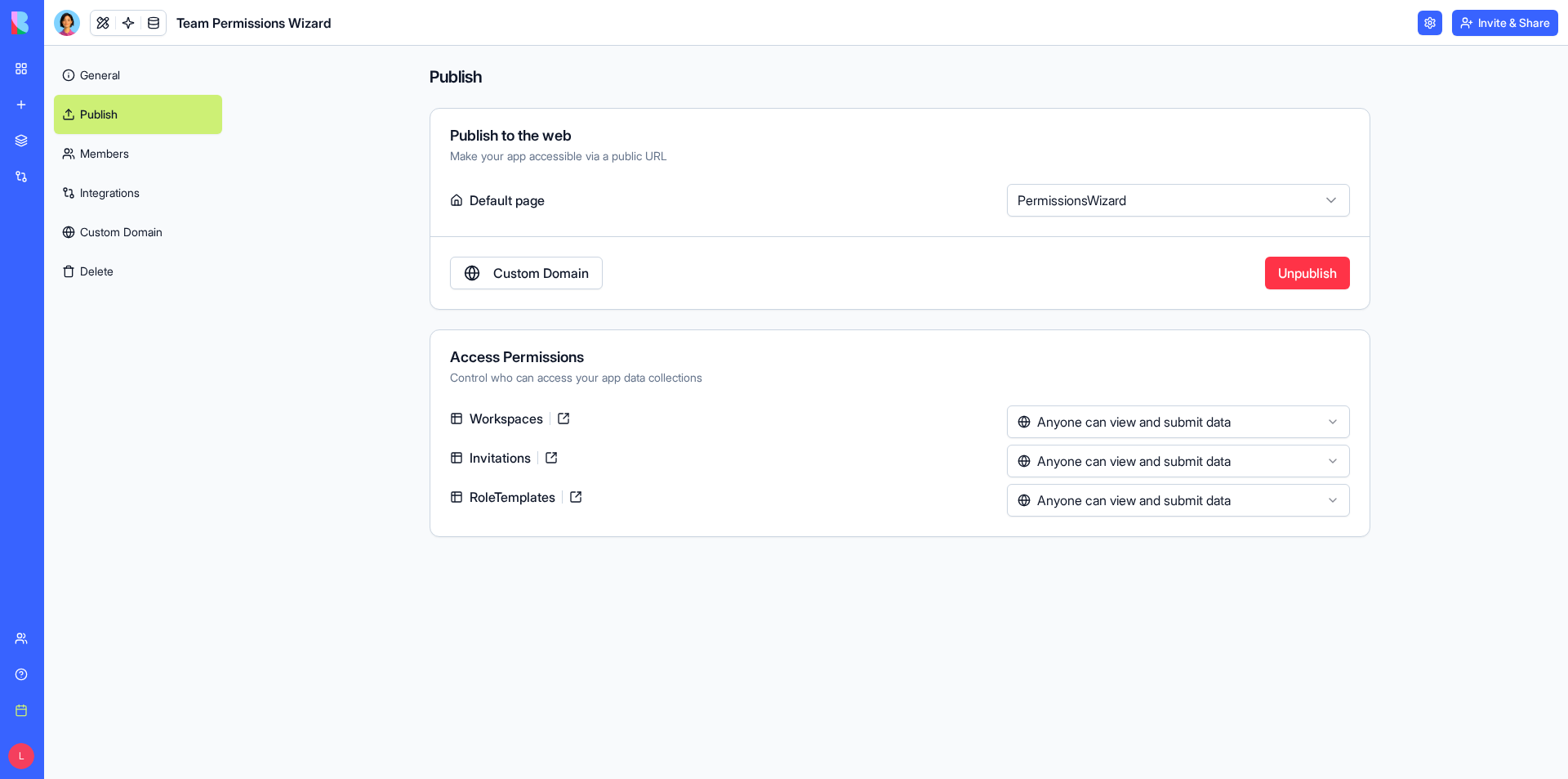
click at [1094, 204] on html "**********" at bounding box center [784, 390] width 1568 height 779
click at [570, 153] on div "Make your app accessible via a public URL" at bounding box center [900, 156] width 900 height 16
click at [561, 133] on div "Publish to the web" at bounding box center [900, 136] width 900 height 15
drag, startPoint x: 561, startPoint y: 133, endPoint x: 630, endPoint y: 155, distance: 72.4
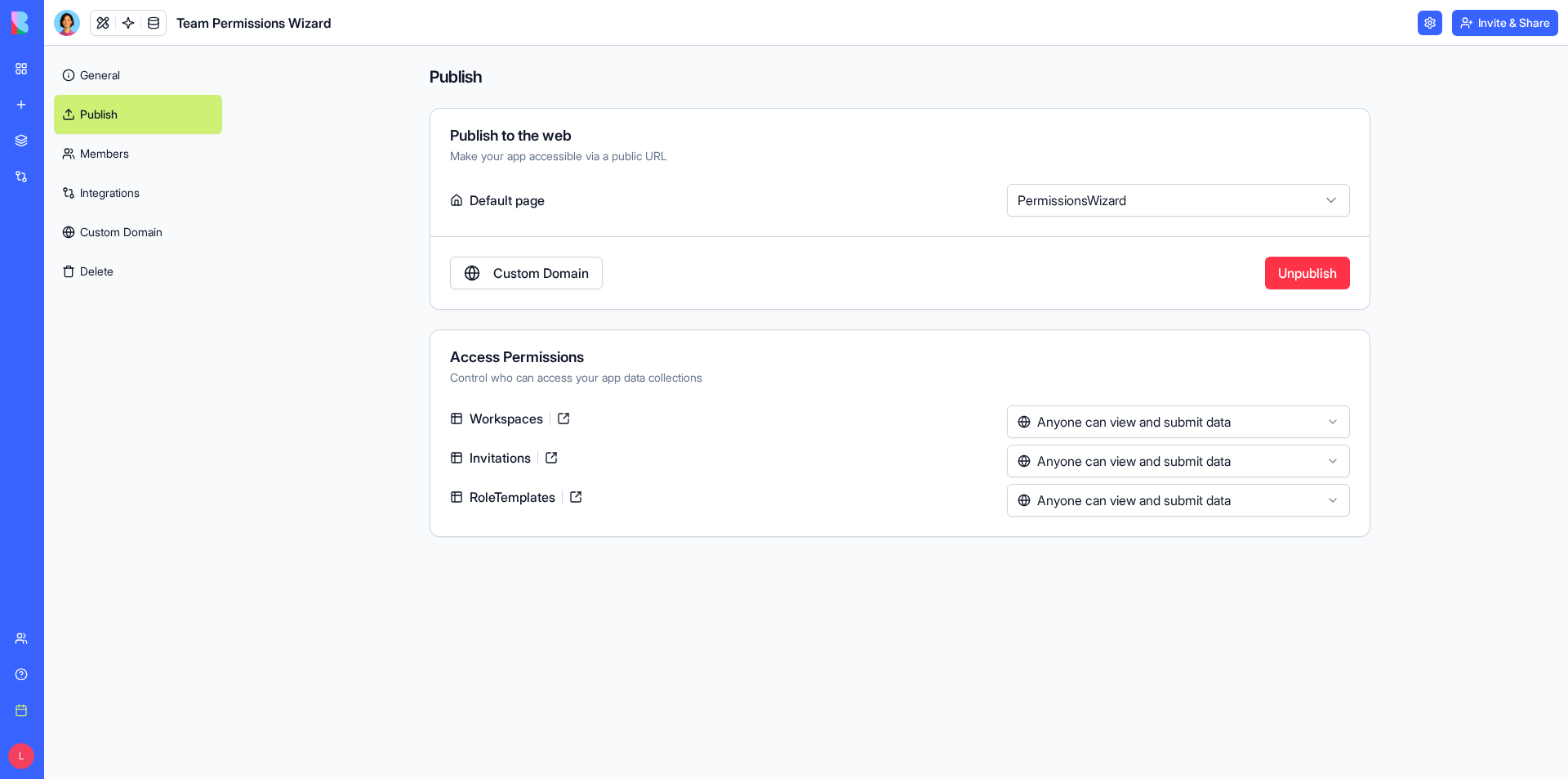
click at [561, 134] on div "Publish to the web" at bounding box center [900, 136] width 900 height 15
click at [84, 70] on link "General" at bounding box center [138, 75] width 168 height 39
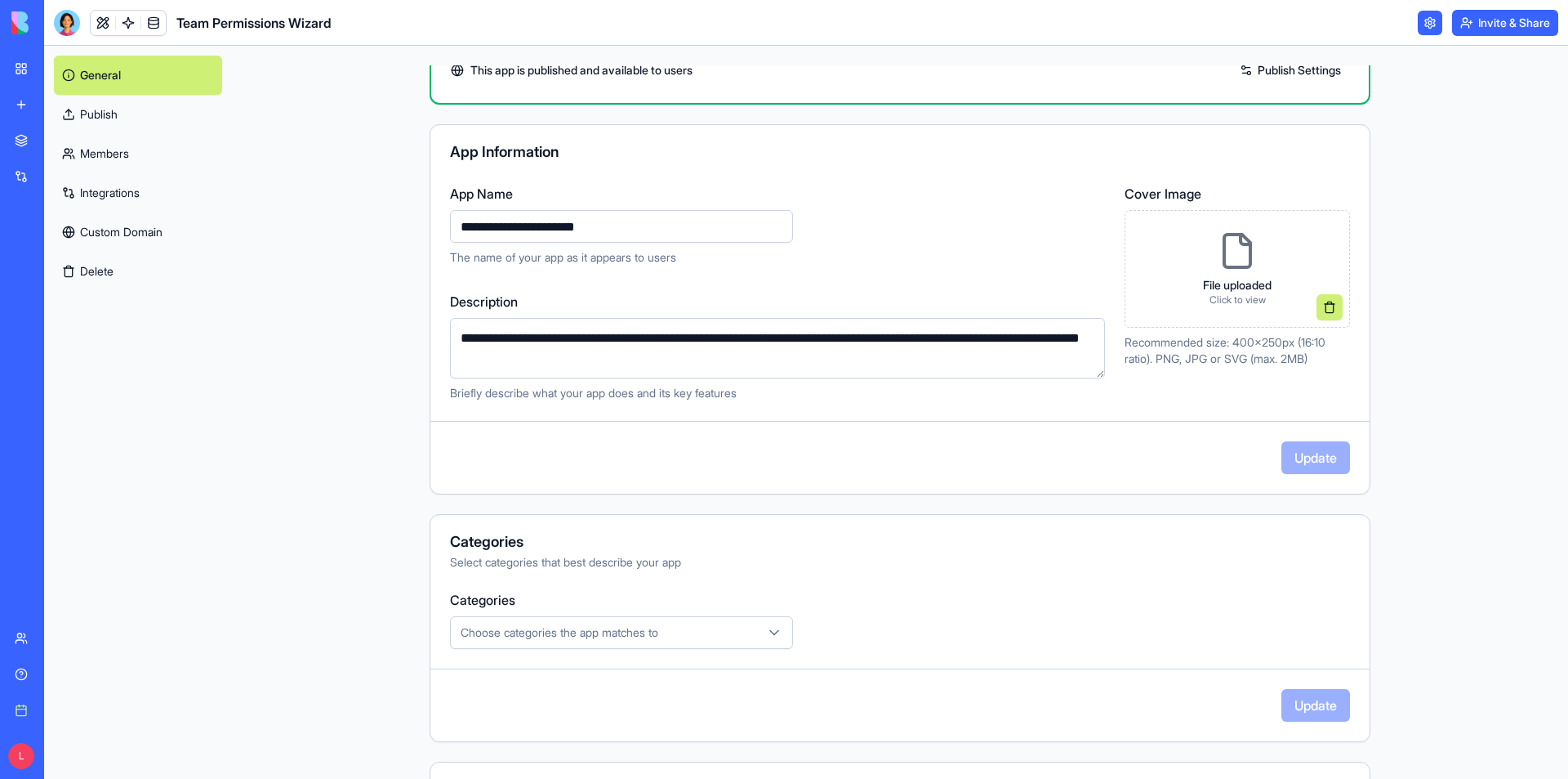
scroll to position [205, 0]
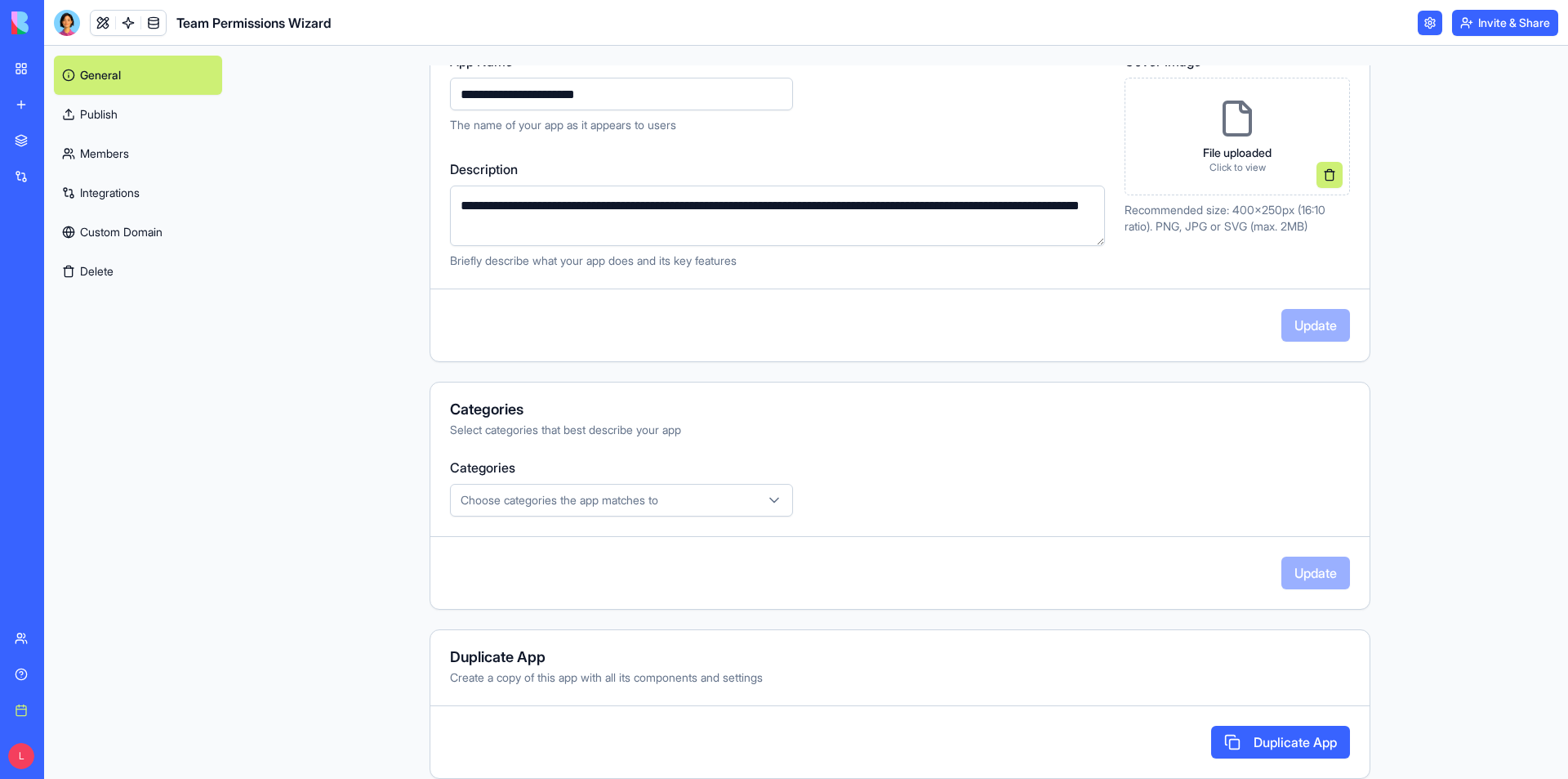
click at [718, 496] on div "Choose categories the app matches to" at bounding box center [621, 500] width 335 height 16
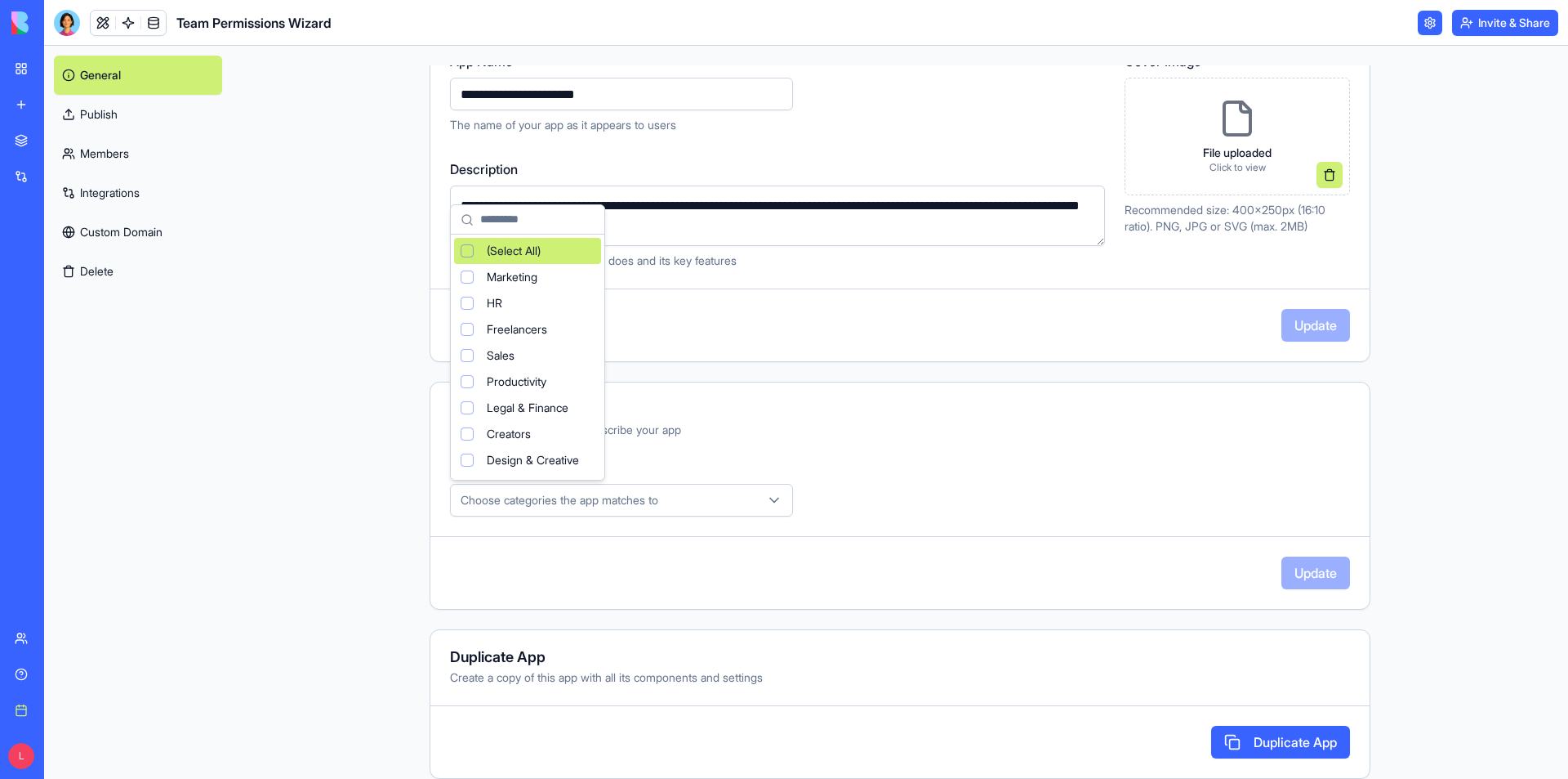
click at [834, 415] on html "**********" at bounding box center [784, 390] width 1568 height 779
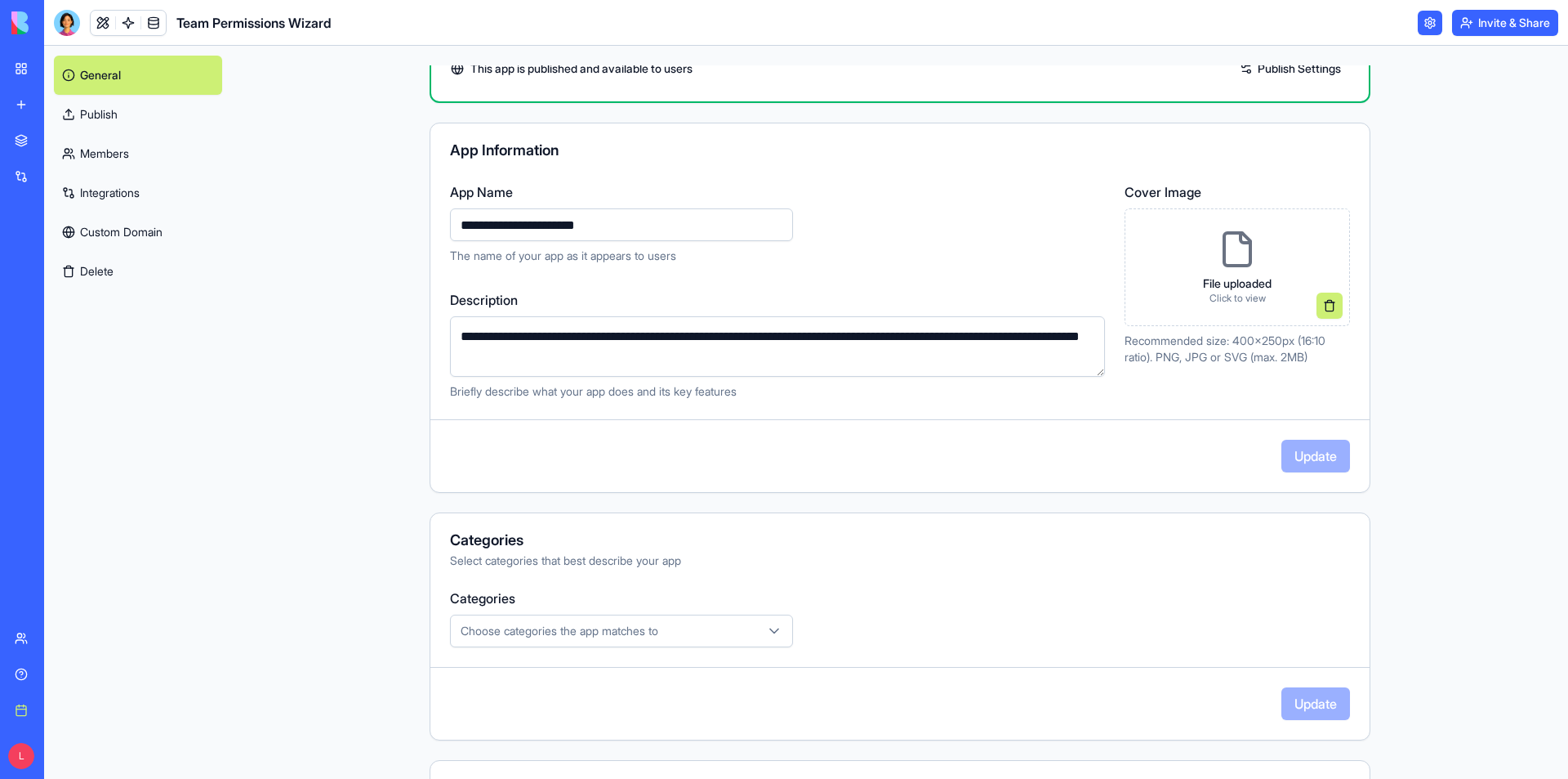
scroll to position [0, 0]
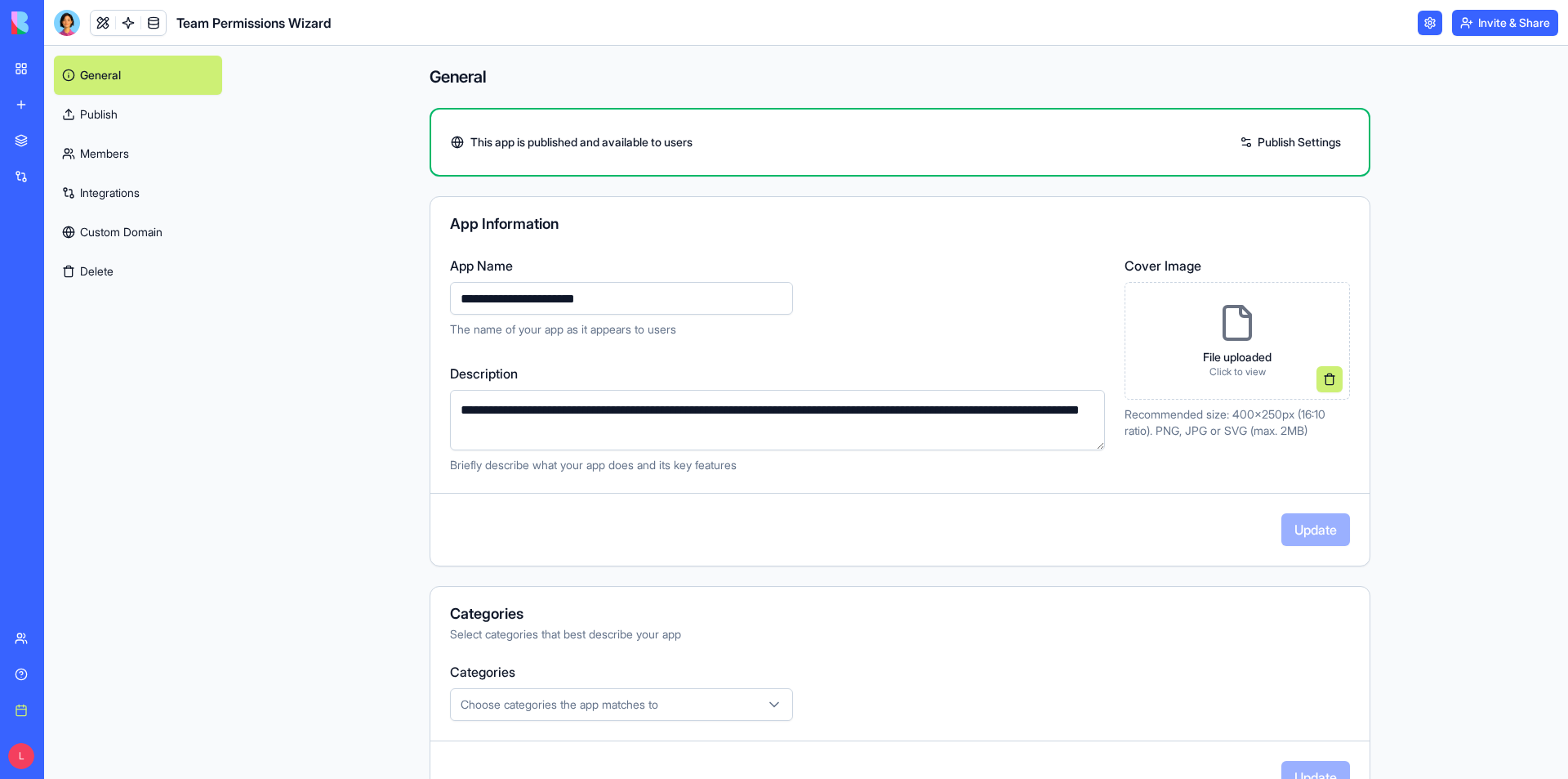
click at [29, 69] on link "My workspace" at bounding box center [38, 69] width 65 height 33
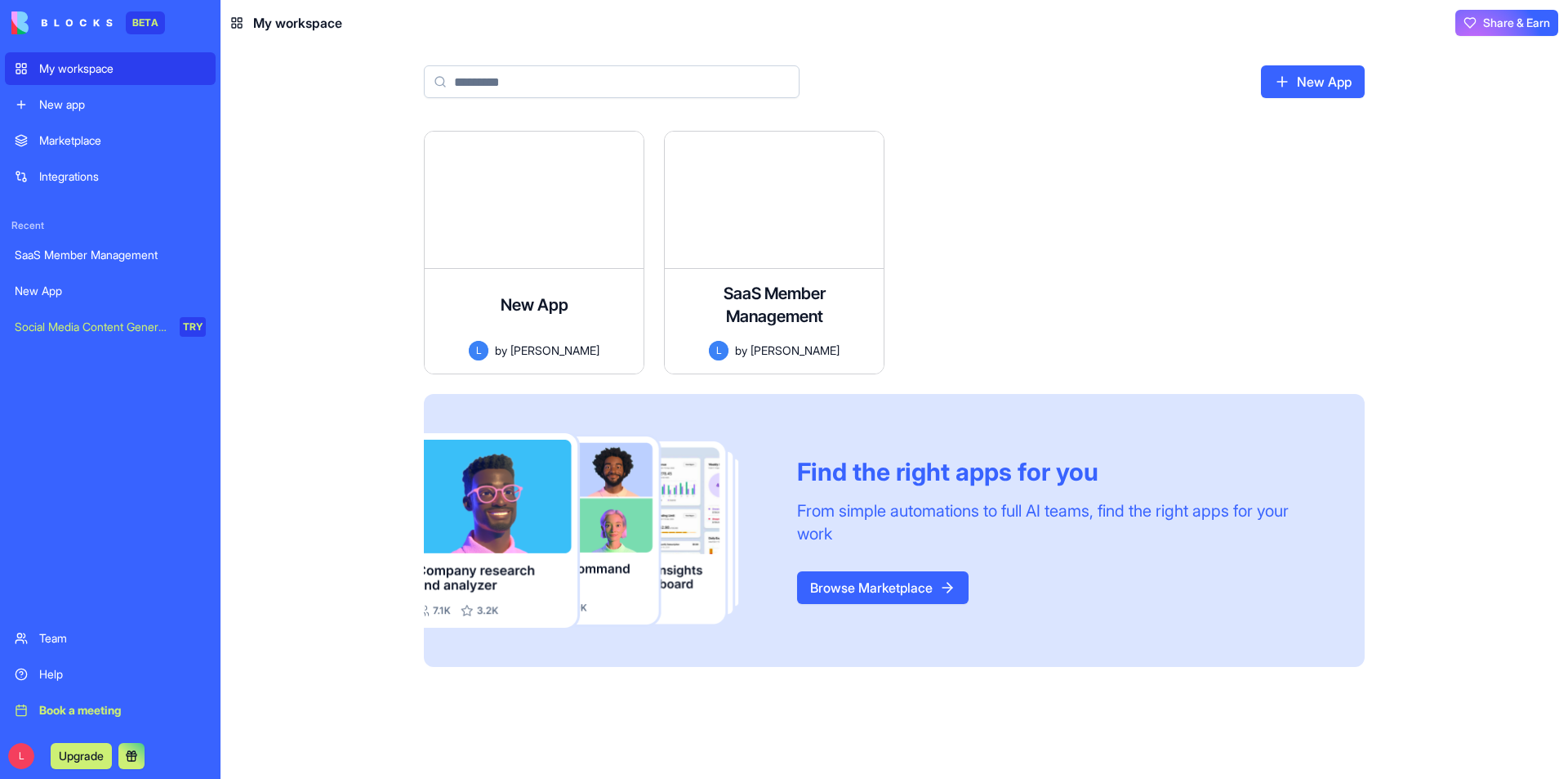
drag, startPoint x: 1139, startPoint y: 297, endPoint x: 367, endPoint y: 94, distance: 798.2
click at [1134, 296] on div "New App L by lee Launch SaaS Member Management Comprehensive member invitation …" at bounding box center [894, 408] width 941 height 556
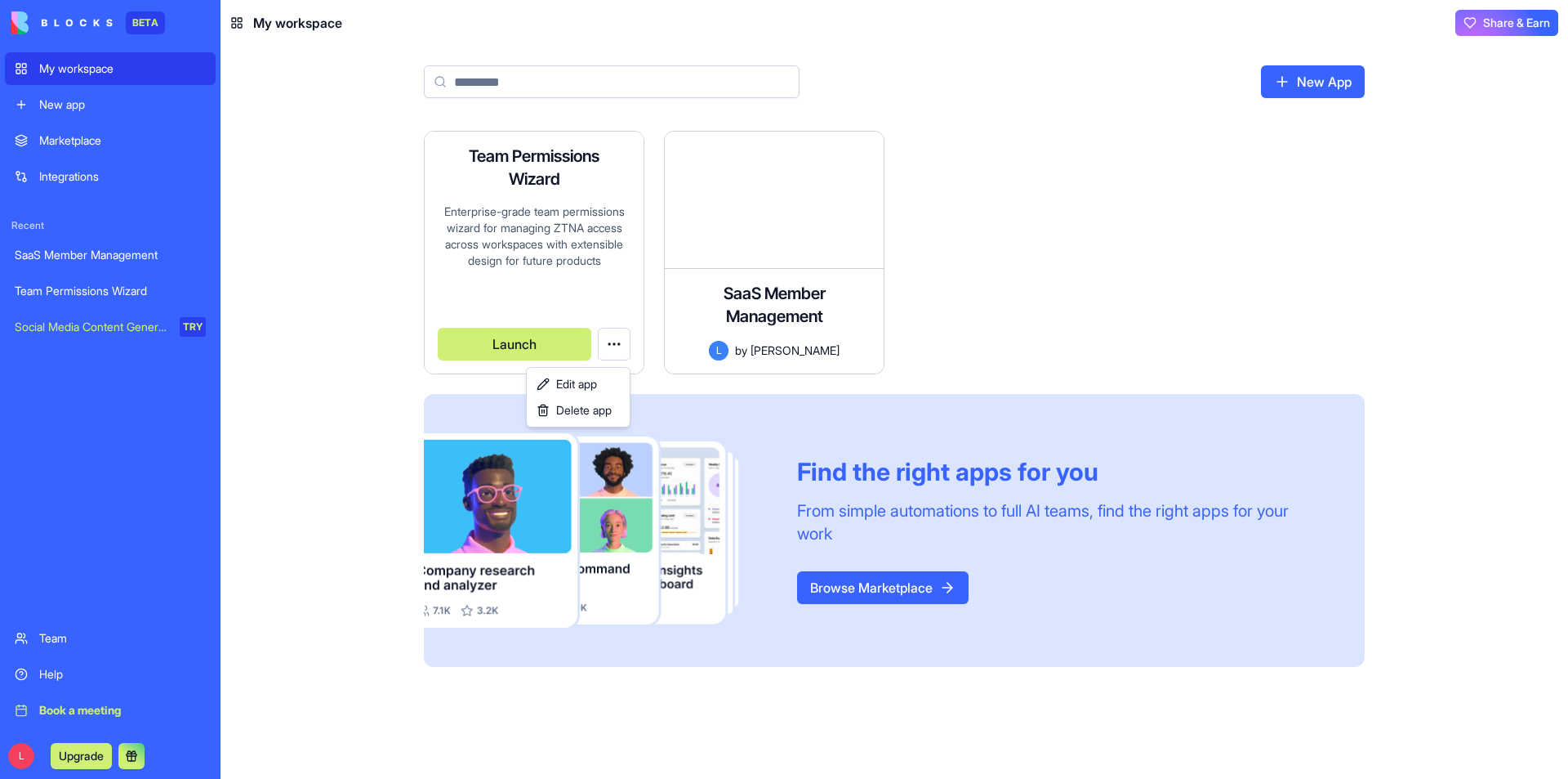
click at [619, 337] on html "BETA My workspace New app Marketplace Integrations Recent SaaS Member Managemen…" at bounding box center [784, 390] width 1568 height 779
click at [1179, 311] on html "BETA My workspace New app Marketplace Integrations Recent SaaS Member Managemen…" at bounding box center [784, 390] width 1568 height 779
click at [552, 191] on h4 "Team Permissions Wizard" at bounding box center [534, 168] width 131 height 46
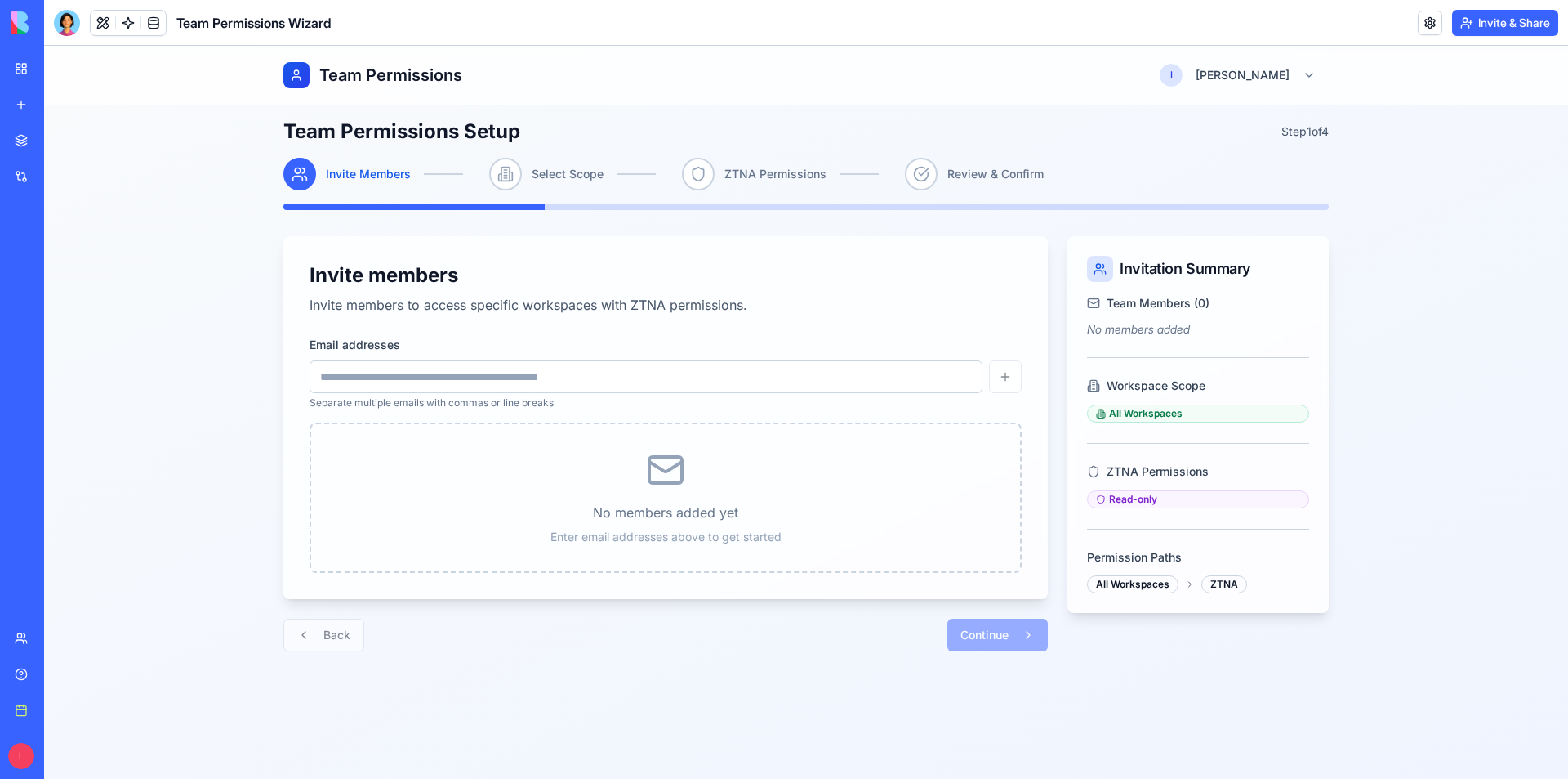
click at [1413, 22] on header "Team Permissions Wizard Invite & Share" at bounding box center [806, 23] width 1524 height 46
click at [1435, 24] on link at bounding box center [1430, 23] width 25 height 25
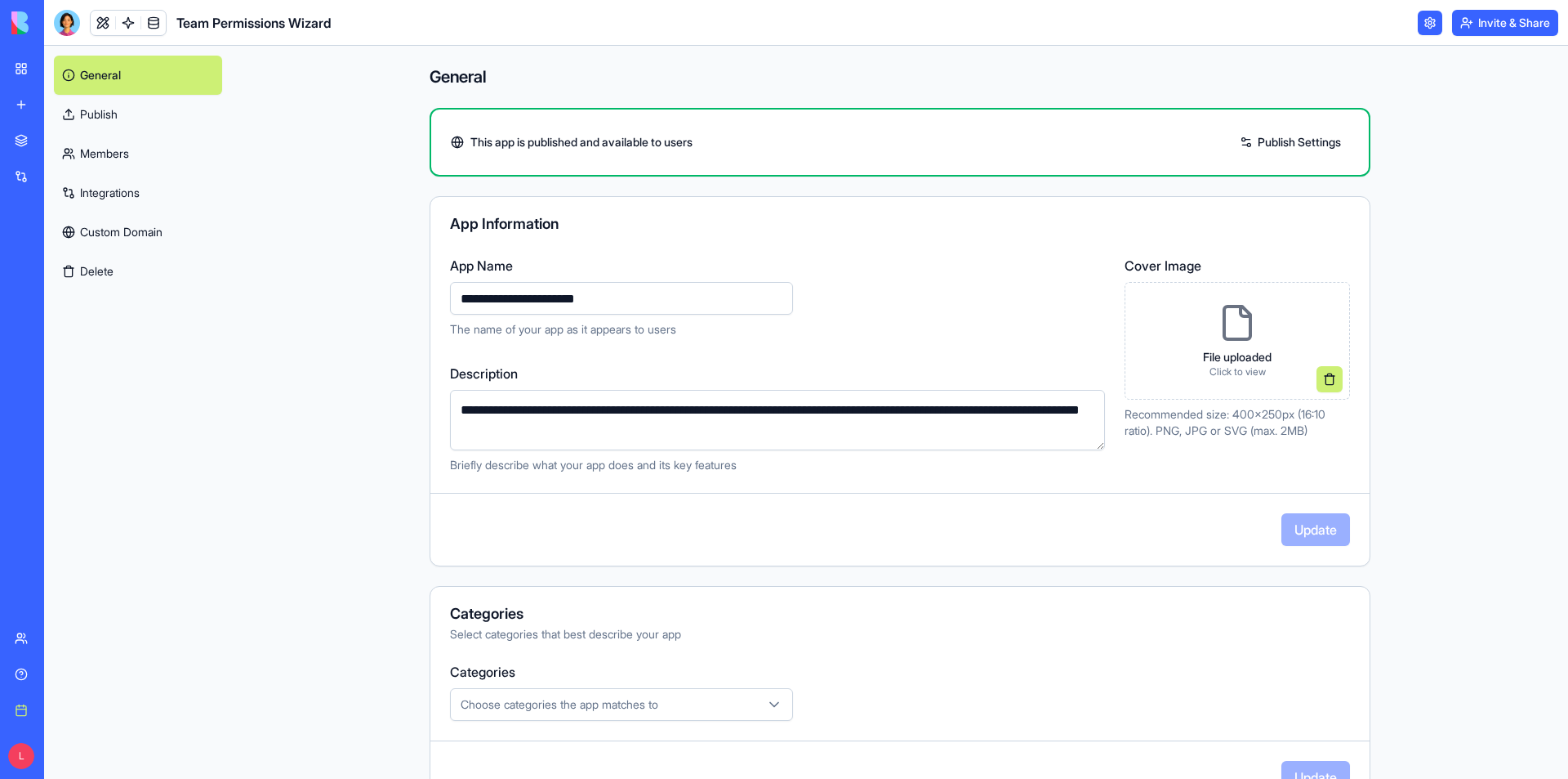
click at [1307, 134] on link "Publish Settings" at bounding box center [1291, 142] width 118 height 26
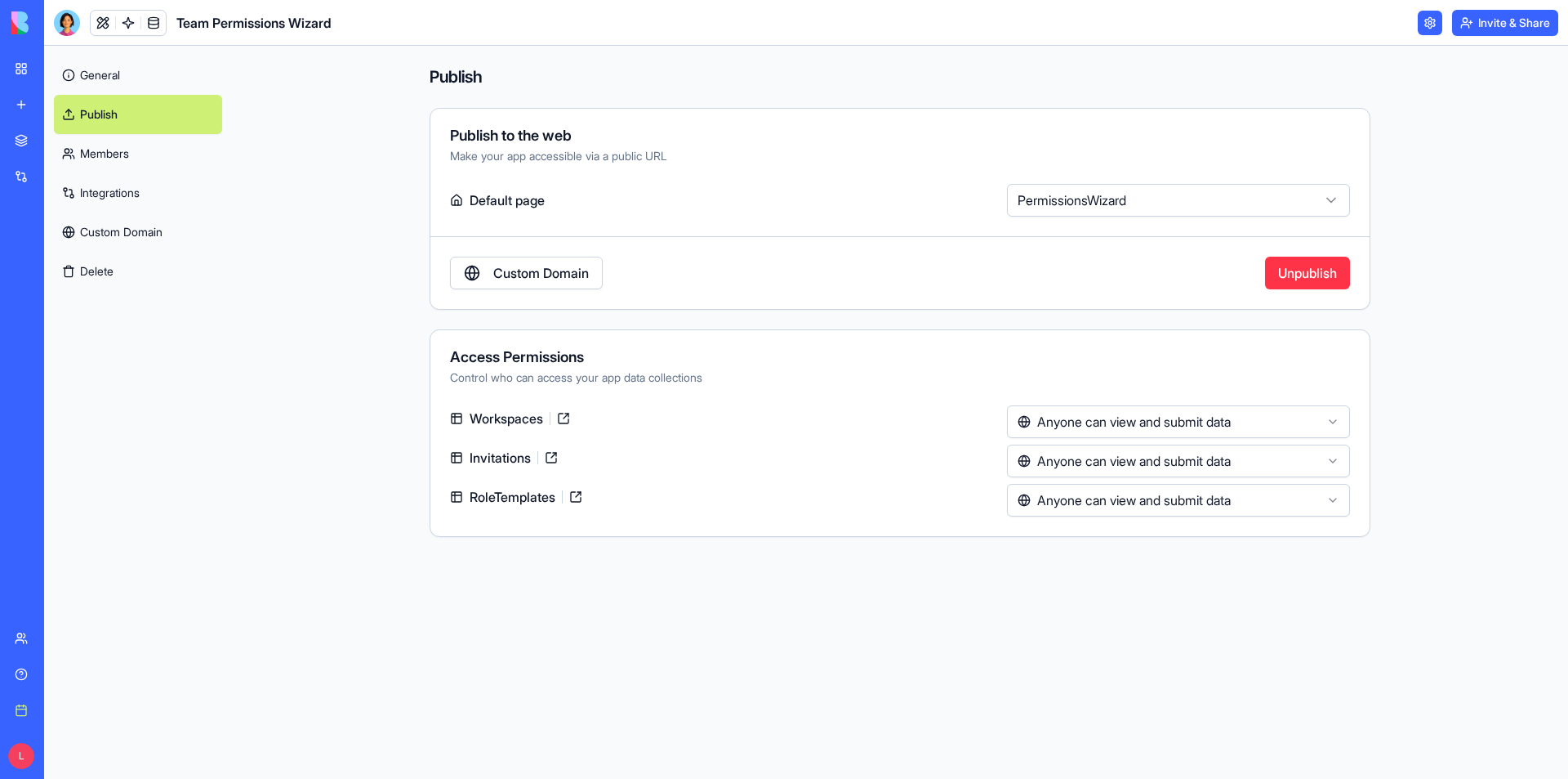
click at [1319, 267] on button "Unpublish" at bounding box center [1308, 273] width 85 height 33
click at [151, 161] on link "Members" at bounding box center [138, 154] width 168 height 39
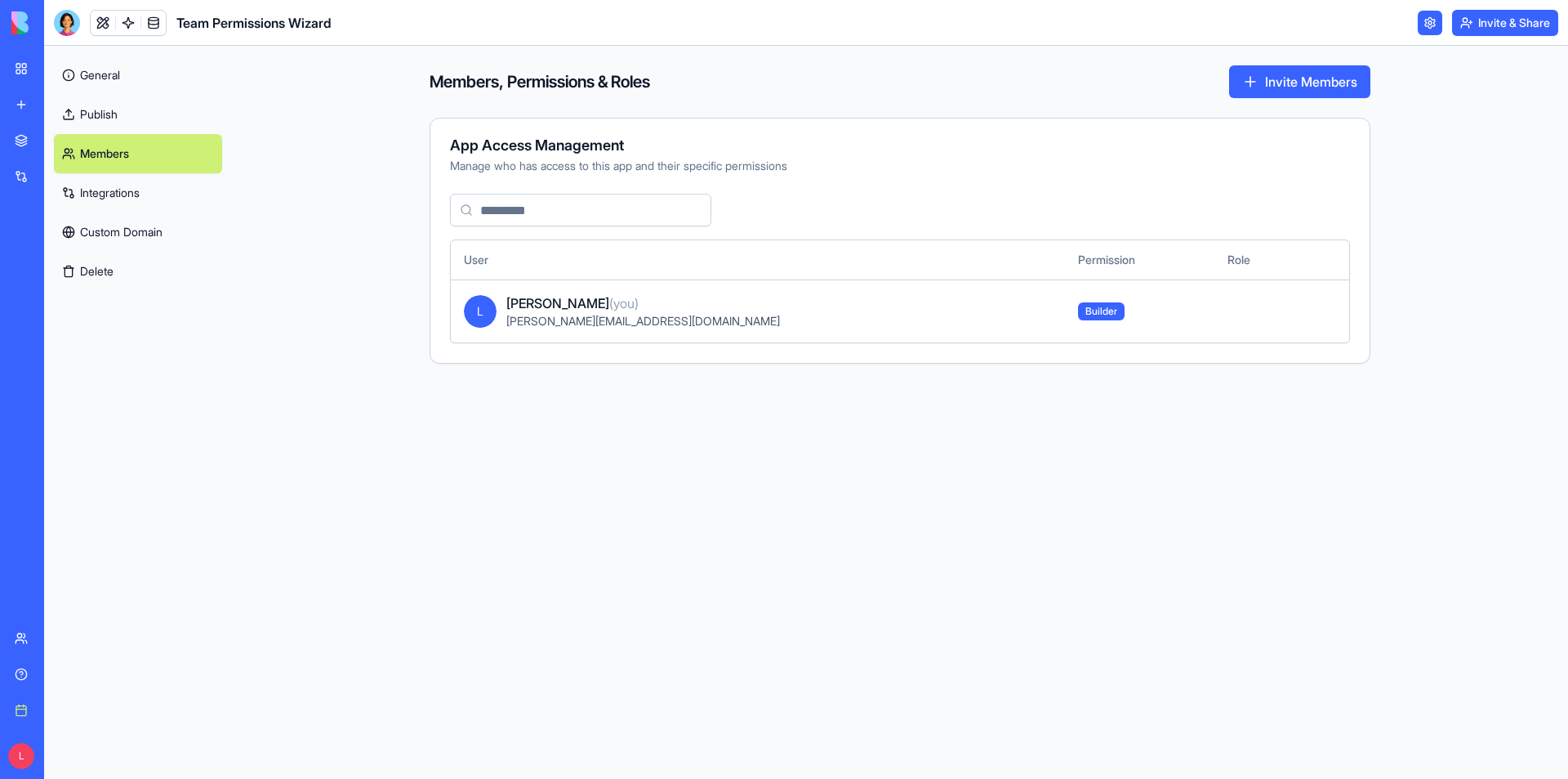
click at [151, 110] on link "Publish" at bounding box center [138, 115] width 168 height 39
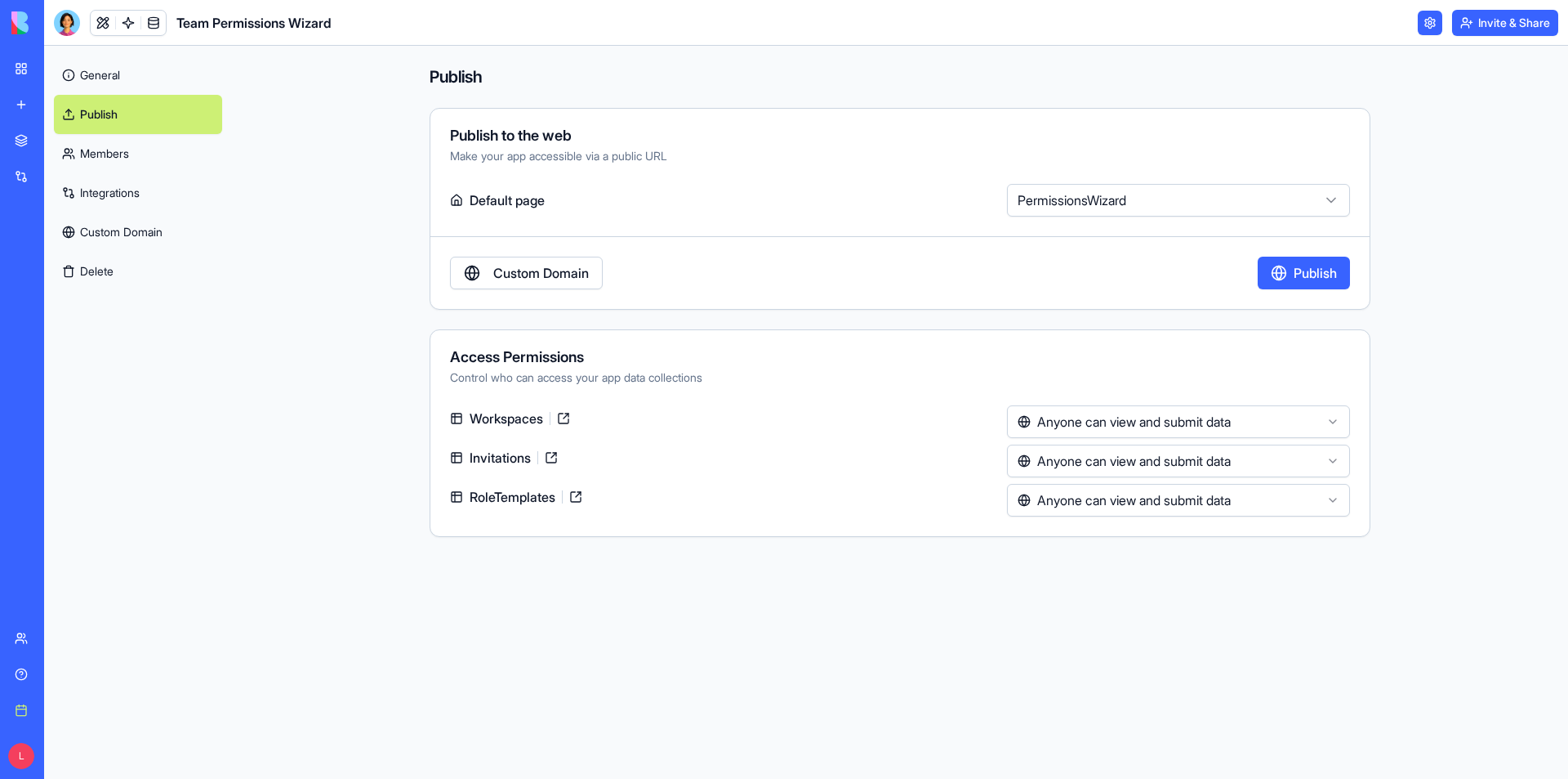
click at [16, 73] on link "My workspace" at bounding box center [38, 69] width 65 height 33
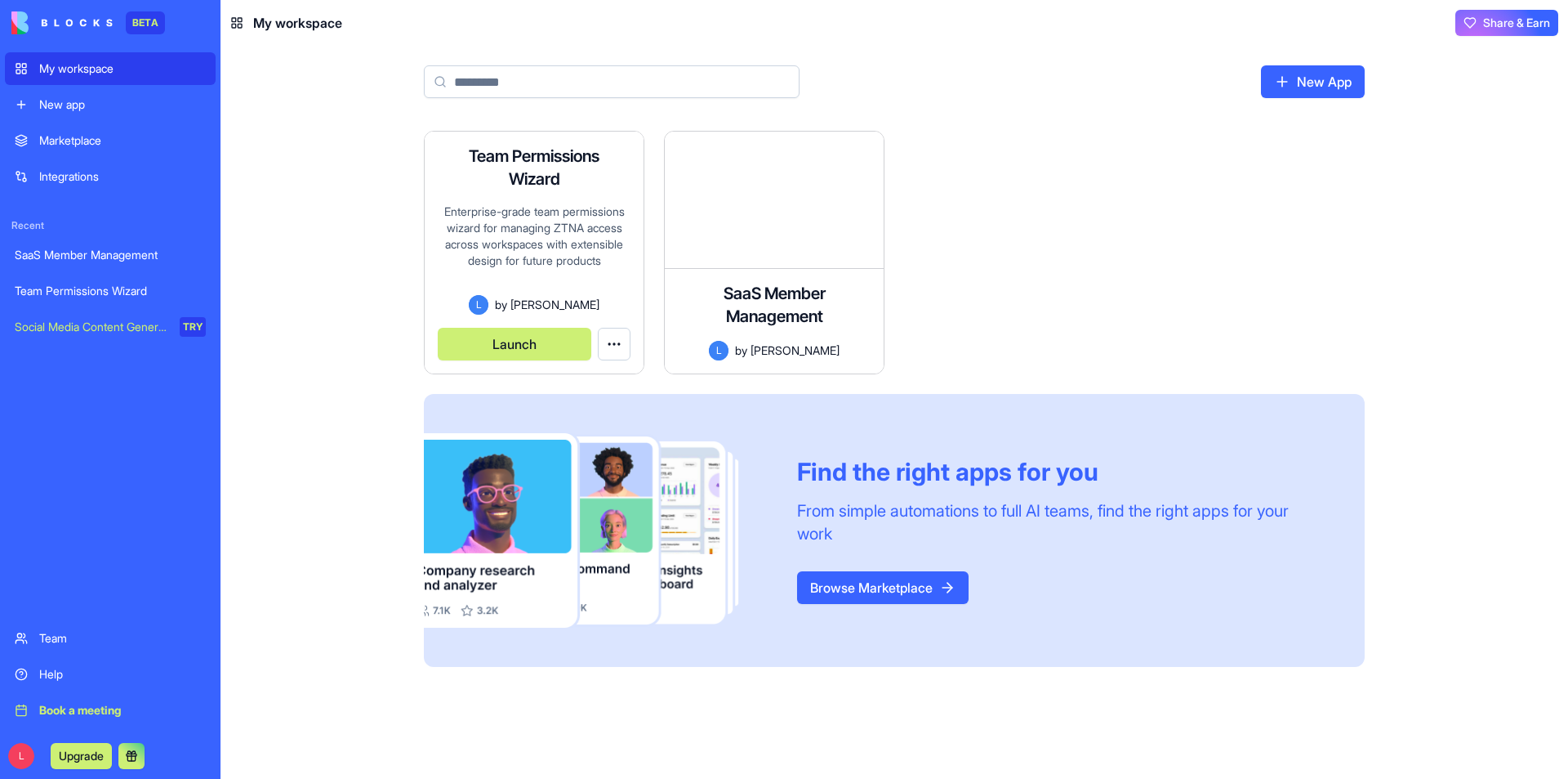
click at [528, 344] on button "Launch" at bounding box center [514, 344] width 154 height 33
